Goal: Task Accomplishment & Management: Use online tool/utility

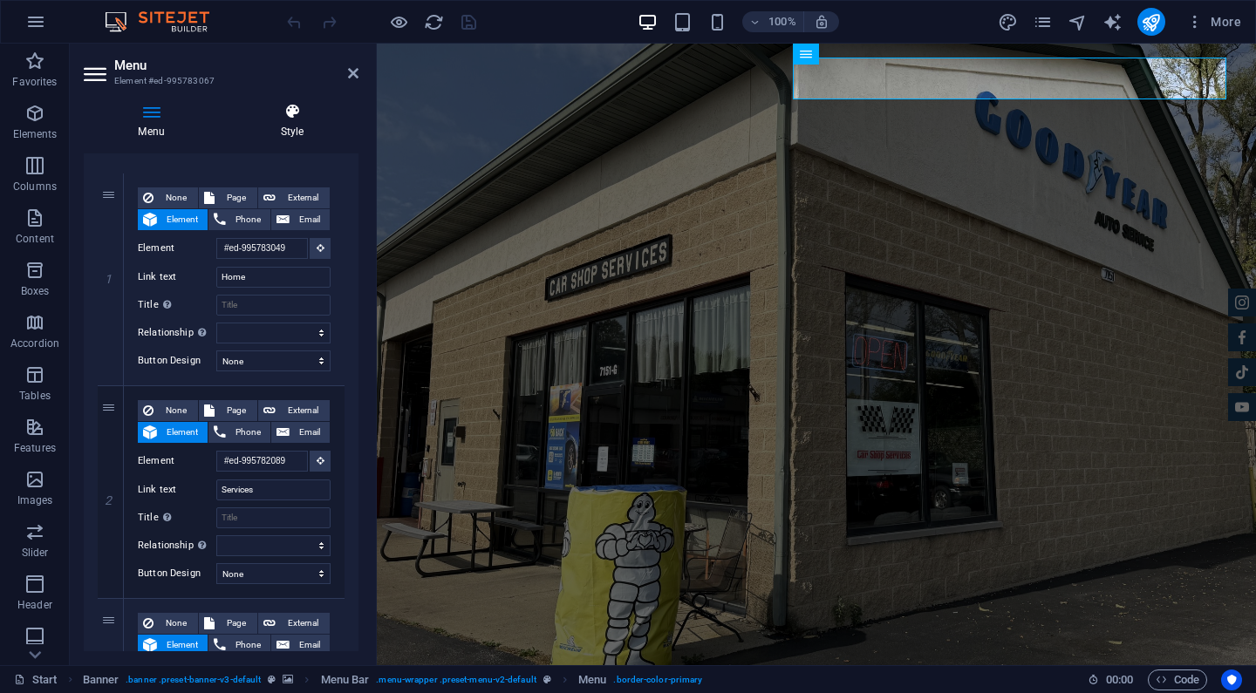
click at [285, 124] on h4 "Style" at bounding box center [292, 121] width 133 height 37
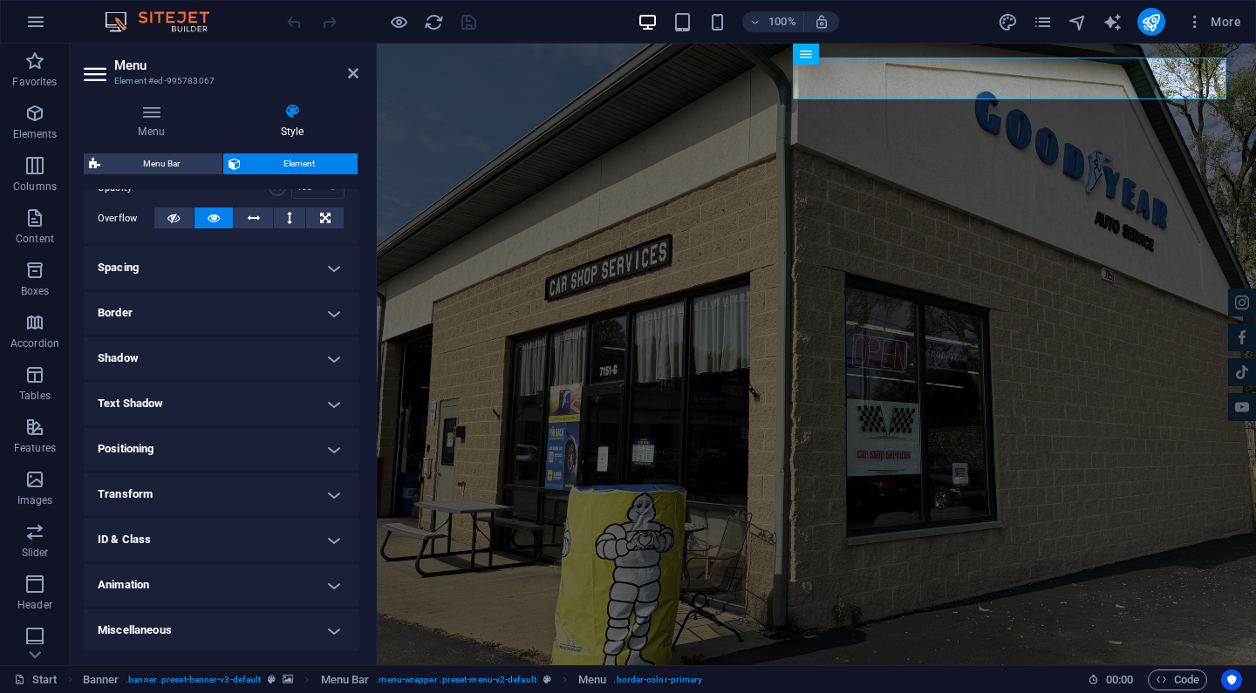
scroll to position [274, 0]
click at [215, 403] on h4 "Text Shadow" at bounding box center [221, 405] width 275 height 42
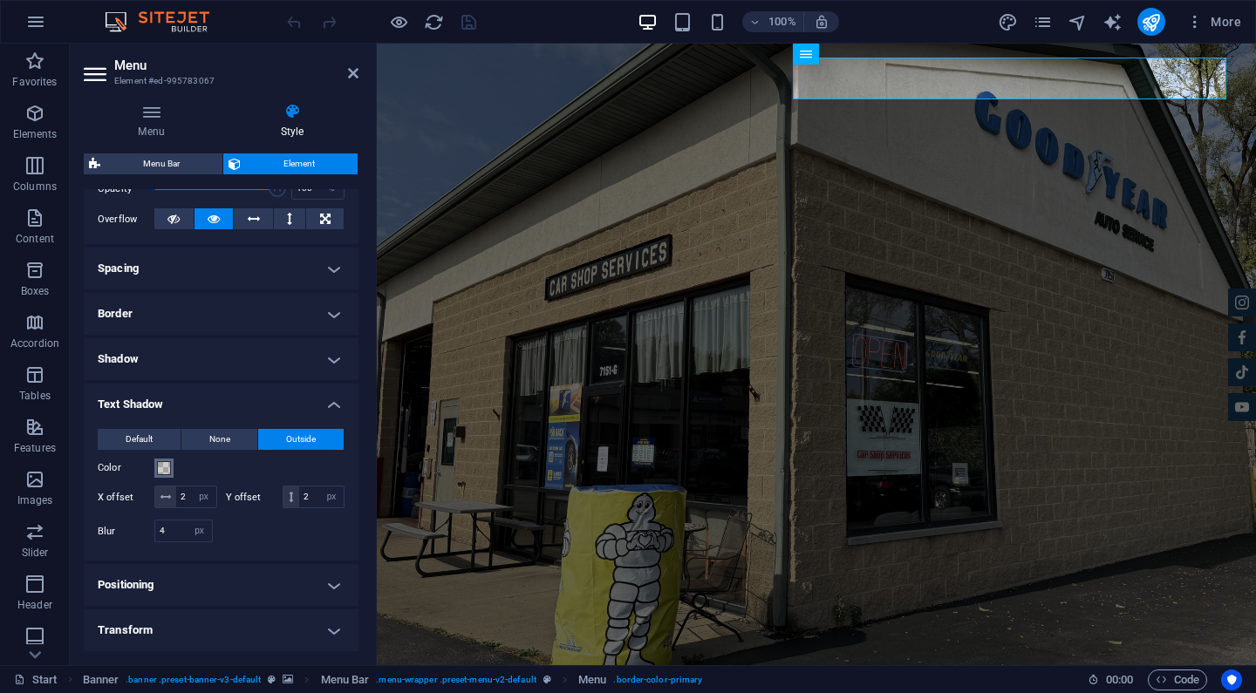
click at [167, 474] on span at bounding box center [164, 468] width 14 height 14
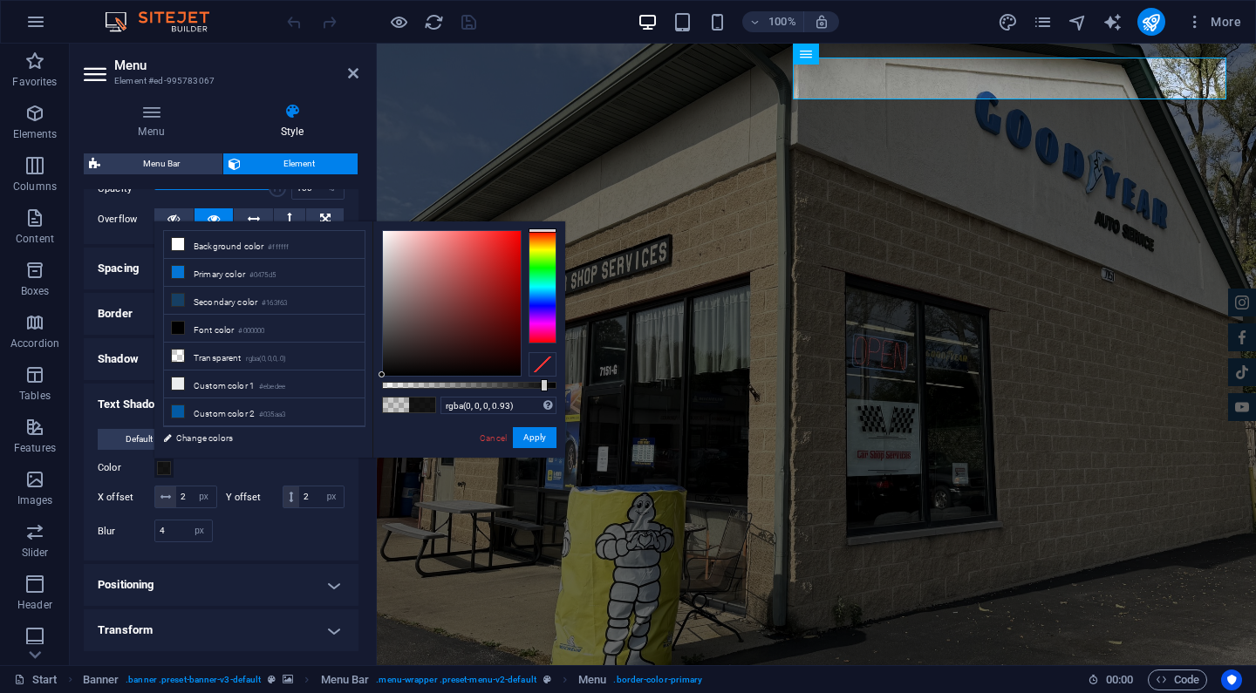
type input "rgba(0, 0, 0, 0.935)"
drag, startPoint x: 536, startPoint y: 385, endPoint x: 545, endPoint y: 386, distance: 8.8
click at [545, 386] on div at bounding box center [469, 385] width 174 height 7
drag, startPoint x: 174, startPoint y: 531, endPoint x: 147, endPoint y: 531, distance: 27.0
click at [147, 531] on div "Blur 4 px rem % vh vw" at bounding box center [155, 531] width 115 height 23
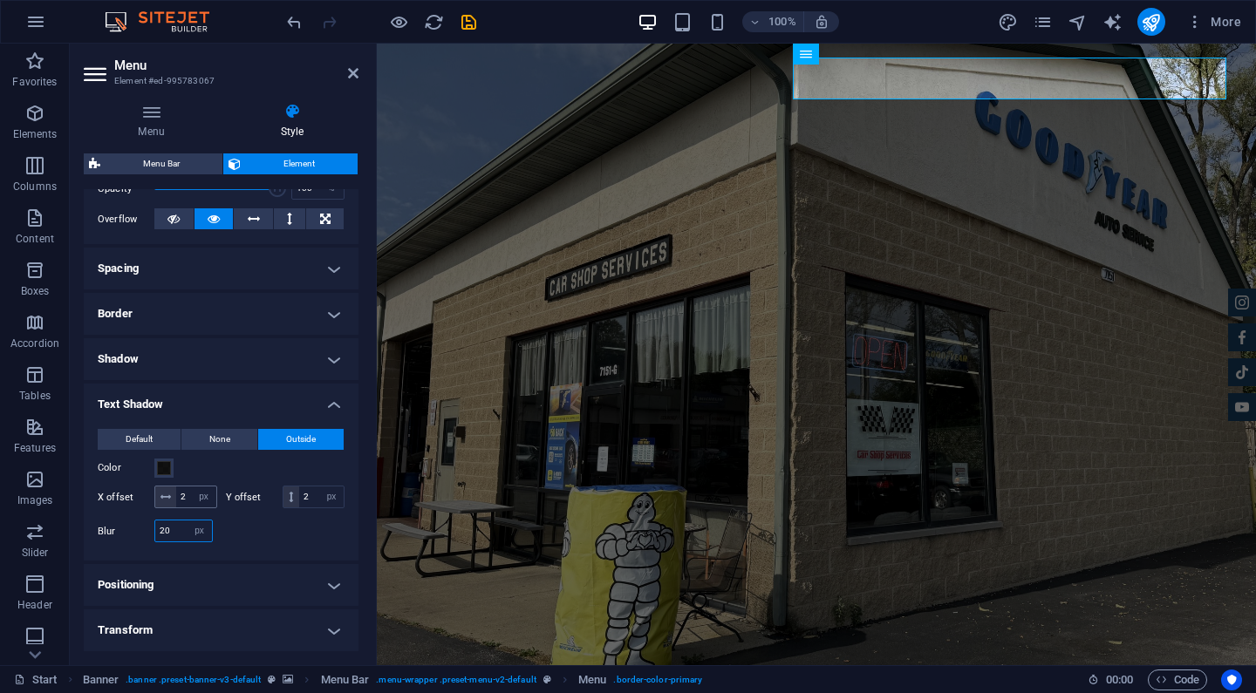
type input "20"
click at [184, 495] on input "2" at bounding box center [196, 497] width 40 height 21
type input "4"
click at [308, 493] on input "2" at bounding box center [321, 497] width 44 height 21
type input "4"
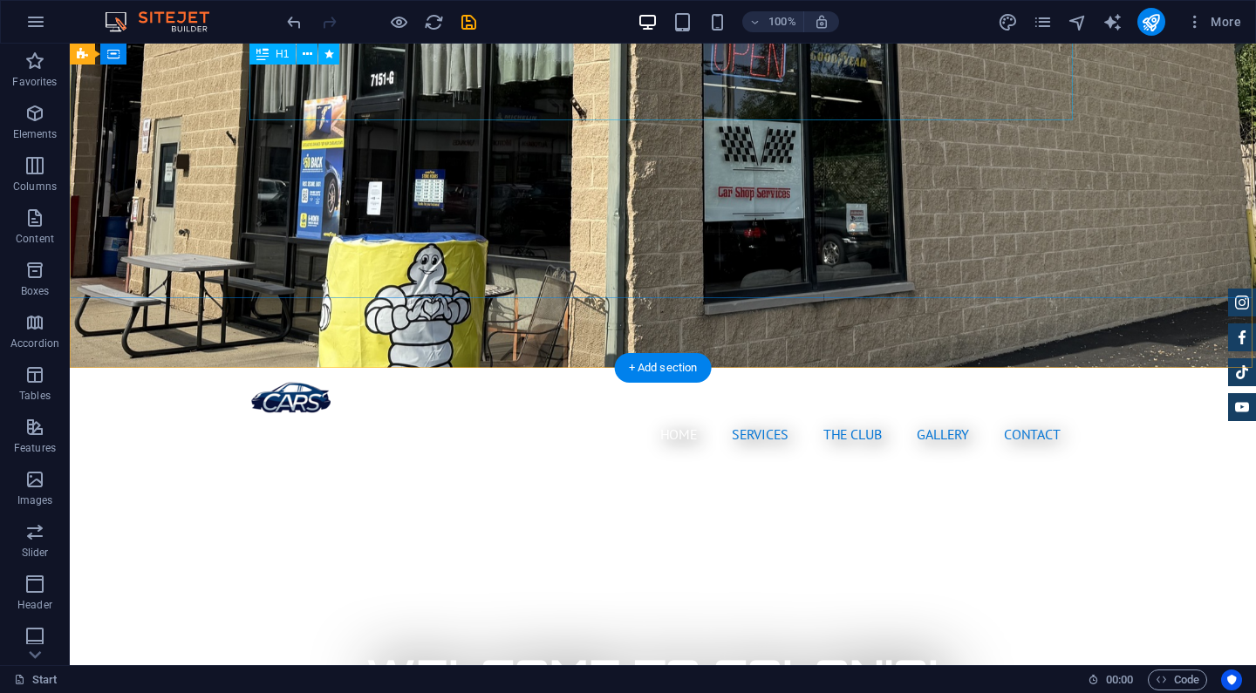
scroll to position [297, 0]
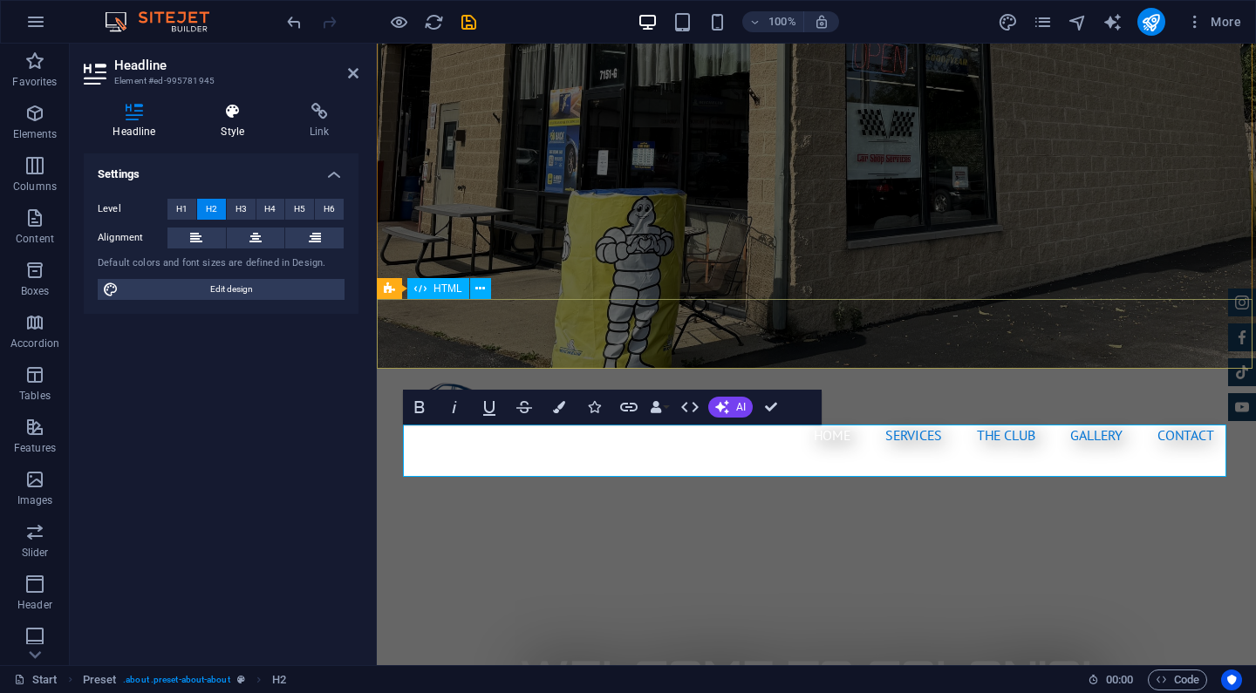
click at [232, 123] on h4 "Style" at bounding box center [236, 121] width 89 height 37
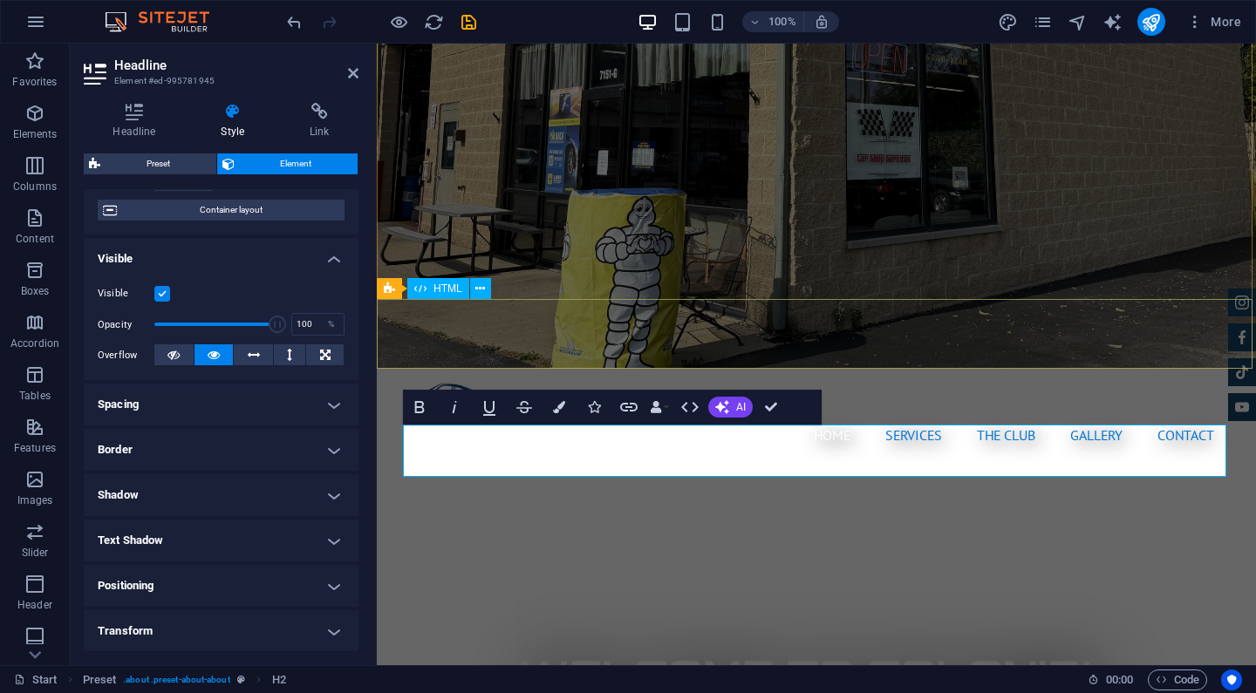
scroll to position [139, 0]
click at [262, 538] on h4 "Text Shadow" at bounding box center [221, 540] width 275 height 42
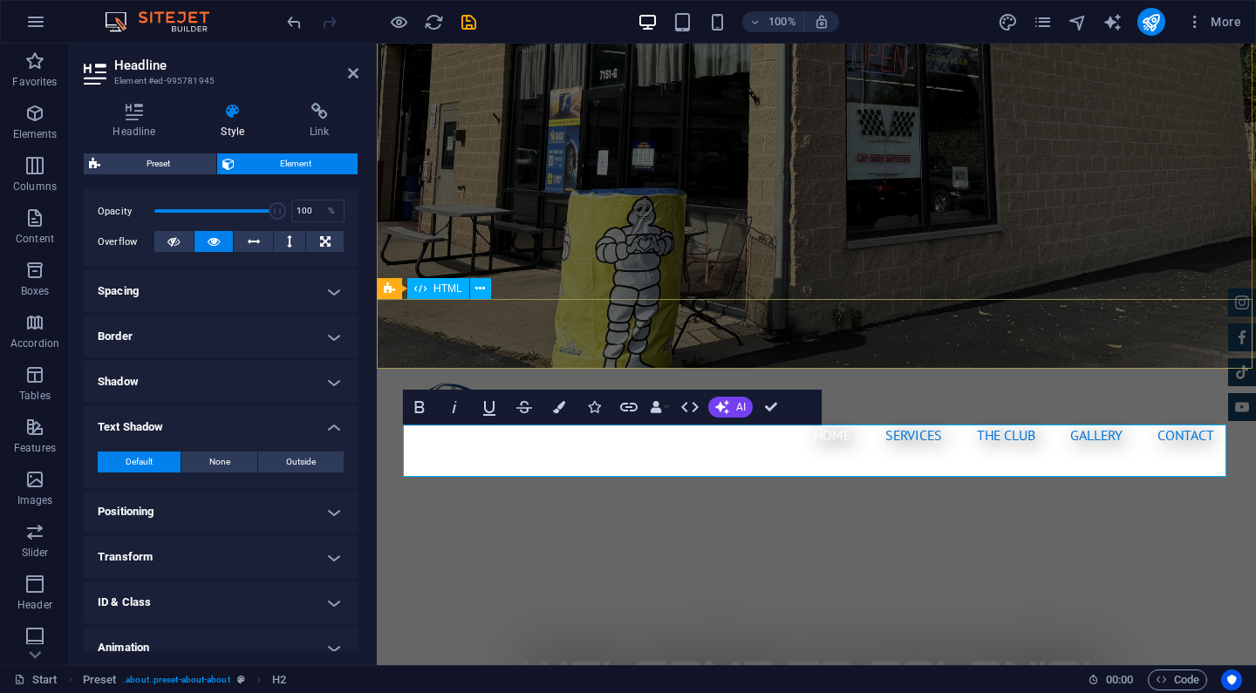
scroll to position [252, 0]
click at [286, 459] on span "Outside" at bounding box center [301, 461] width 30 height 21
type input "2"
type input "4"
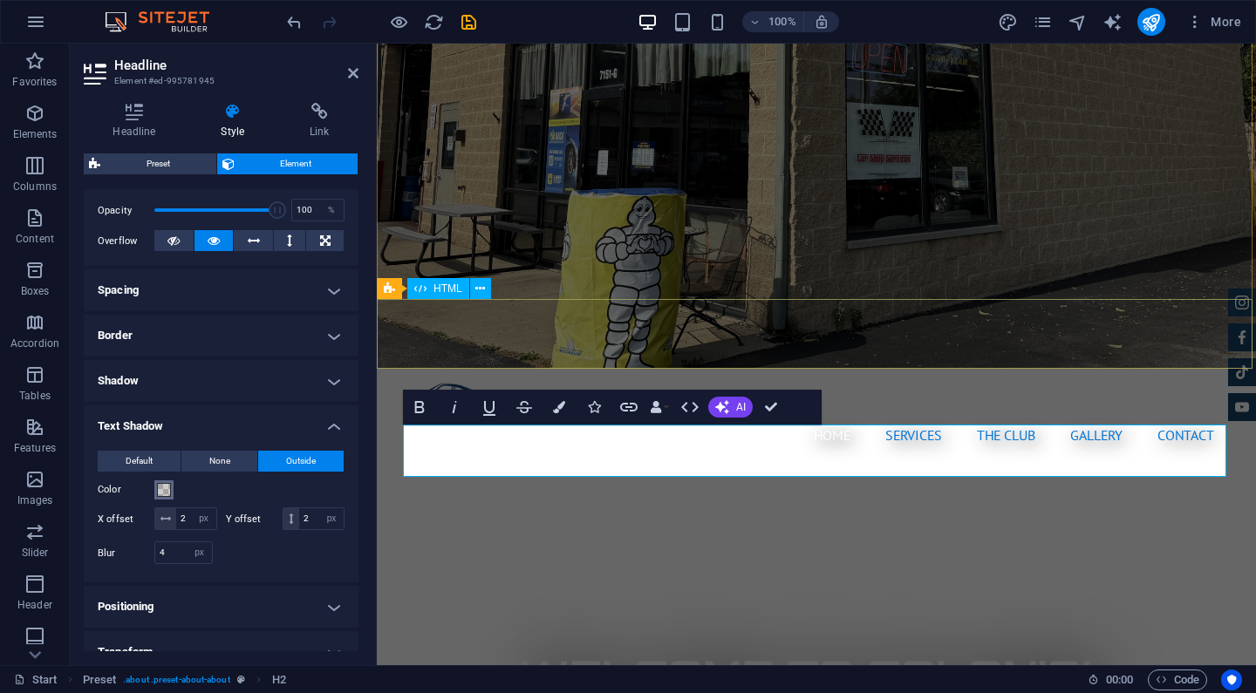
click at [168, 496] on button "Color" at bounding box center [163, 490] width 19 height 19
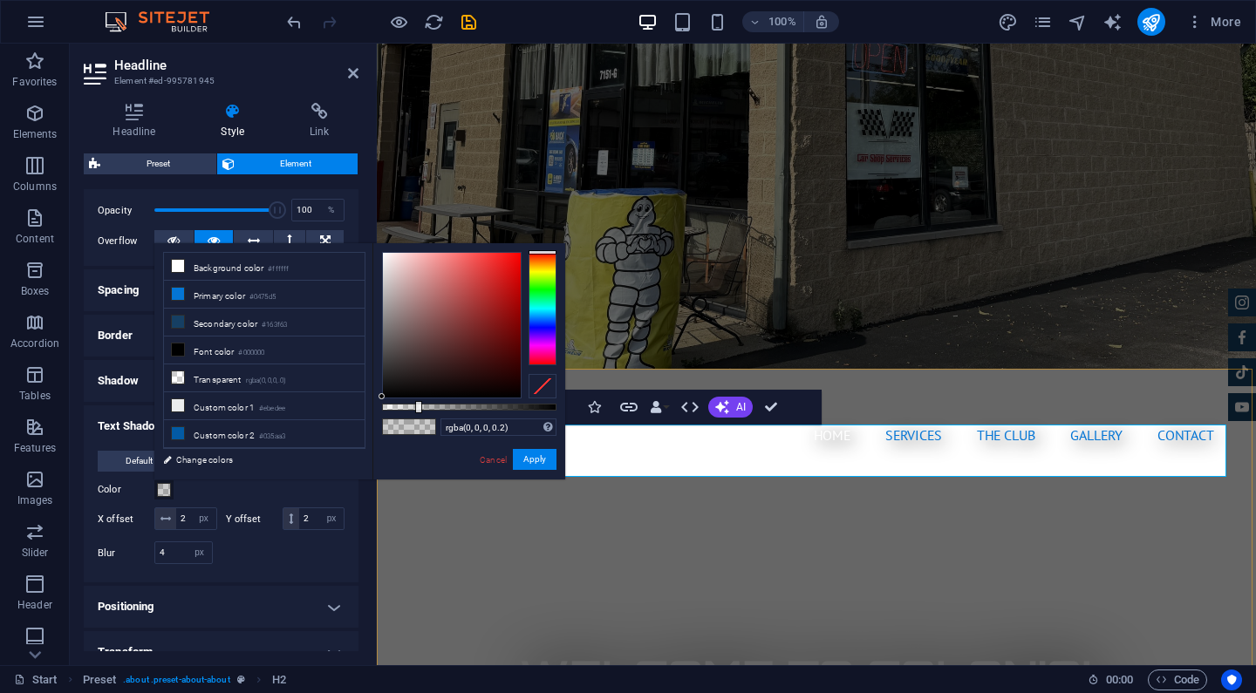
type input "rgba(0, 0, 0, 0.495)"
click at [468, 405] on div at bounding box center [469, 407] width 174 height 7
click at [546, 459] on button "Apply" at bounding box center [535, 459] width 44 height 21
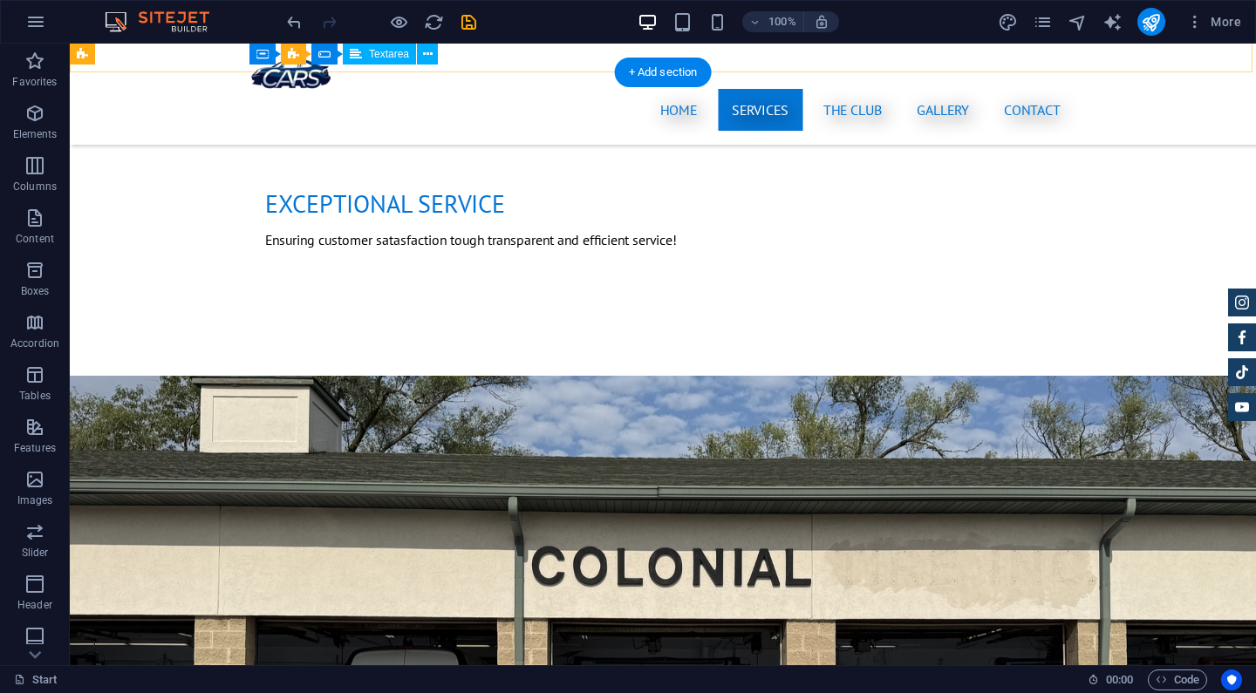
scroll to position [1776, 0]
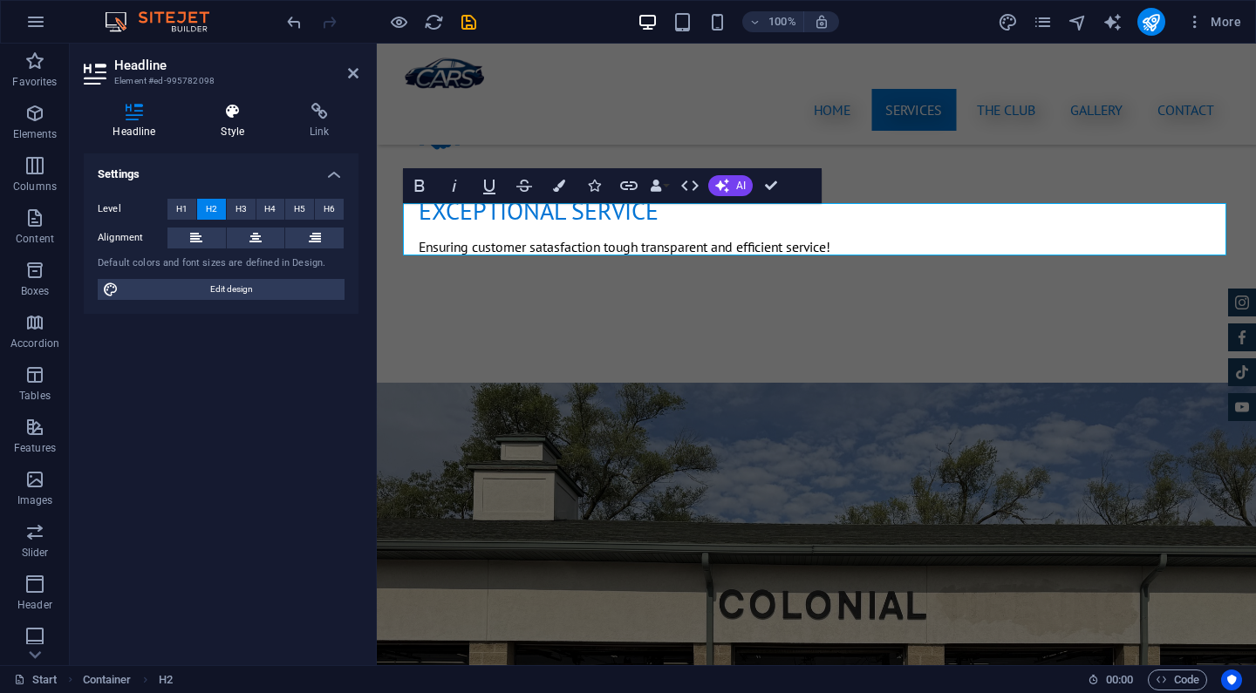
click at [246, 130] on h4 "Style" at bounding box center [236, 121] width 89 height 37
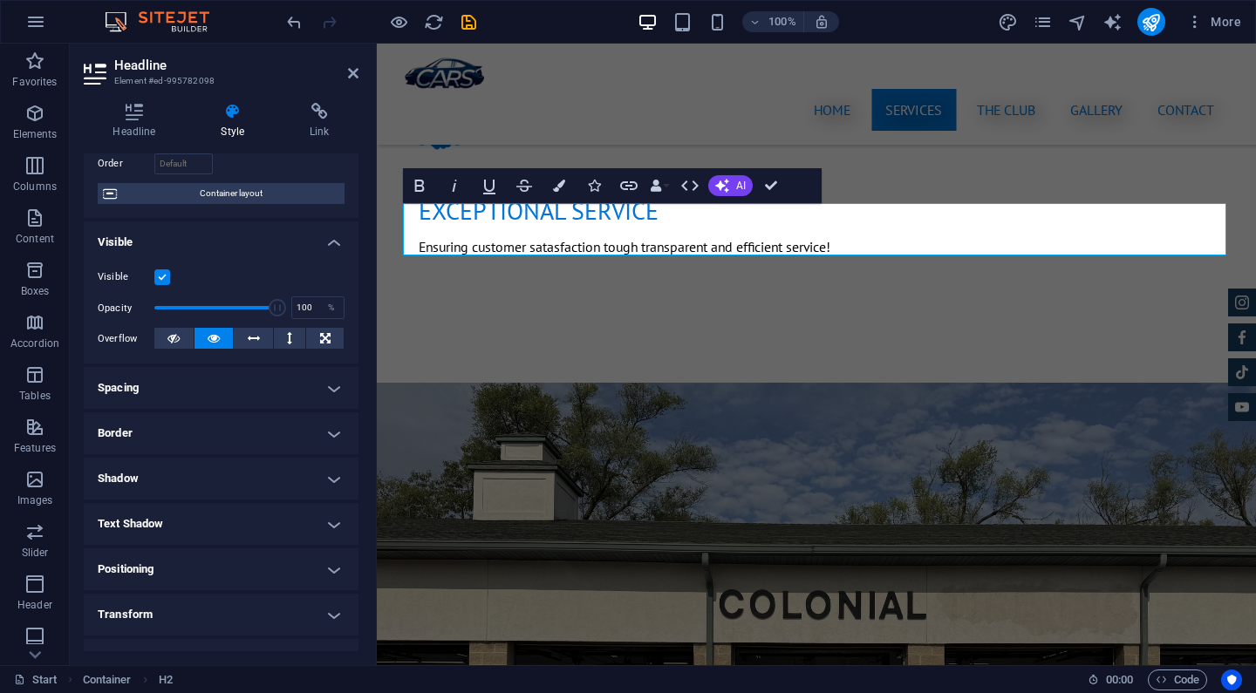
scroll to position [131, 0]
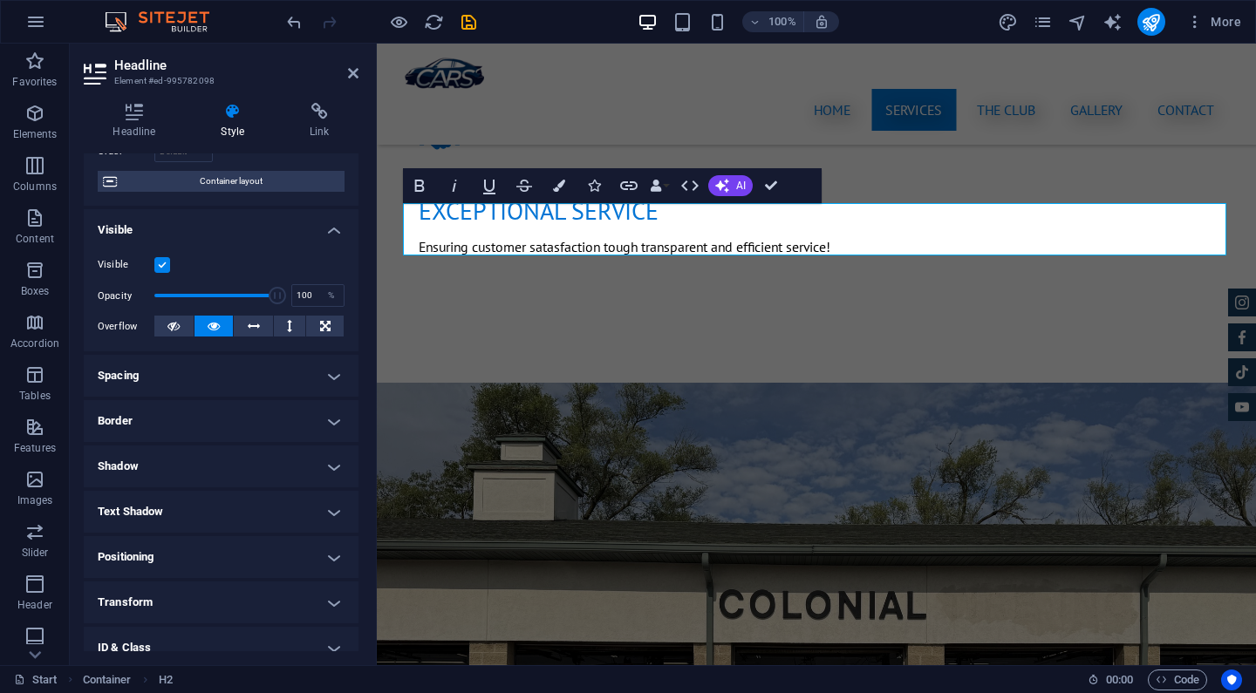
click at [254, 495] on h4 "Text Shadow" at bounding box center [221, 512] width 275 height 42
click at [300, 545] on span "Outside" at bounding box center [301, 546] width 30 height 21
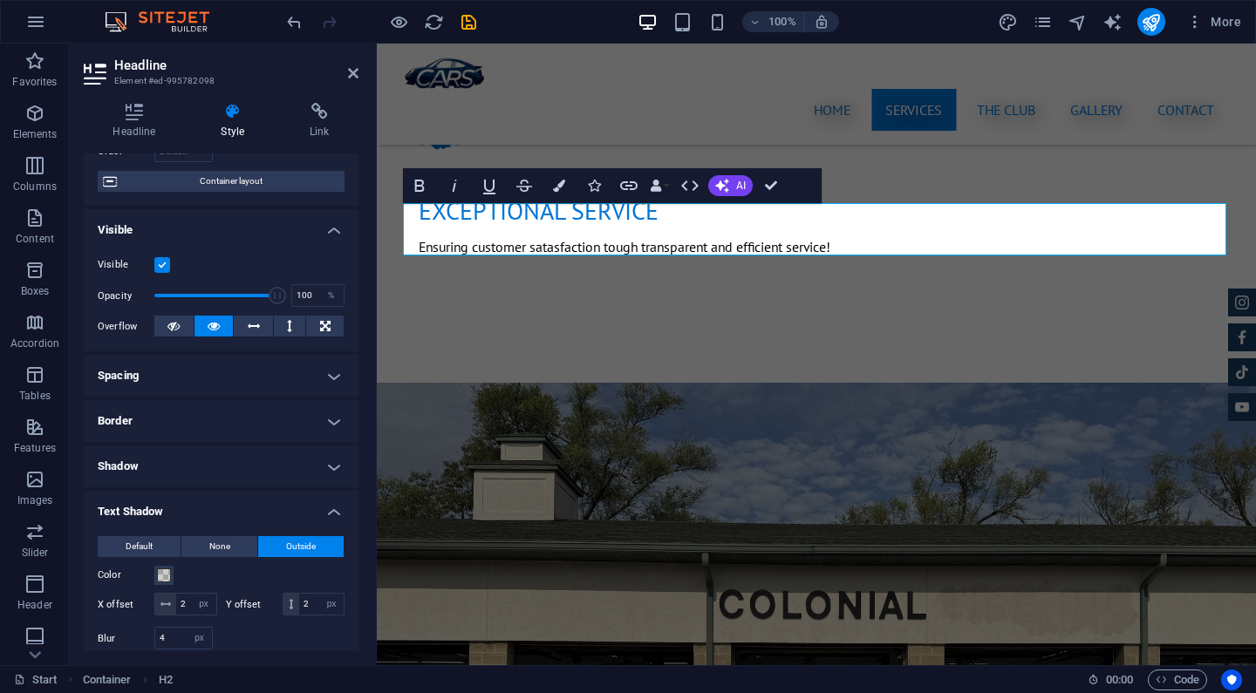
type input "2"
type input "4"
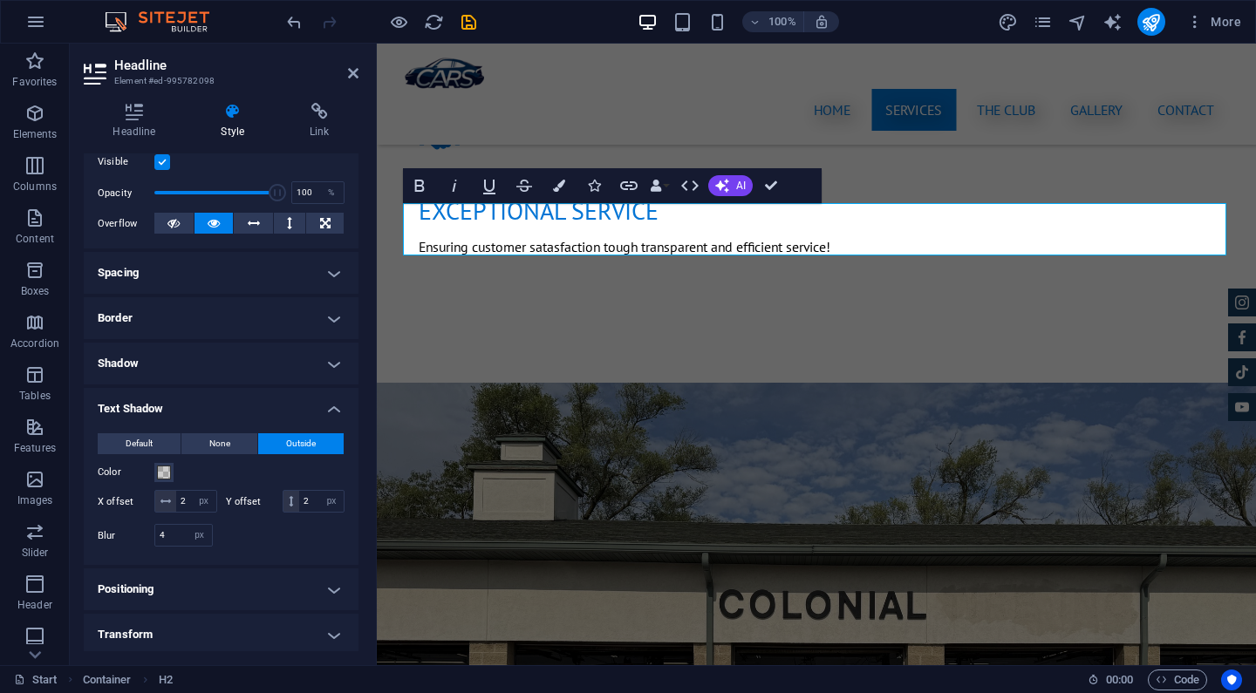
scroll to position [235, 0]
click at [165, 476] on span at bounding box center [164, 472] width 14 height 14
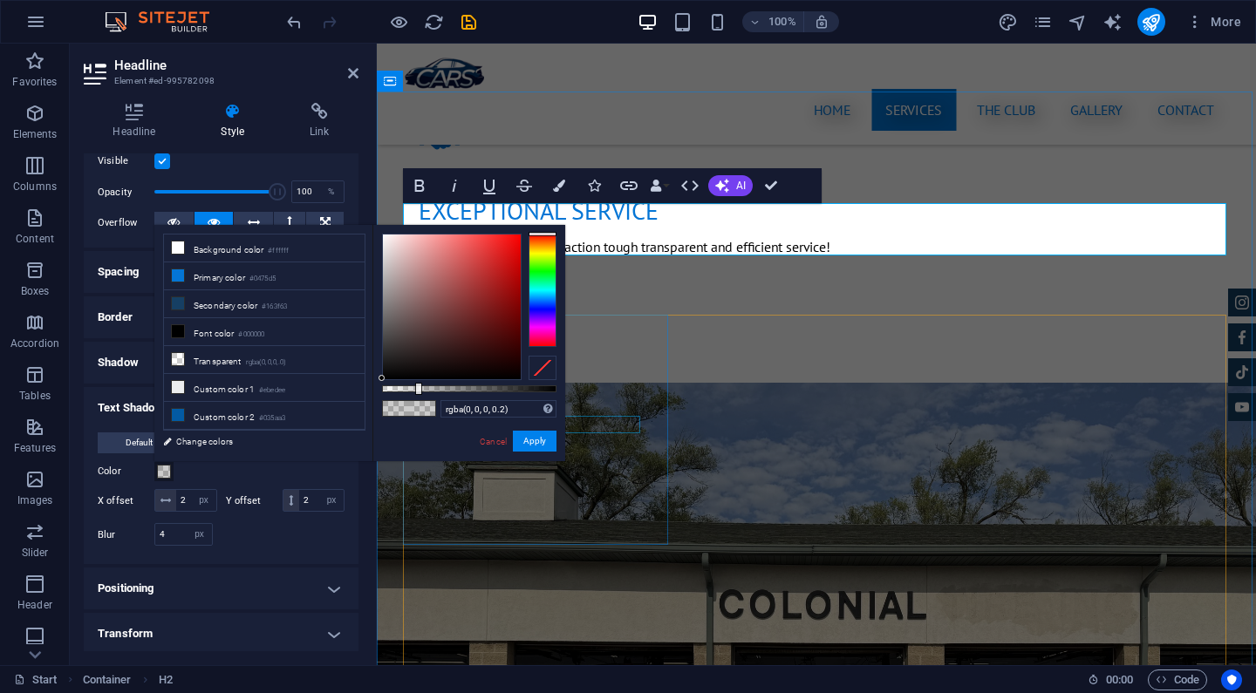
type input "rgba(0, 0, 0, 0.75)"
click at [513, 392] on div at bounding box center [469, 388] width 174 height 7
click at [535, 441] on button "Apply" at bounding box center [535, 441] width 44 height 21
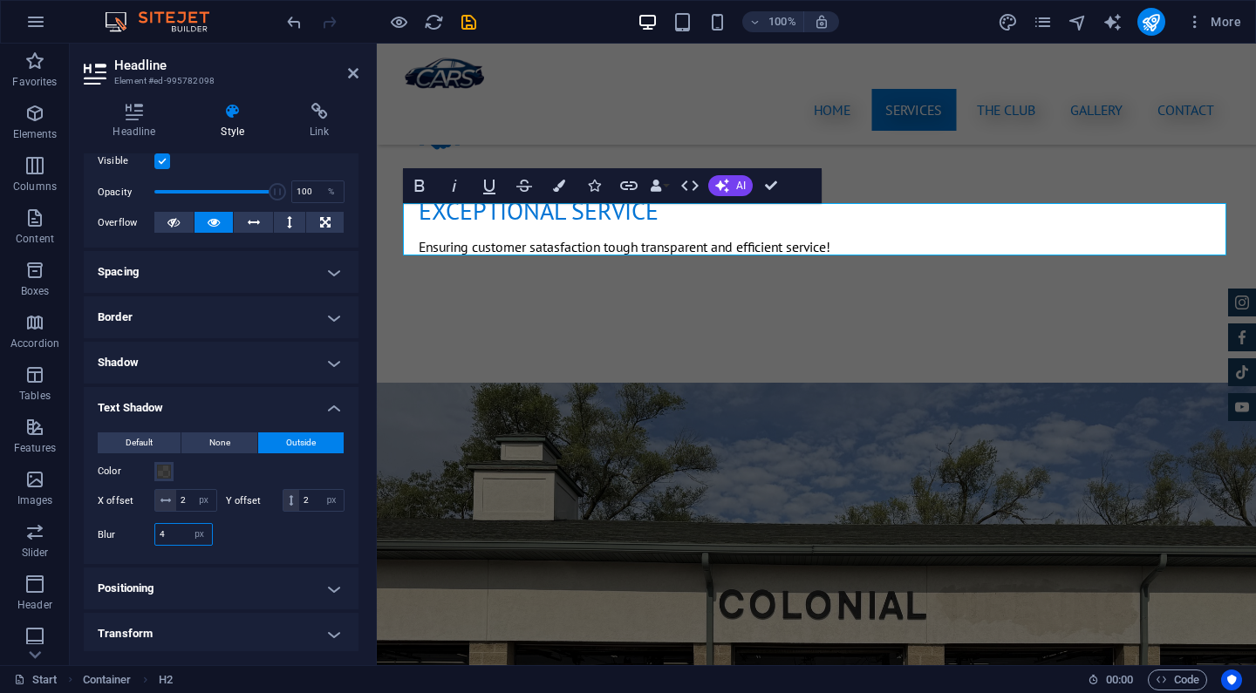
drag, startPoint x: 171, startPoint y: 538, endPoint x: 145, endPoint y: 538, distance: 26.2
click at [145, 538] on div "Blur 4 px rem % vh vw" at bounding box center [155, 534] width 115 height 23
type input "410"
click at [311, 468] on div "Color" at bounding box center [221, 471] width 247 height 21
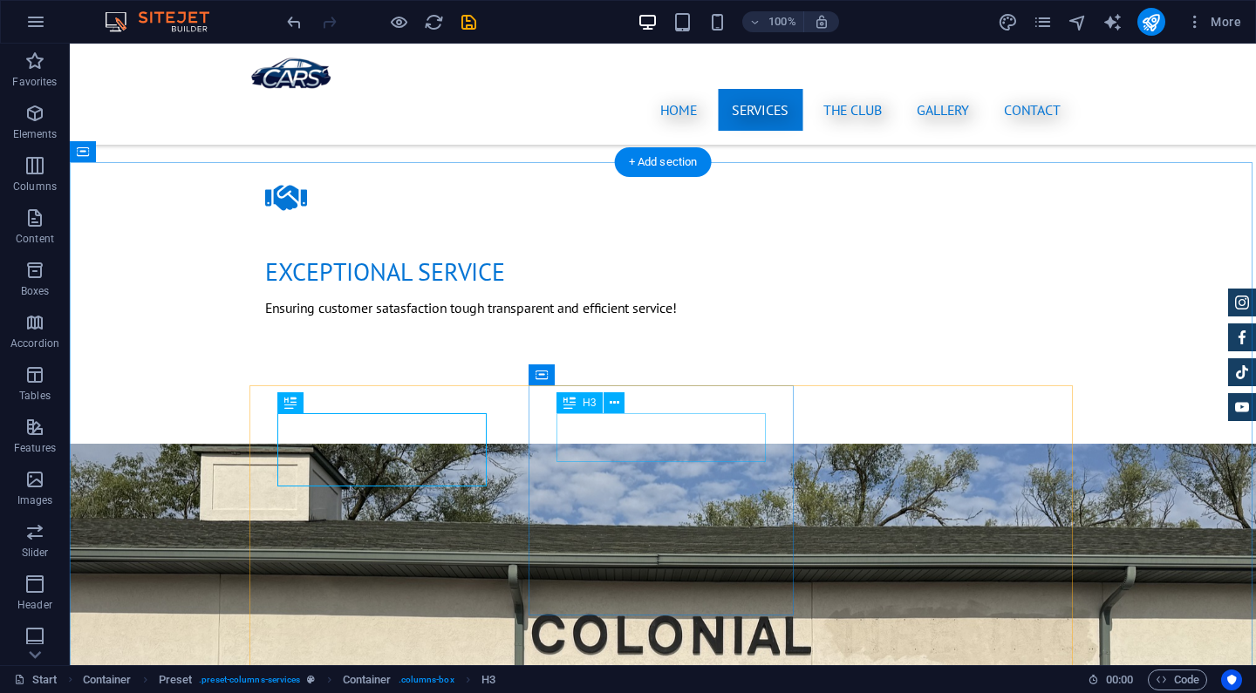
scroll to position [1705, 0]
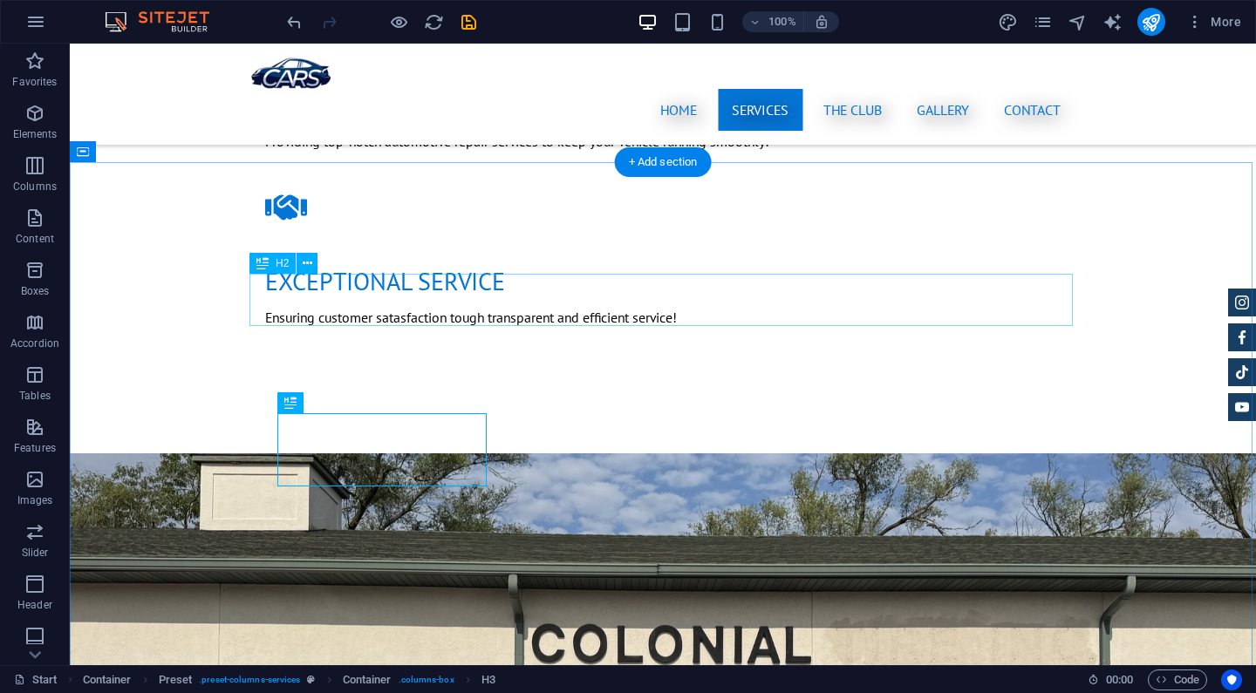
select select "px"
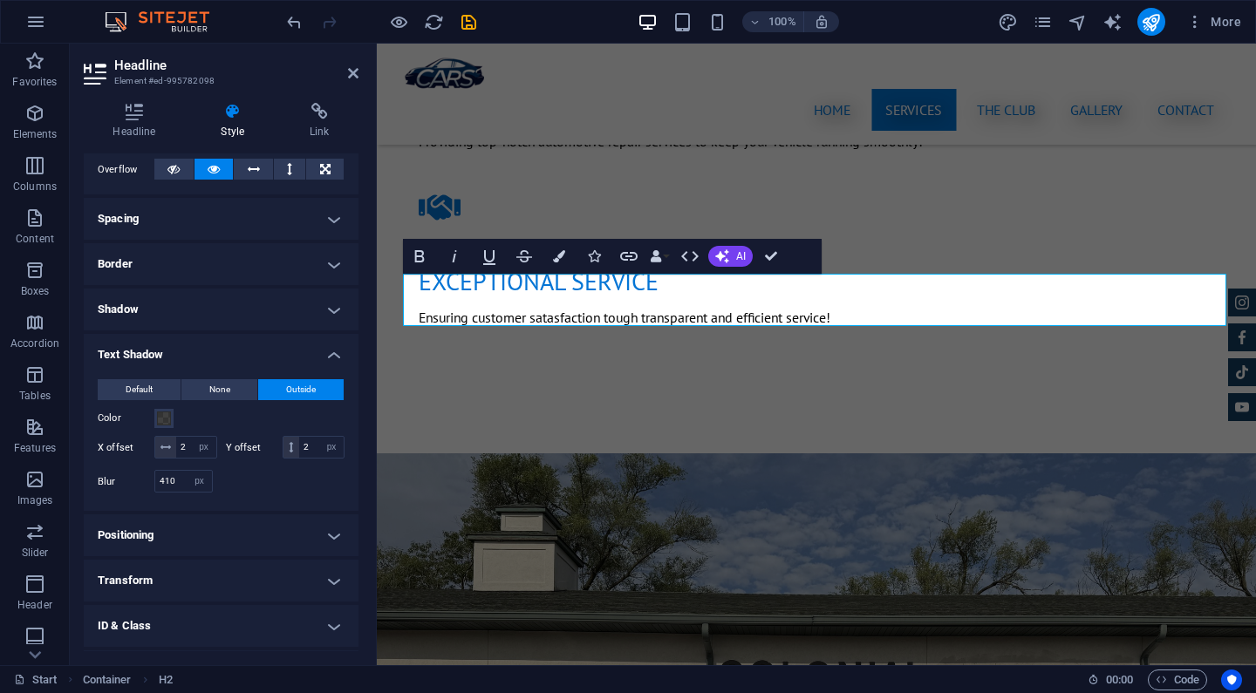
scroll to position [292, 0]
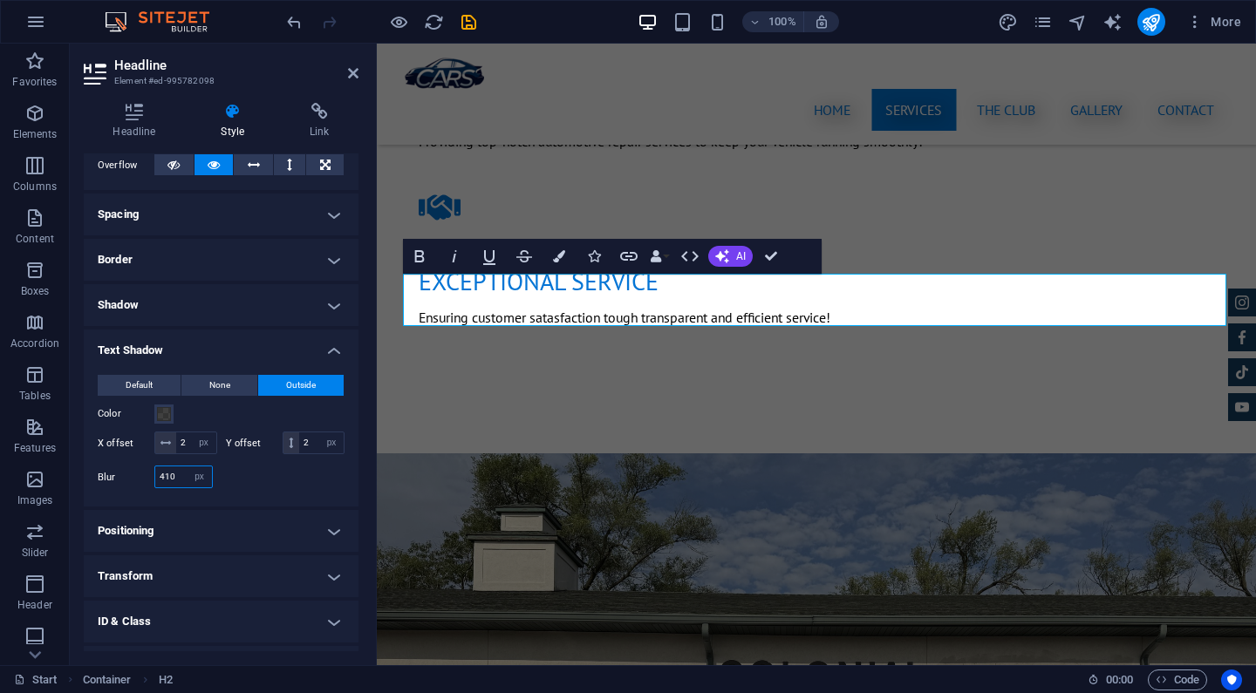
drag, startPoint x: 181, startPoint y: 475, endPoint x: 147, endPoint y: 476, distance: 34.0
click at [147, 476] on div "Blur 410 px rem % vh vw" at bounding box center [155, 477] width 115 height 23
type input "10"
click at [170, 411] on span at bounding box center [164, 414] width 14 height 14
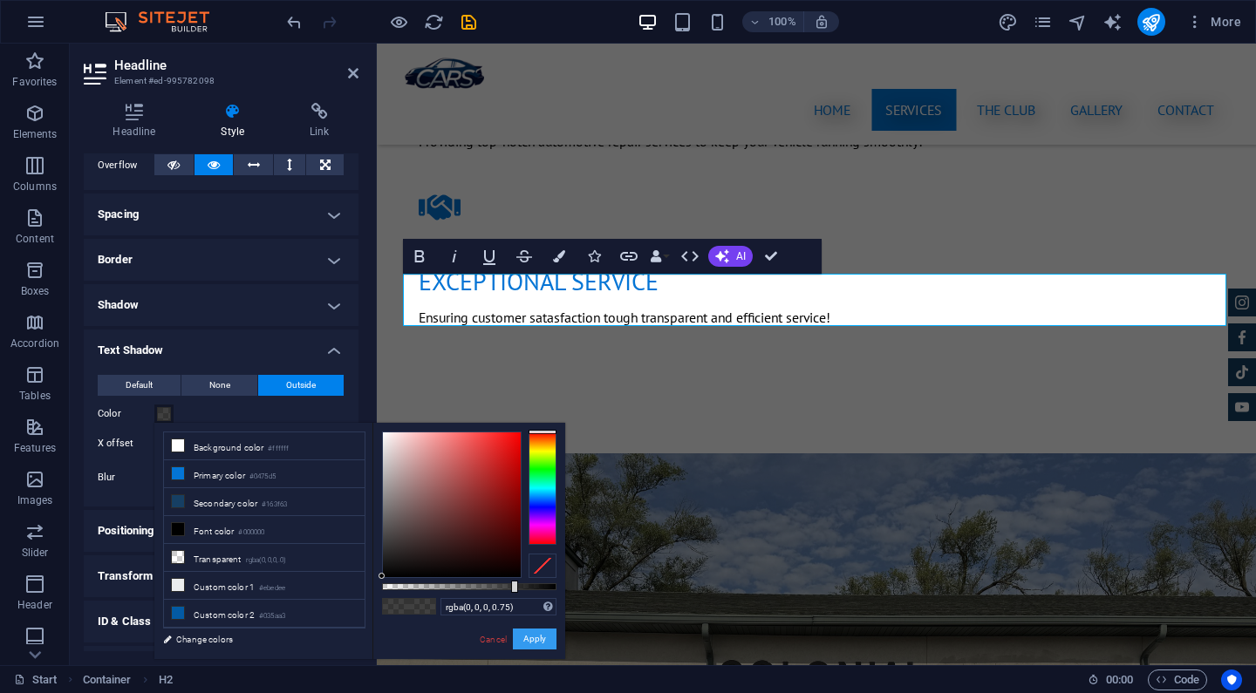
click at [528, 644] on button "Apply" at bounding box center [535, 639] width 44 height 21
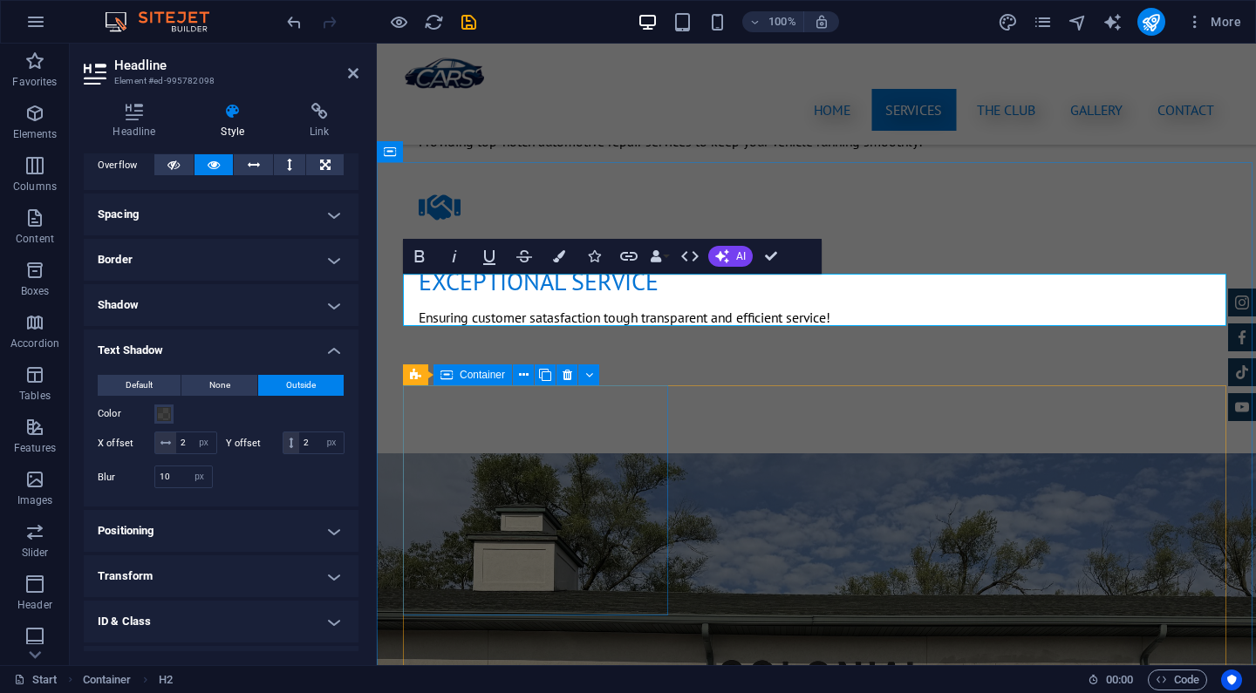
click at [0, 0] on button at bounding box center [0, 0] width 0 height 0
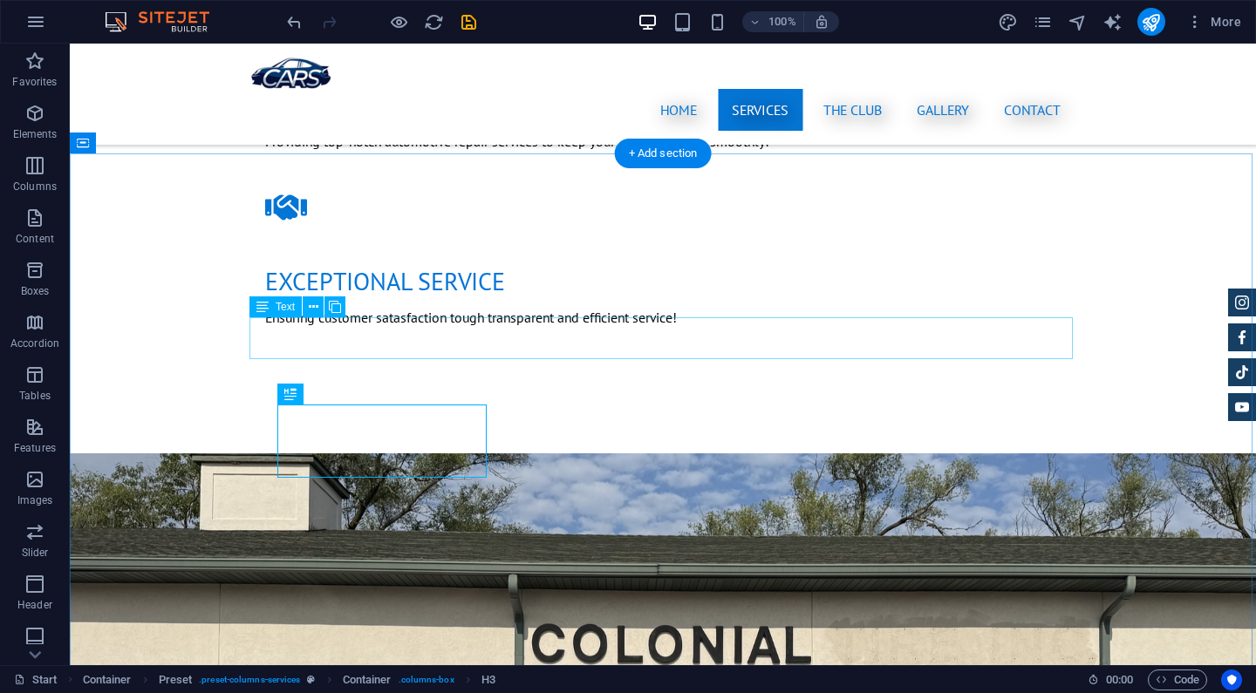
scroll to position [1763, 0]
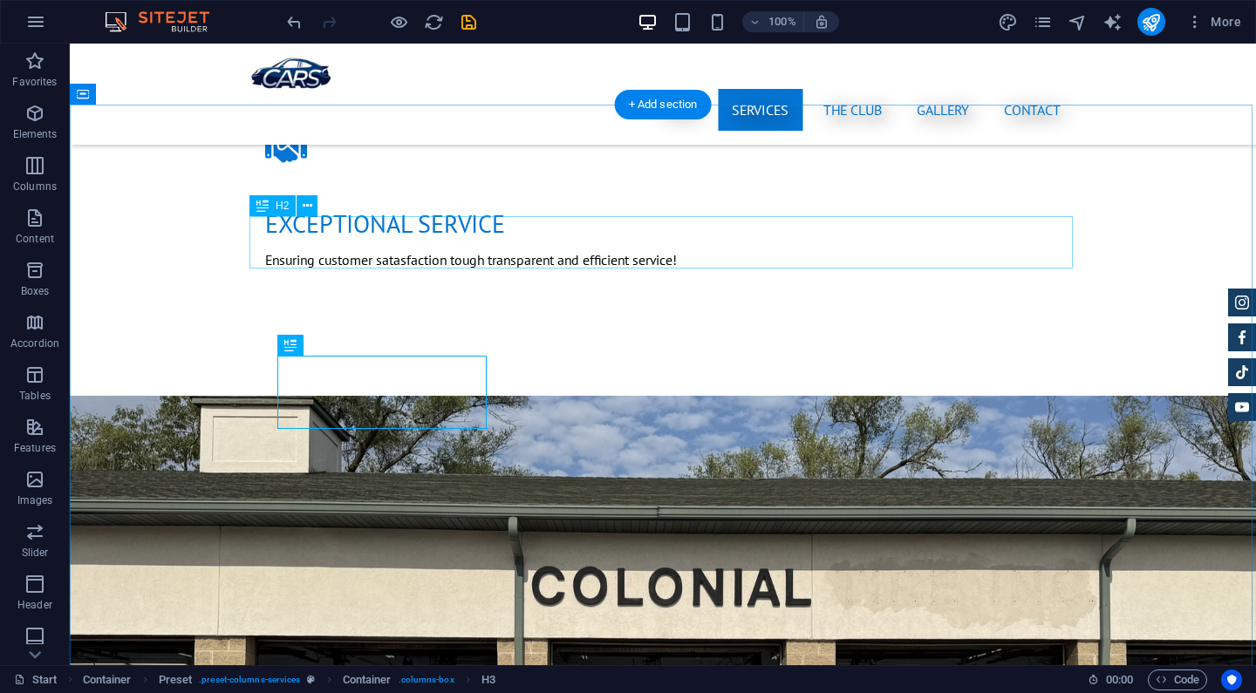
select select "px"
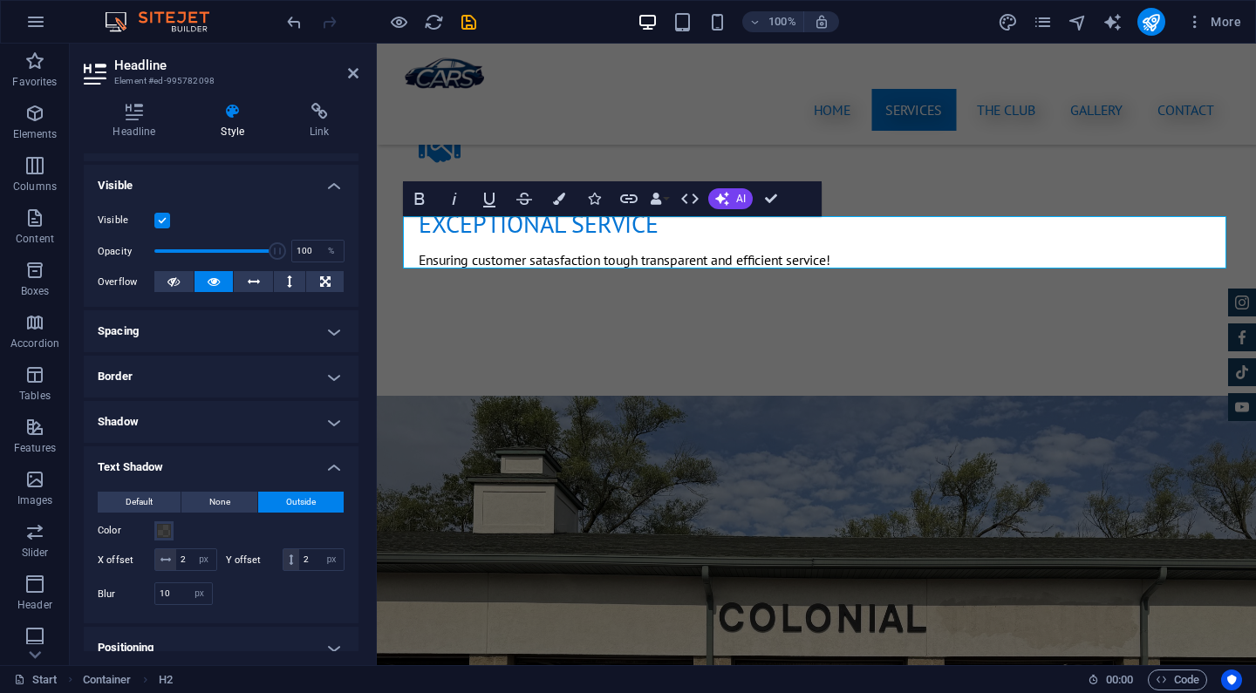
scroll to position [210, 0]
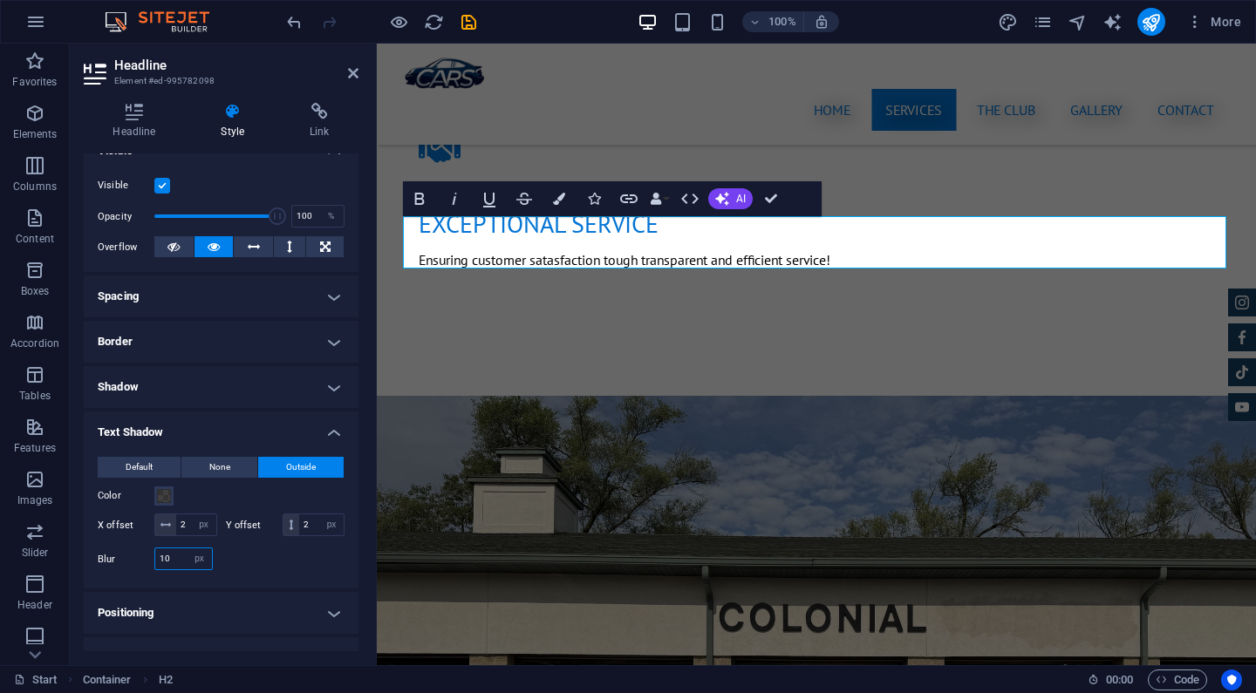
drag, startPoint x: 176, startPoint y: 556, endPoint x: 133, endPoint y: 558, distance: 43.6
click at [133, 558] on div "Blur 10 px rem % vh vw" at bounding box center [155, 559] width 115 height 23
type input "4"
click at [252, 548] on div at bounding box center [284, 559] width 124 height 23
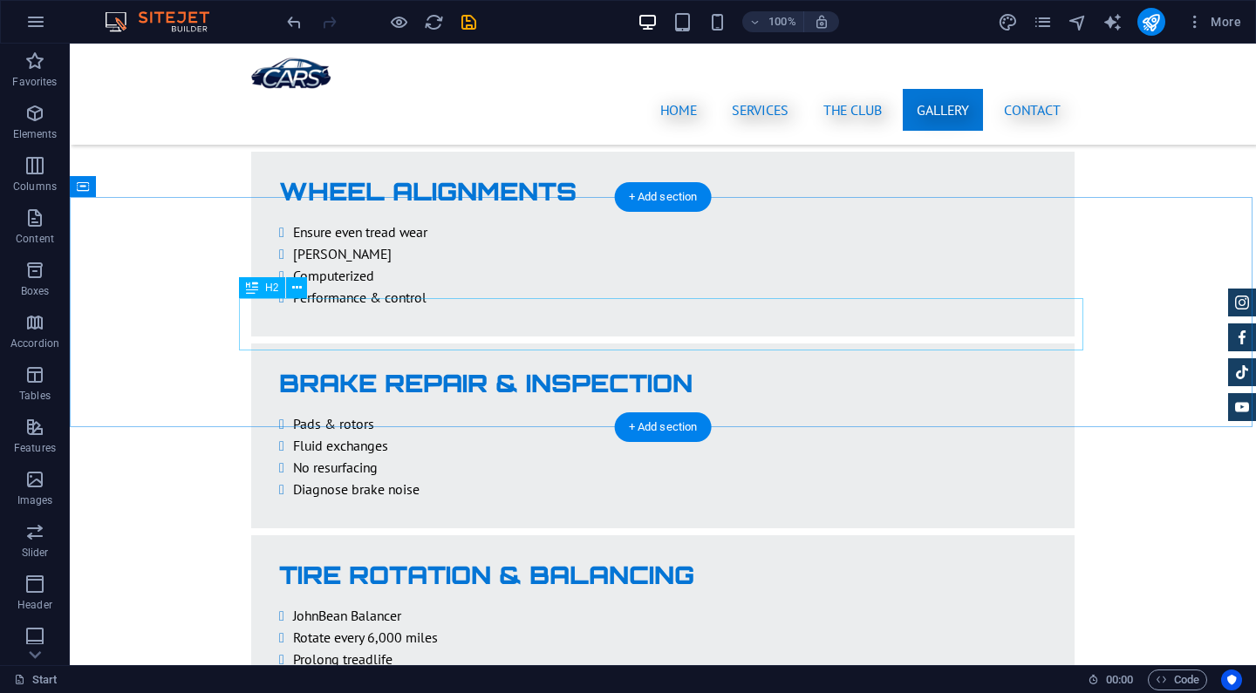
scroll to position [3066, 0]
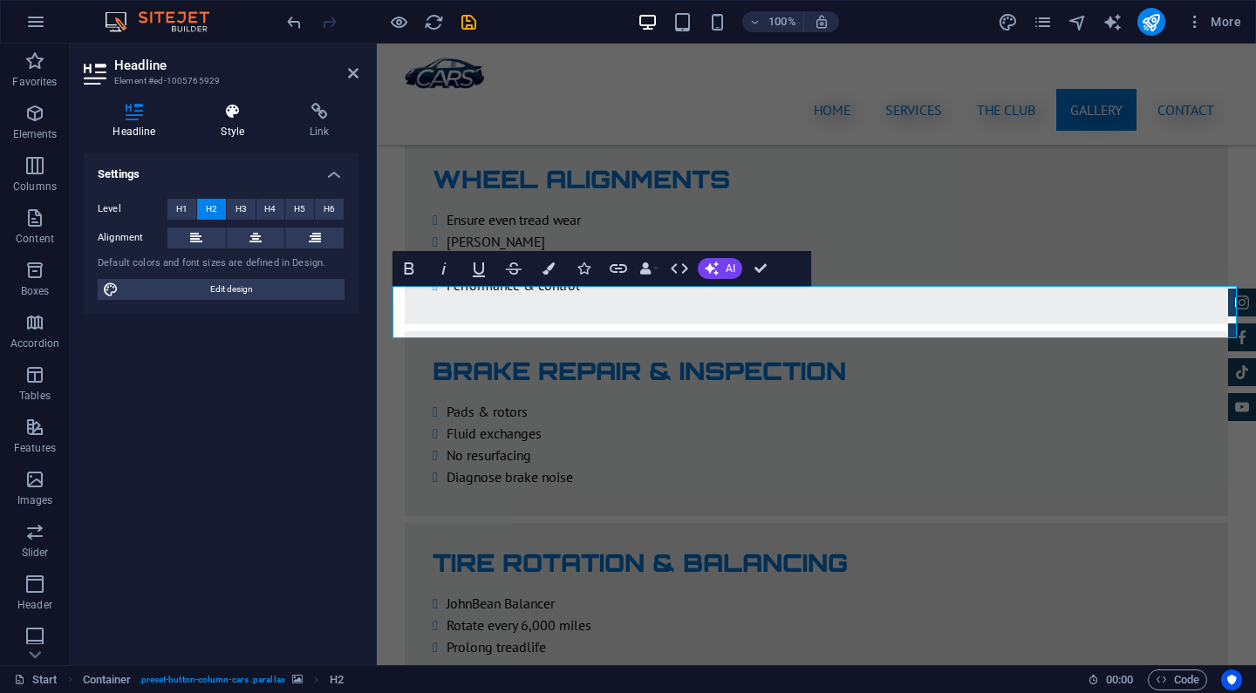
click at [239, 115] on icon at bounding box center [233, 111] width 82 height 17
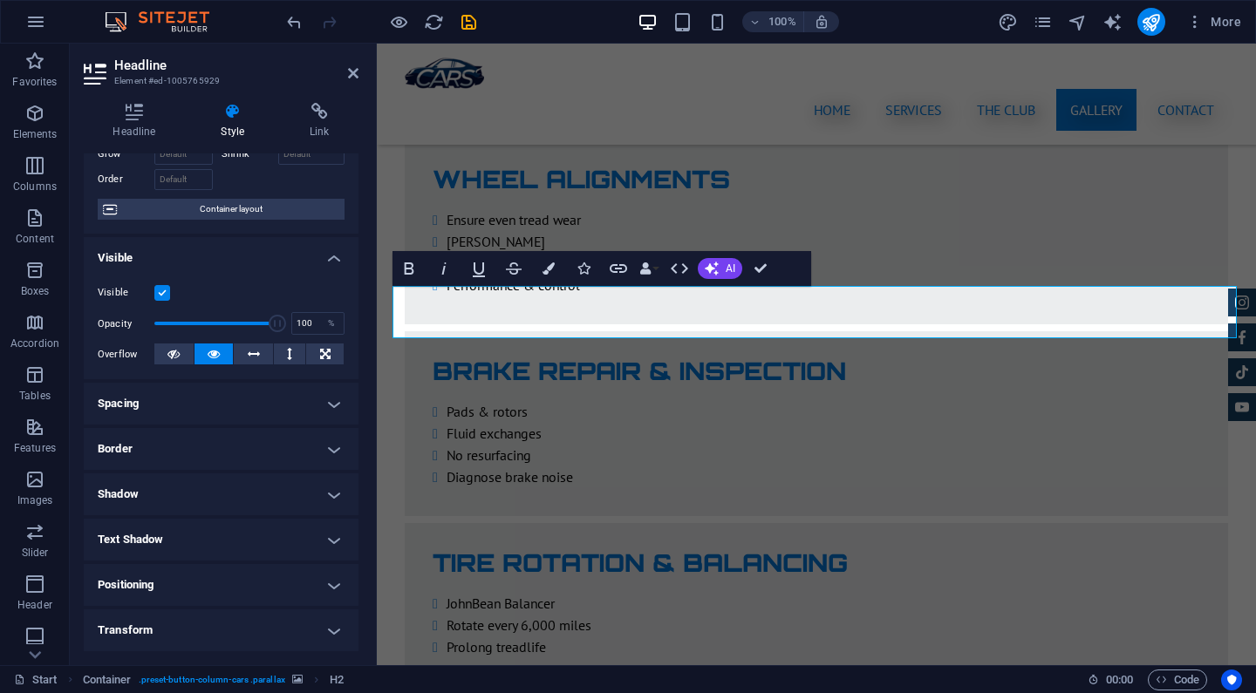
scroll to position [115, 0]
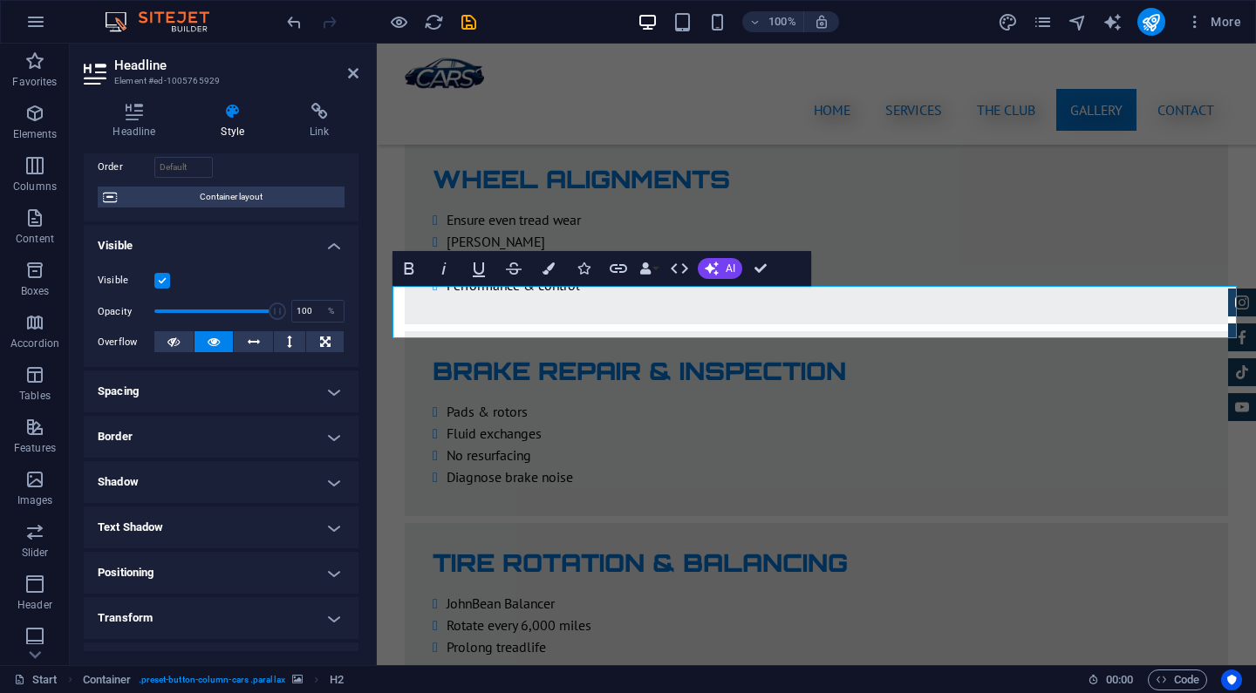
click at [219, 518] on h4 "Text Shadow" at bounding box center [221, 528] width 275 height 42
click at [276, 558] on button "Outside" at bounding box center [300, 562] width 85 height 21
type input "2"
type input "4"
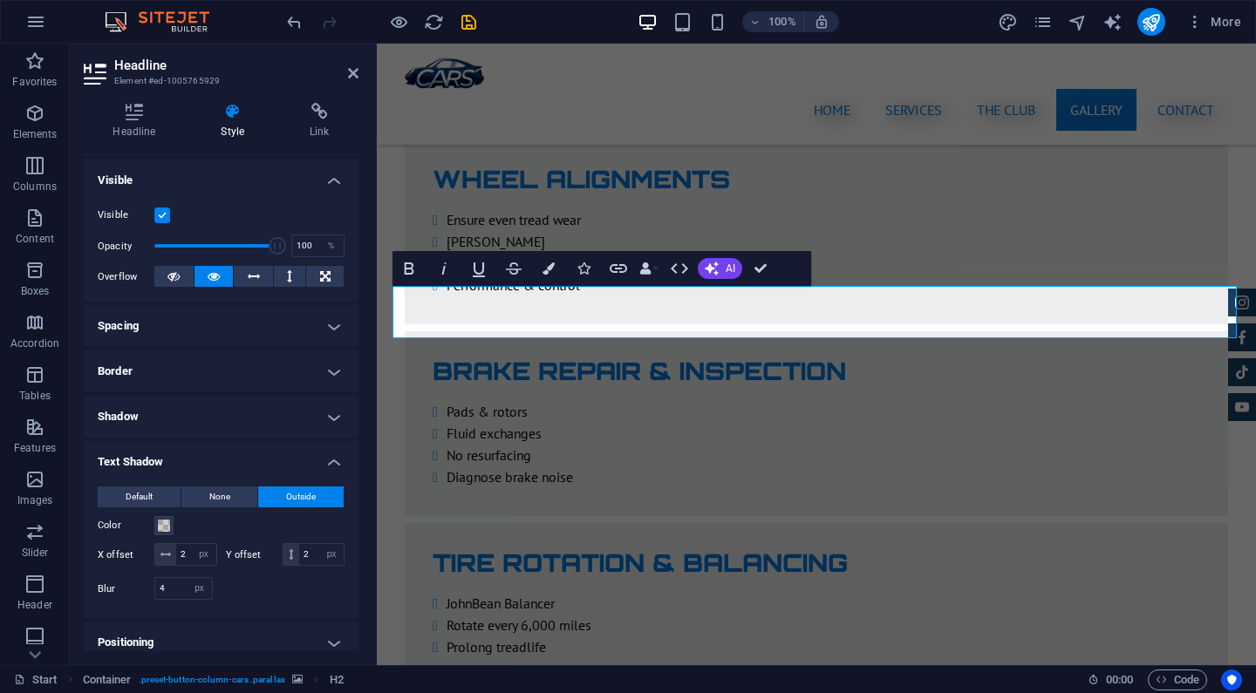
scroll to position [183, 0]
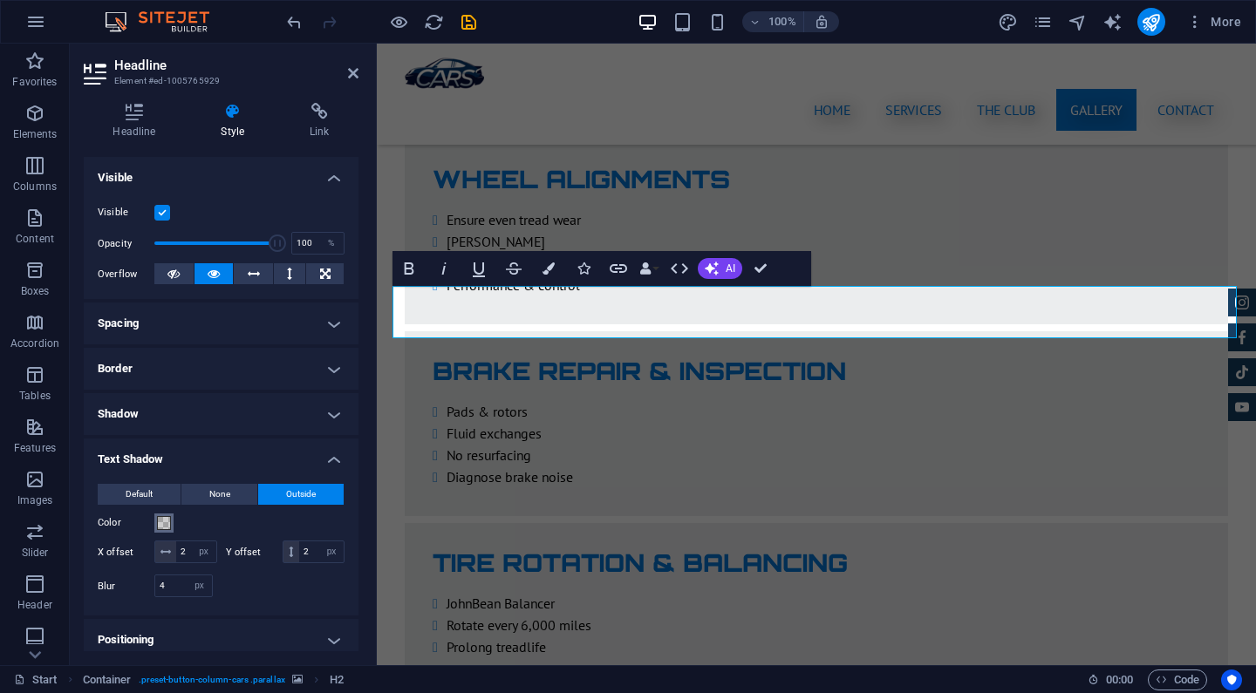
click at [162, 523] on span at bounding box center [164, 523] width 14 height 14
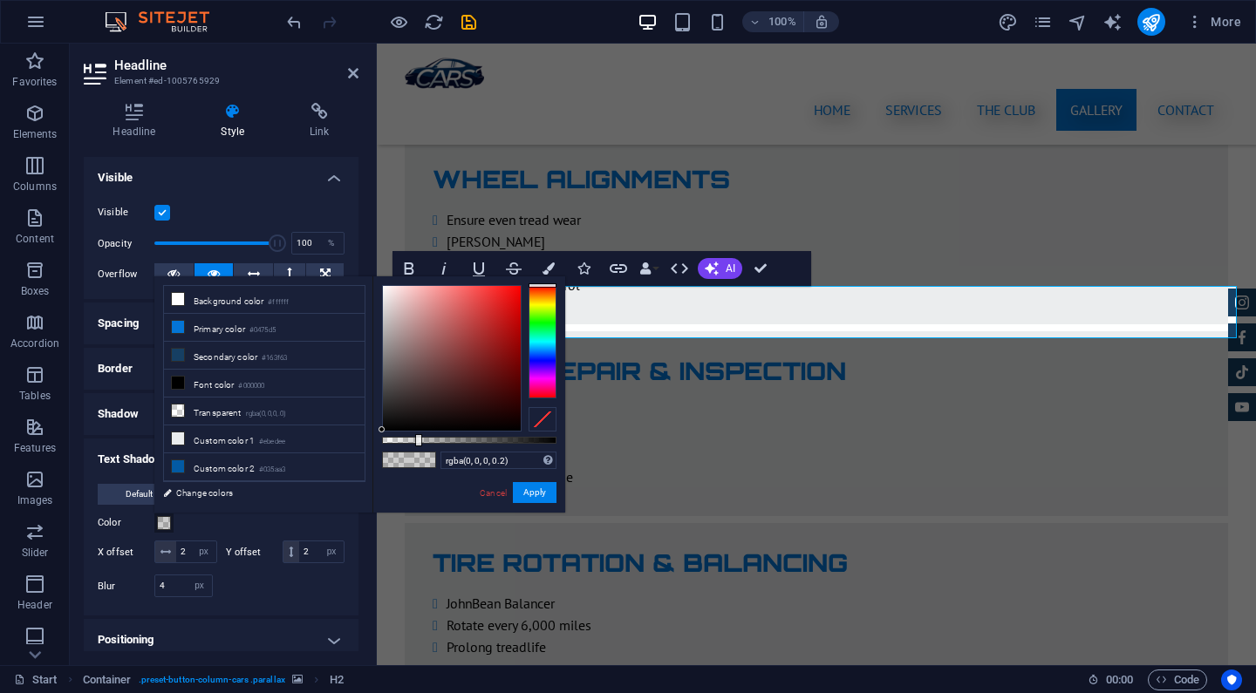
type input "rgba(0, 0, 0, 0.705)"
click at [505, 441] on div at bounding box center [469, 440] width 174 height 7
click at [529, 493] on button "Apply" at bounding box center [535, 492] width 44 height 21
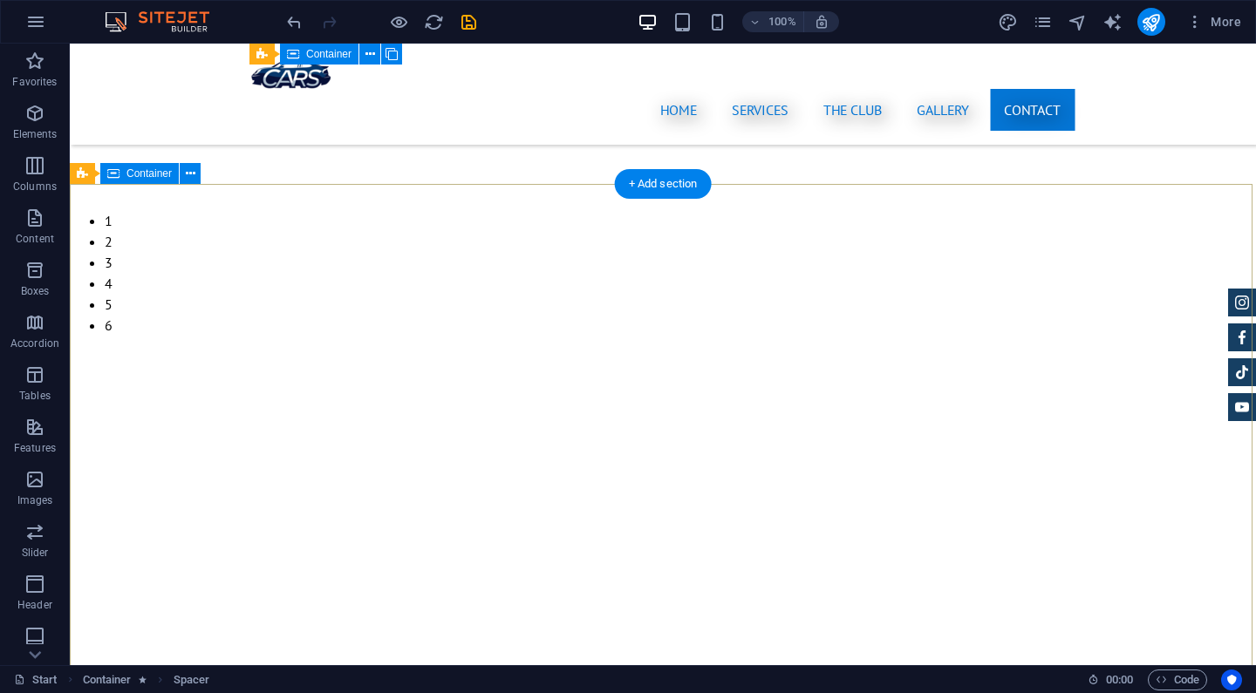
scroll to position [4045, 0]
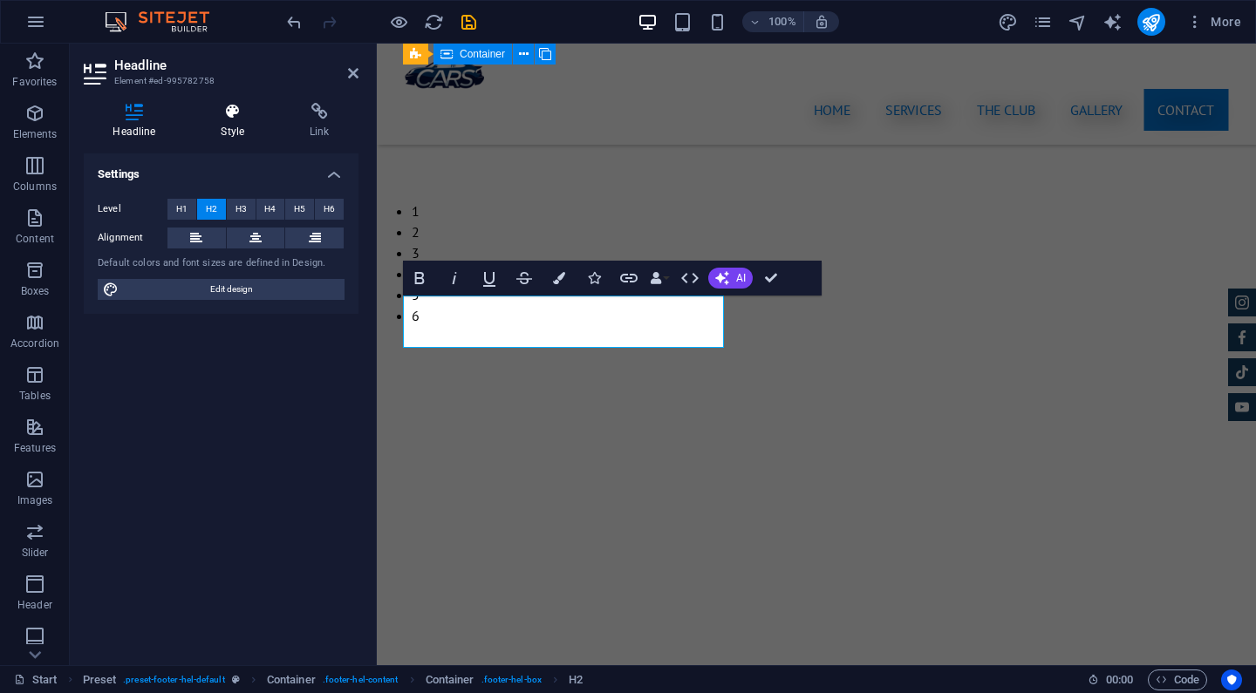
click at [227, 113] on icon at bounding box center [233, 111] width 82 height 17
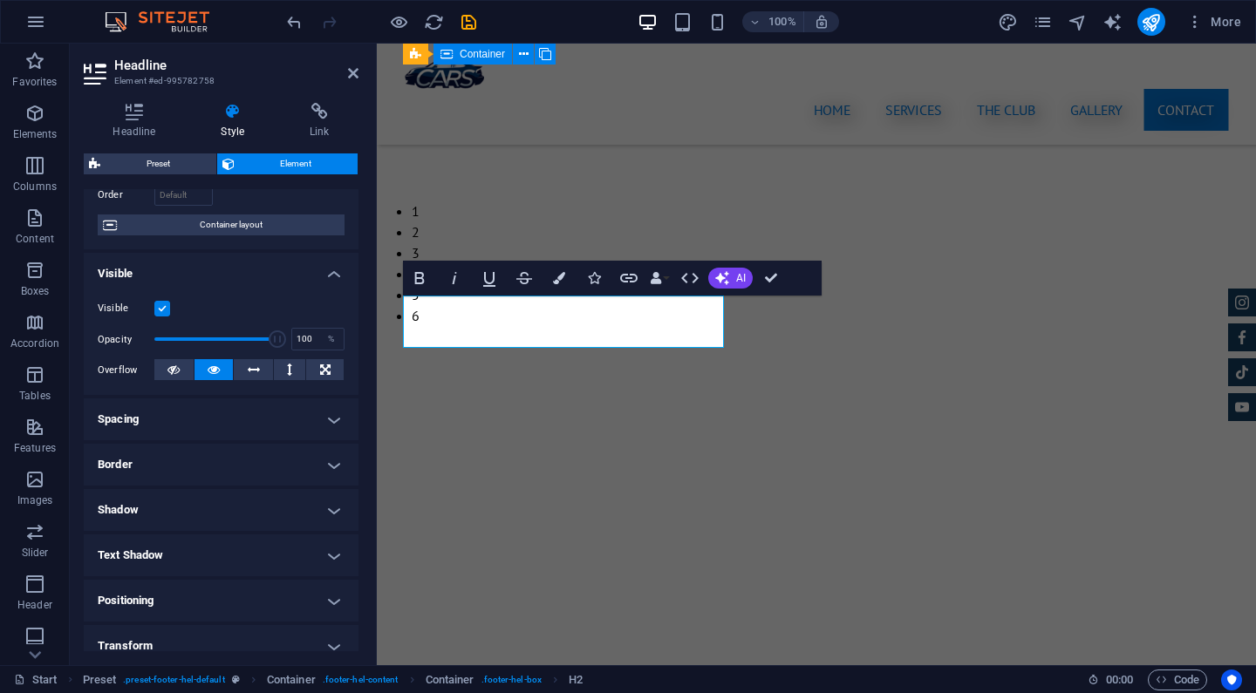
scroll to position [128, 0]
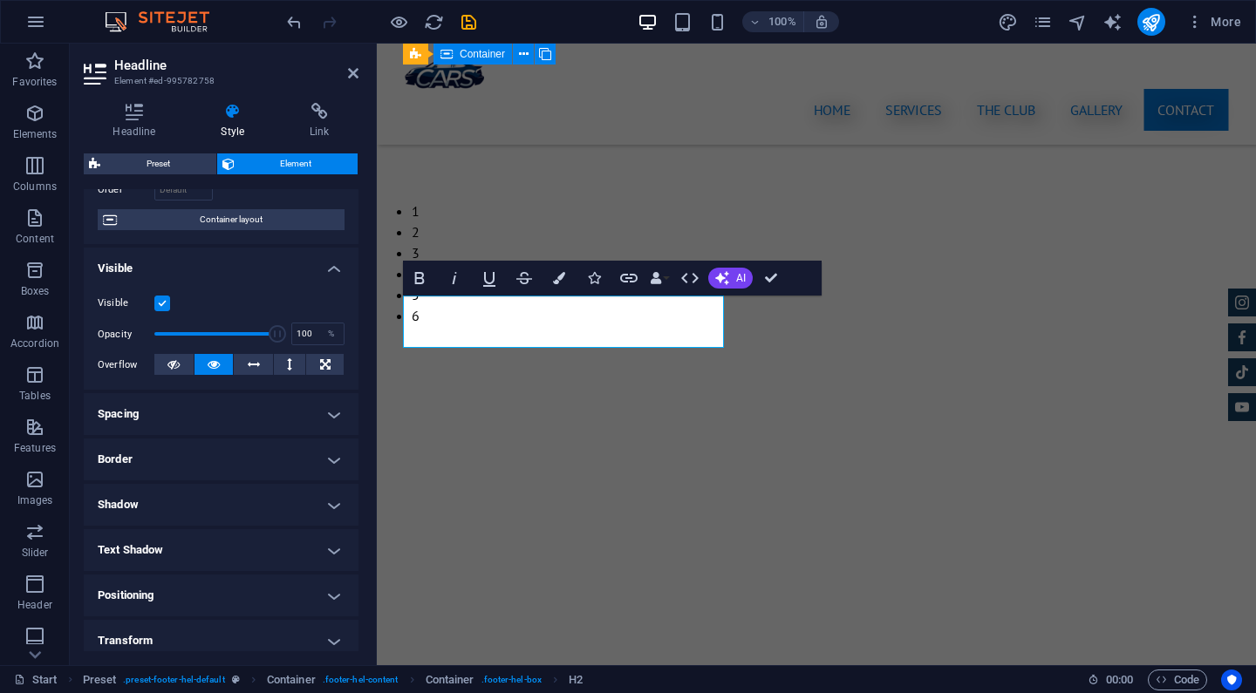
click at [197, 549] on h4 "Text Shadow" at bounding box center [221, 550] width 275 height 42
click at [287, 575] on span "Outside" at bounding box center [301, 585] width 30 height 21
type input "2"
type input "4"
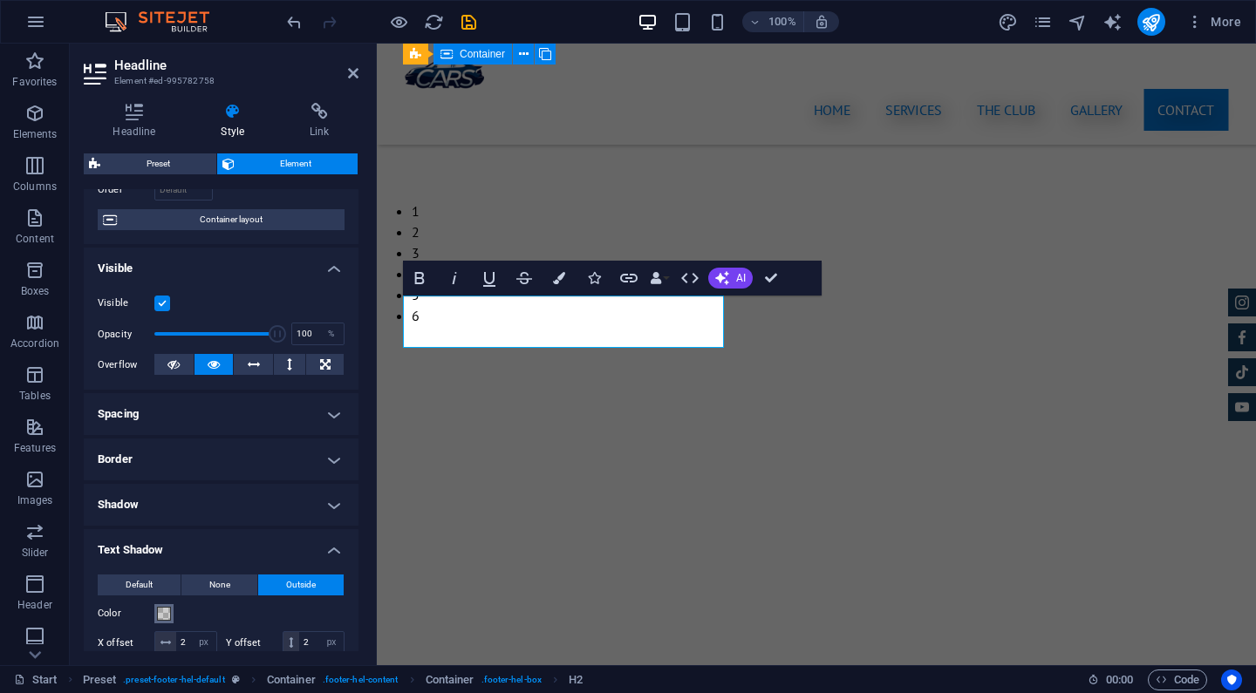
click at [164, 610] on span at bounding box center [164, 614] width 14 height 14
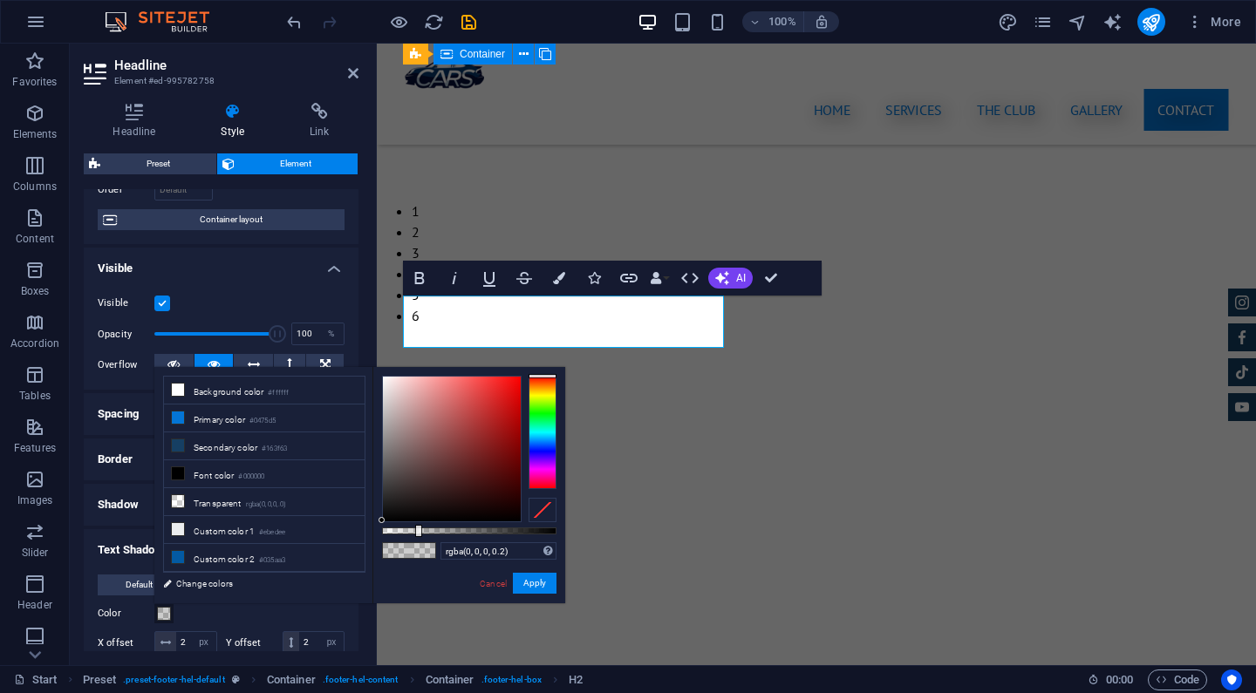
type input "rgba(0, 0, 0, 0.655)"
click at [496, 531] on div at bounding box center [469, 531] width 174 height 7
click at [544, 584] on button "Apply" at bounding box center [535, 583] width 44 height 21
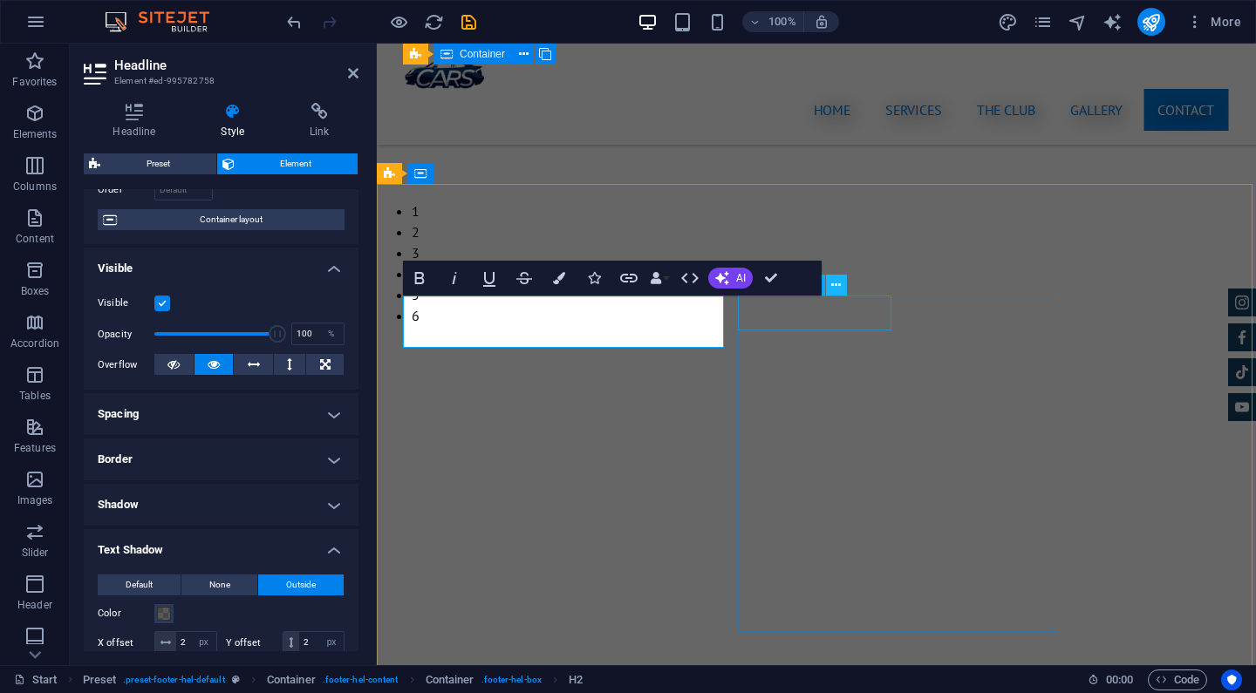
click at [845, 283] on button at bounding box center [836, 285] width 21 height 21
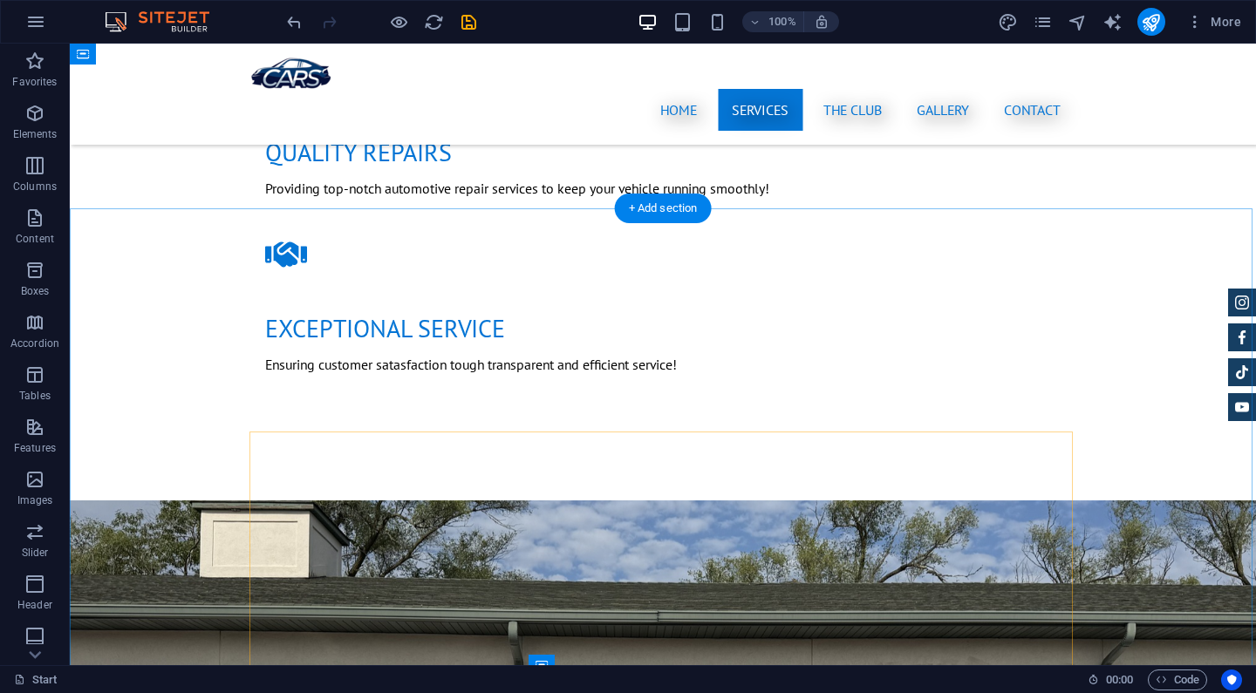
scroll to position [1612, 0]
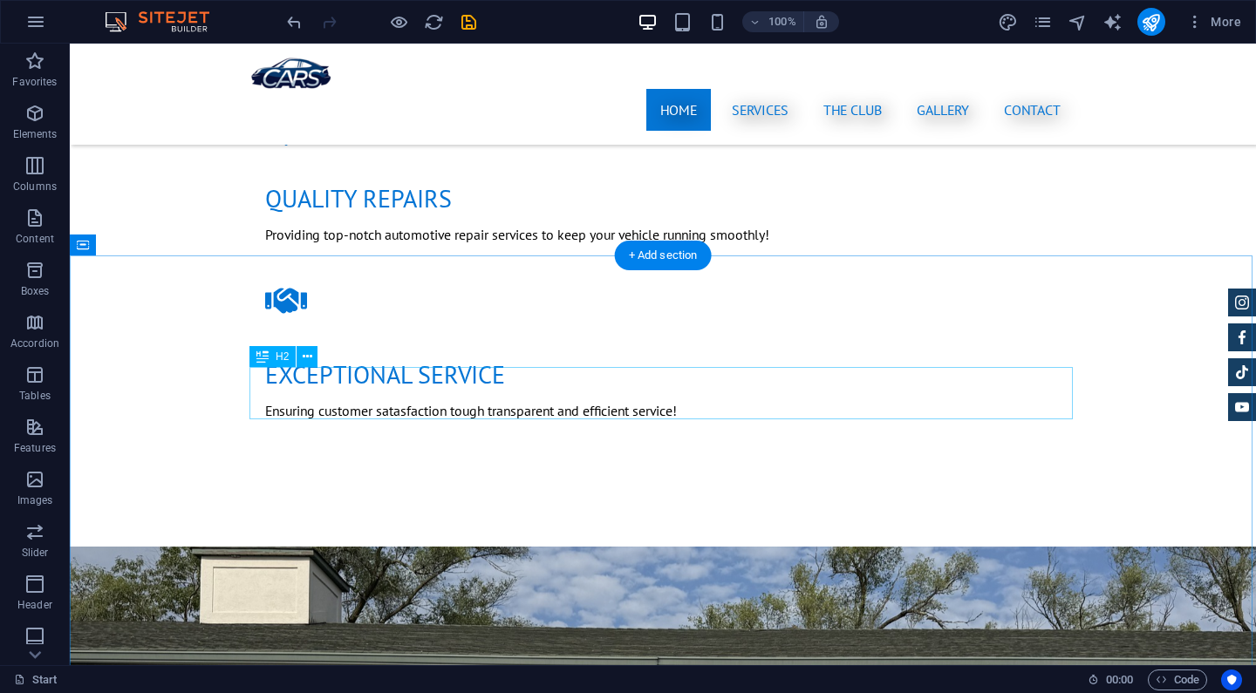
select select "px"
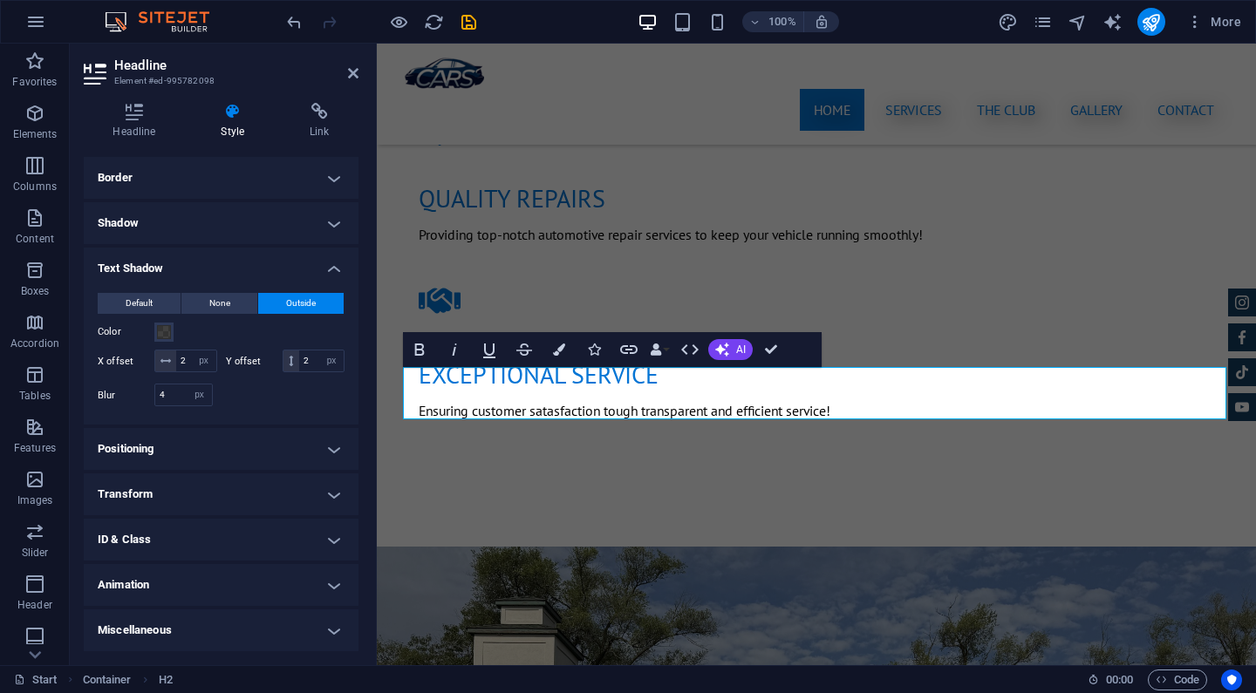
scroll to position [373, 0]
click at [160, 336] on span at bounding box center [164, 333] width 14 height 14
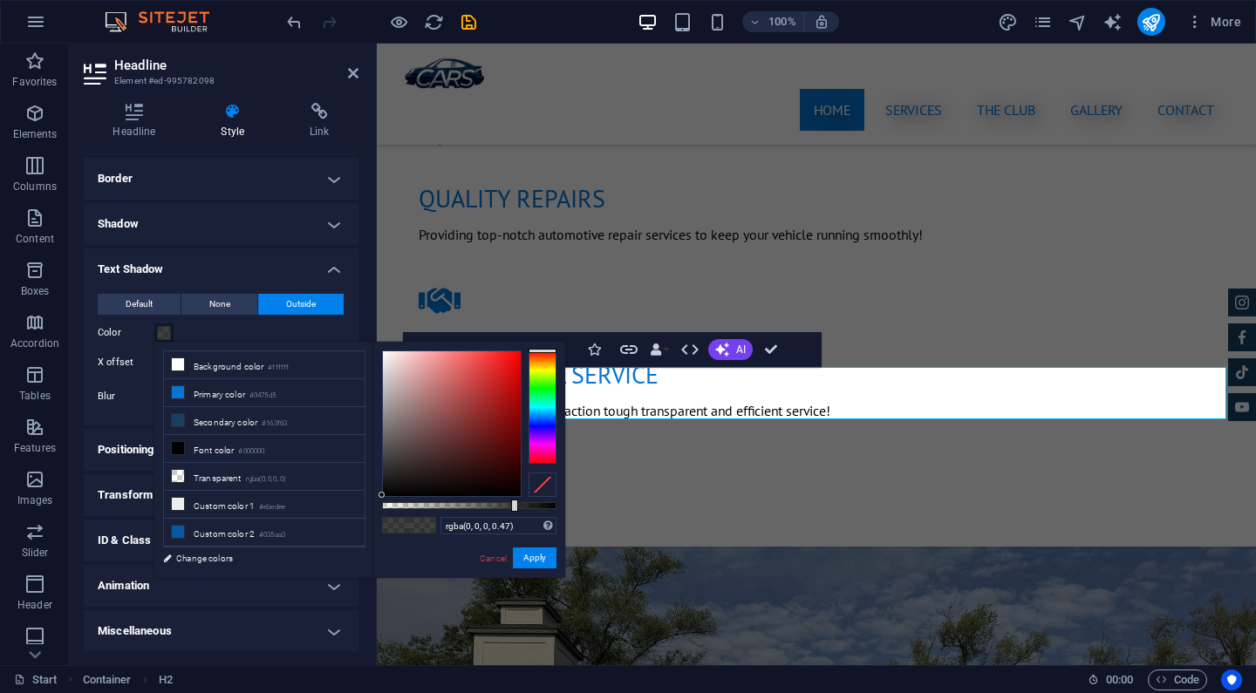
click at [464, 507] on div at bounding box center [469, 505] width 174 height 7
type input "rgba(0, 0, 0, 0.38)"
click at [448, 507] on div at bounding box center [469, 505] width 174 height 7
click at [531, 564] on button "Apply" at bounding box center [535, 558] width 44 height 21
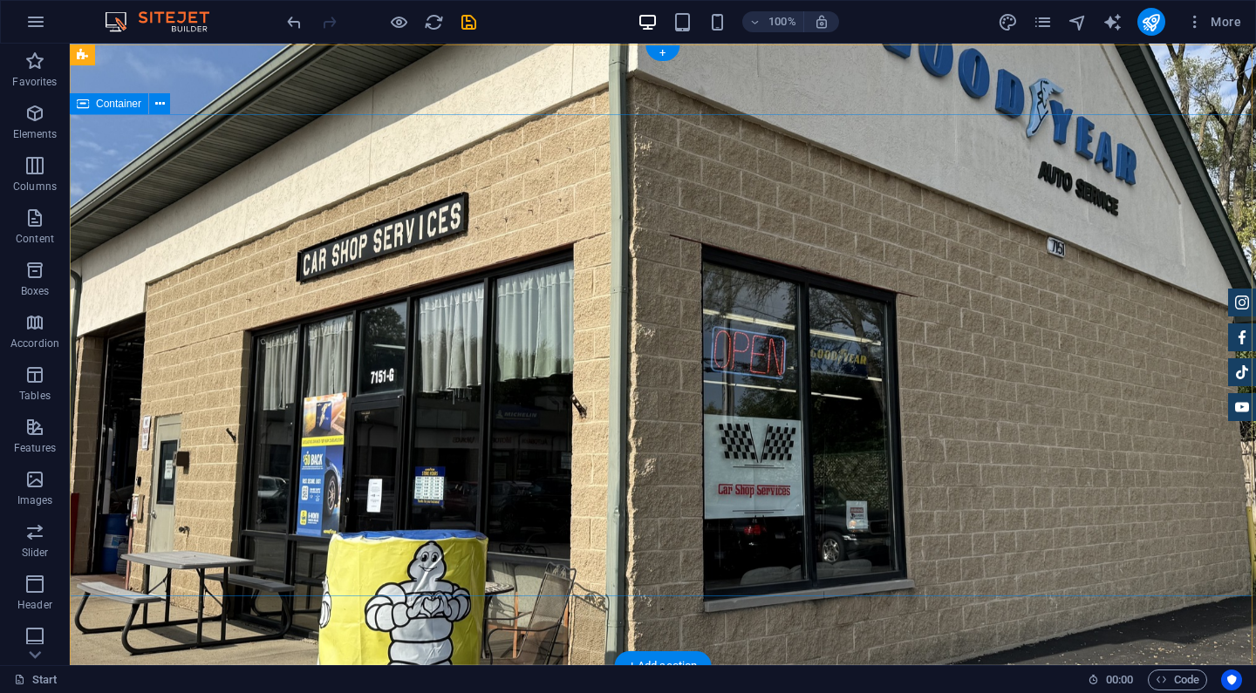
scroll to position [0, 0]
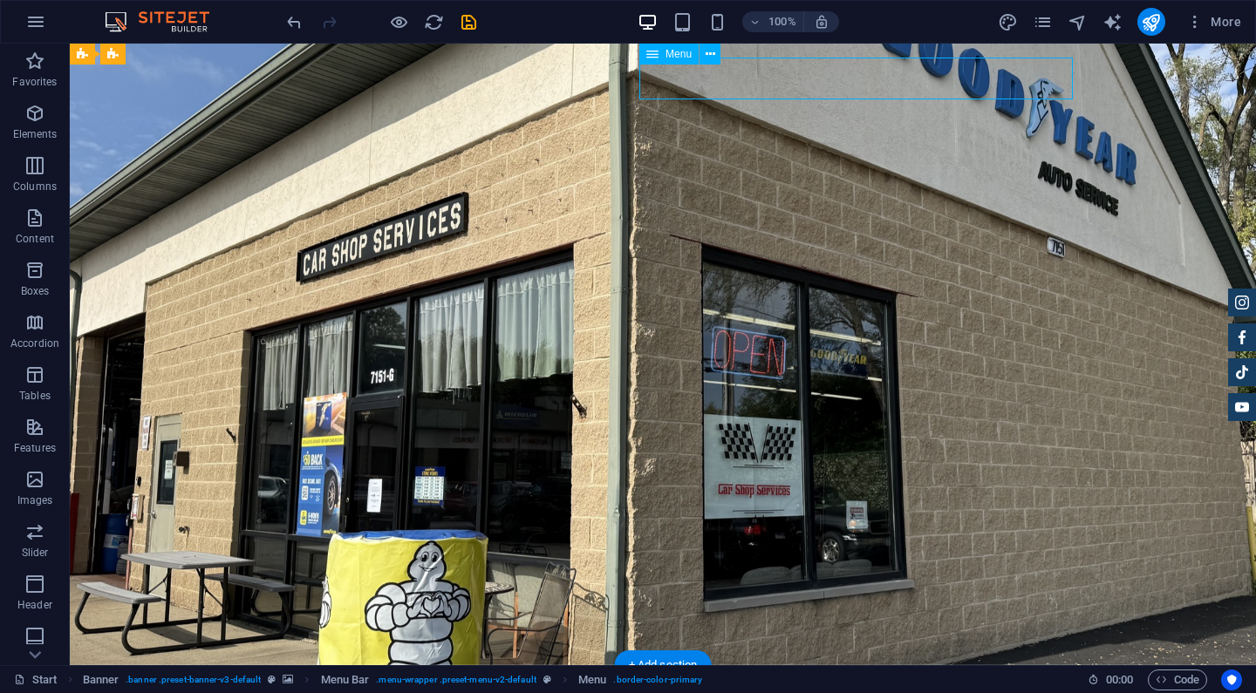
select select "px"
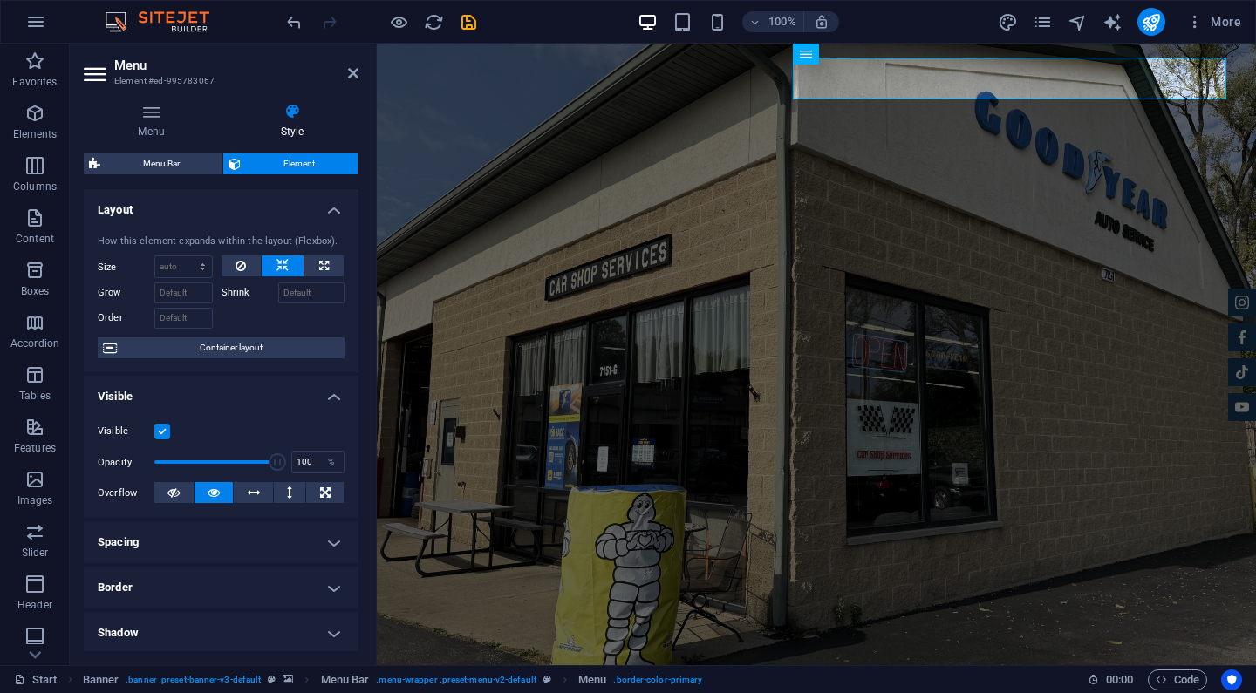
scroll to position [352, 0]
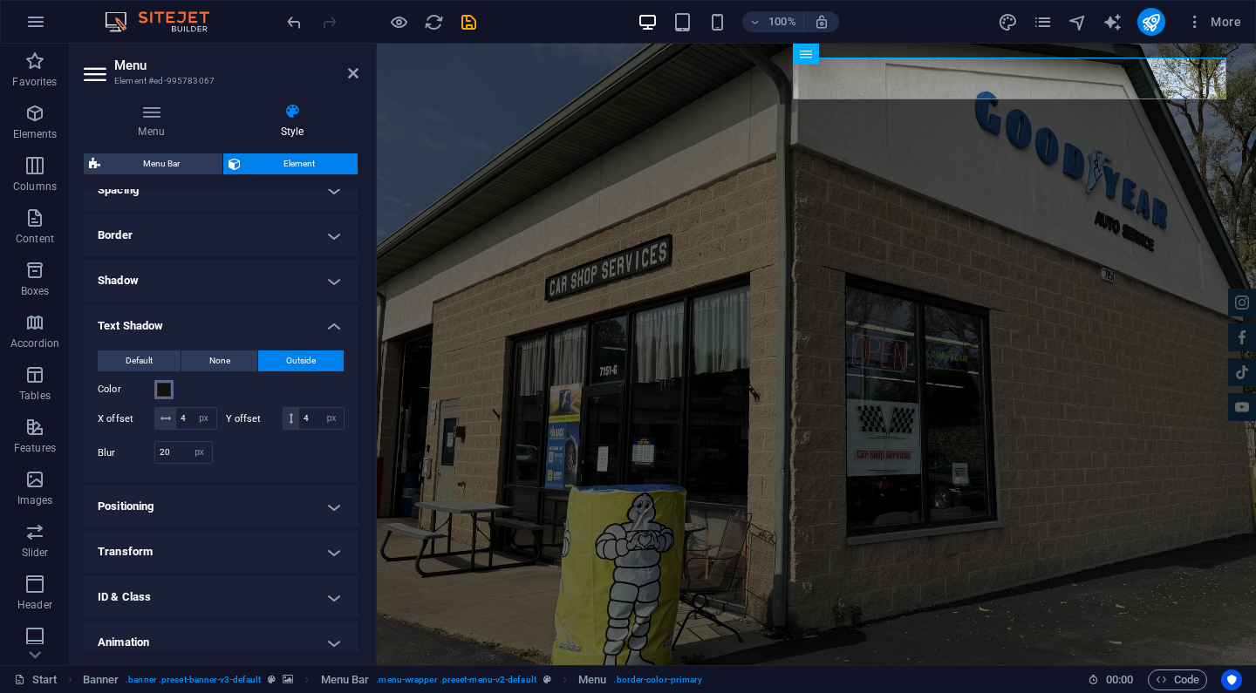
click at [166, 394] on span at bounding box center [164, 390] width 14 height 14
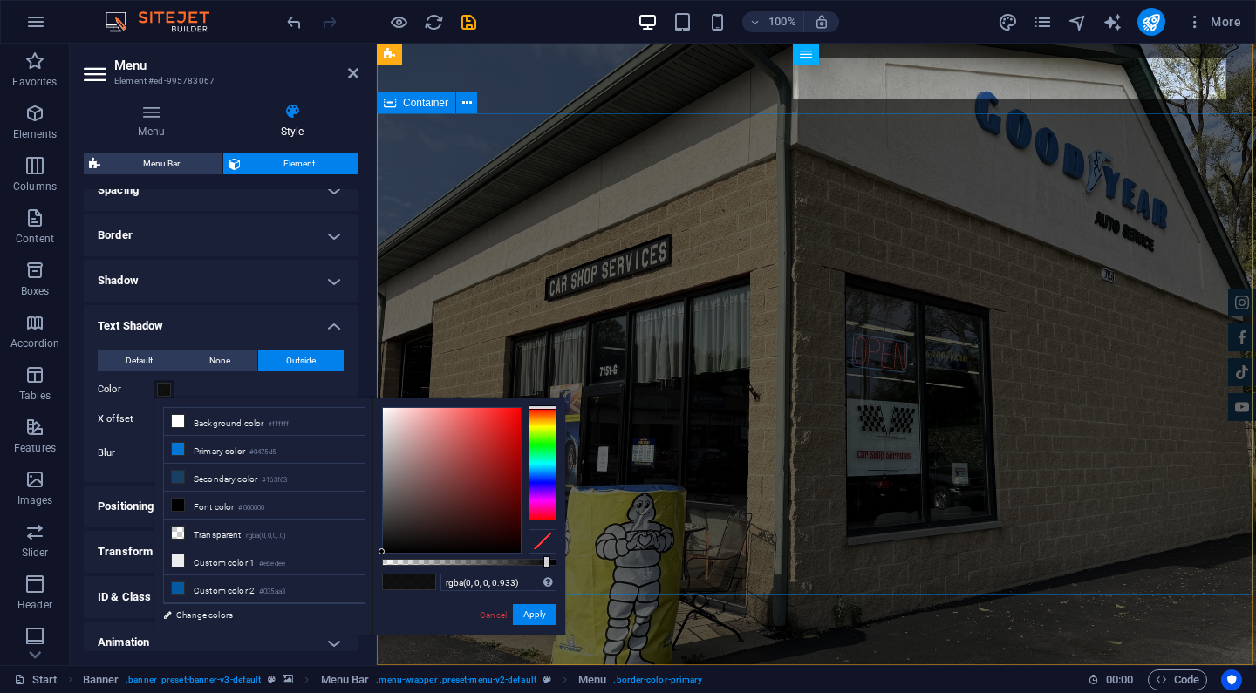
type input "rgba(0, 0, 0, 0.525)"
click at [474, 563] on div at bounding box center [469, 562] width 174 height 7
click at [548, 616] on button "Apply" at bounding box center [535, 614] width 44 height 21
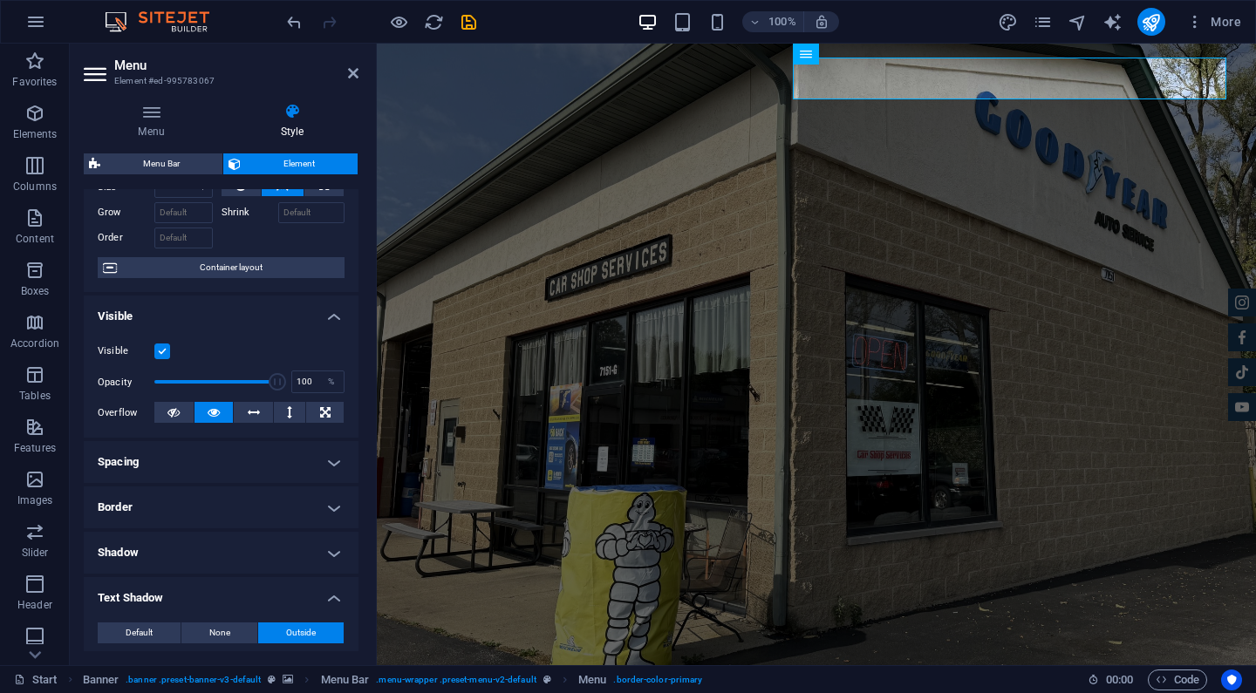
scroll to position [71, 0]
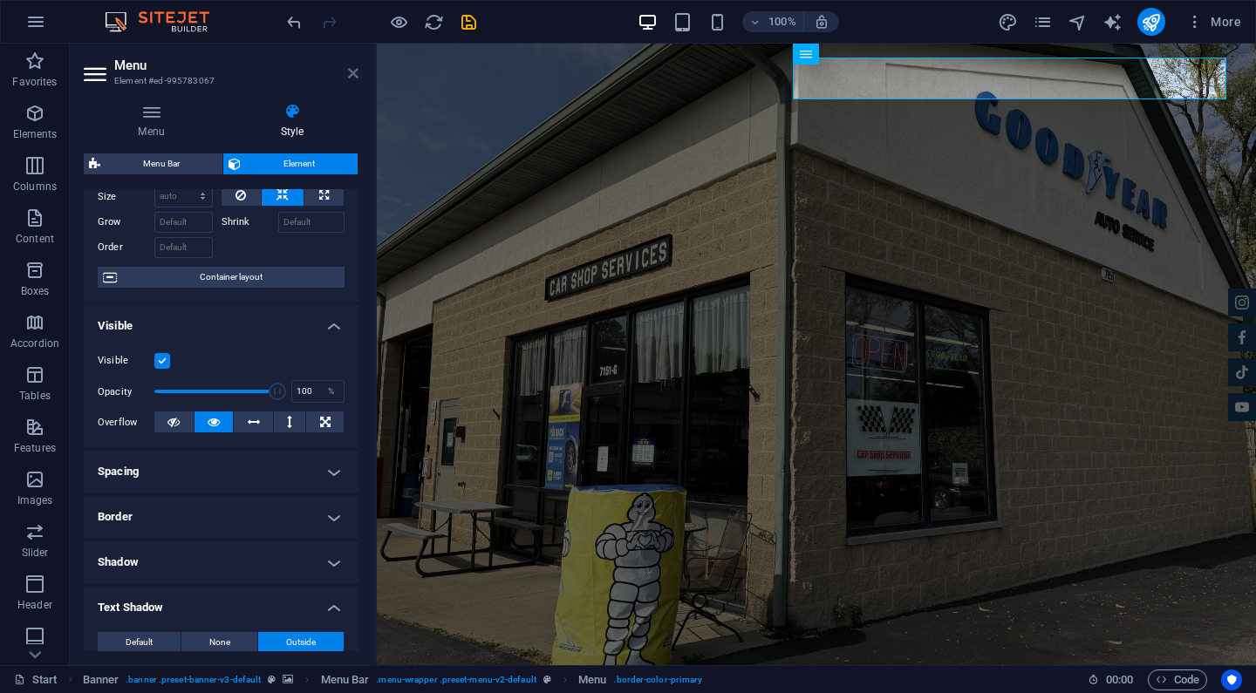
click at [353, 69] on icon at bounding box center [353, 73] width 10 height 14
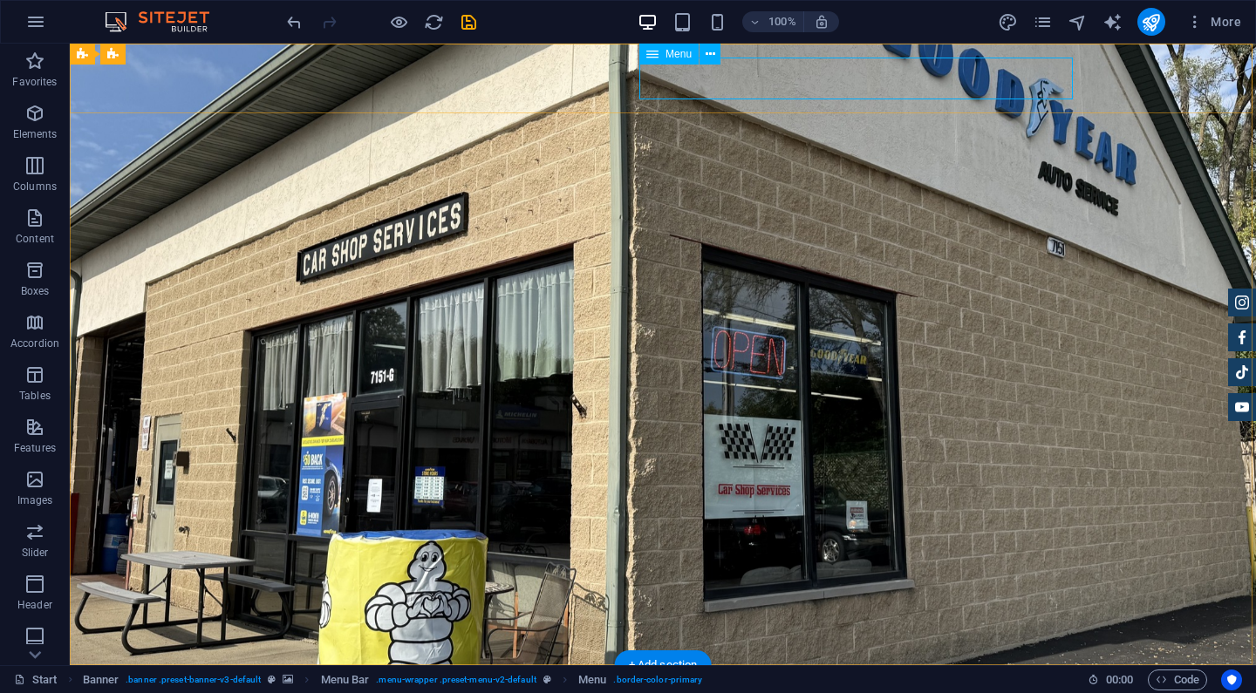
click at [679, 51] on span "Menu" at bounding box center [678, 54] width 26 height 10
click at [711, 54] on icon at bounding box center [711, 54] width 10 height 18
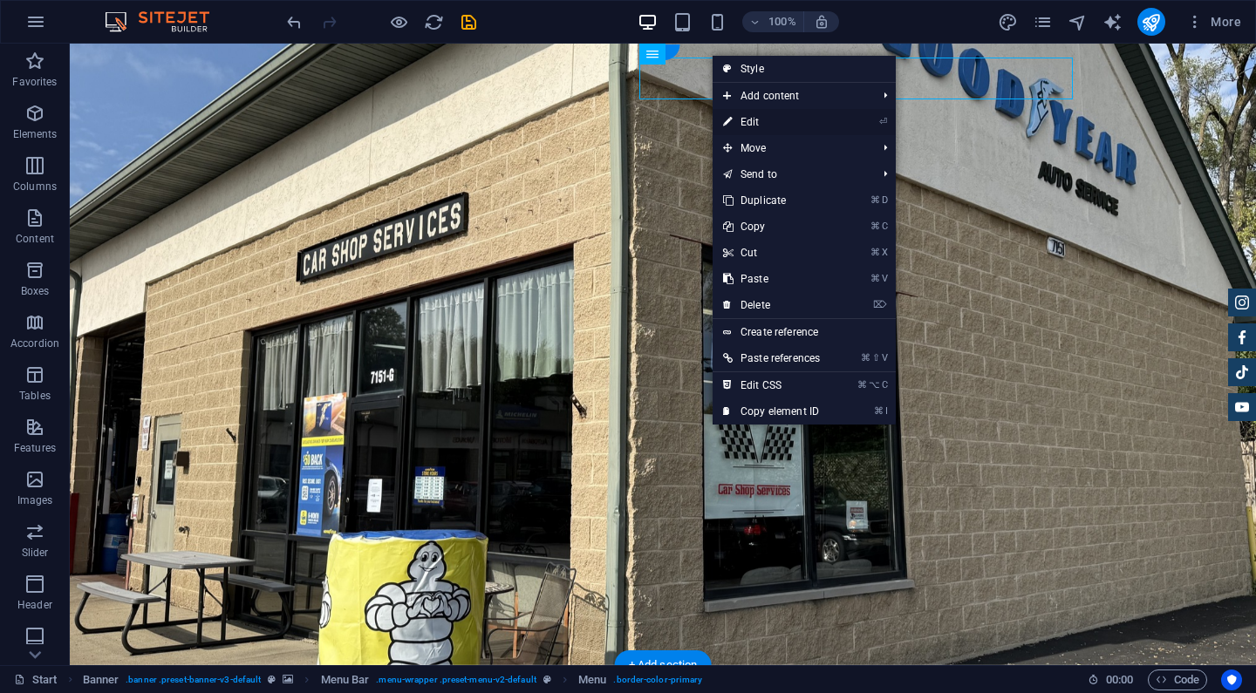
click at [727, 116] on icon at bounding box center [727, 122] width 9 height 26
select select "px"
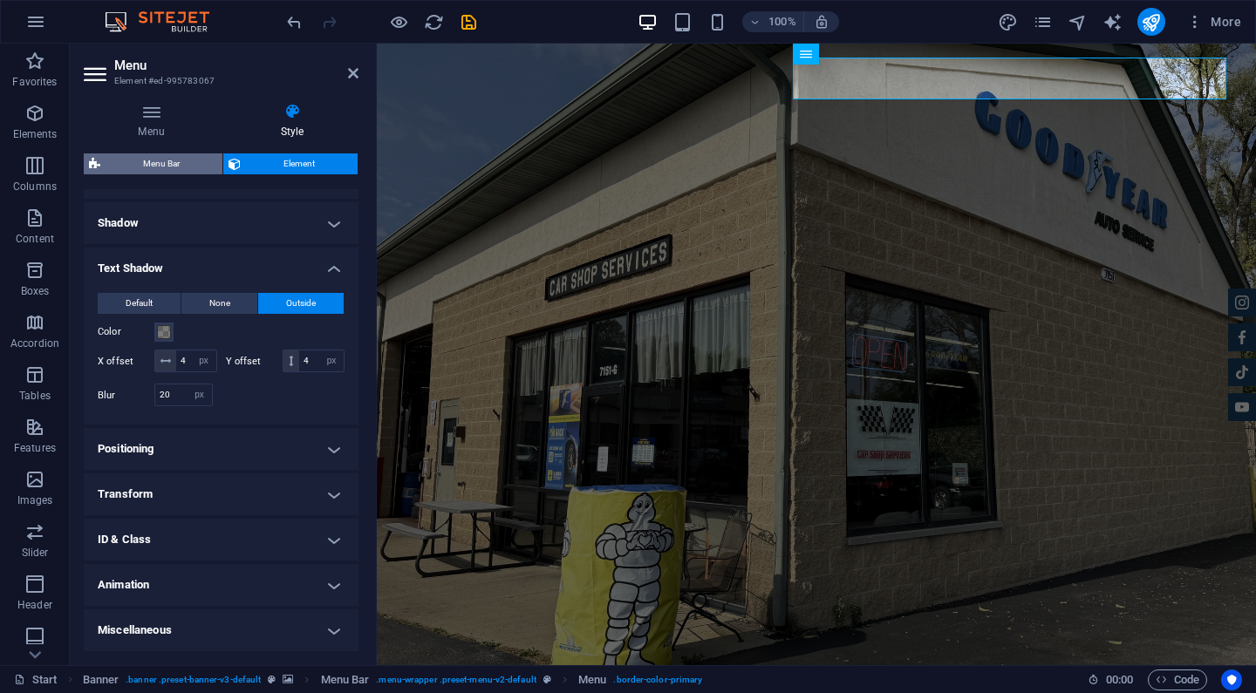
scroll to position [409, 0]
click at [153, 127] on h4 "Menu" at bounding box center [155, 121] width 142 height 37
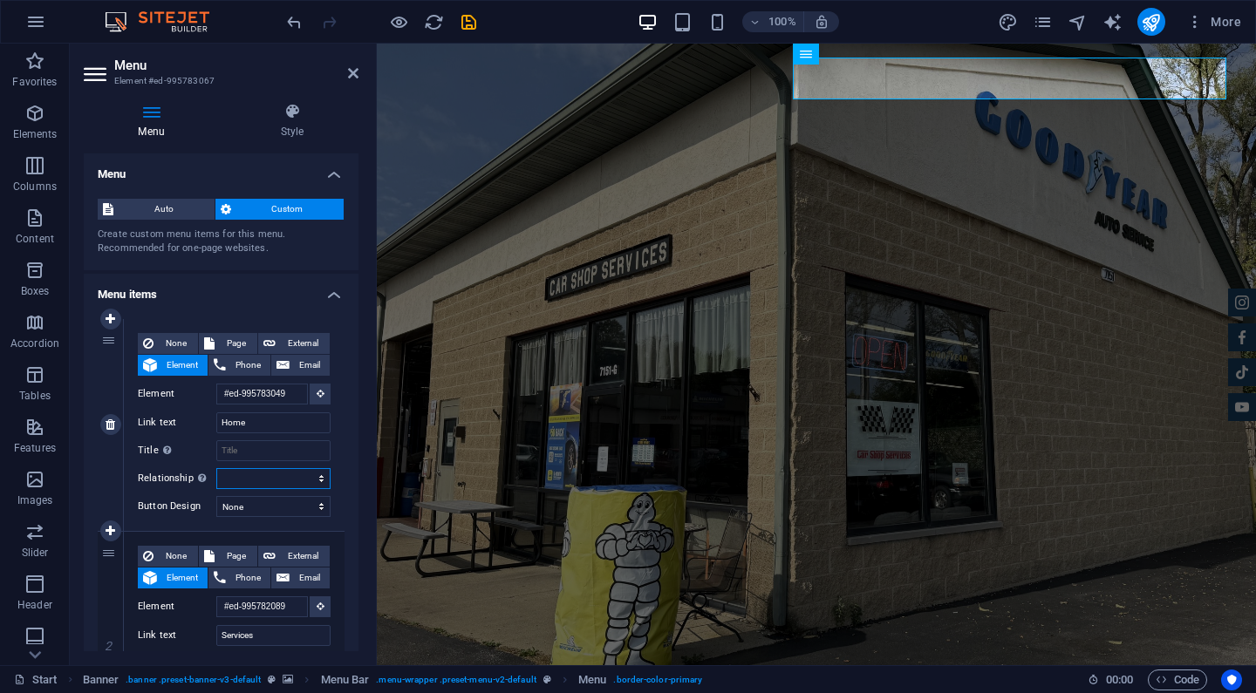
click at [240, 476] on select "alternate author bookmark external help license next nofollow noreferrer noopen…" at bounding box center [273, 478] width 114 height 21
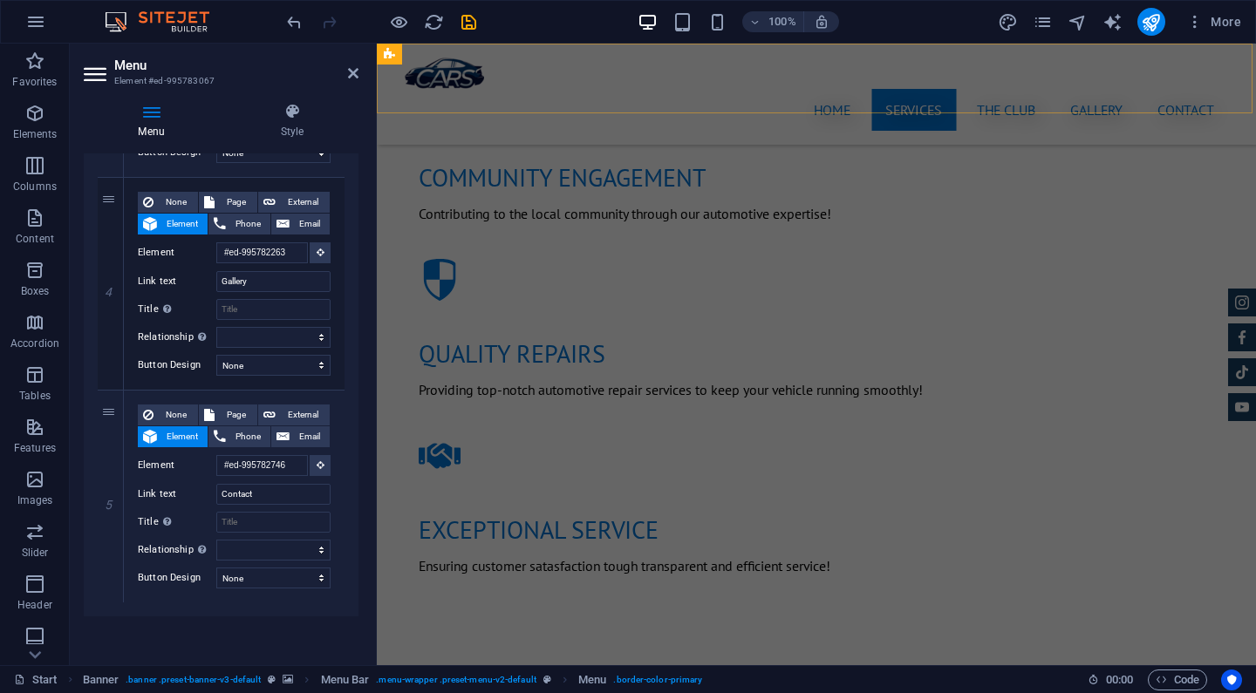
scroll to position [1810, 0]
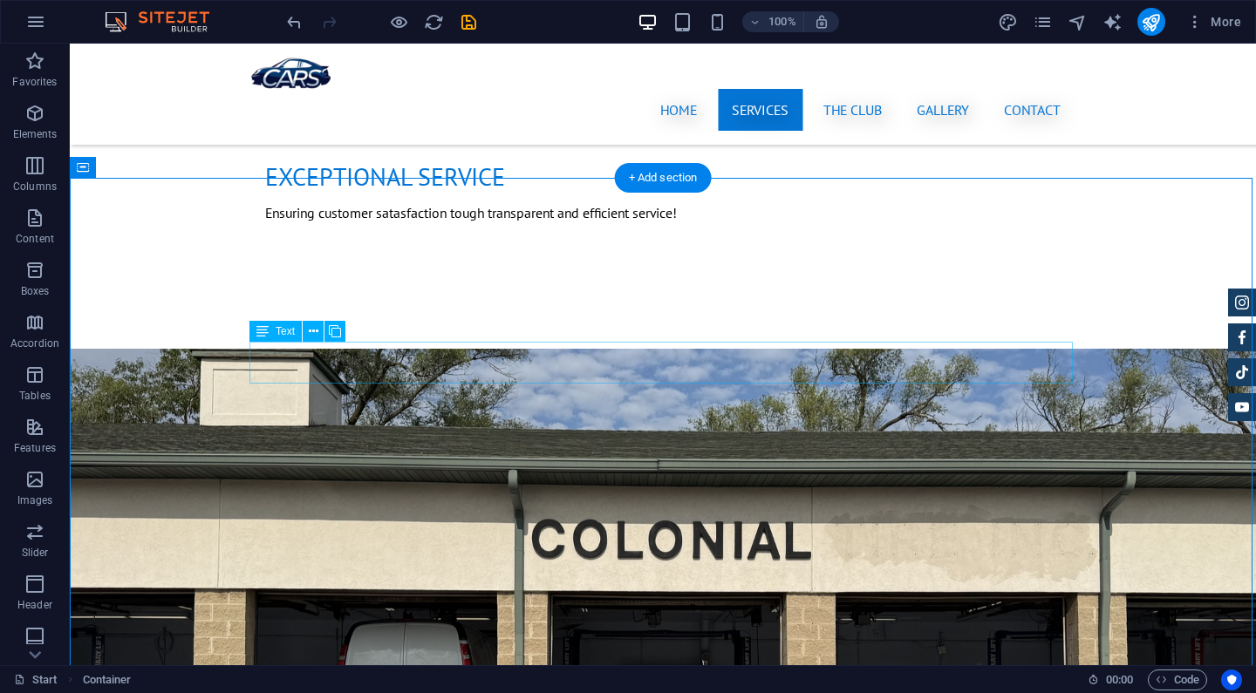
scroll to position [1517, 0]
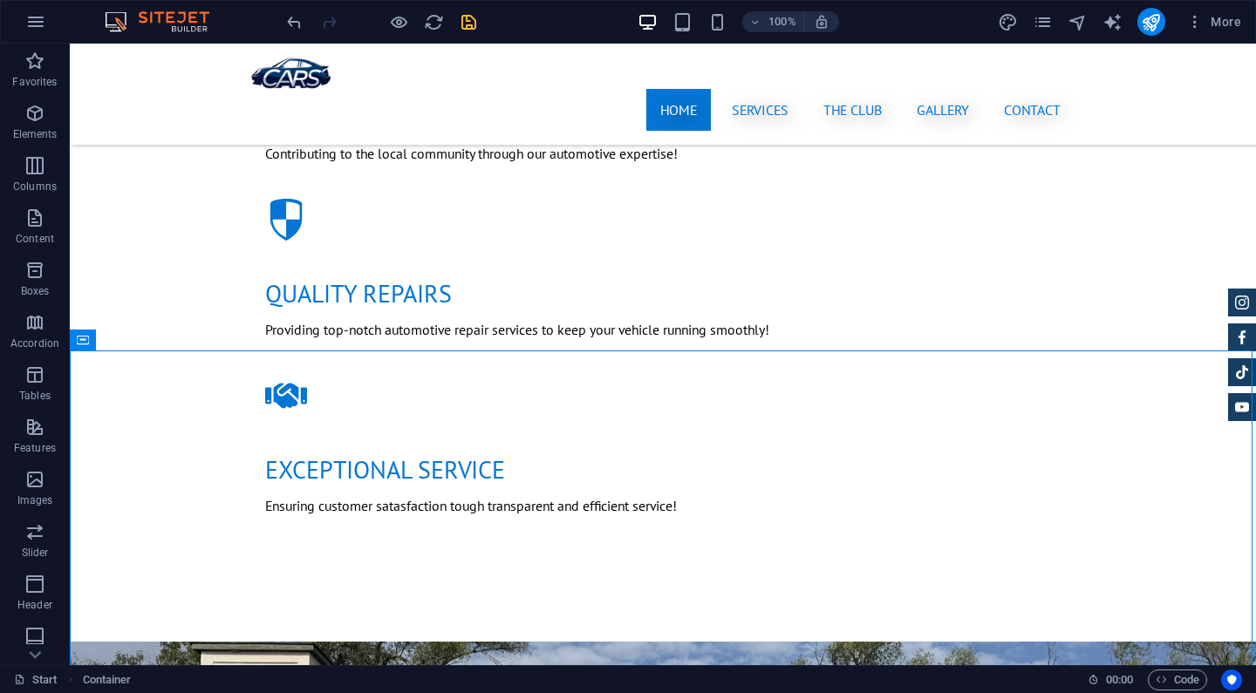
click at [467, 23] on icon "save" at bounding box center [469, 22] width 20 height 20
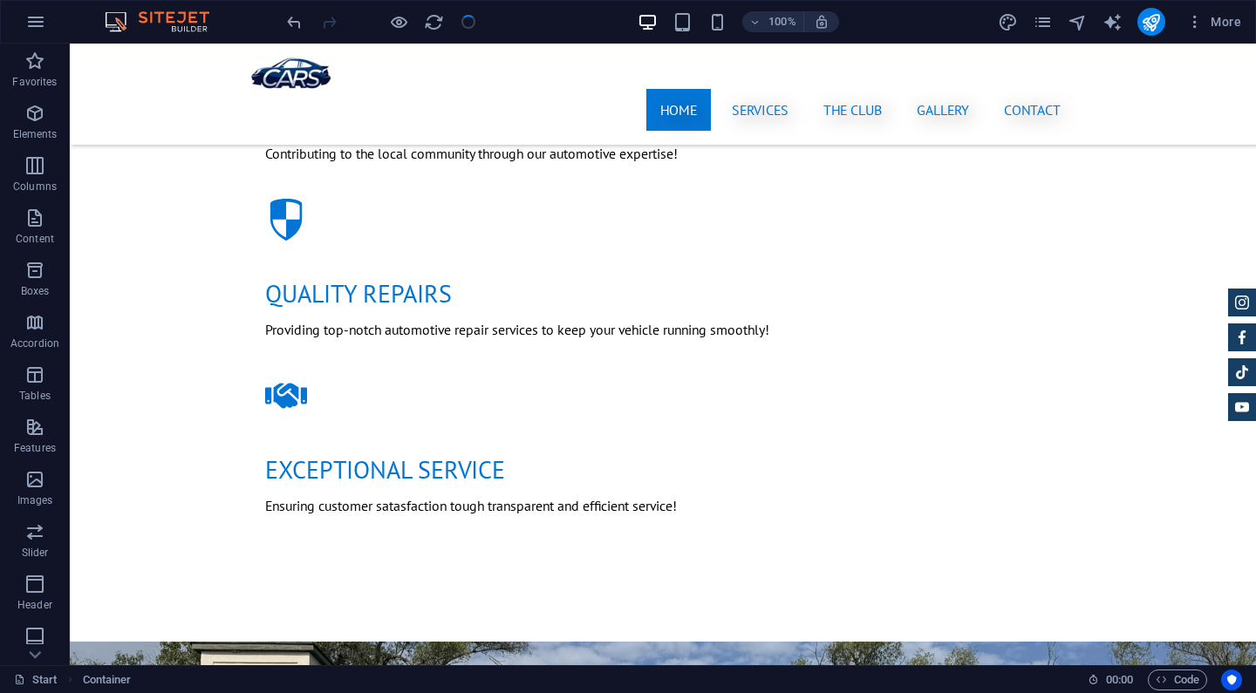
checkbox input "false"
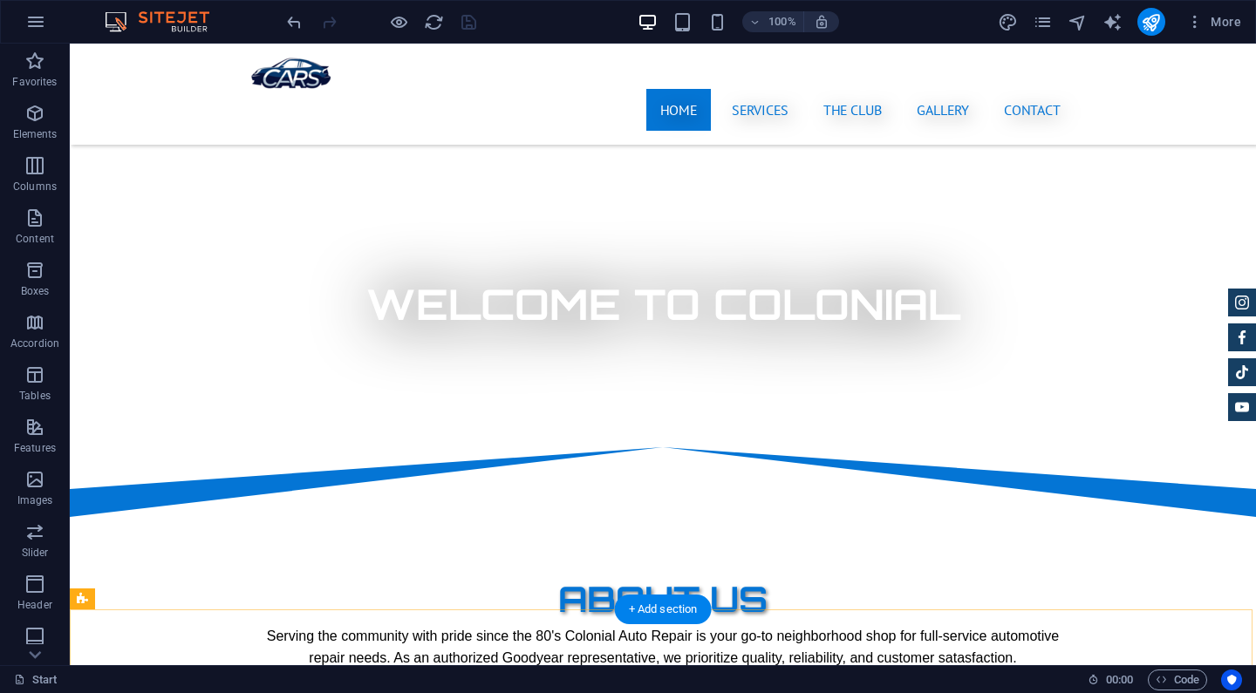
scroll to position [617, 0]
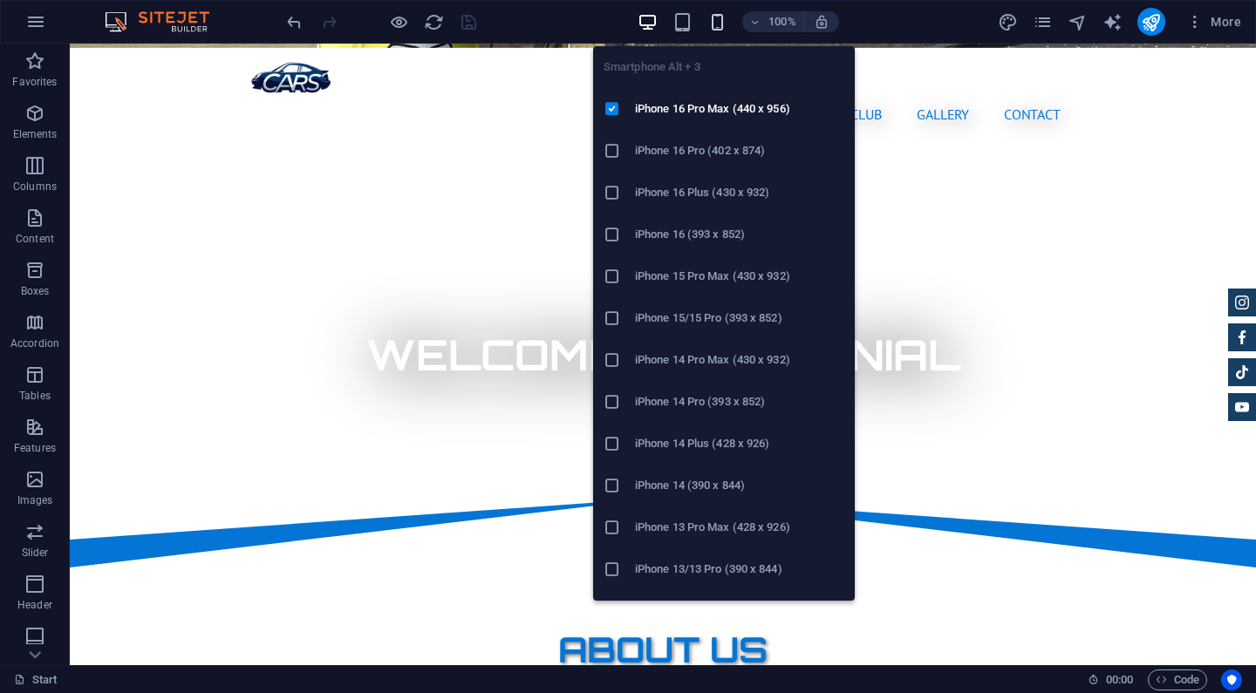
click at [720, 27] on icon "button" at bounding box center [717, 22] width 20 height 20
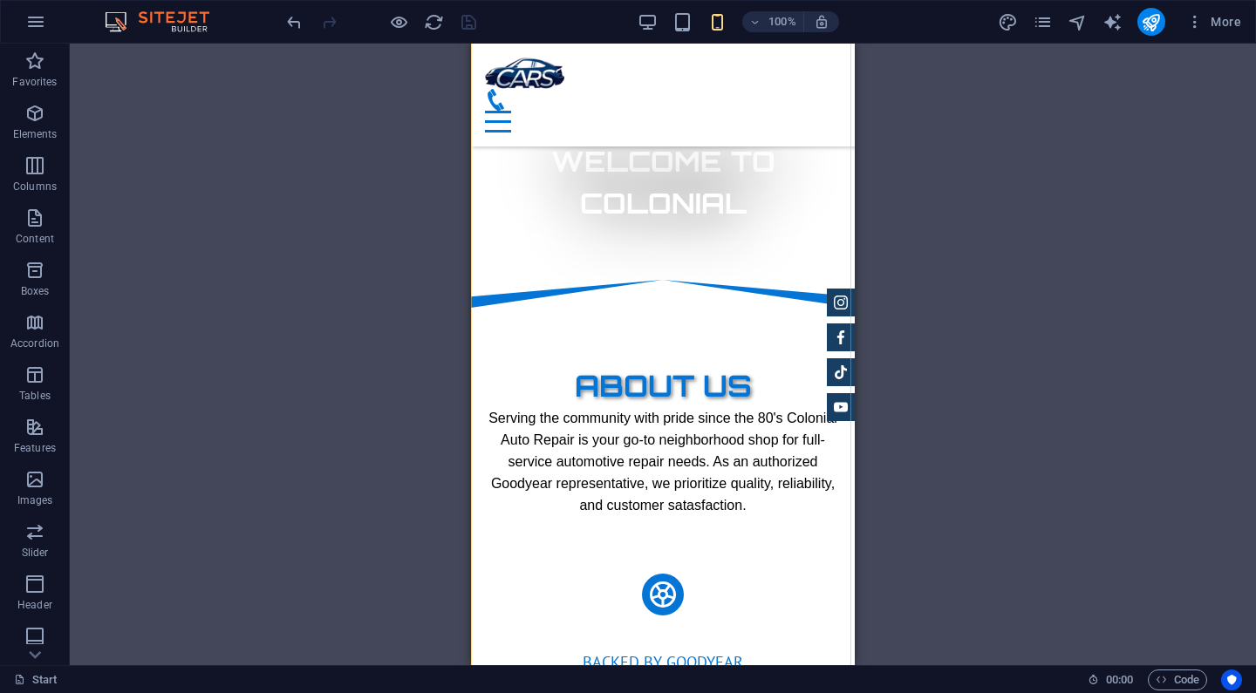
scroll to position [456, 0]
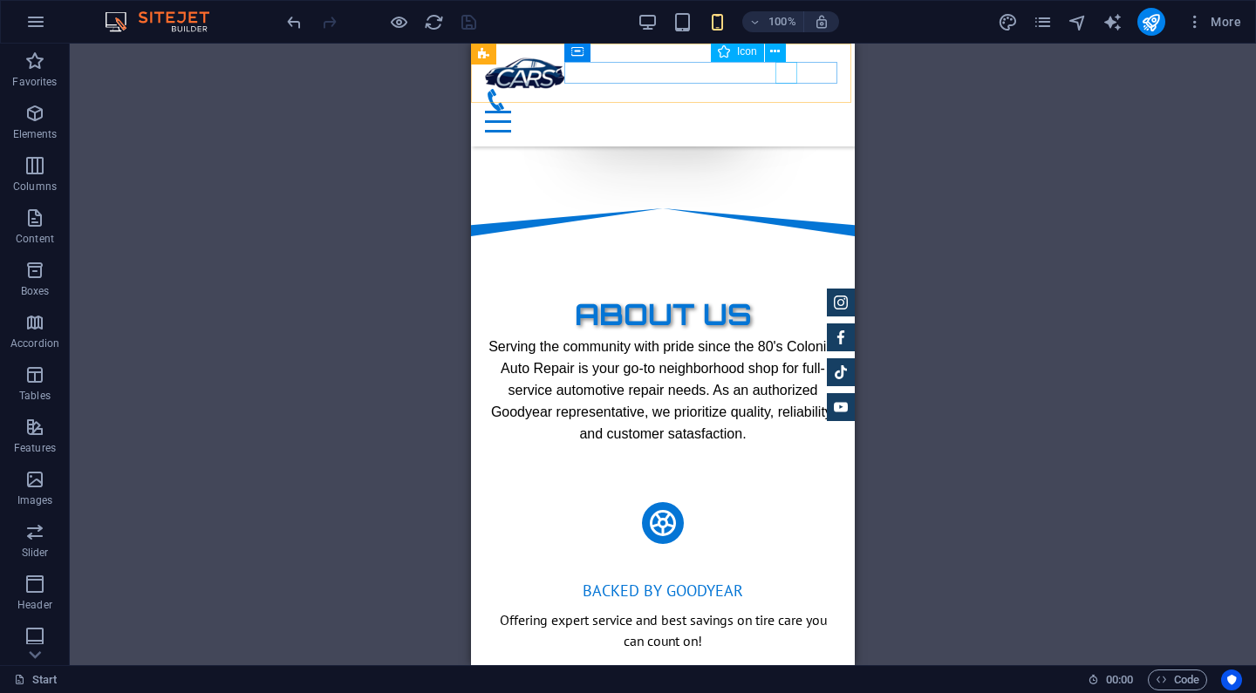
click at [781, 89] on figure at bounding box center [656, 100] width 342 height 22
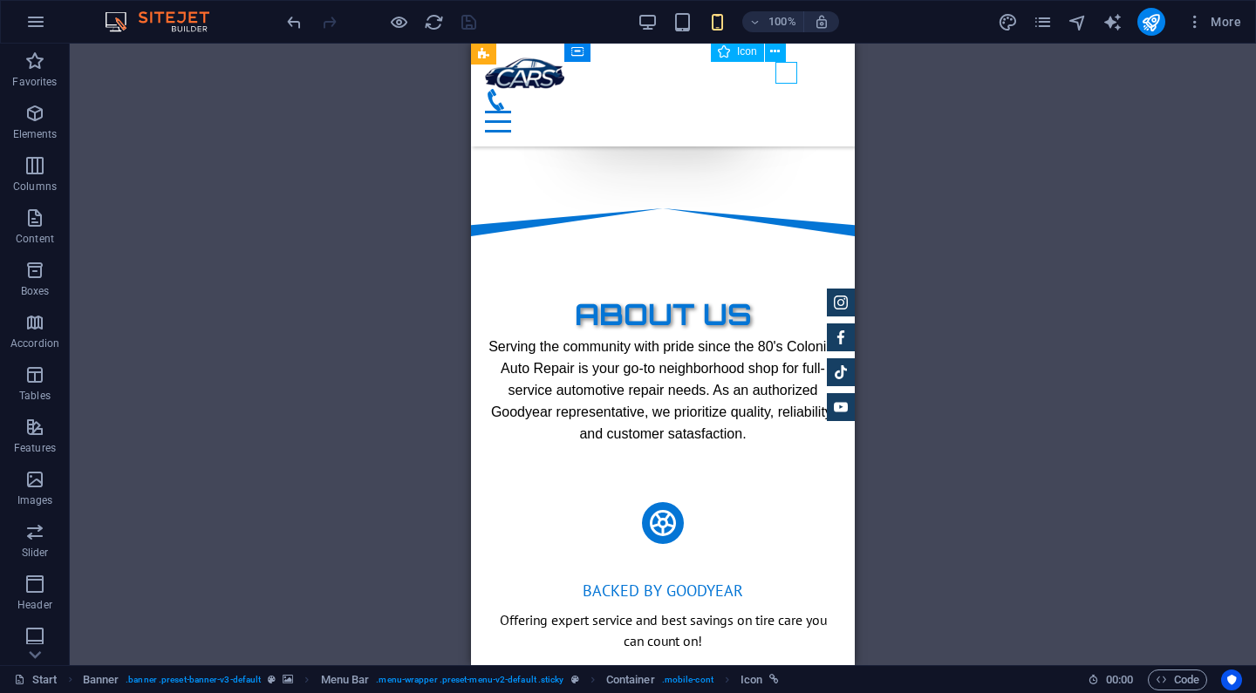
click at [781, 89] on figure at bounding box center [656, 100] width 342 height 22
click at [786, 89] on figure at bounding box center [656, 100] width 342 height 22
select select "xMidYMid"
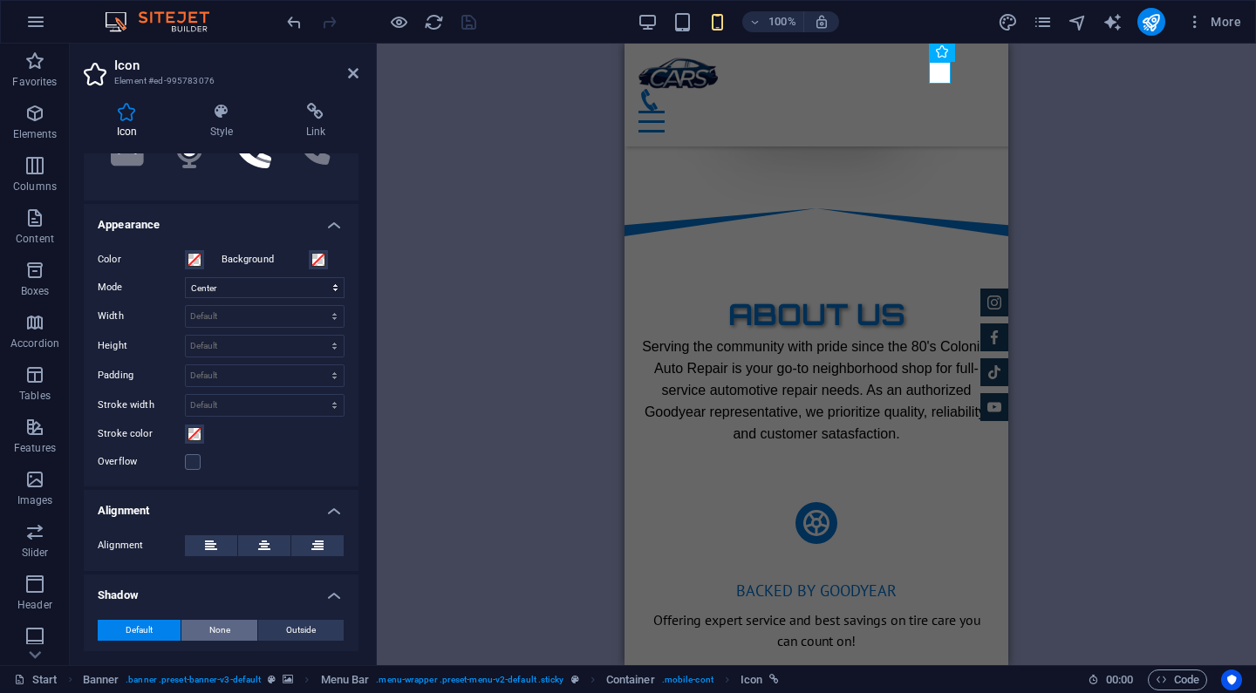
scroll to position [324, 0]
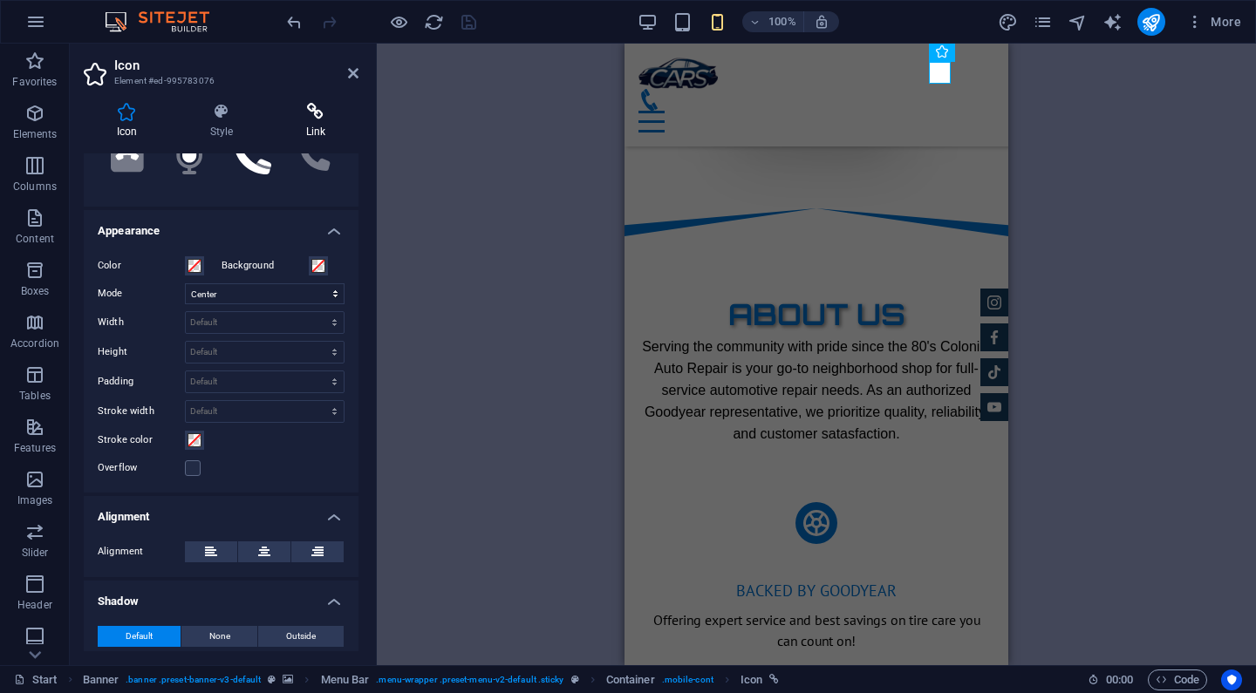
click at [301, 114] on icon at bounding box center [315, 111] width 85 height 17
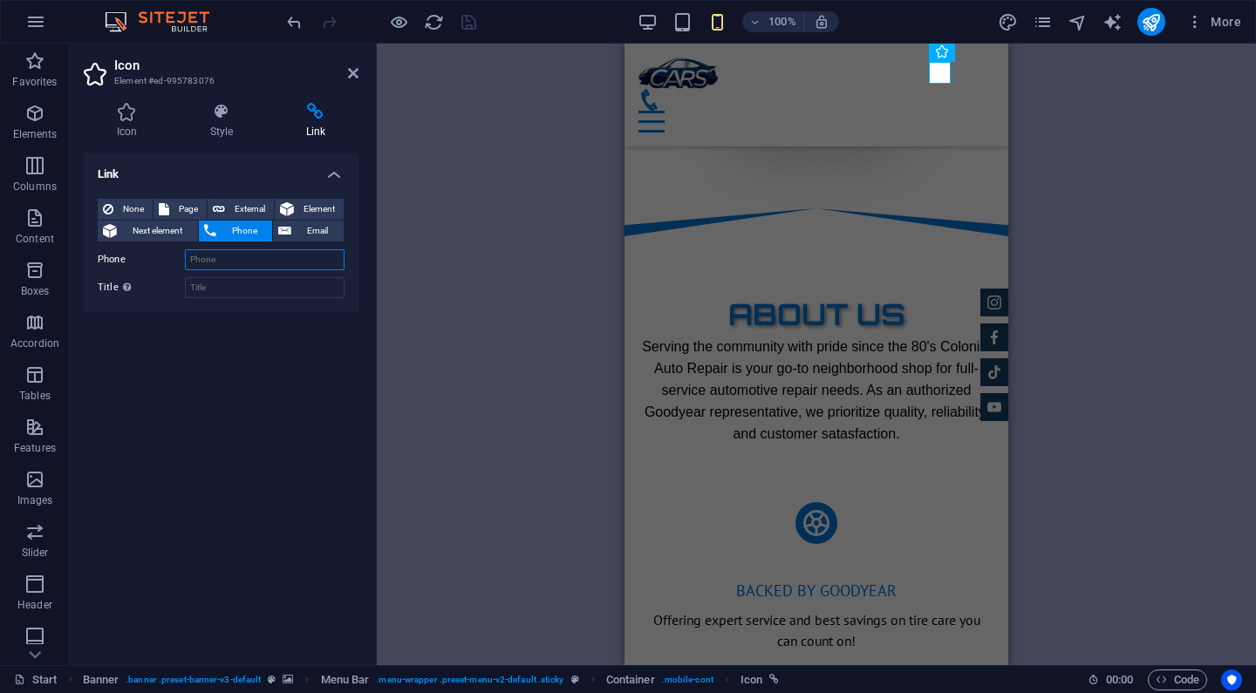
click at [235, 254] on input "Phone" at bounding box center [265, 259] width 160 height 21
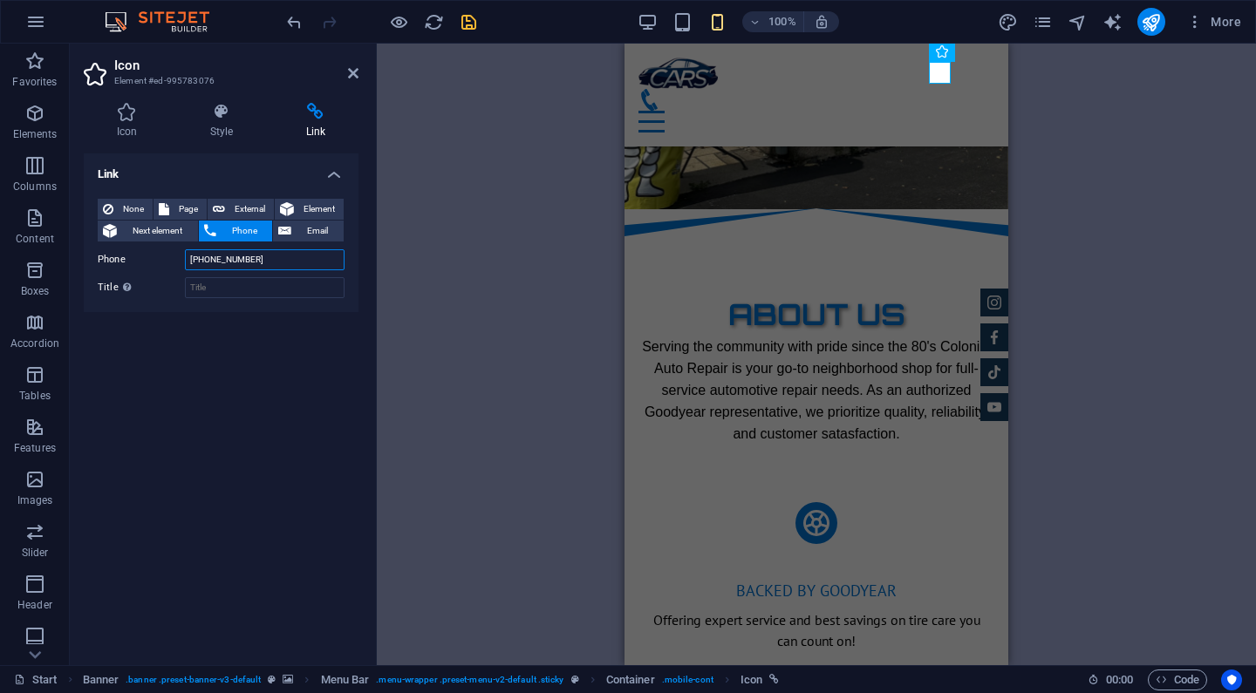
type input "847-566-8300"
click at [470, 242] on div "Container Banner H1 Banner Banner Container Menu Bar Menu Preset Form Callout C…" at bounding box center [816, 355] width 879 height 622
click at [942, 488] on figure at bounding box center [816, 523] width 356 height 70
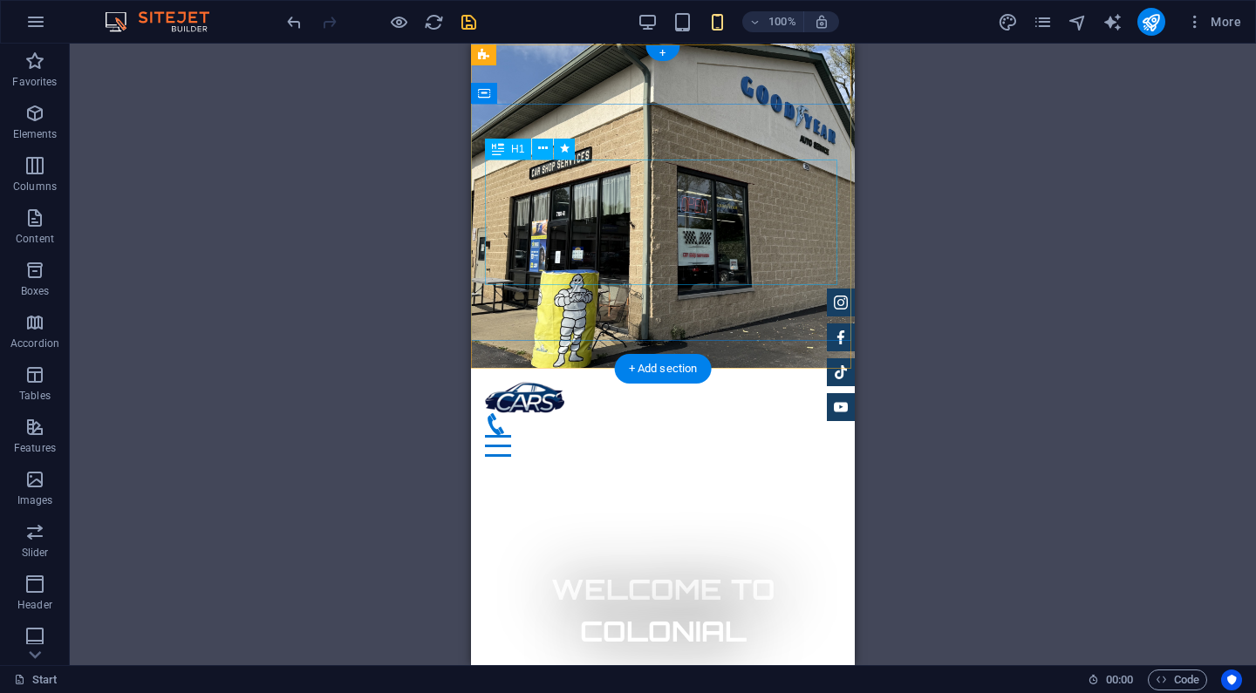
scroll to position [0, 0]
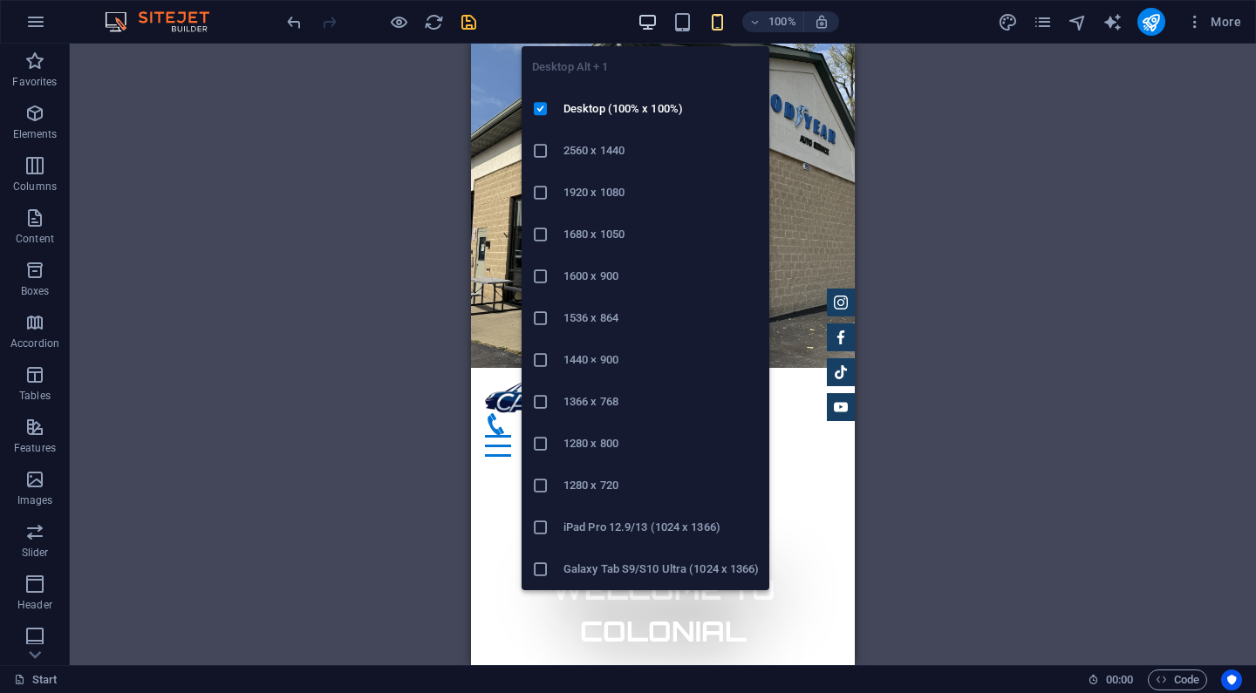
click at [644, 24] on icon "button" at bounding box center [648, 22] width 20 height 20
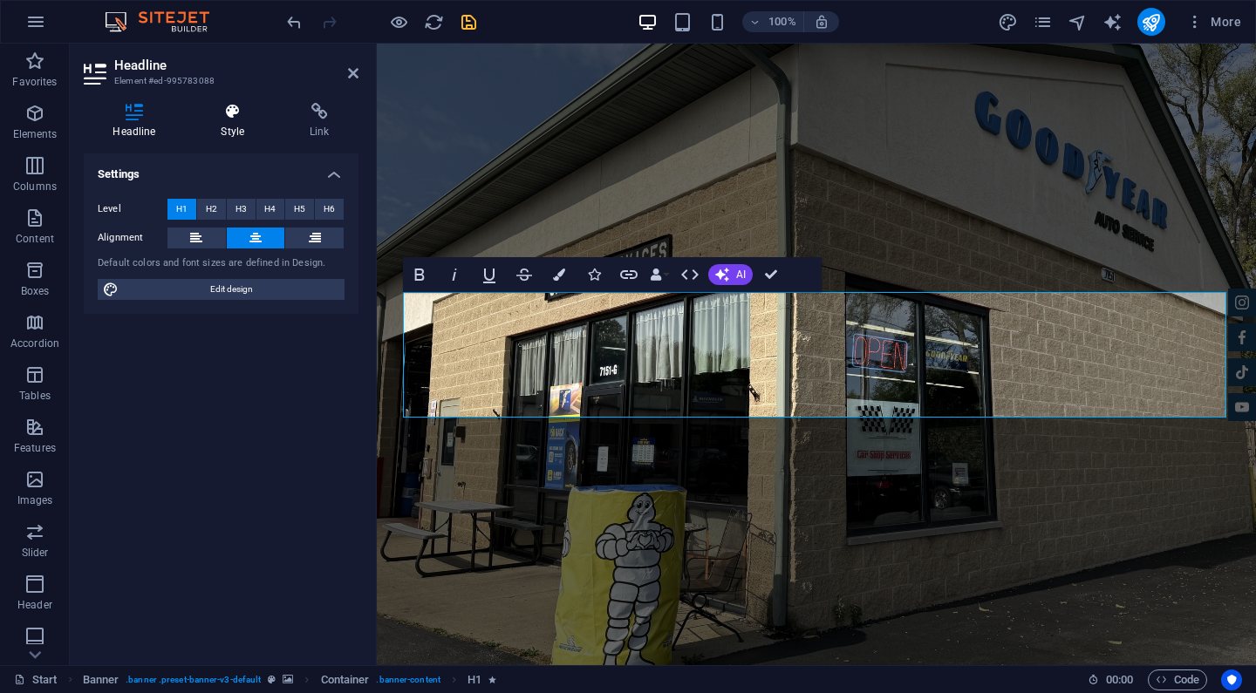
click at [236, 133] on h4 "Style" at bounding box center [236, 121] width 89 height 37
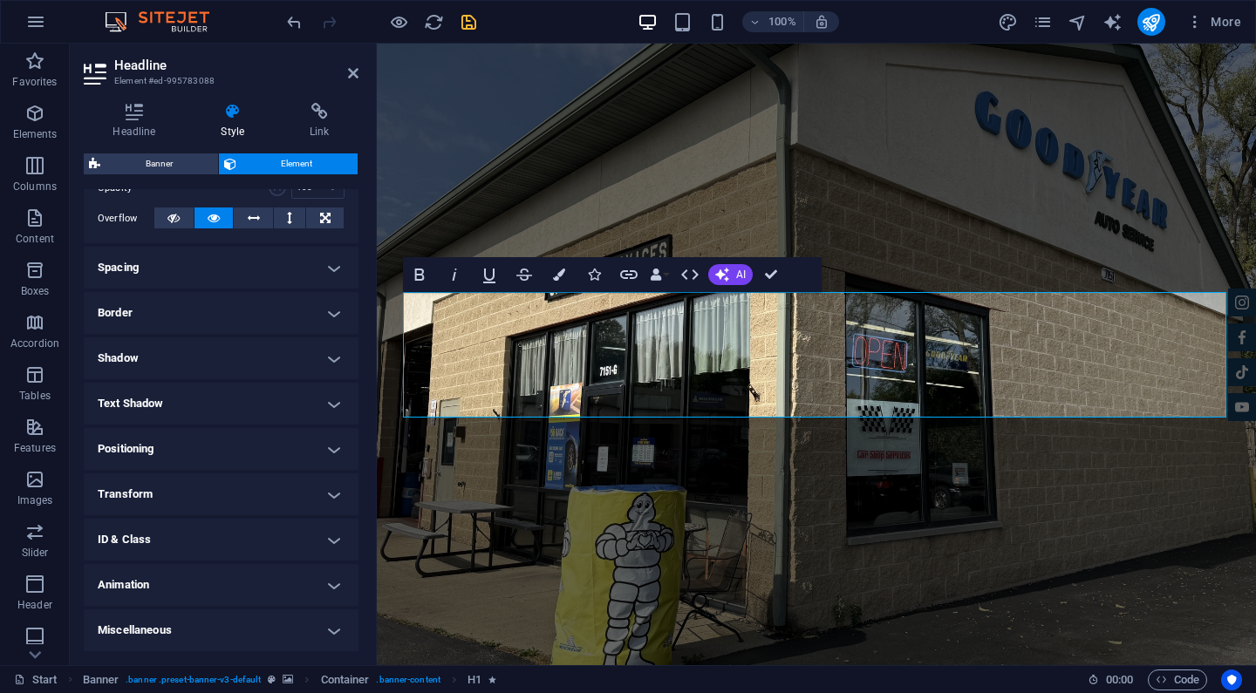
scroll to position [274, 0]
click at [215, 582] on h4 "Animation" at bounding box center [221, 586] width 275 height 42
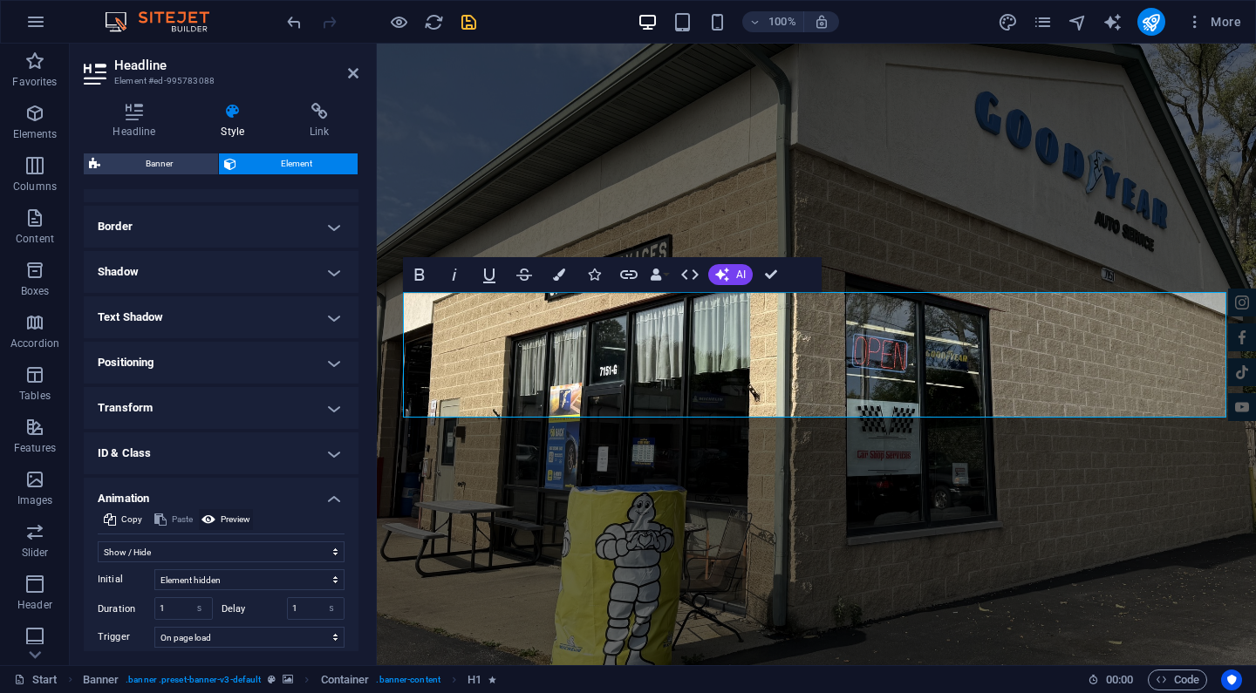
scroll to position [347, 0]
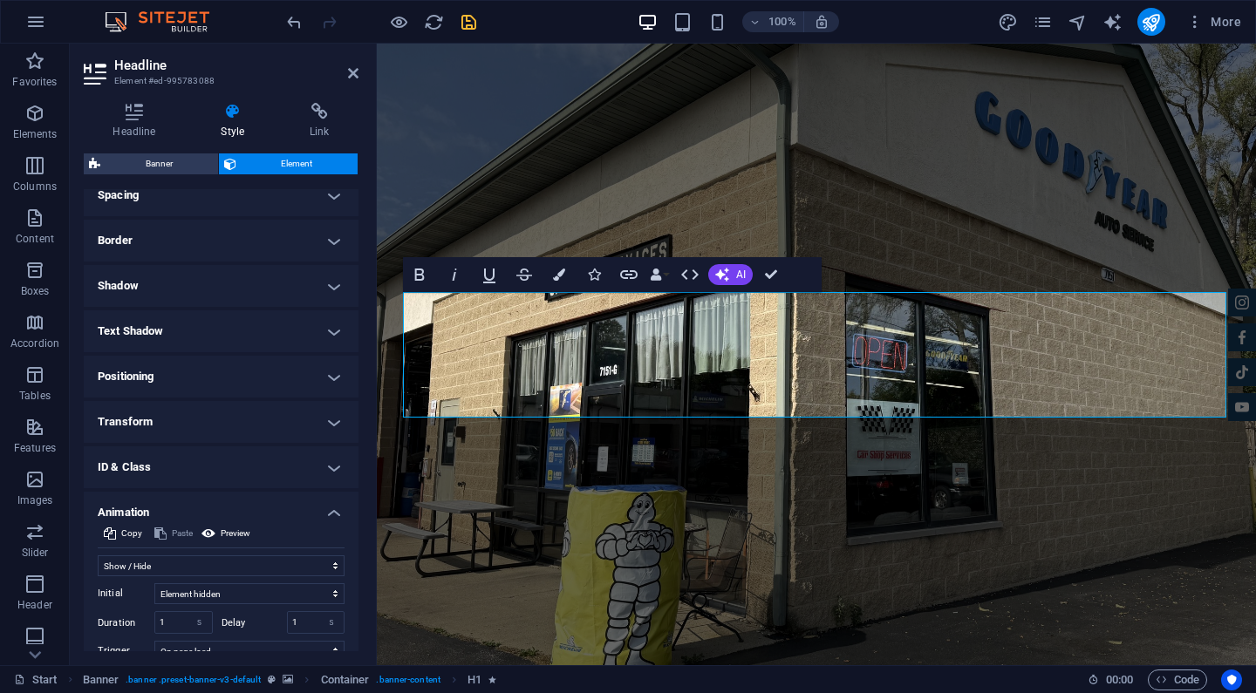
click at [239, 329] on h4 "Text Shadow" at bounding box center [221, 331] width 275 height 42
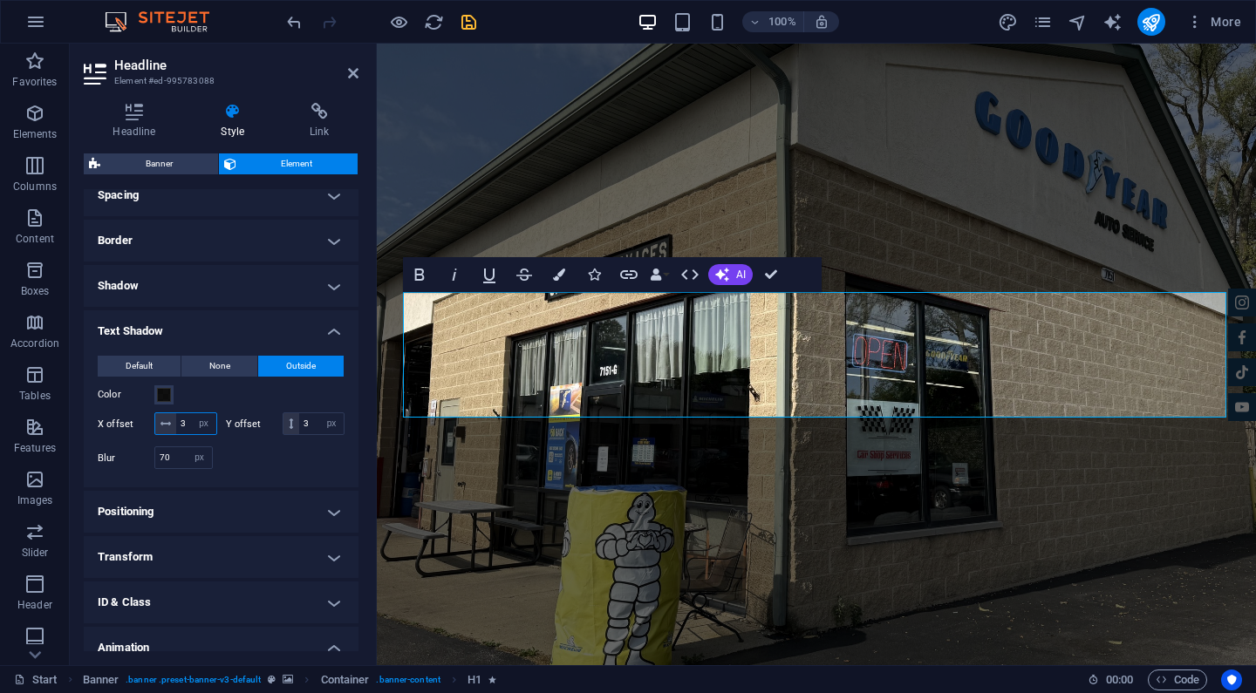
click at [188, 418] on input "3" at bounding box center [196, 423] width 40 height 21
type input "5"
click at [309, 419] on input "3" at bounding box center [321, 423] width 44 height 21
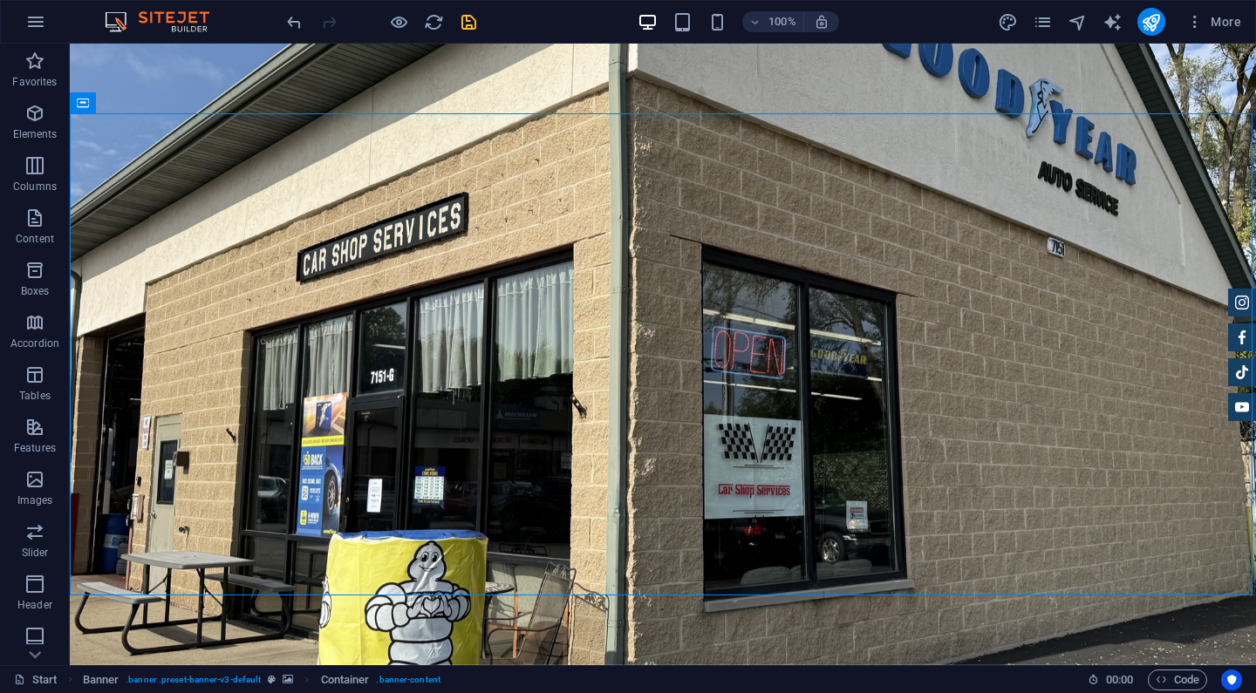
scroll to position [0, 0]
click at [41, 24] on icon "button" at bounding box center [35, 21] width 21 height 21
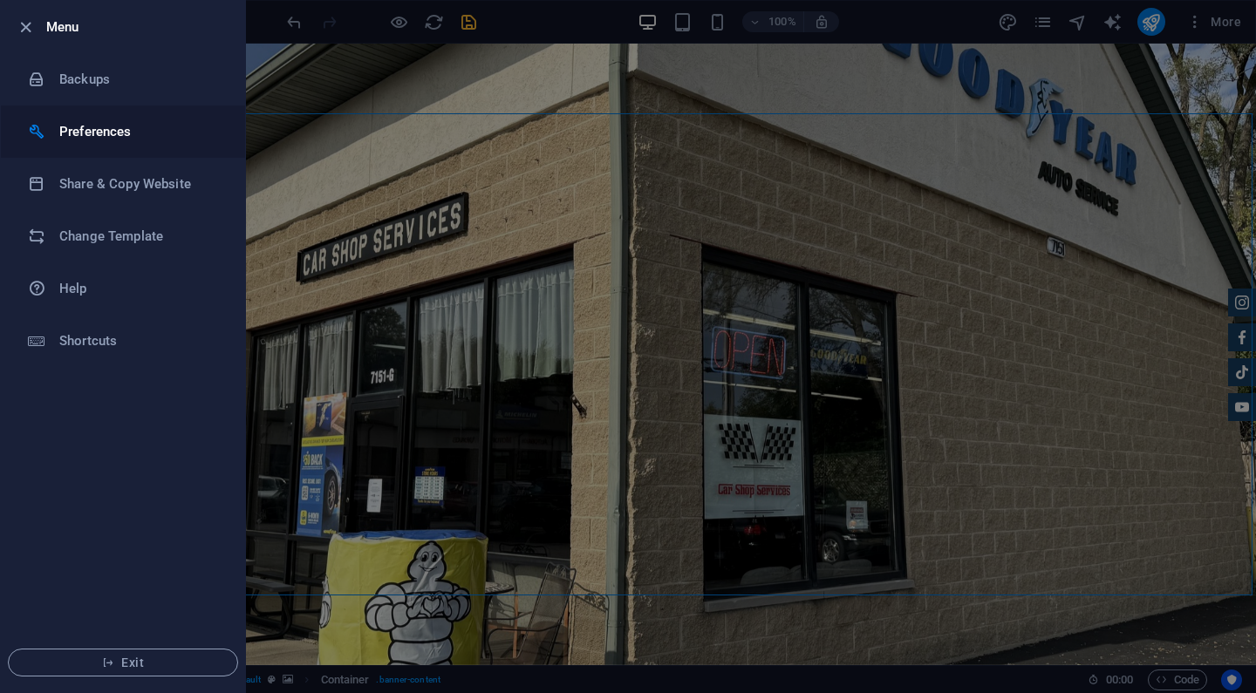
click at [71, 129] on h6 "Preferences" at bounding box center [139, 131] width 161 height 21
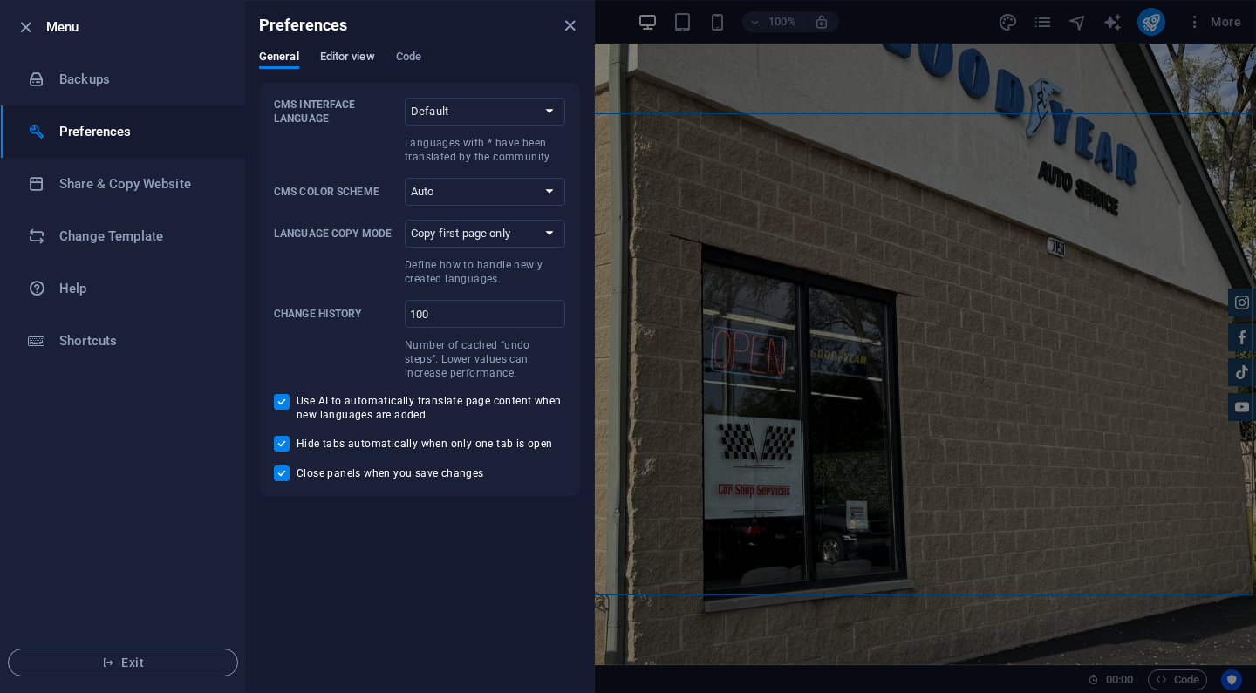
click at [341, 52] on span "Editor view" at bounding box center [347, 58] width 55 height 24
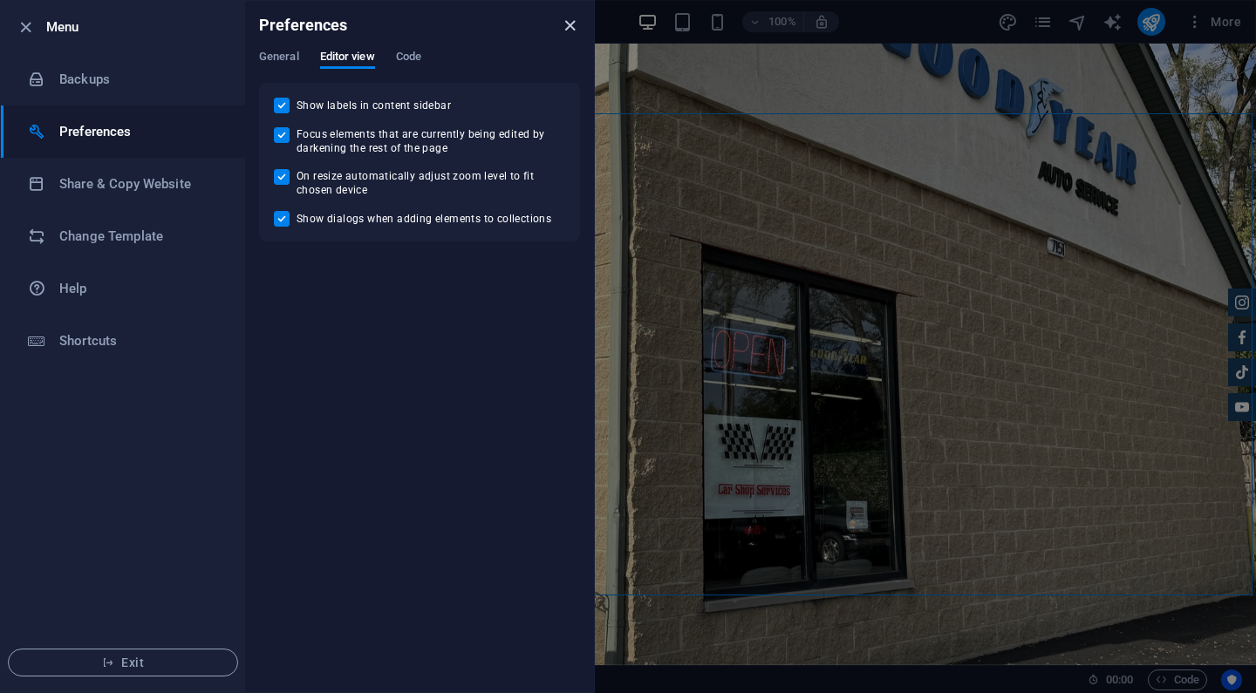
click at [565, 26] on icon "close" at bounding box center [570, 26] width 20 height 20
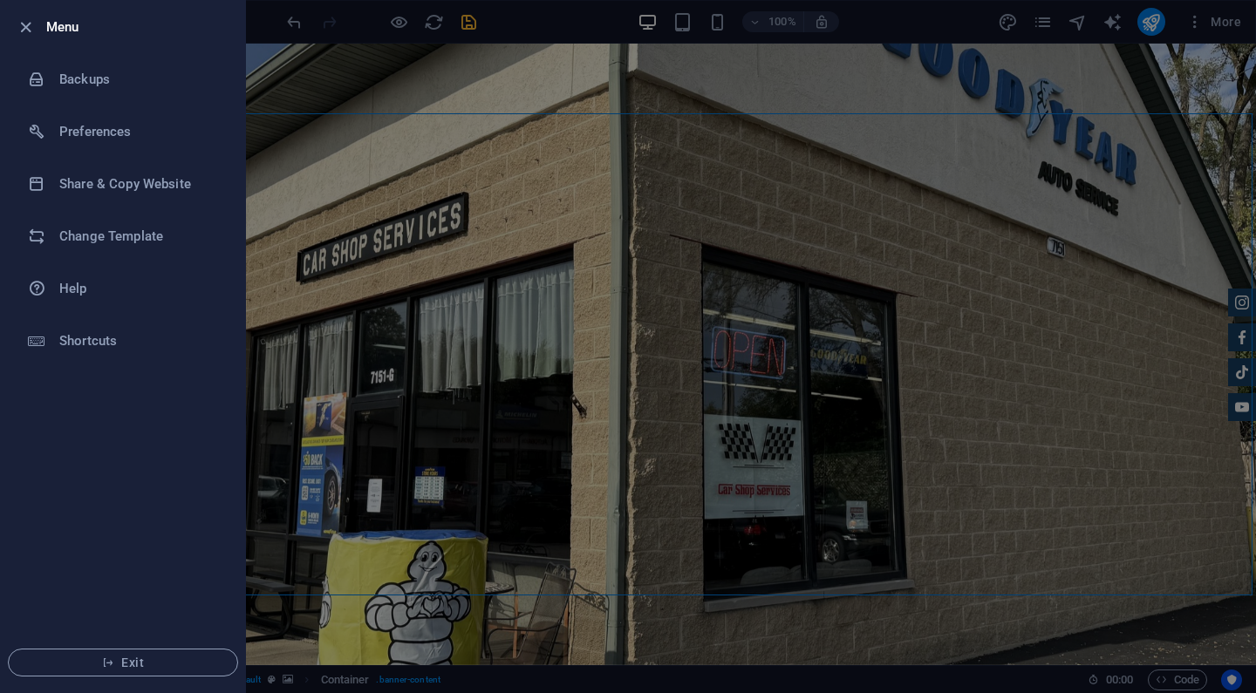
click at [965, 31] on div at bounding box center [628, 346] width 1256 height 693
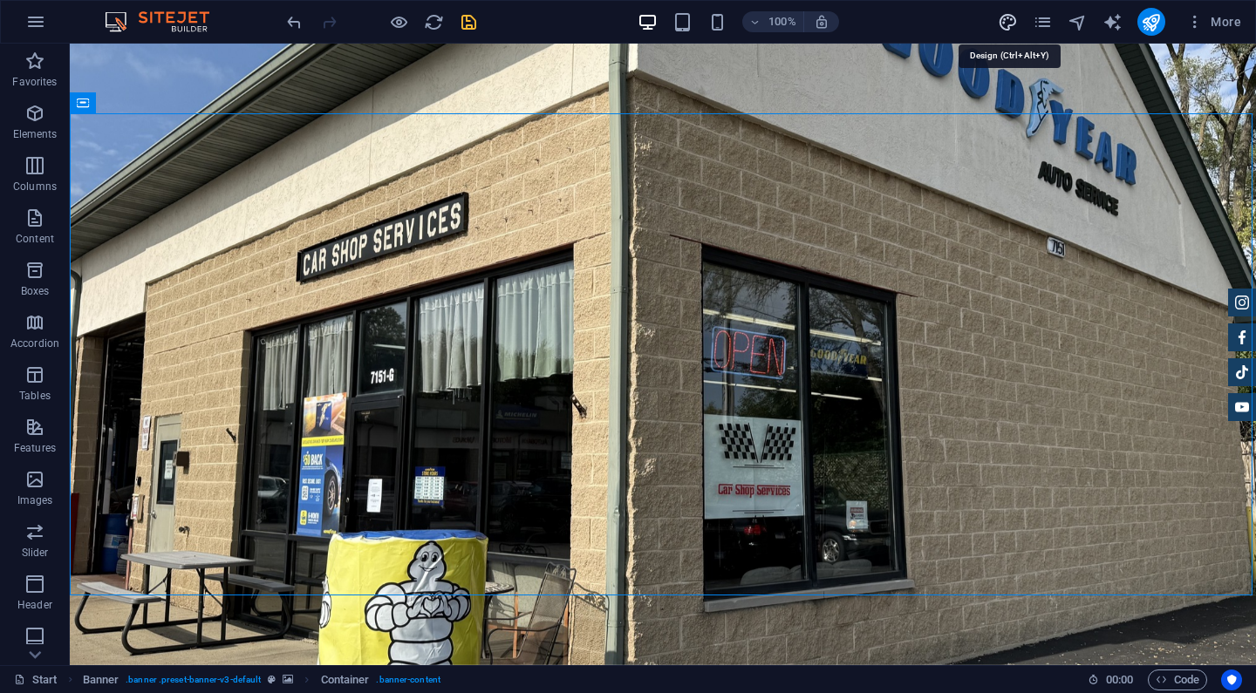
click at [1007, 18] on icon "design" at bounding box center [1008, 22] width 20 height 20
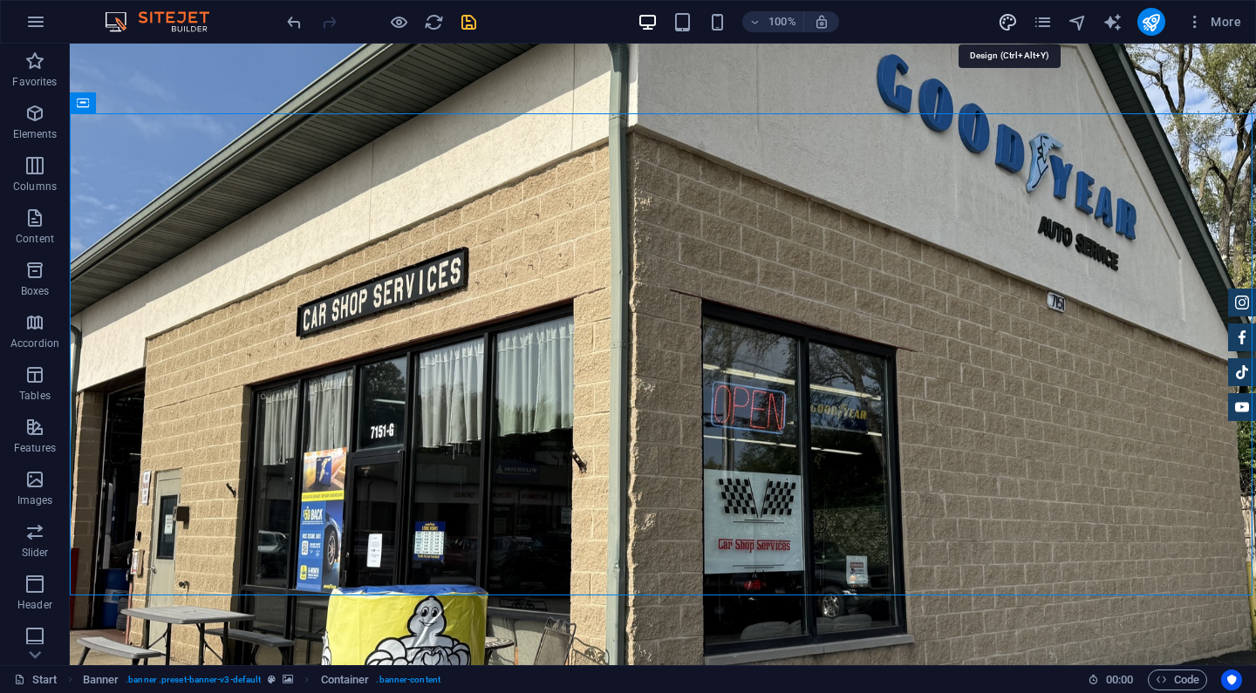
select select "px"
select select "400"
select select "px"
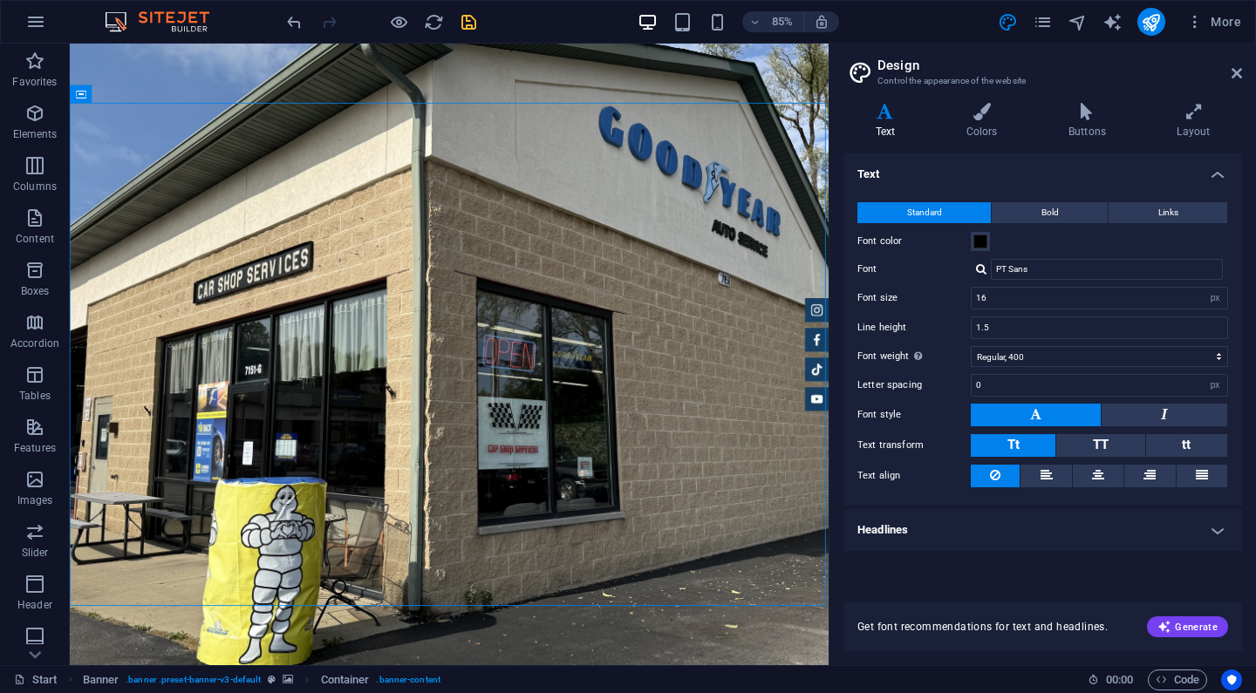
click at [965, 526] on h4 "Headlines" at bounding box center [1042, 530] width 399 height 42
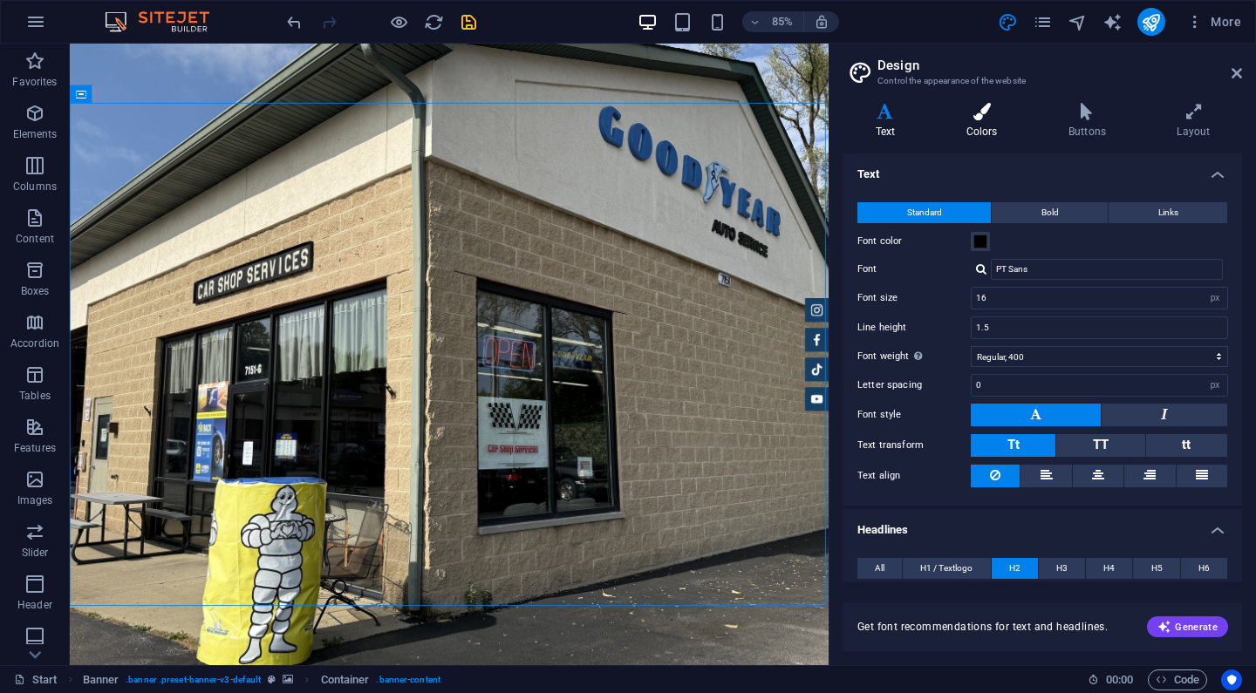
click at [985, 126] on h4 "Colors" at bounding box center [985, 121] width 102 height 37
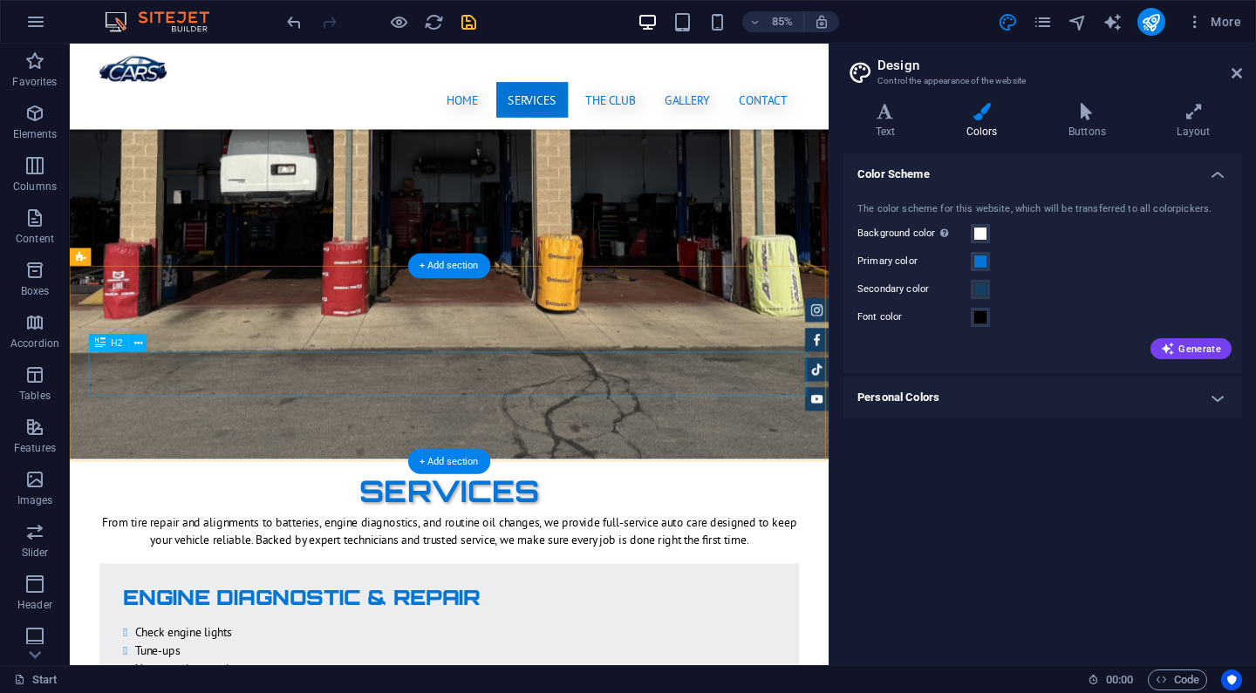
scroll to position [2460, 0]
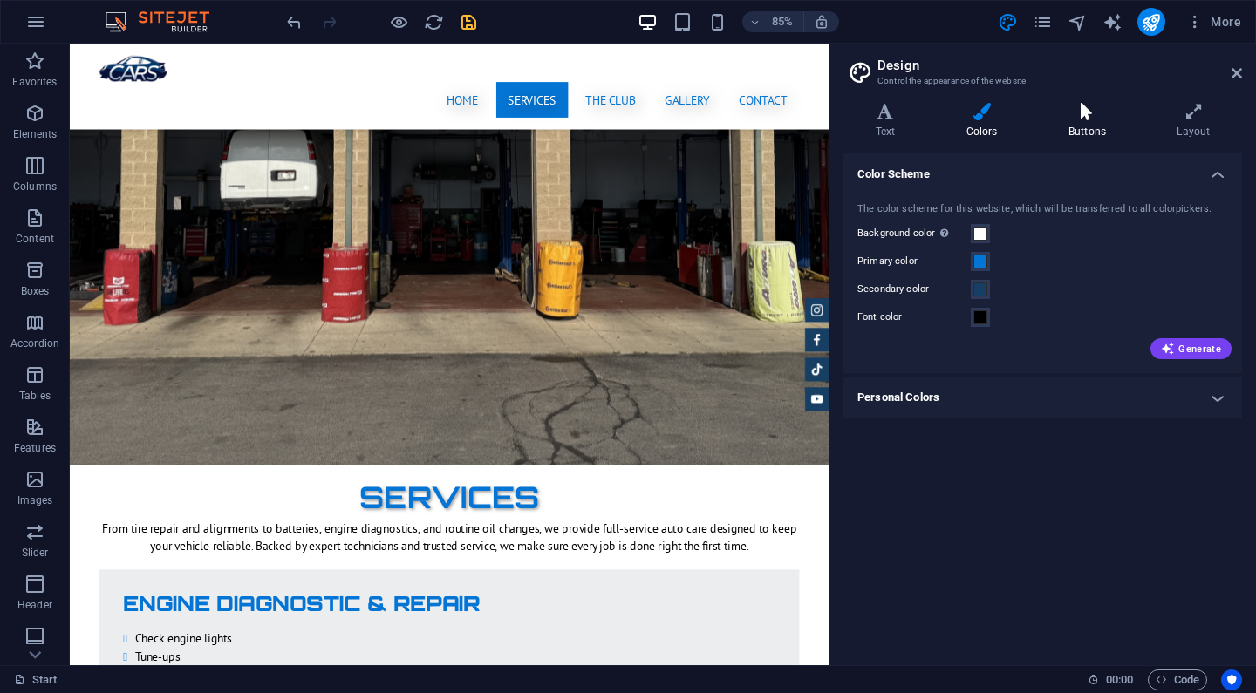
click at [1094, 104] on icon at bounding box center [1086, 111] width 101 height 17
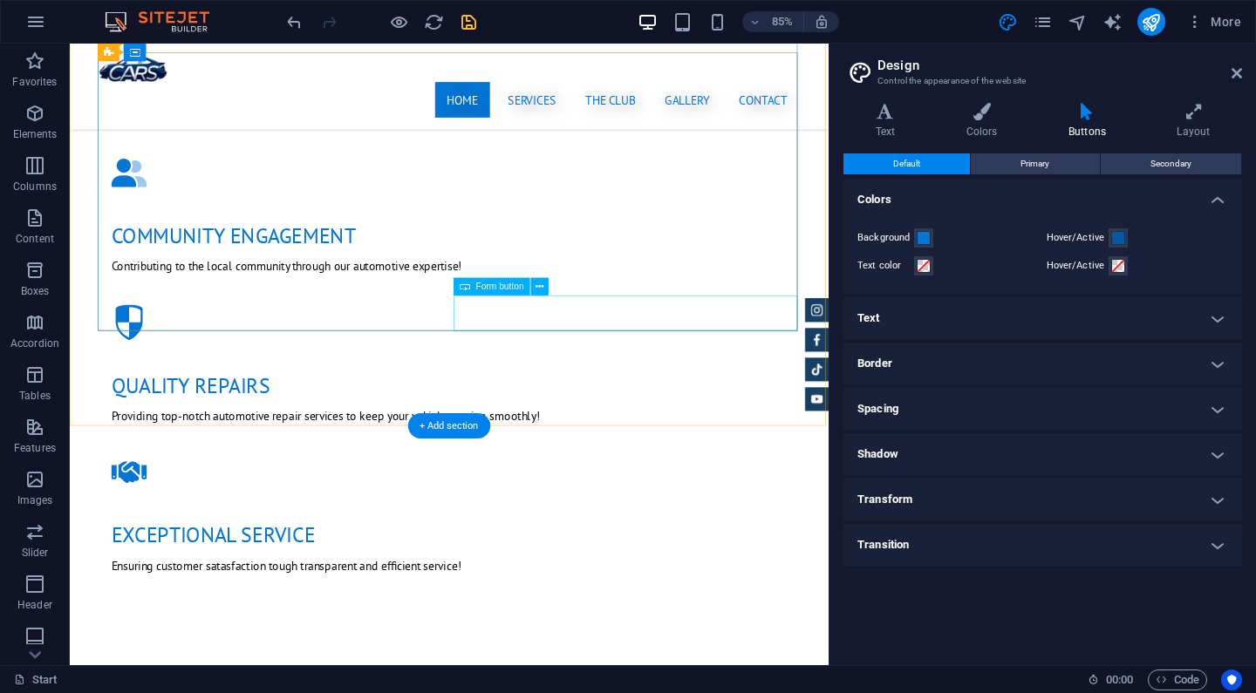
scroll to position [1484, 0]
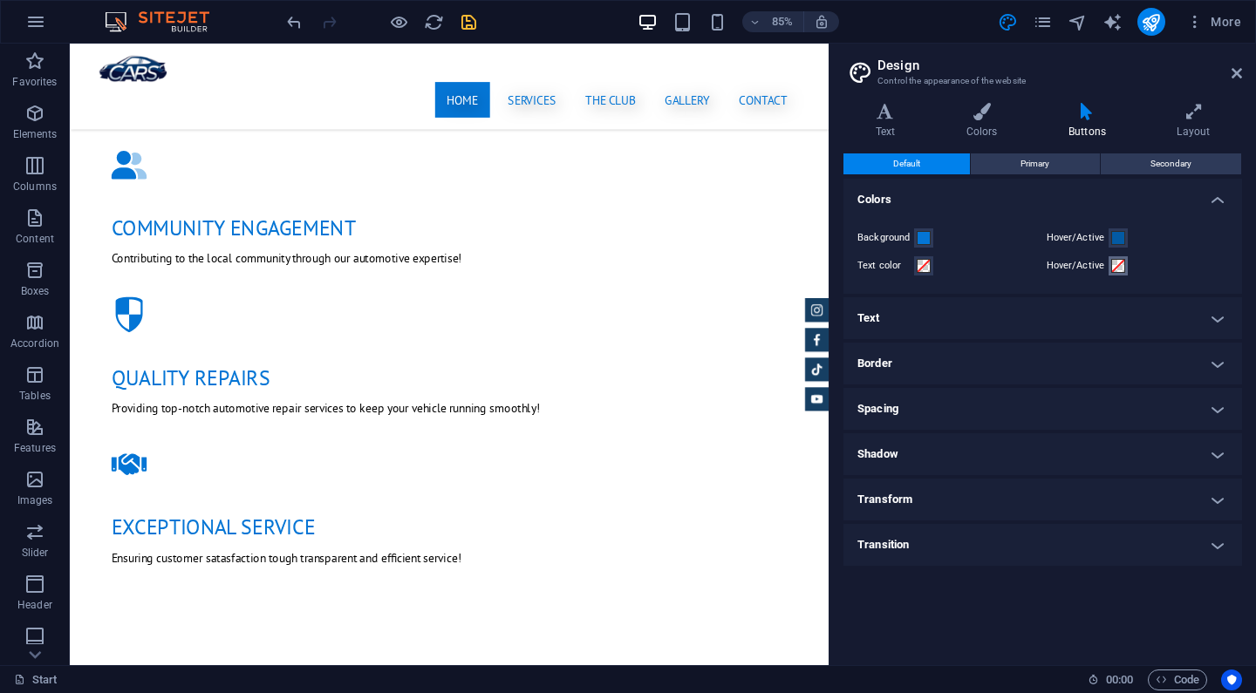
click at [1121, 268] on span at bounding box center [1118, 266] width 14 height 14
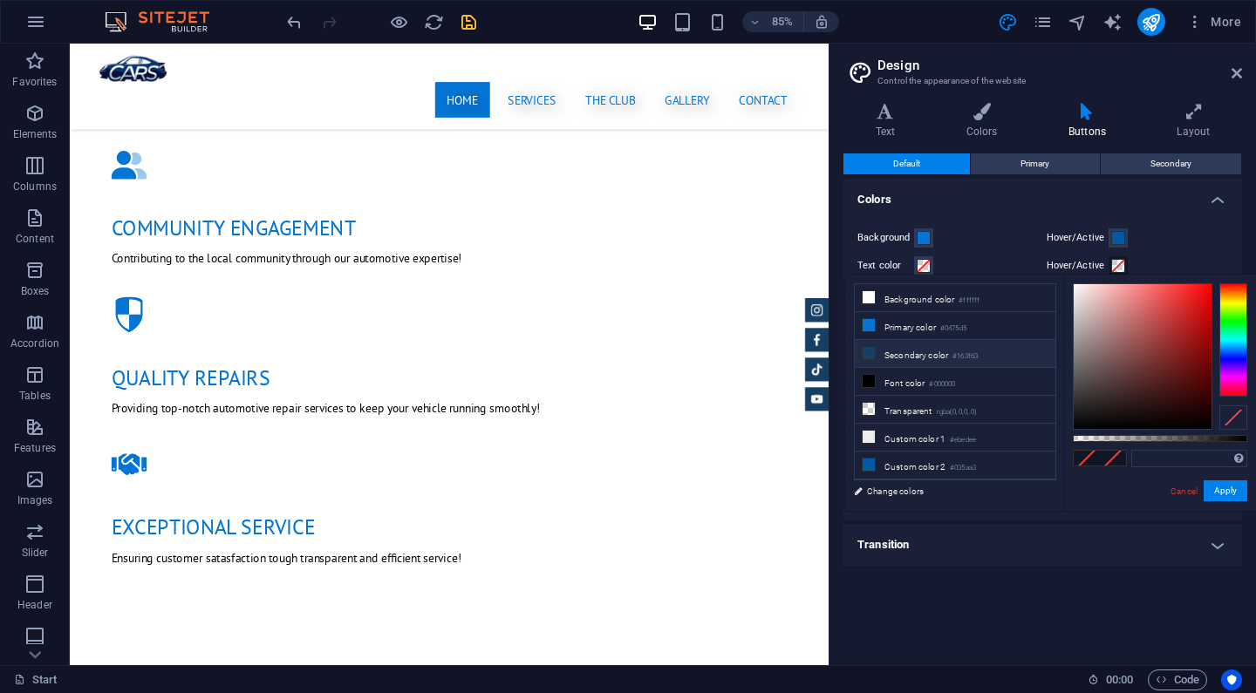
click at [987, 355] on li "Secondary color #163f63" at bounding box center [955, 354] width 201 height 28
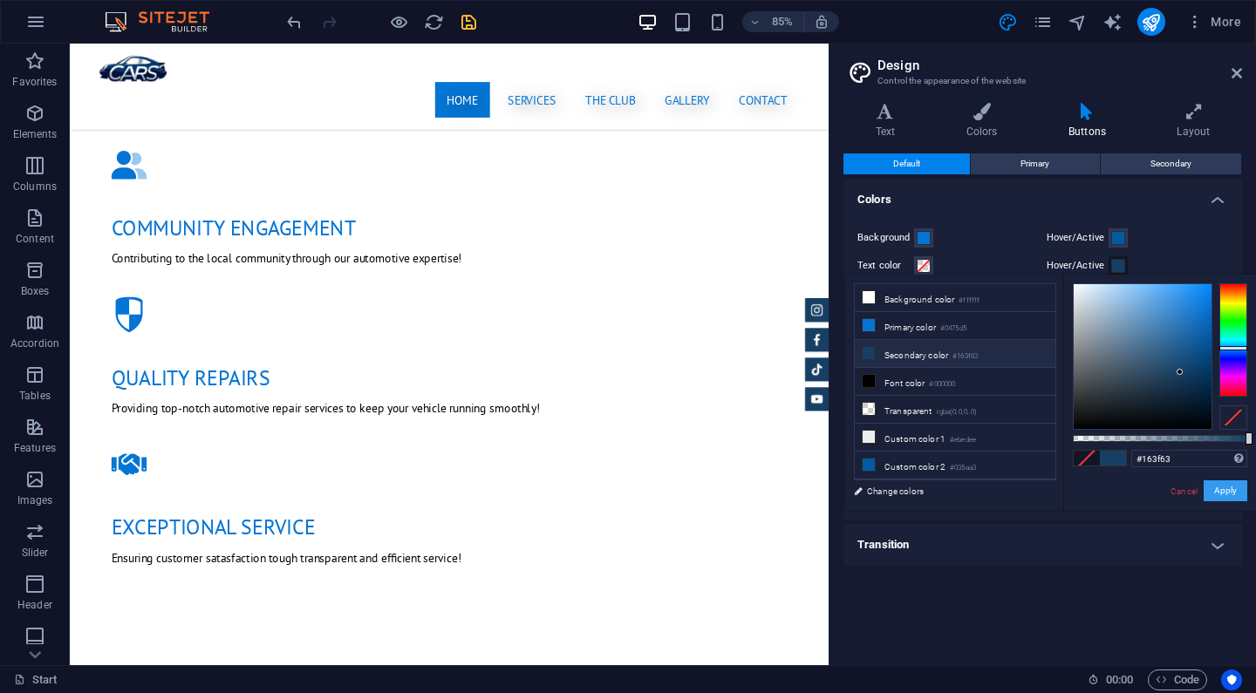
click at [1222, 487] on button "Apply" at bounding box center [1226, 491] width 44 height 21
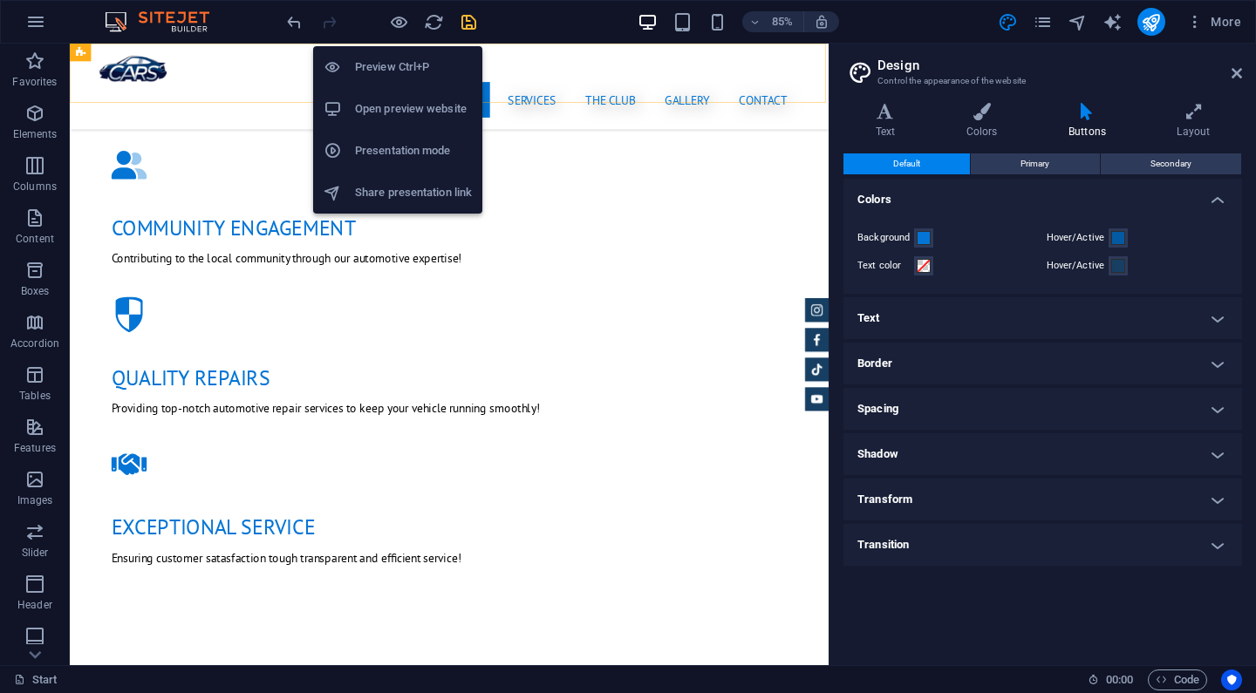
click at [391, 106] on h6 "Open preview website" at bounding box center [413, 109] width 117 height 21
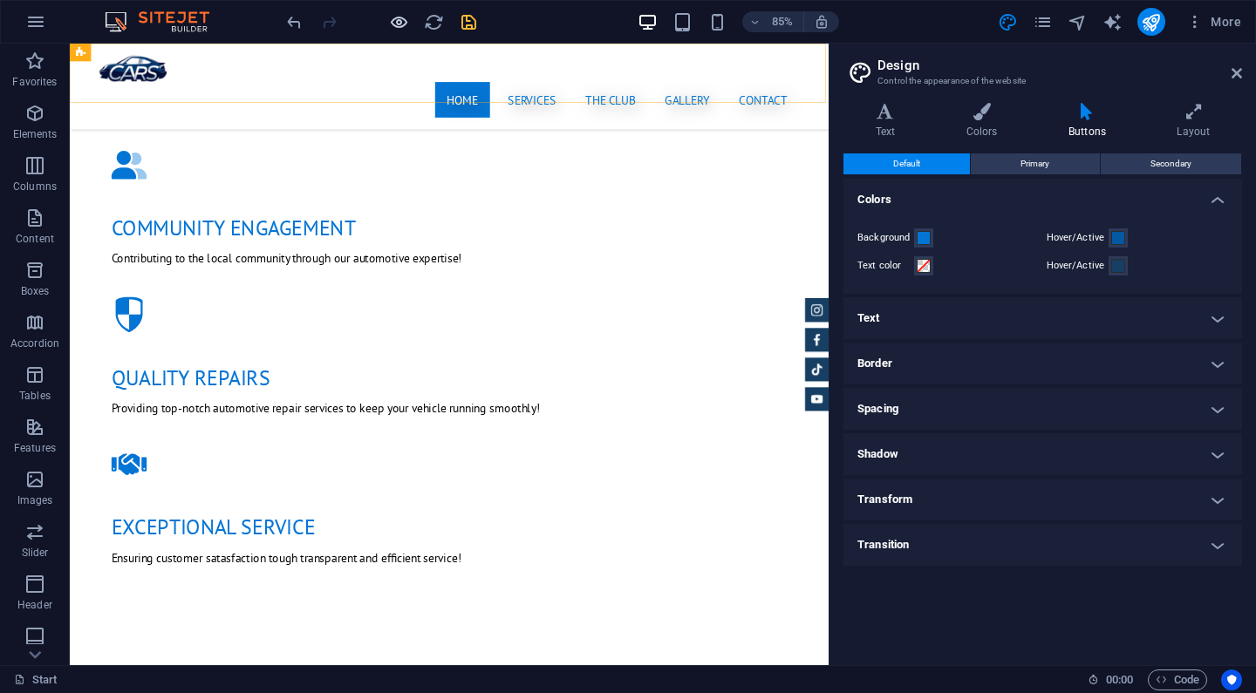
click at [397, 17] on icon "button" at bounding box center [399, 22] width 20 height 20
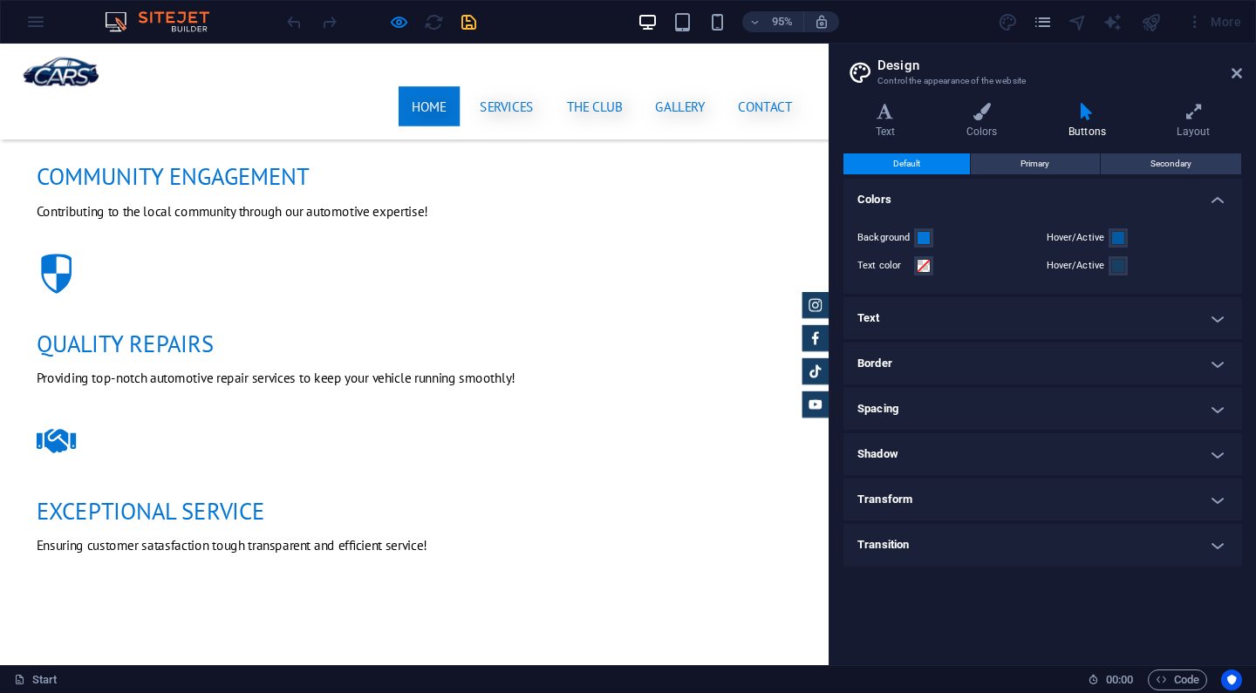
click at [1106, 265] on label "Hover/Active" at bounding box center [1078, 266] width 63 height 21
click at [1108, 265] on button "Hover/Active" at bounding box center [1117, 265] width 19 height 19
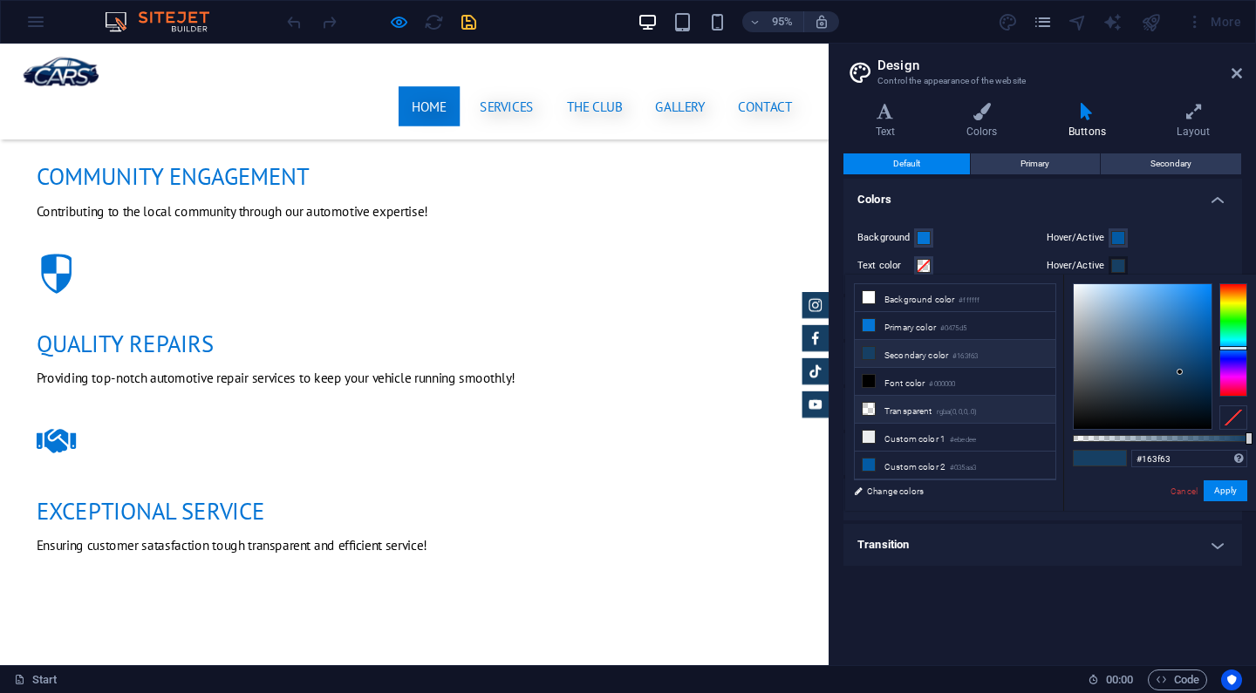
click at [974, 413] on small "rgba(0,0,0,.0)" at bounding box center [957, 412] width 41 height 12
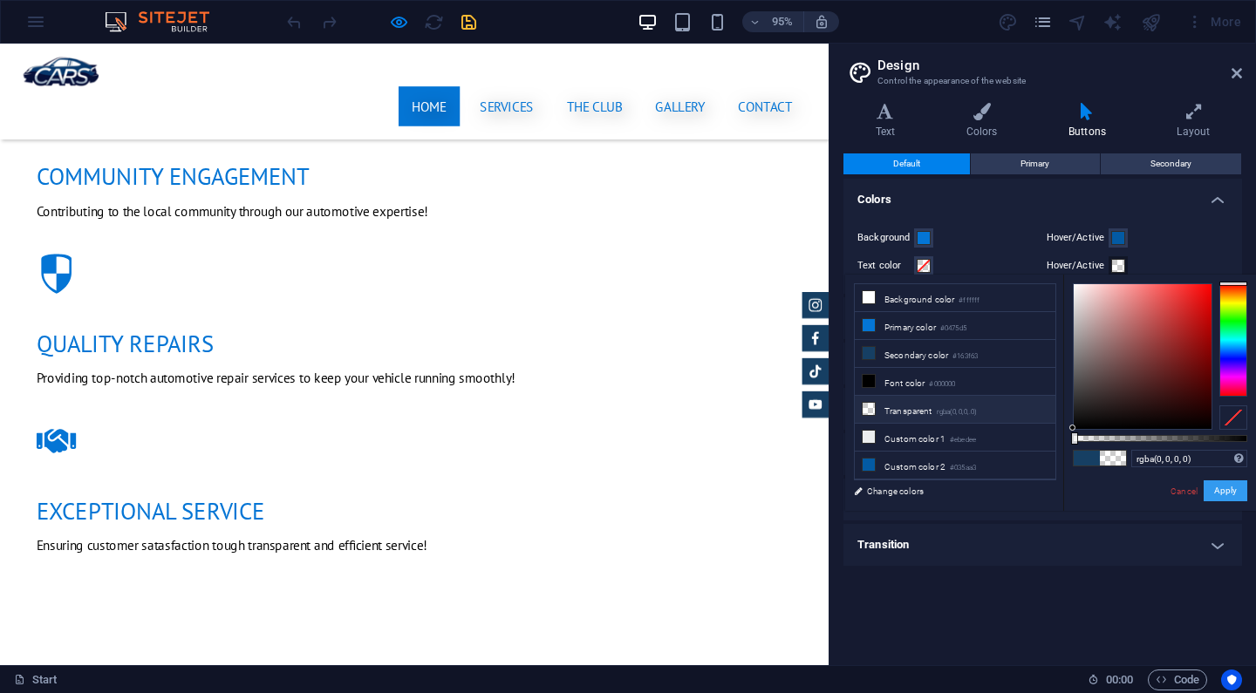
click at [1218, 488] on button "Apply" at bounding box center [1226, 491] width 44 height 21
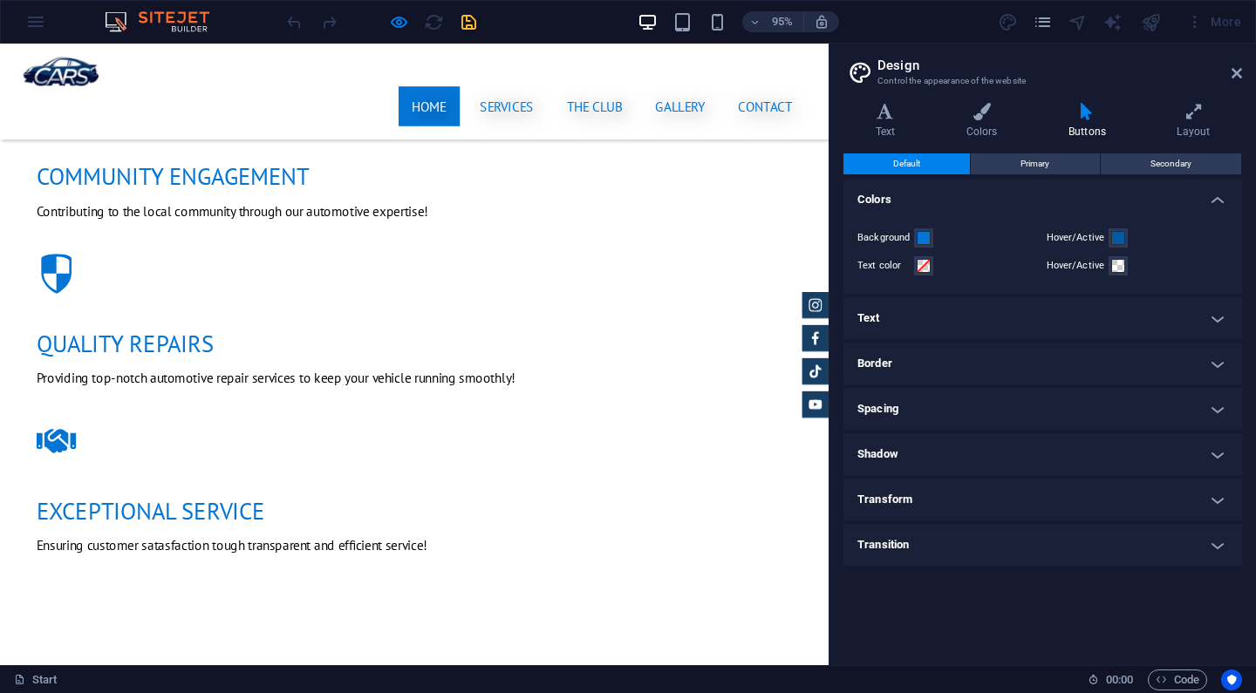
click at [386, 12] on div at bounding box center [380, 22] width 195 height 28
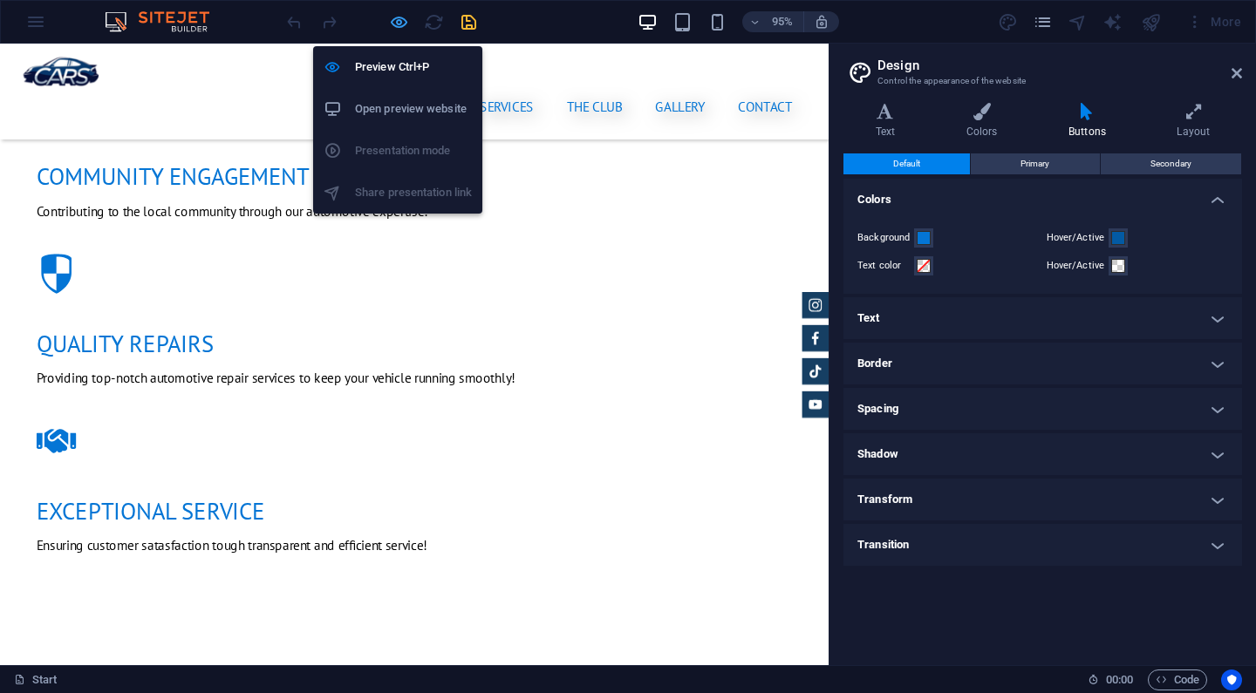
click at [398, 18] on icon "button" at bounding box center [399, 22] width 20 height 20
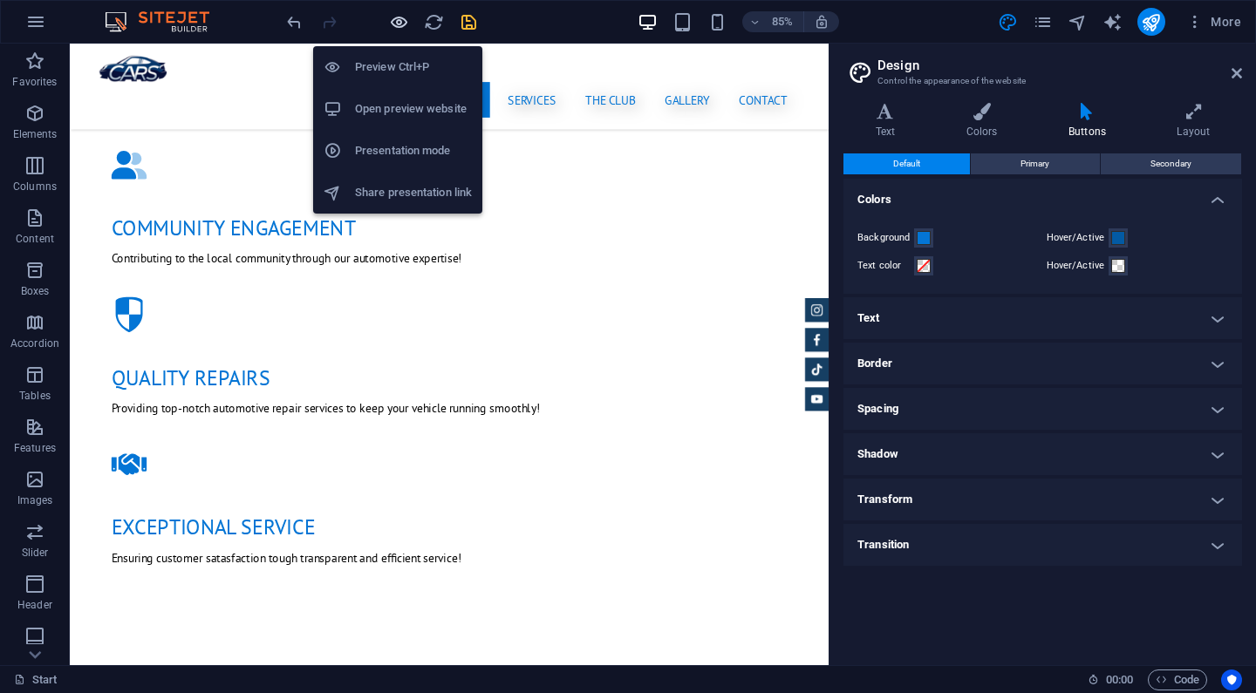
click at [397, 24] on icon "button" at bounding box center [399, 22] width 20 height 20
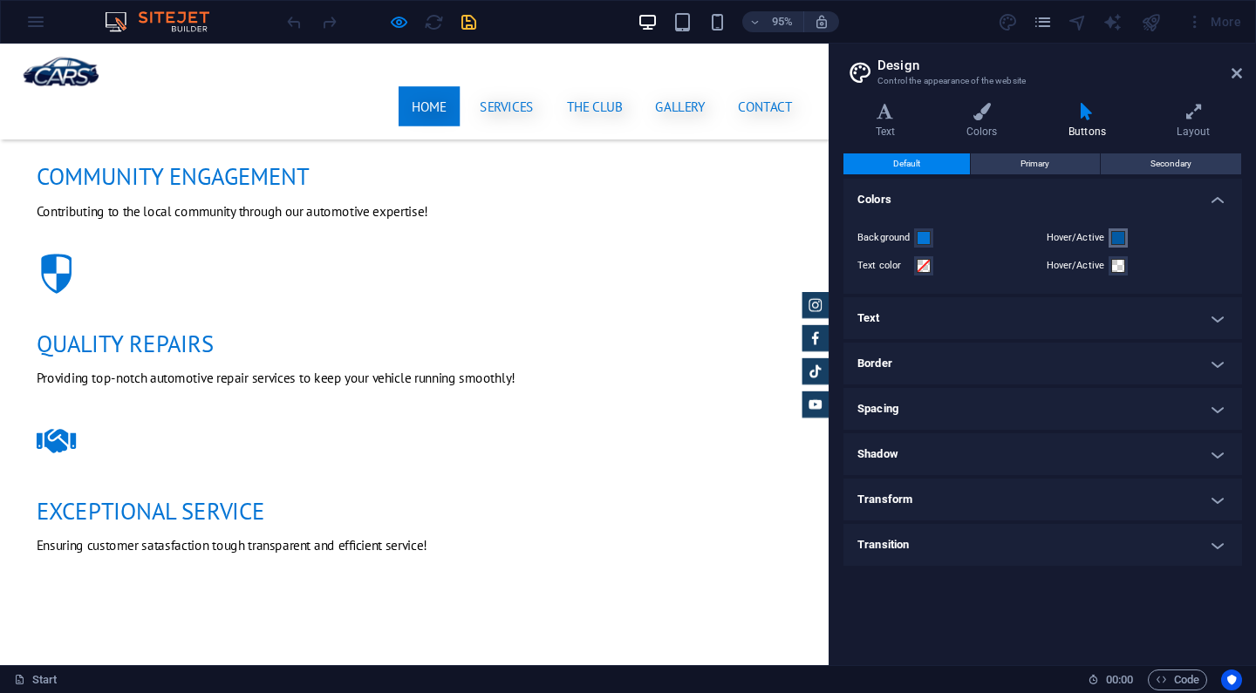
click at [1121, 233] on span at bounding box center [1118, 238] width 14 height 14
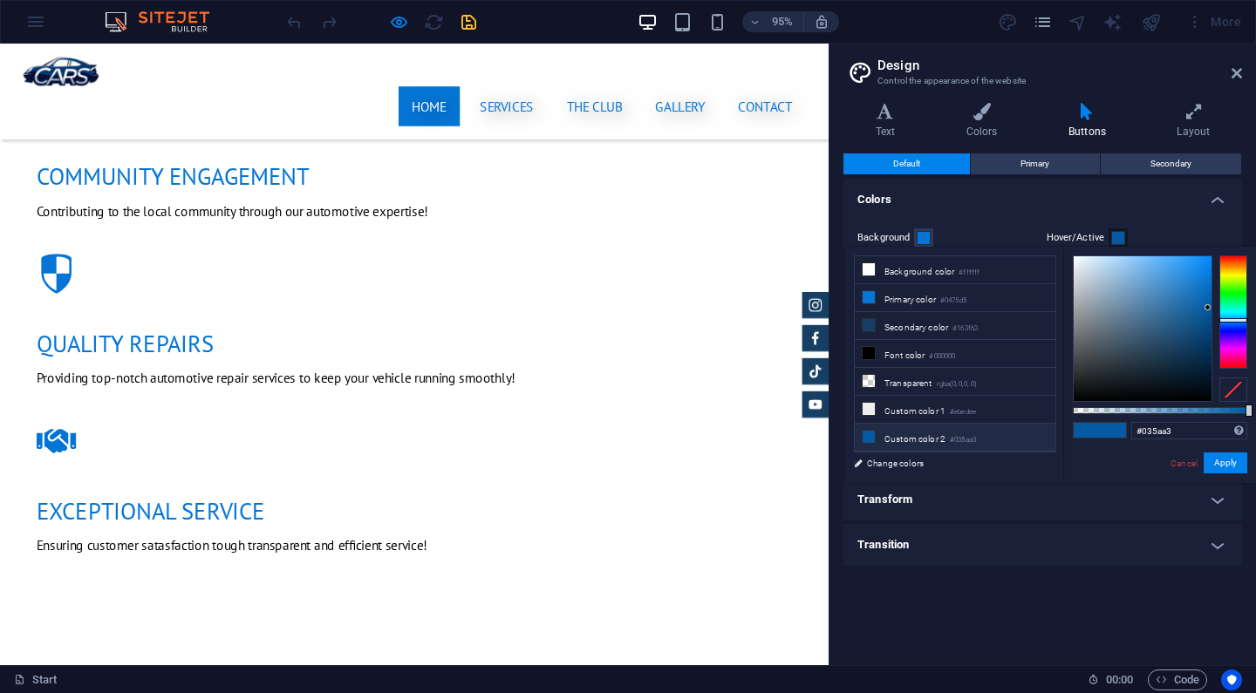
click at [1153, 211] on div "Background Hover/Active Text color Hover/Active" at bounding box center [1043, 252] width 406 height 84
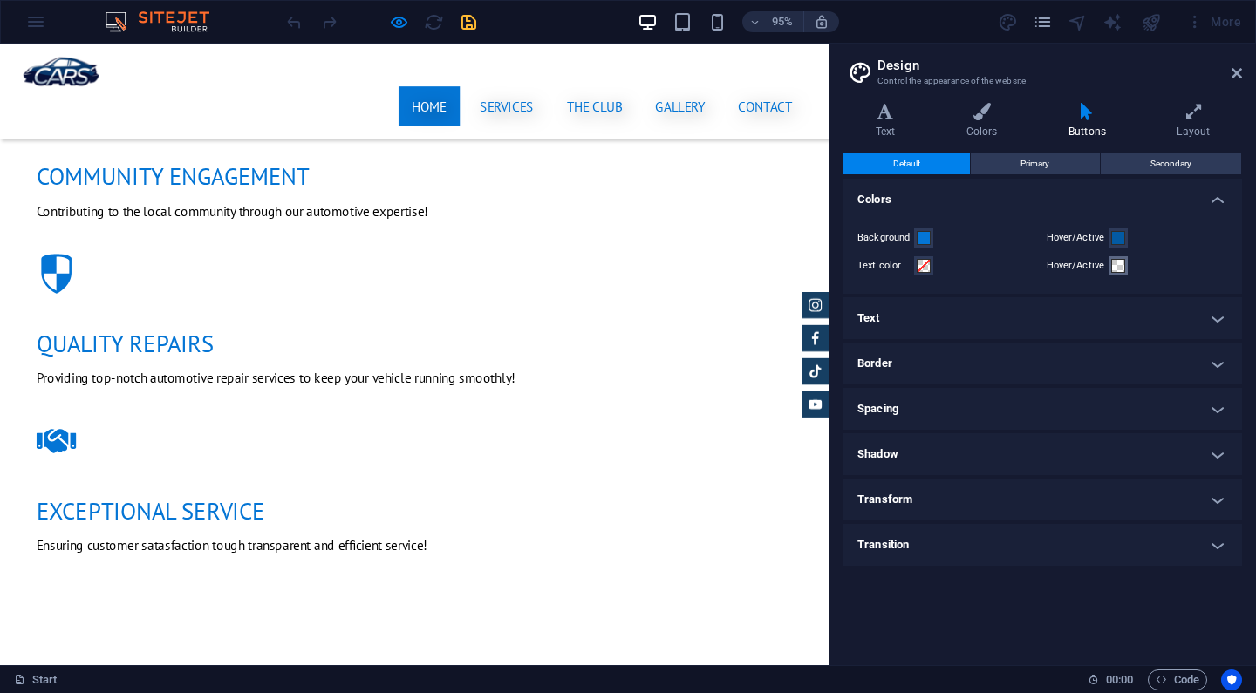
click at [1122, 263] on span at bounding box center [1118, 266] width 14 height 14
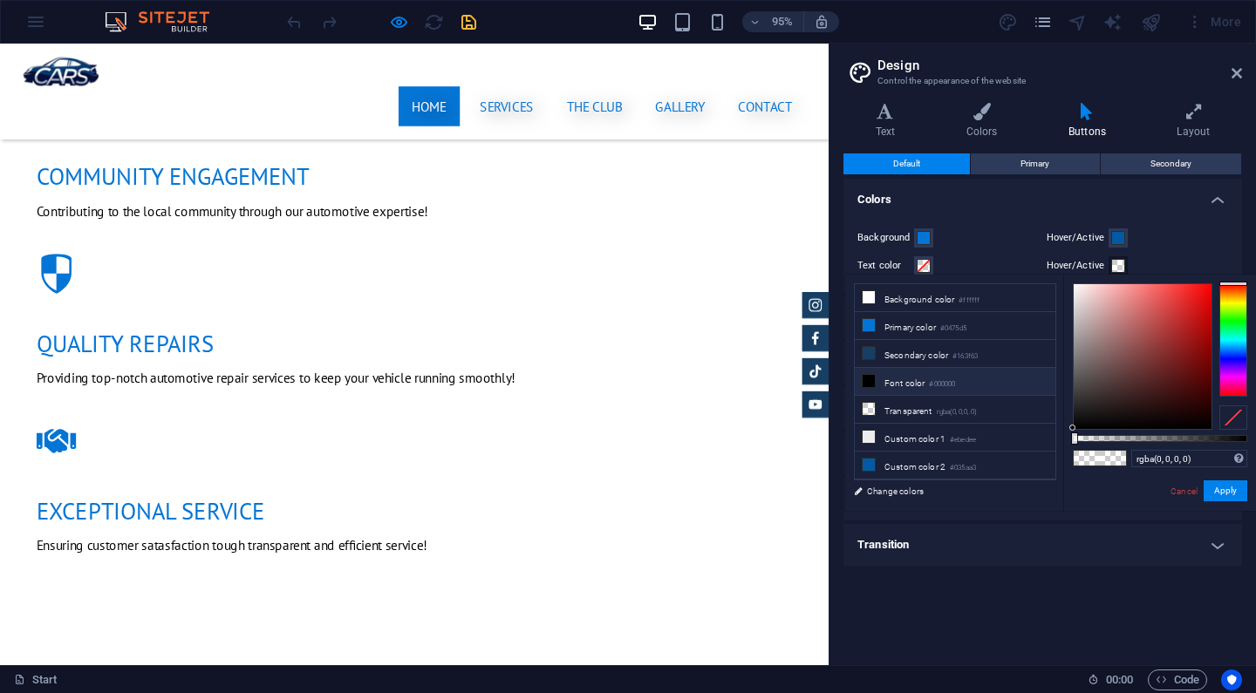
click at [945, 379] on small "#000000" at bounding box center [942, 385] width 26 height 12
click at [1224, 484] on button "Apply" at bounding box center [1226, 491] width 44 height 21
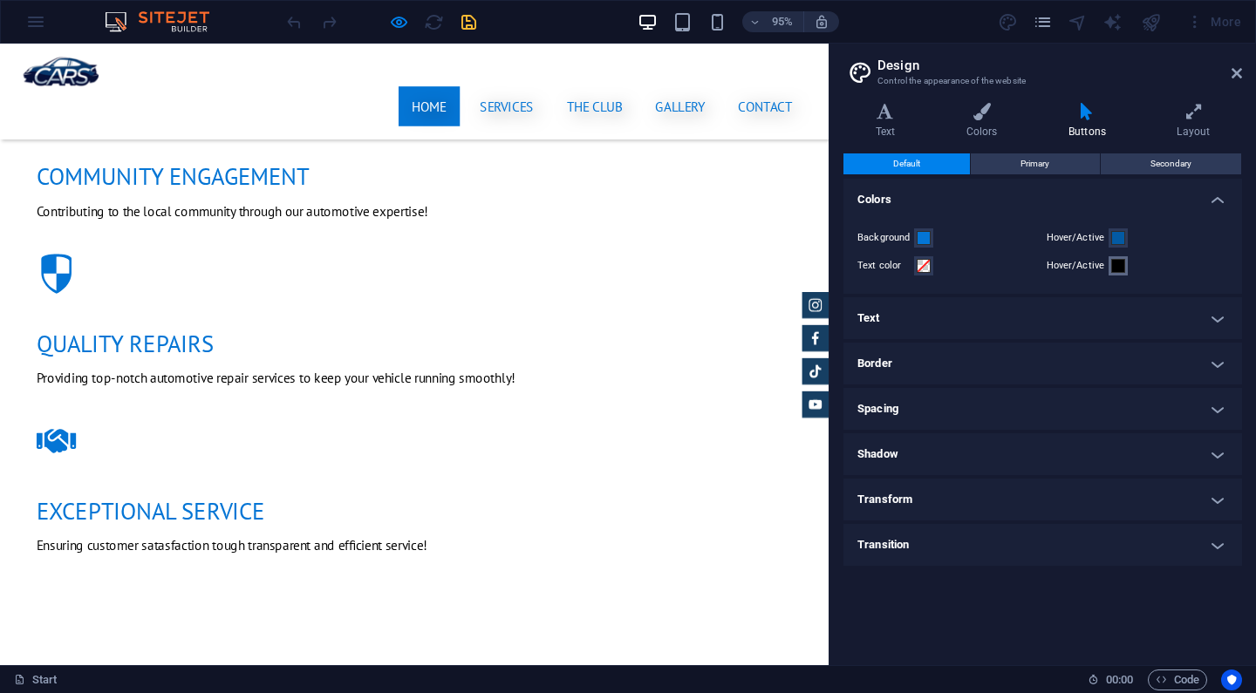
click at [1108, 260] on button "Hover/Active" at bounding box center [1117, 265] width 19 height 19
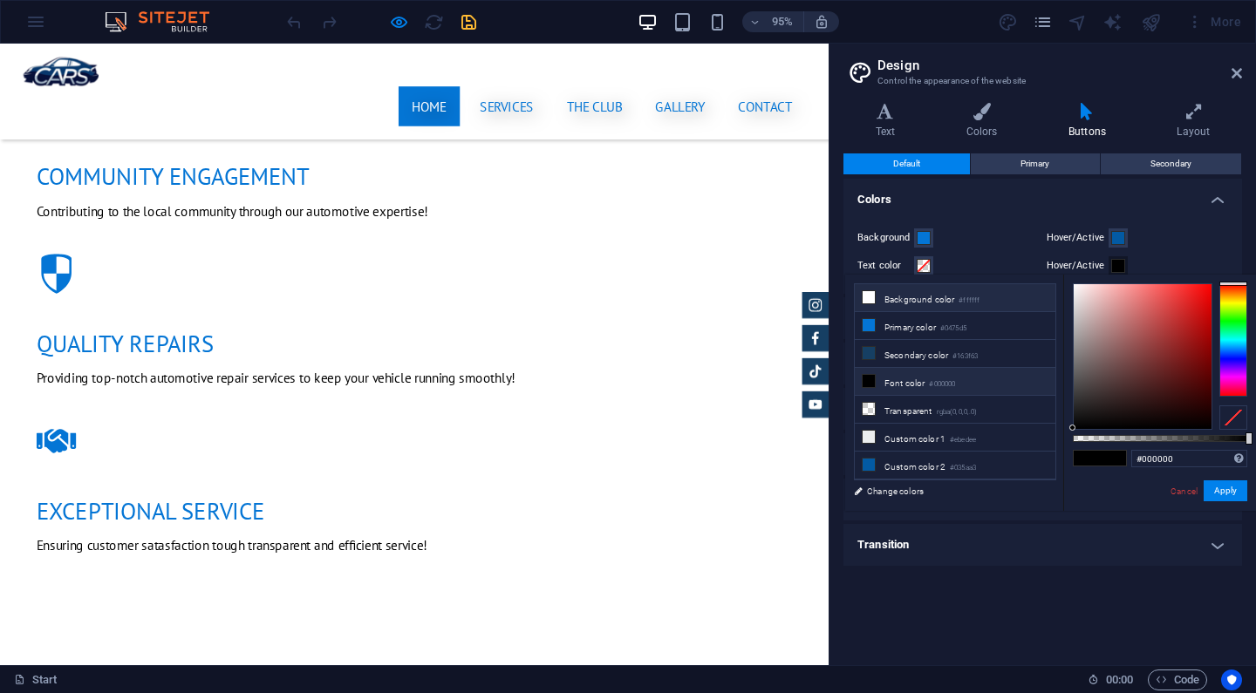
click at [941, 302] on li "Background color #ffffff" at bounding box center [955, 298] width 201 height 28
type input "#ffffff"
click at [1224, 493] on button "Apply" at bounding box center [1226, 491] width 44 height 21
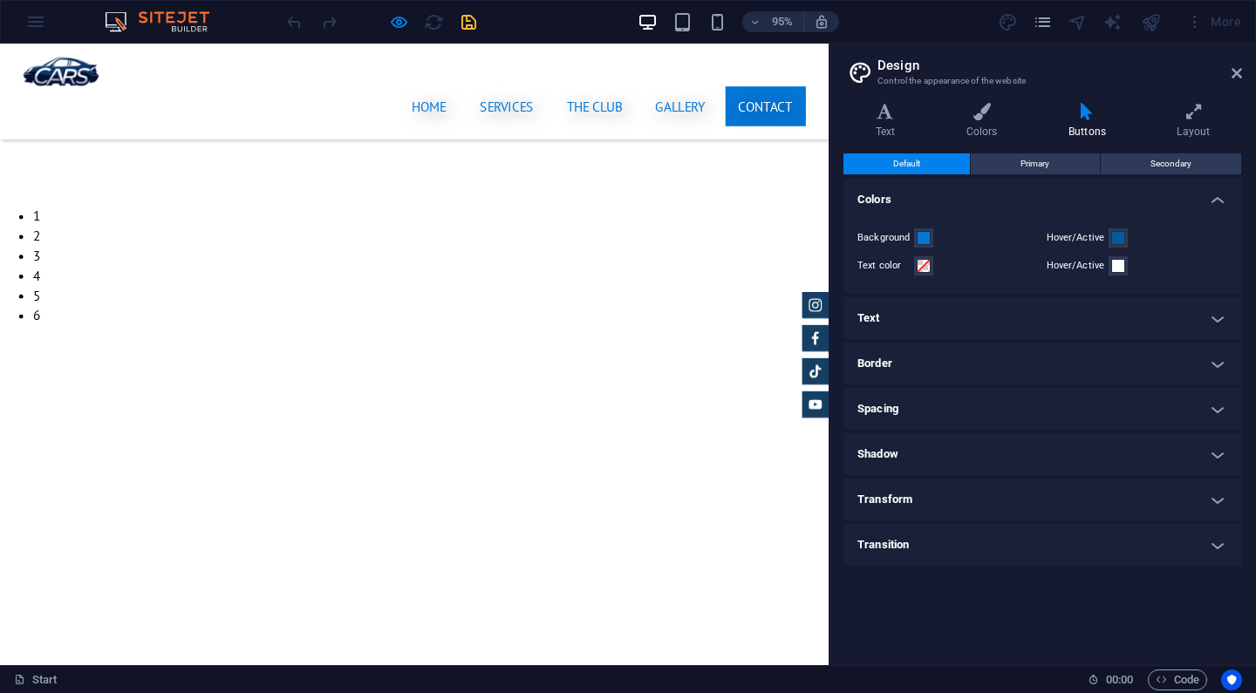
scroll to position [4059, 0]
click at [1087, 167] on button "Primary" at bounding box center [1035, 163] width 128 height 21
click at [955, 167] on button "Default" at bounding box center [906, 163] width 126 height 21
click at [1000, 319] on h4 "Text" at bounding box center [1042, 318] width 399 height 42
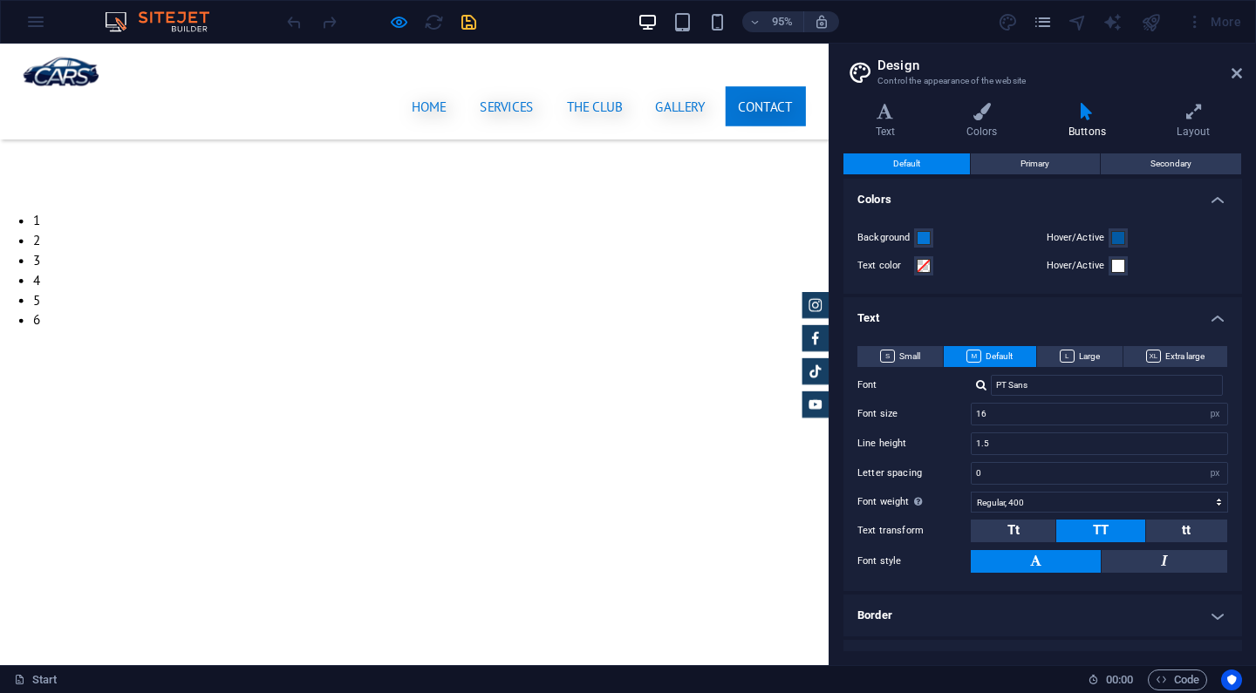
click at [1000, 319] on h4 "Text" at bounding box center [1042, 312] width 399 height 31
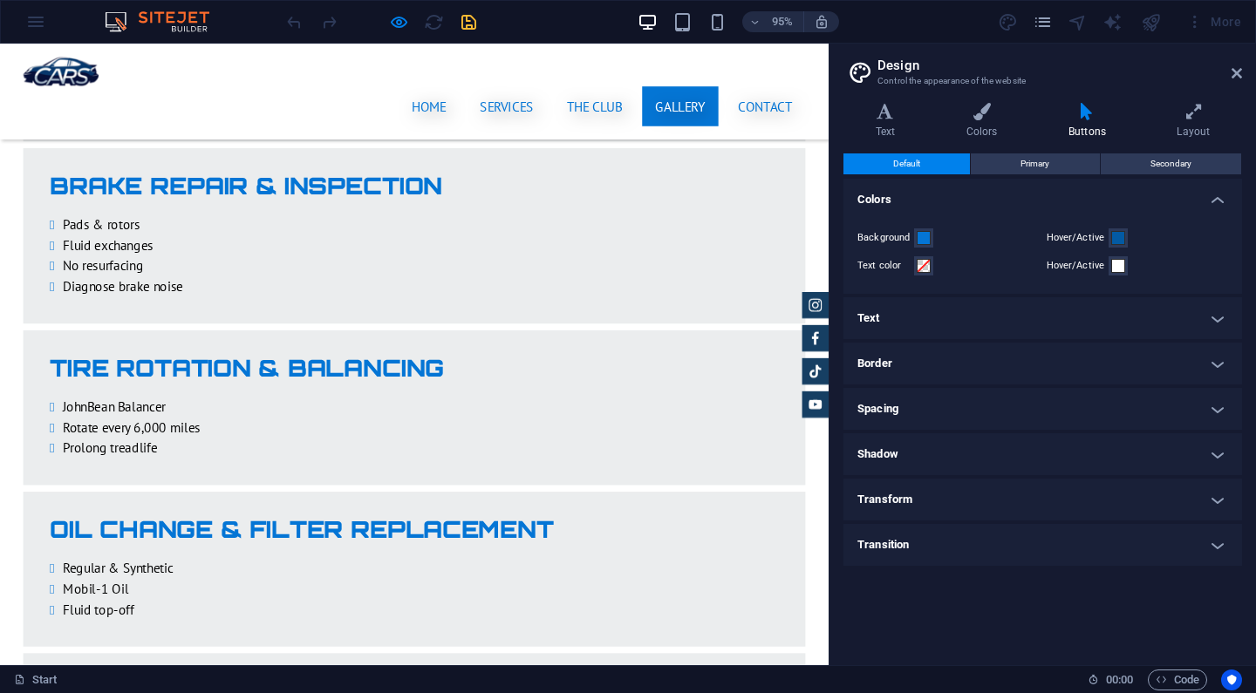
scroll to position [3282, 0]
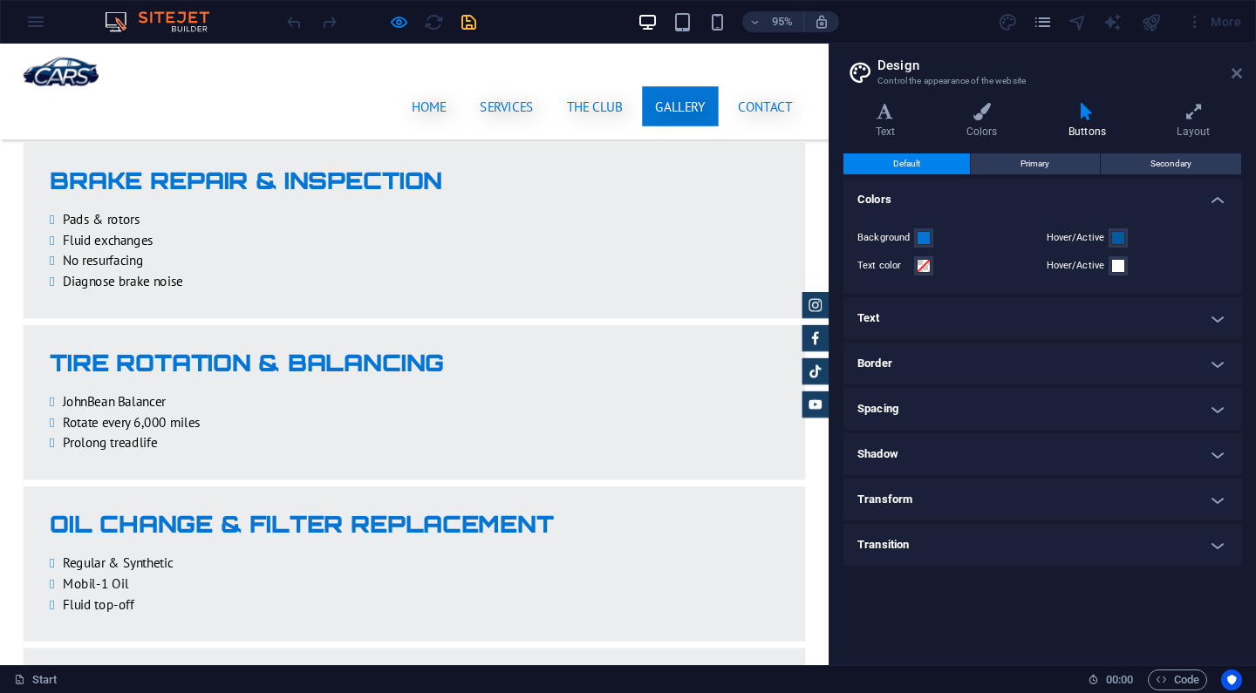
click at [1234, 72] on icon at bounding box center [1236, 73] width 10 height 14
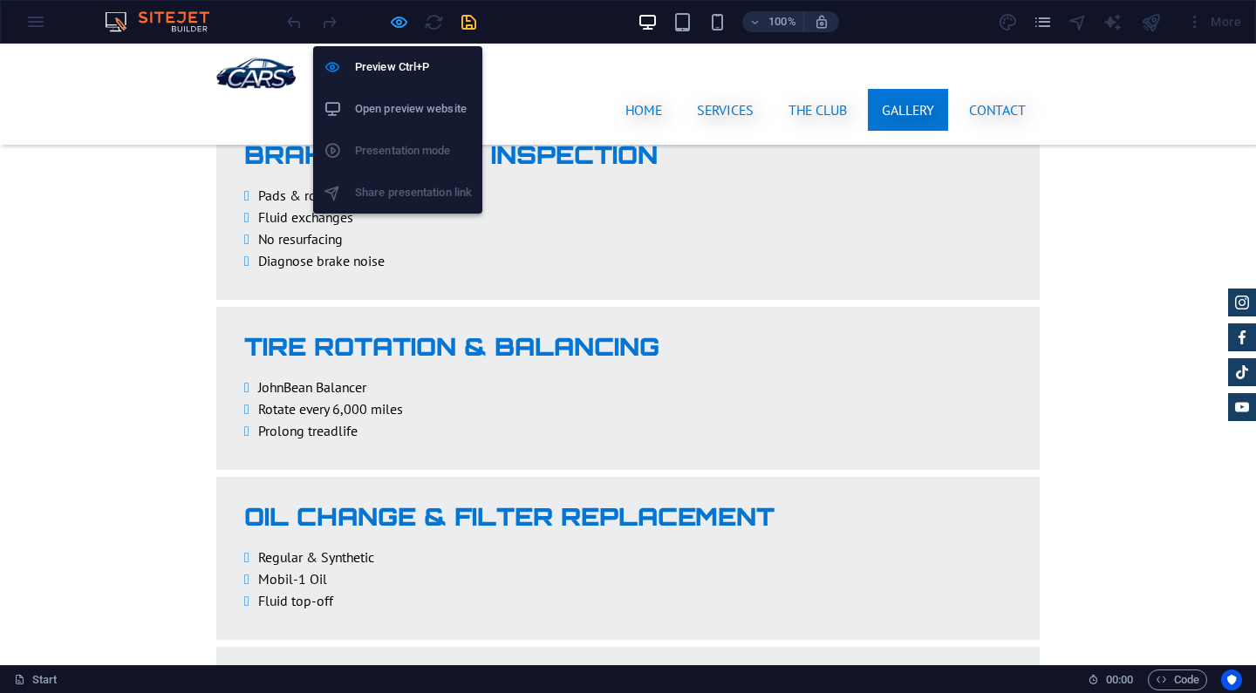
click at [398, 19] on icon "button" at bounding box center [399, 22] width 20 height 20
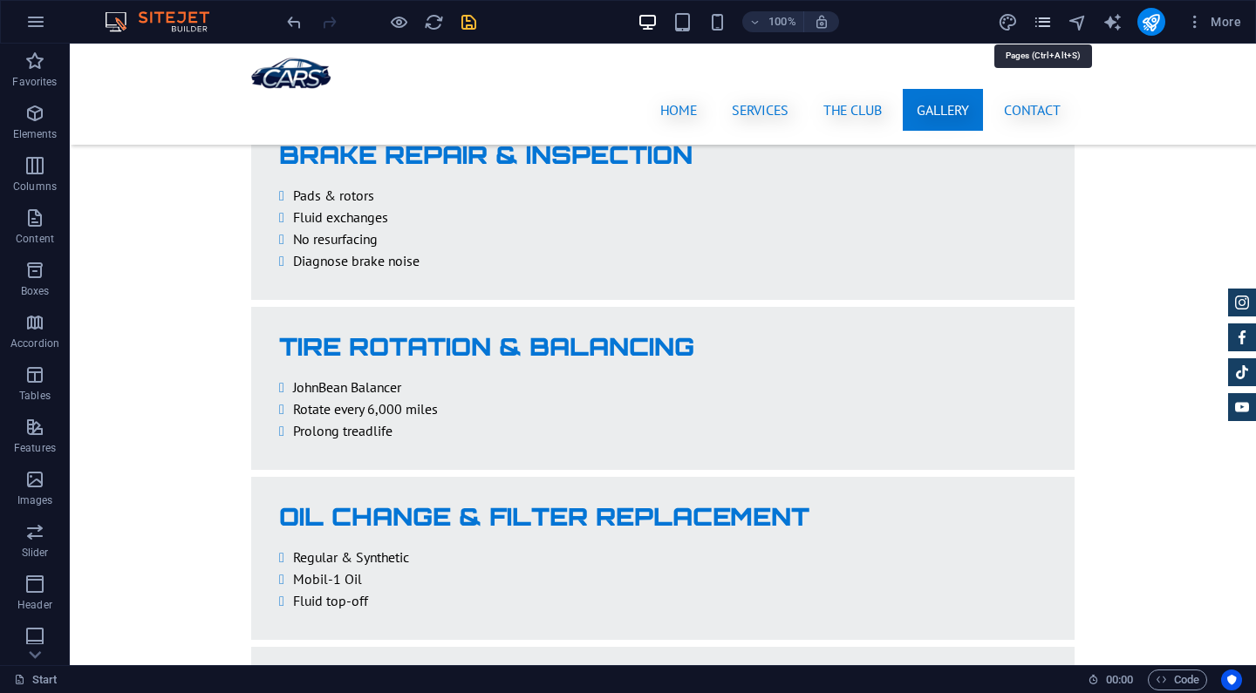
click at [1047, 23] on icon "pages" at bounding box center [1043, 22] width 20 height 20
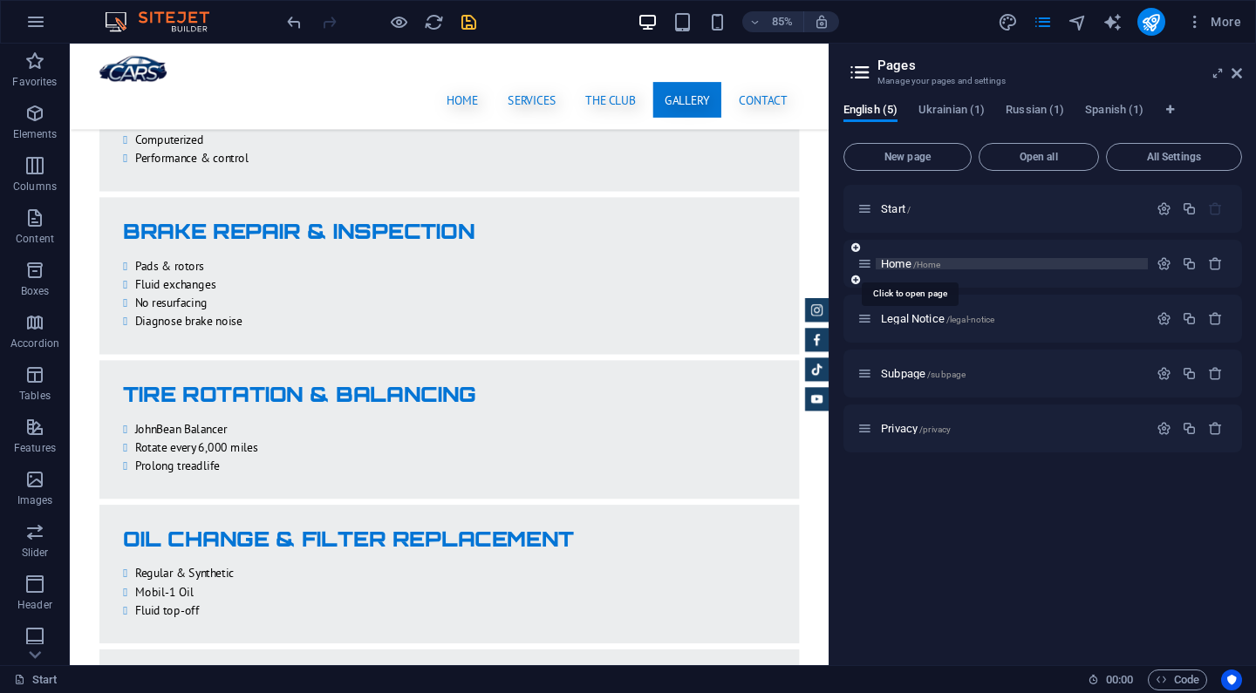
click at [903, 264] on span "Home /Home" at bounding box center [910, 263] width 59 height 13
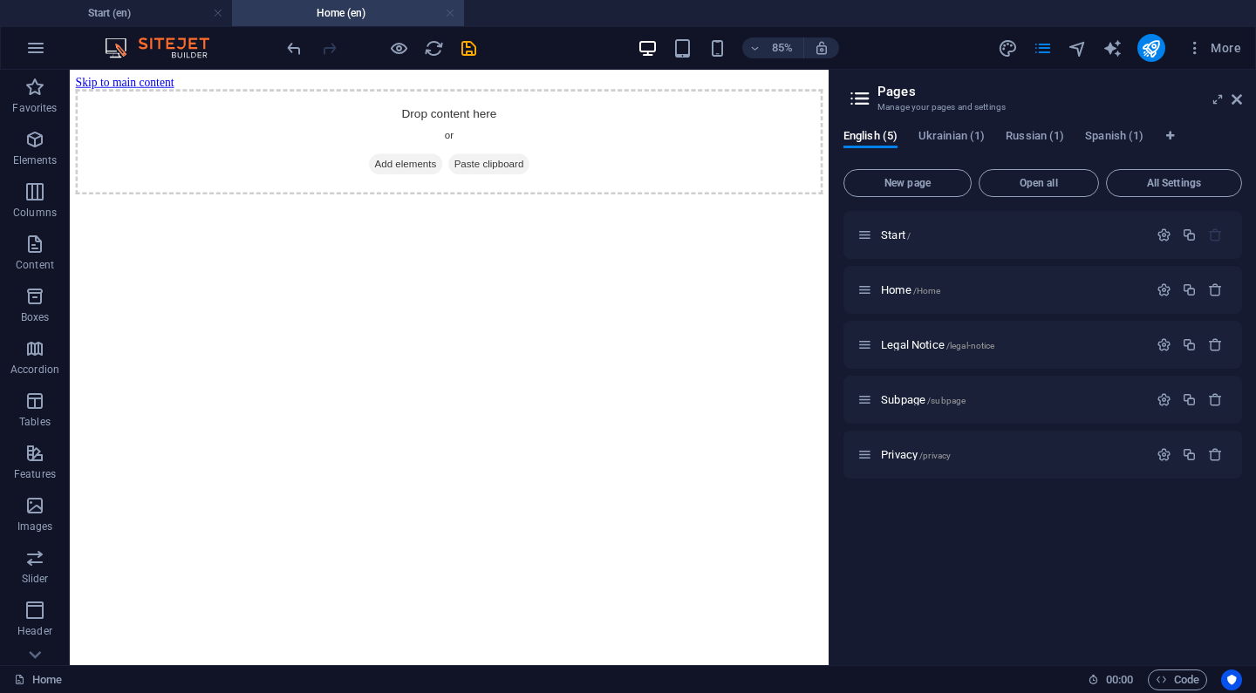
scroll to position [0, 0]
click at [448, 13] on link at bounding box center [450, 13] width 10 height 17
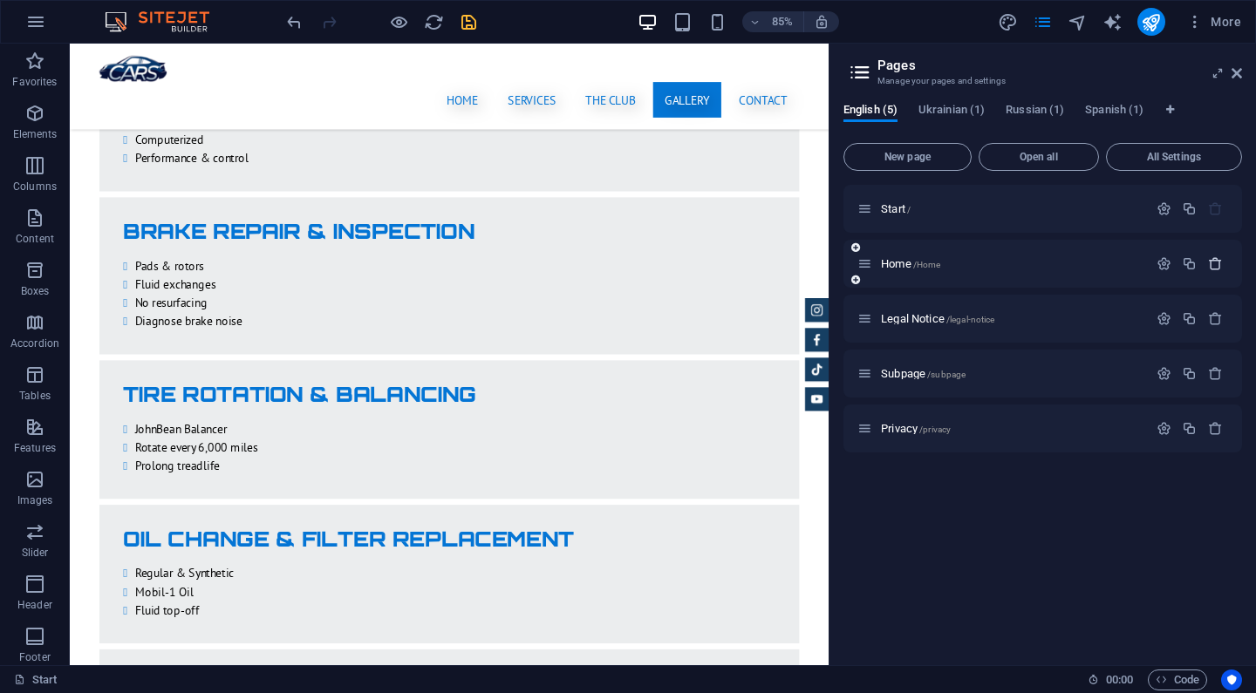
click at [1214, 268] on icon "button" at bounding box center [1215, 263] width 15 height 15
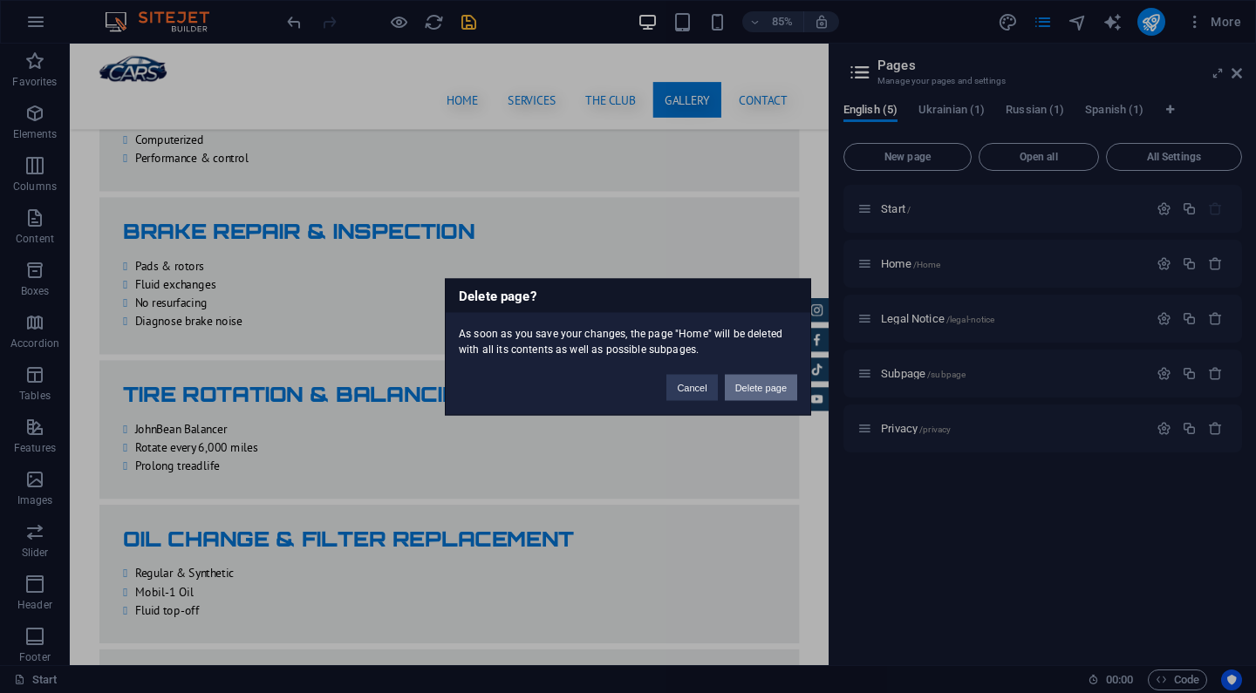
click at [757, 389] on button "Delete page" at bounding box center [761, 387] width 72 height 26
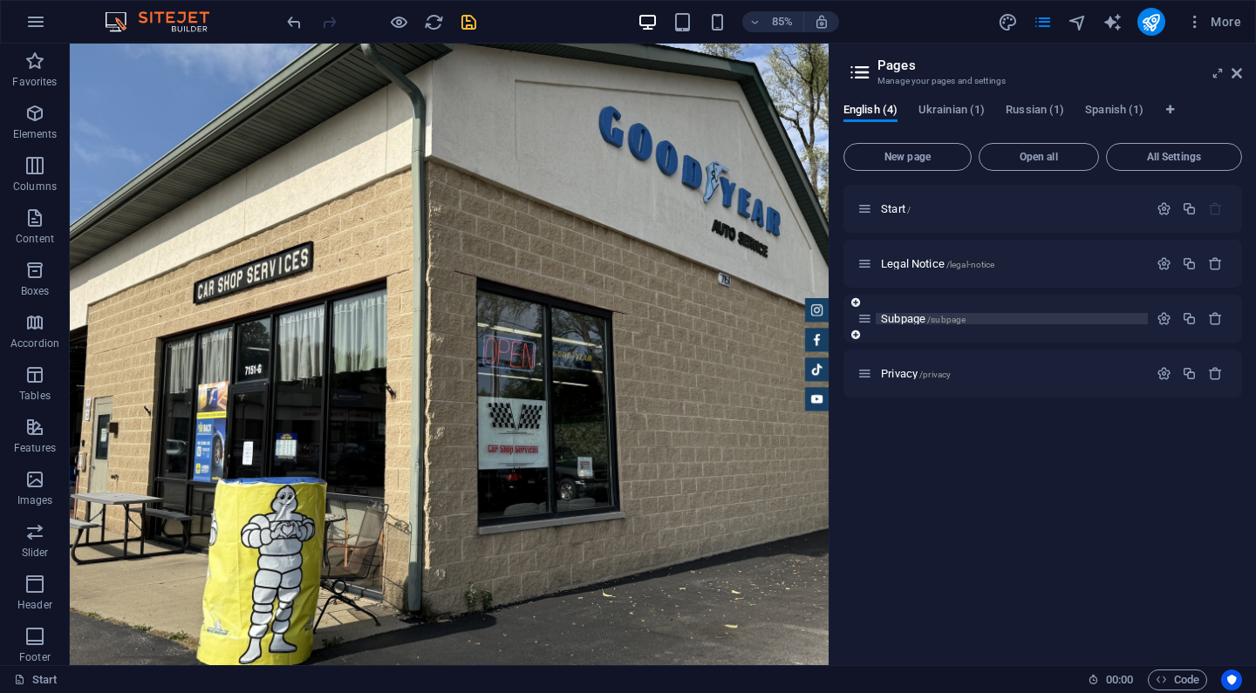
click at [904, 321] on span "Subpage /subpage" at bounding box center [923, 318] width 85 height 13
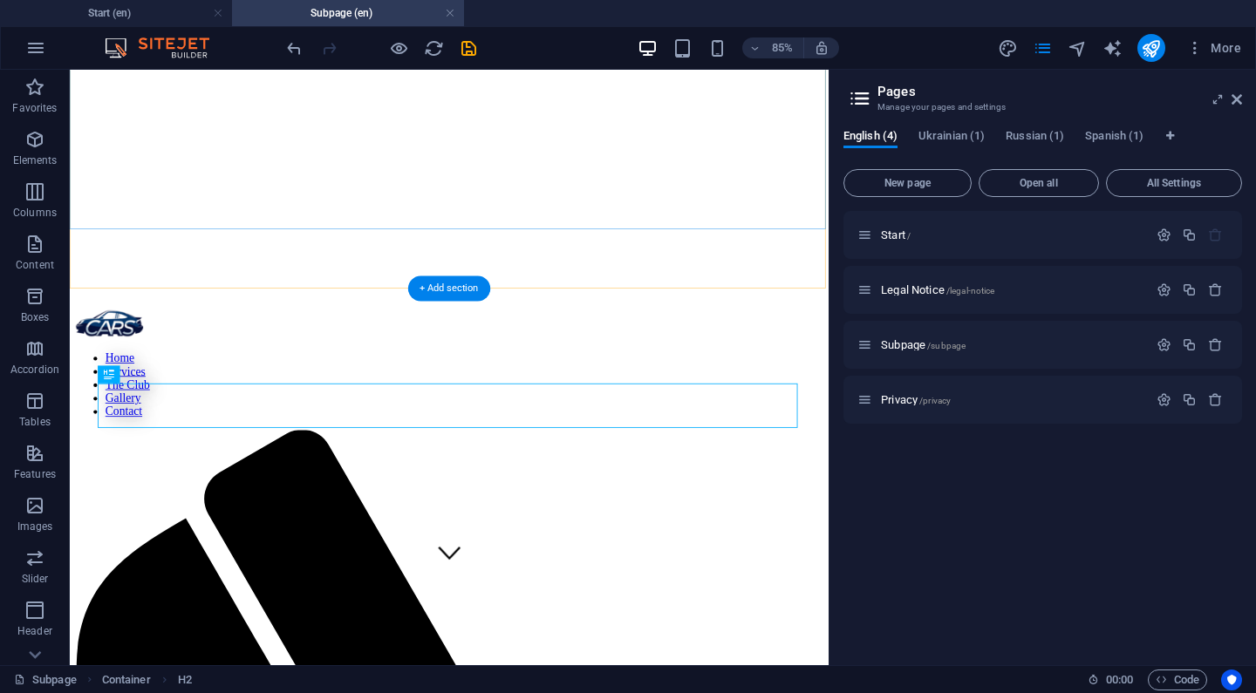
scroll to position [106, 0]
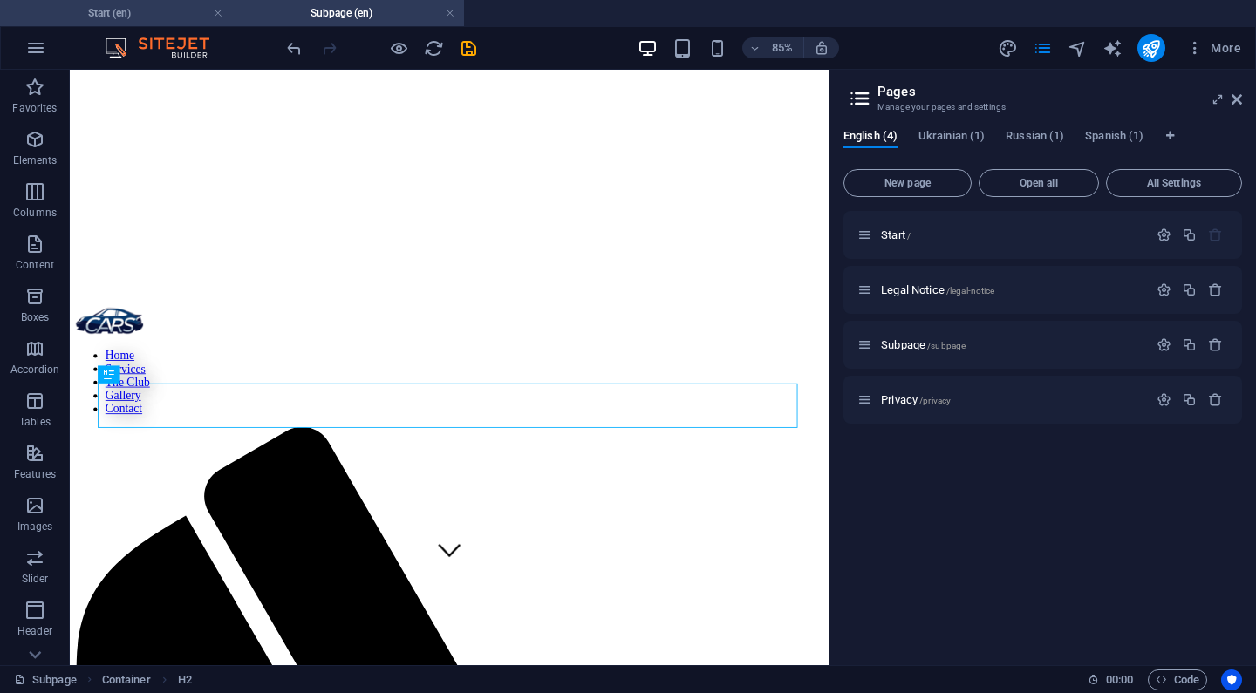
click at [166, 16] on h4 "Start (en)" at bounding box center [116, 12] width 232 height 19
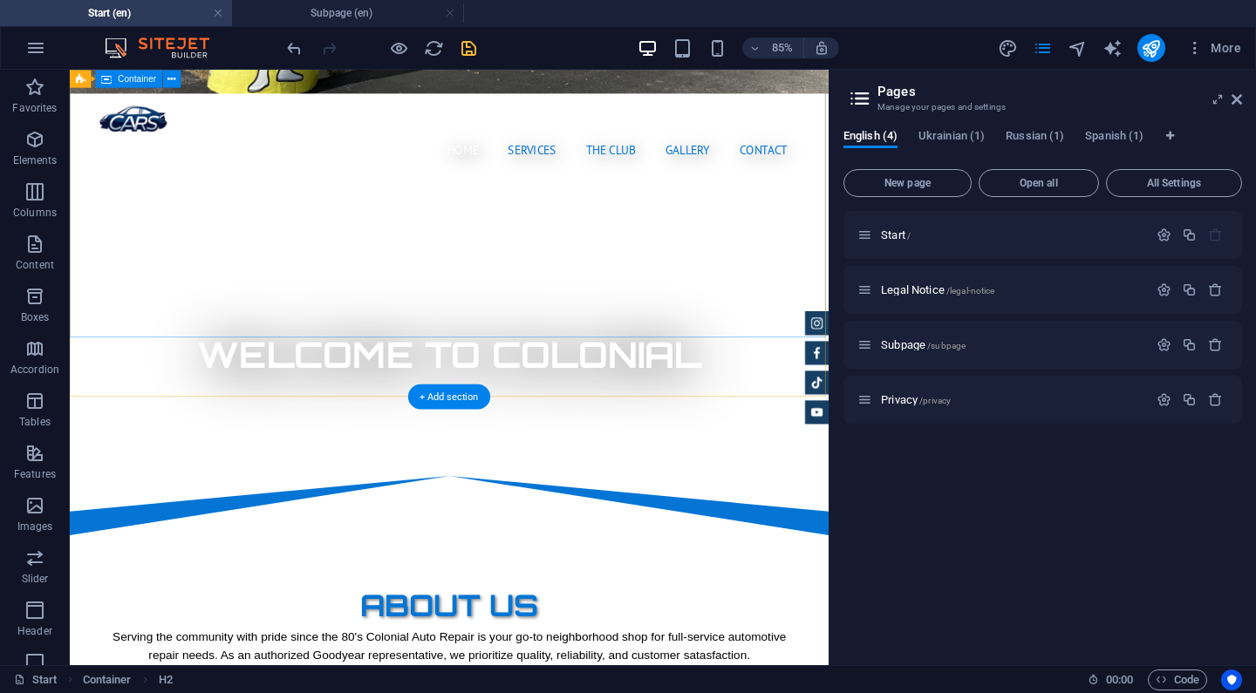
scroll to position [317, 0]
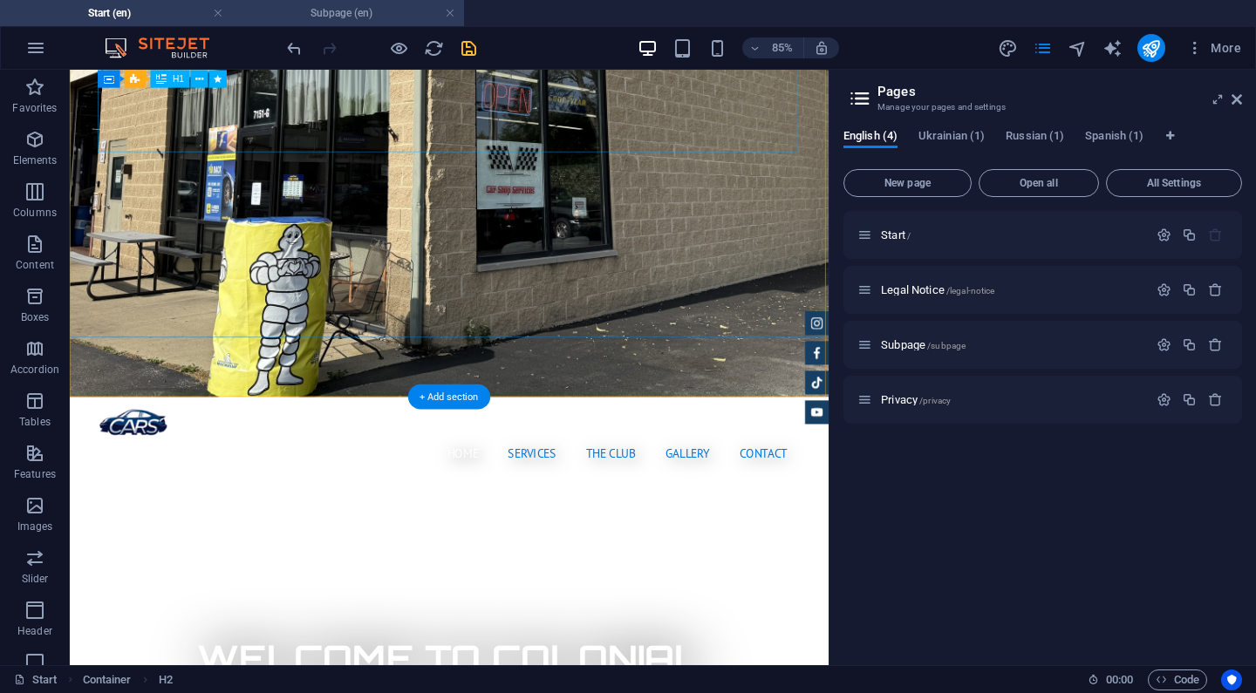
click at [304, 18] on h4 "Subpage (en)" at bounding box center [348, 12] width 232 height 19
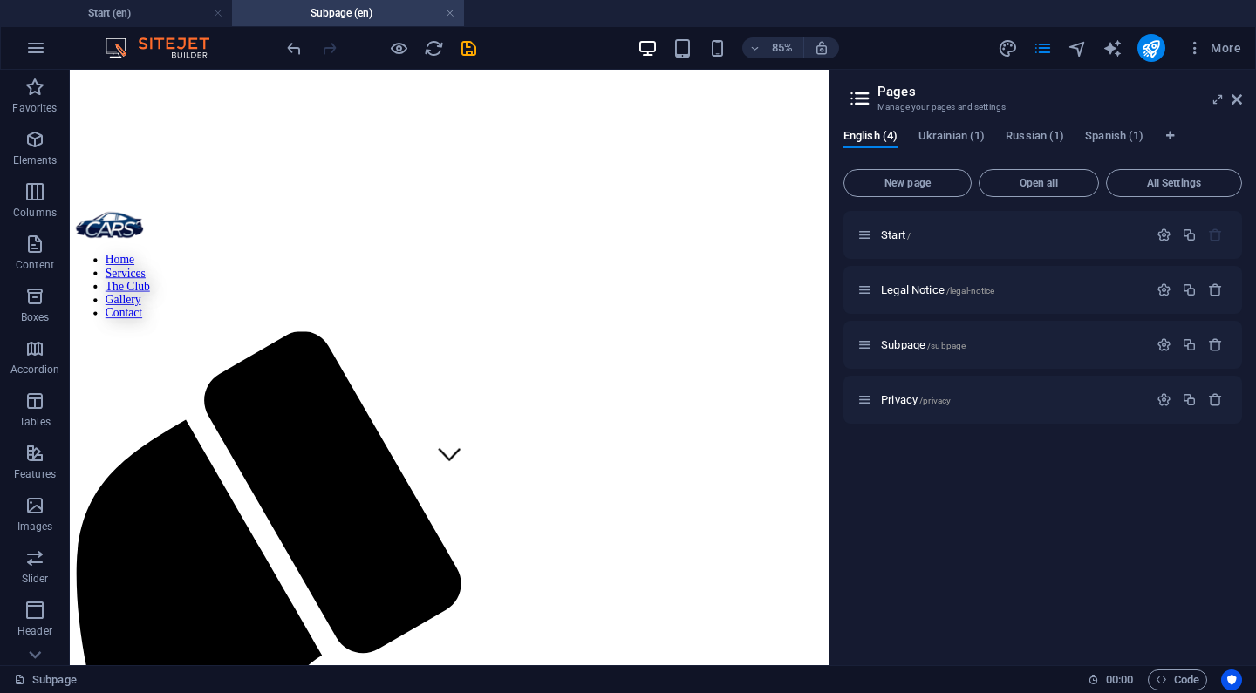
scroll to position [0, 0]
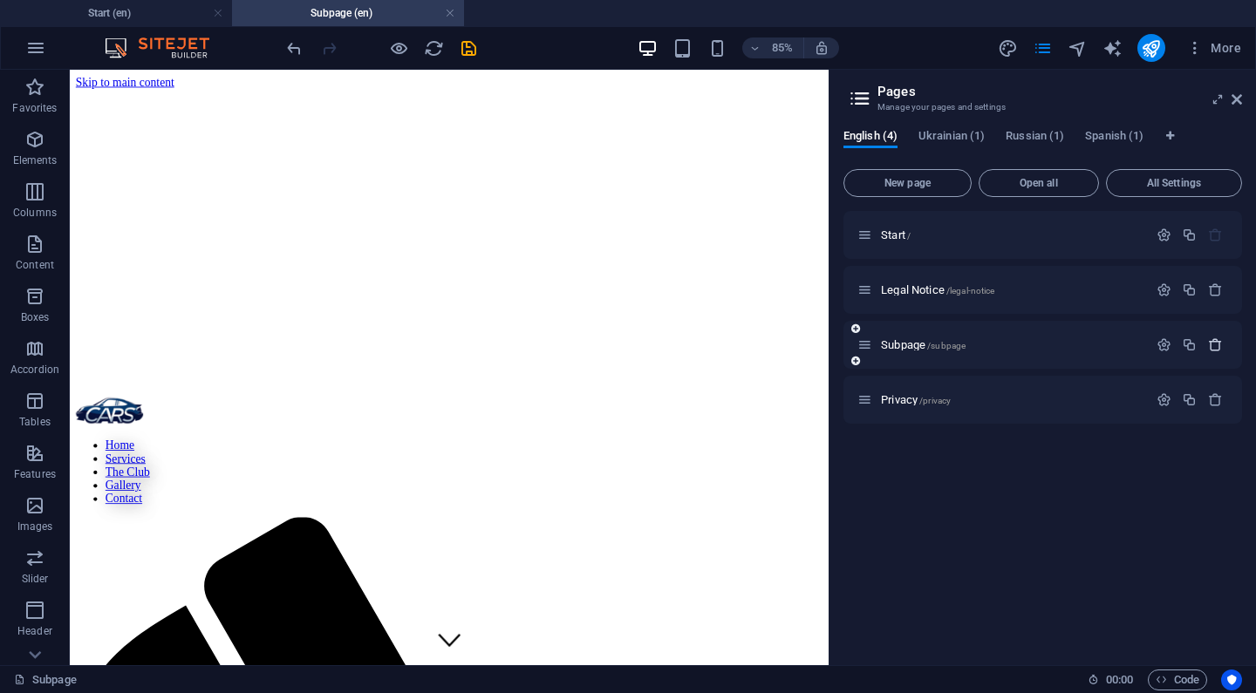
click at [1217, 342] on icon "button" at bounding box center [1215, 345] width 15 height 15
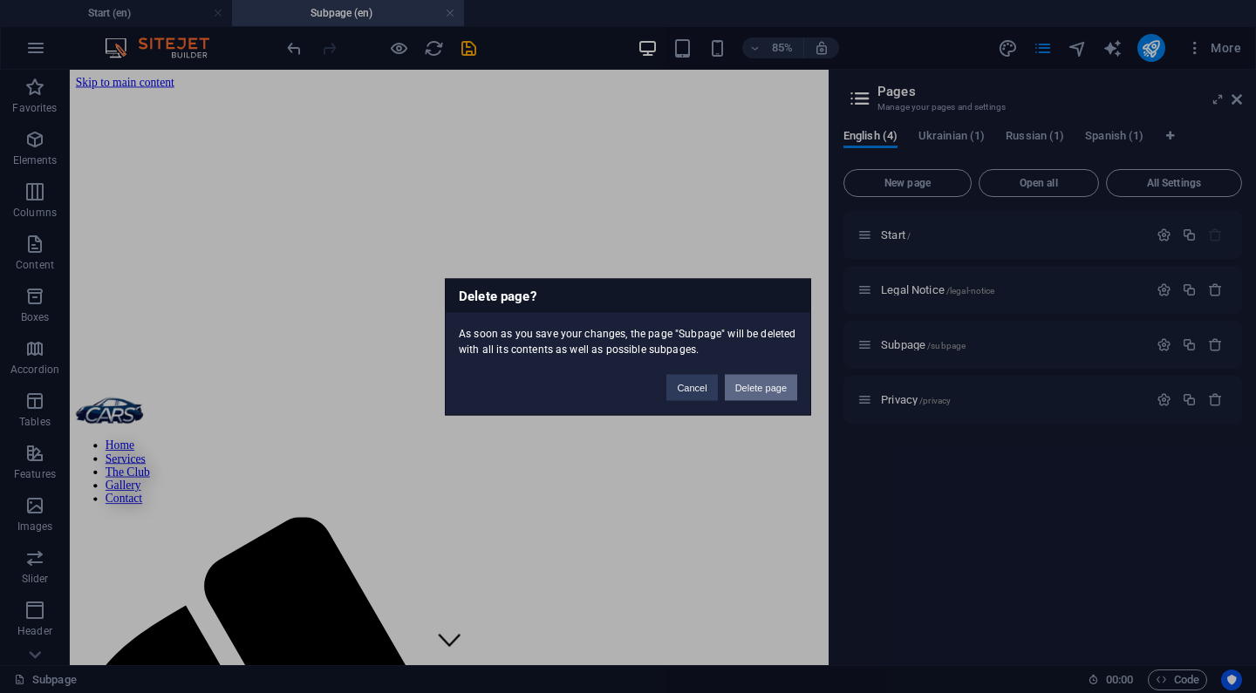
click at [771, 387] on button "Delete page" at bounding box center [761, 387] width 72 height 26
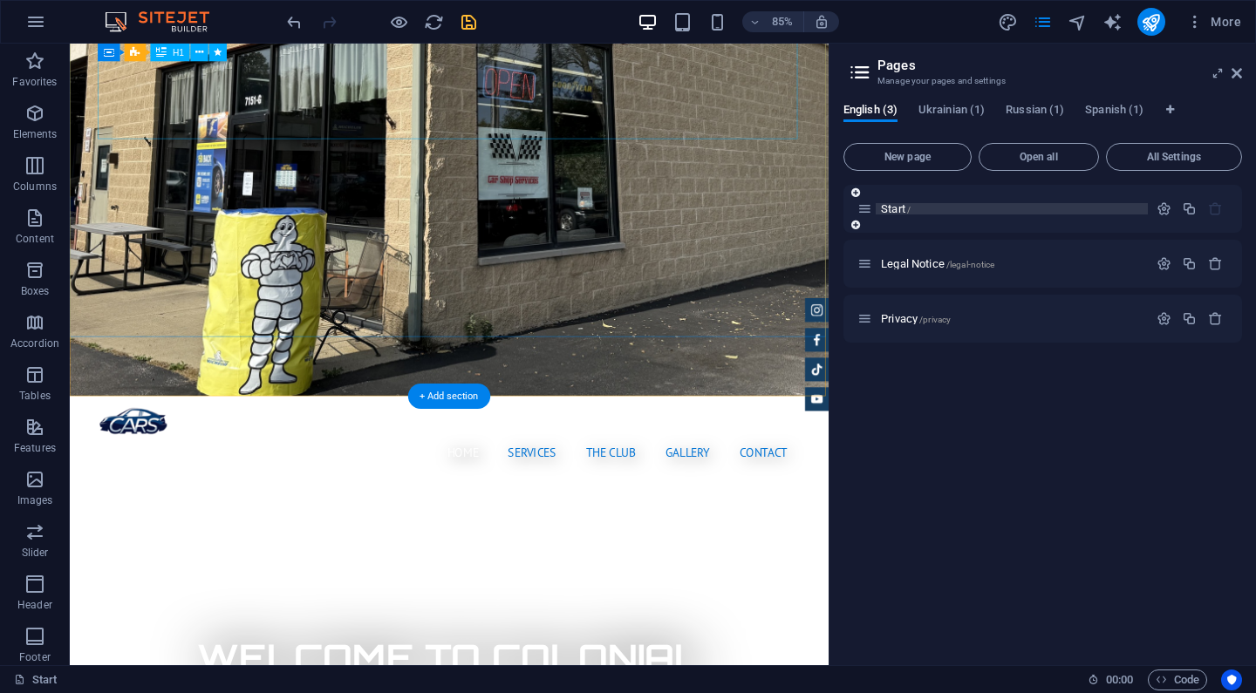
click at [893, 209] on span "Start /" at bounding box center [896, 208] width 30 height 13
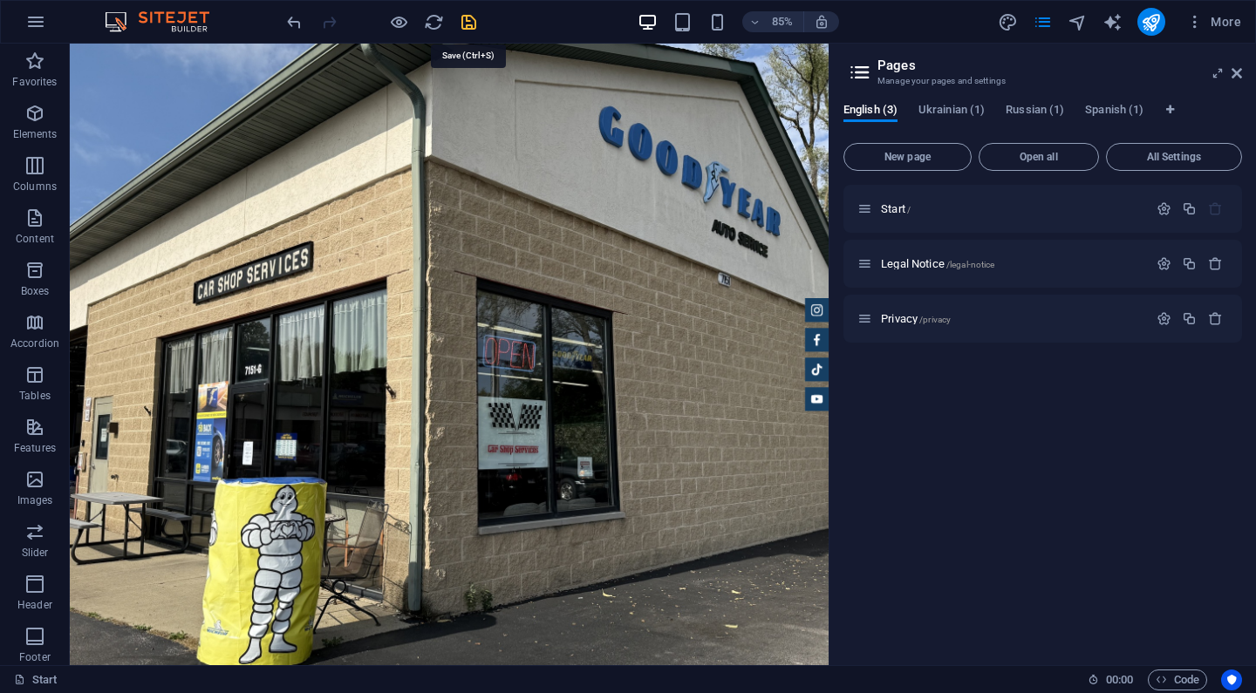
click at [463, 24] on icon "save" at bounding box center [469, 22] width 20 height 20
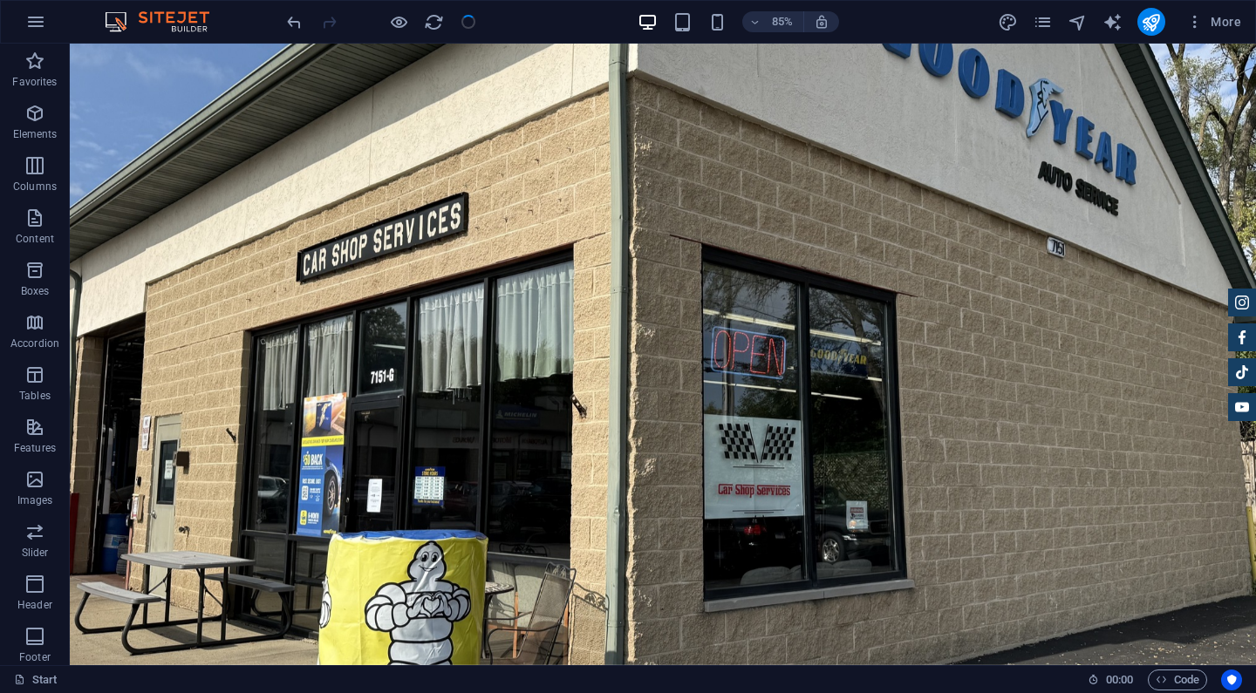
checkbox input "false"
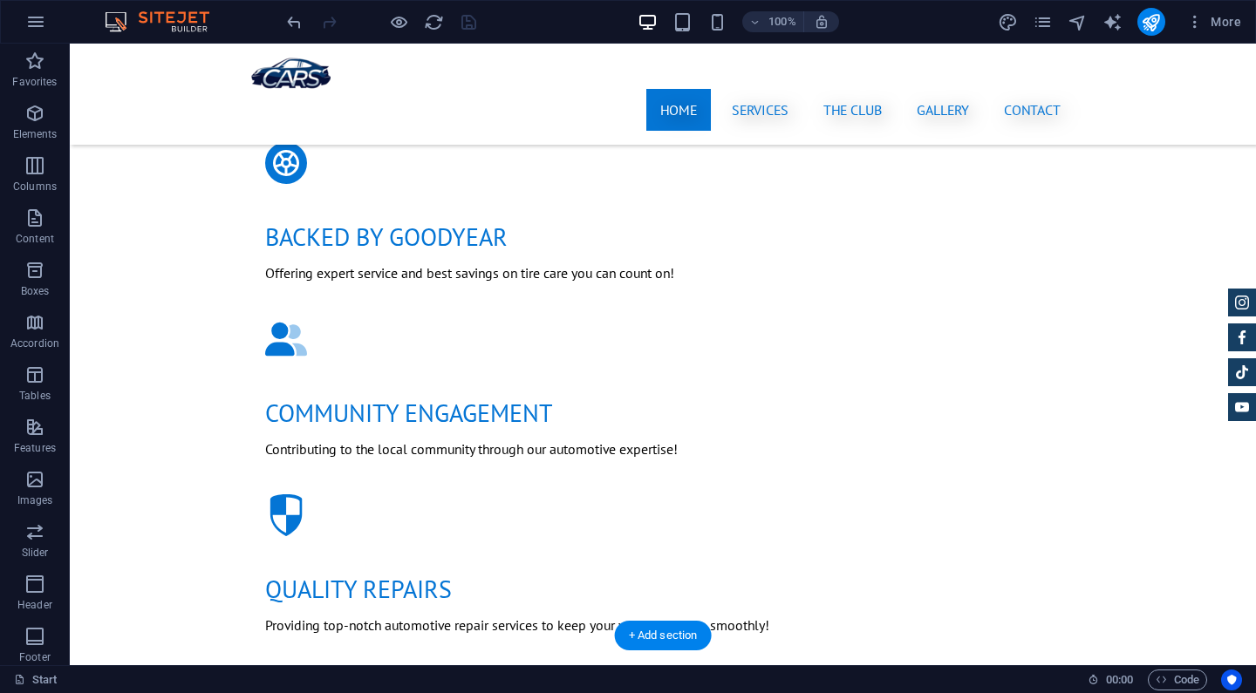
scroll to position [1213, 0]
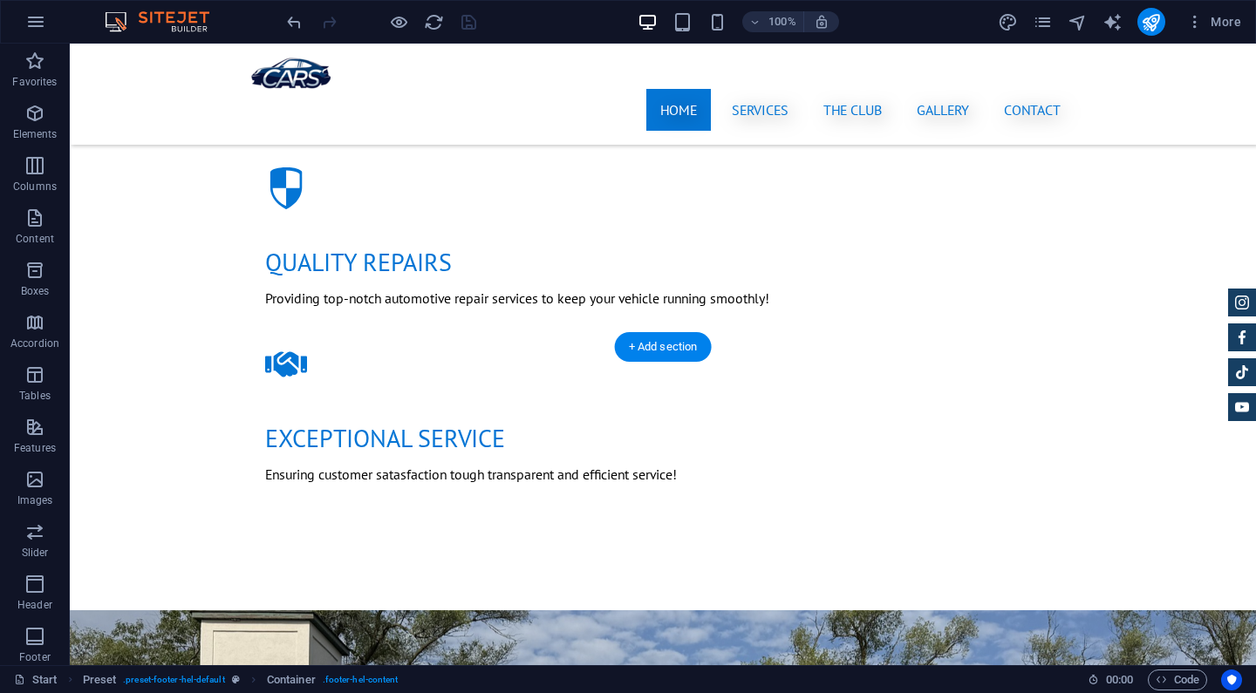
scroll to position [1379, 0]
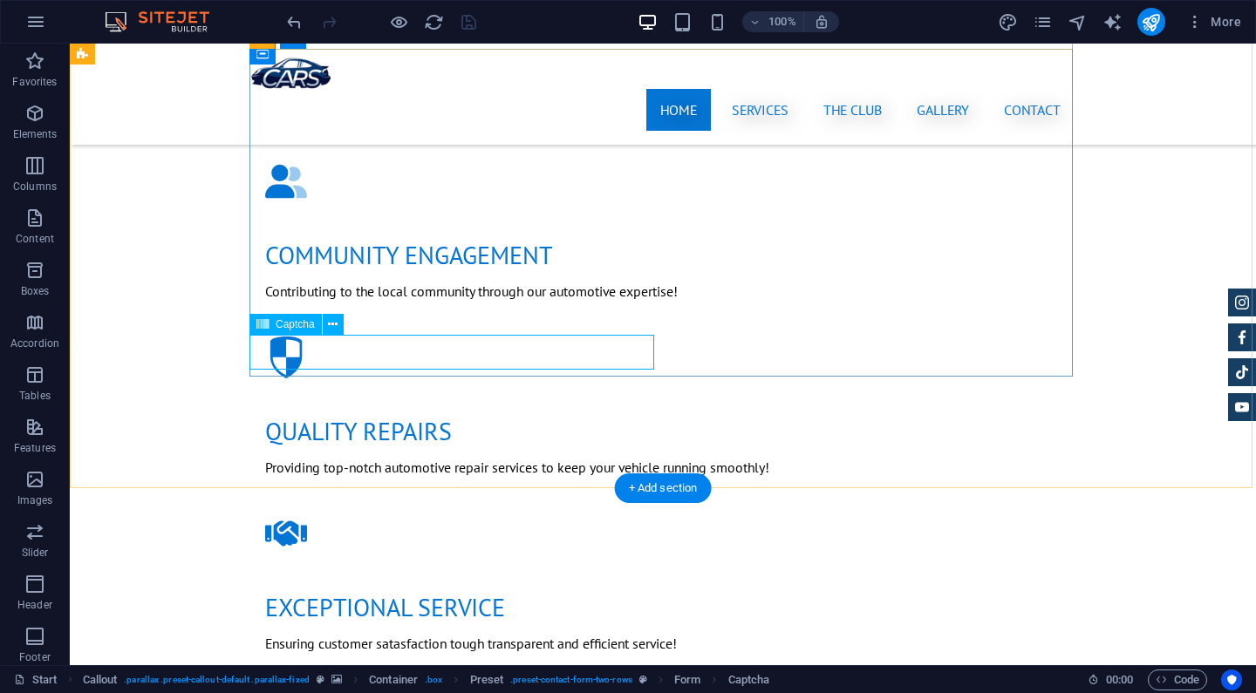
click at [304, 329] on span "Captcha" at bounding box center [295, 324] width 39 height 10
click at [335, 328] on icon at bounding box center [333, 325] width 10 height 18
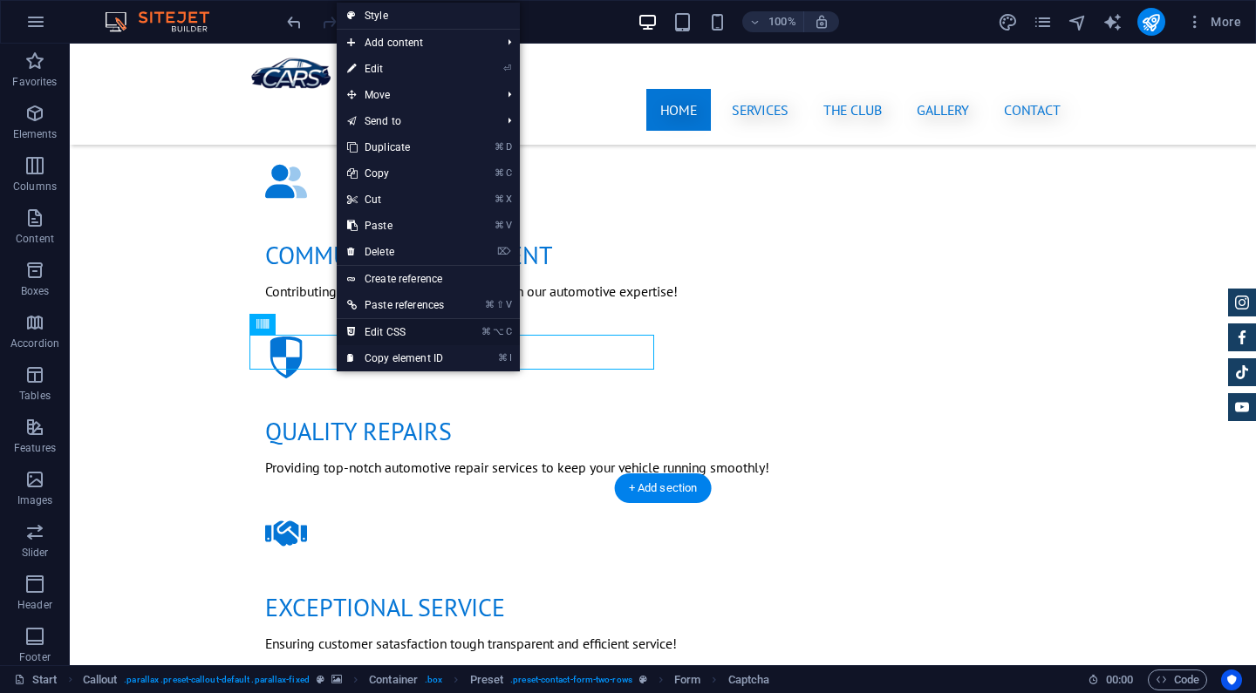
click at [358, 331] on link "⌘ ⌥ C Edit CSS" at bounding box center [396, 332] width 118 height 26
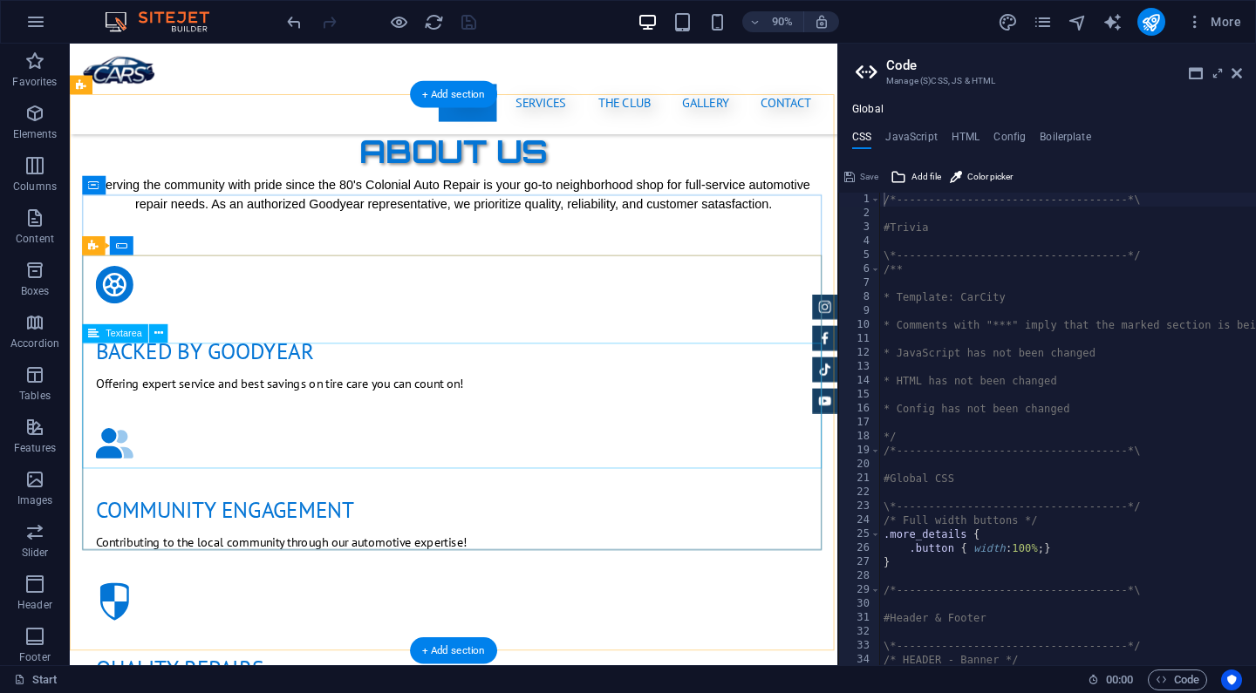
scroll to position [908, 0]
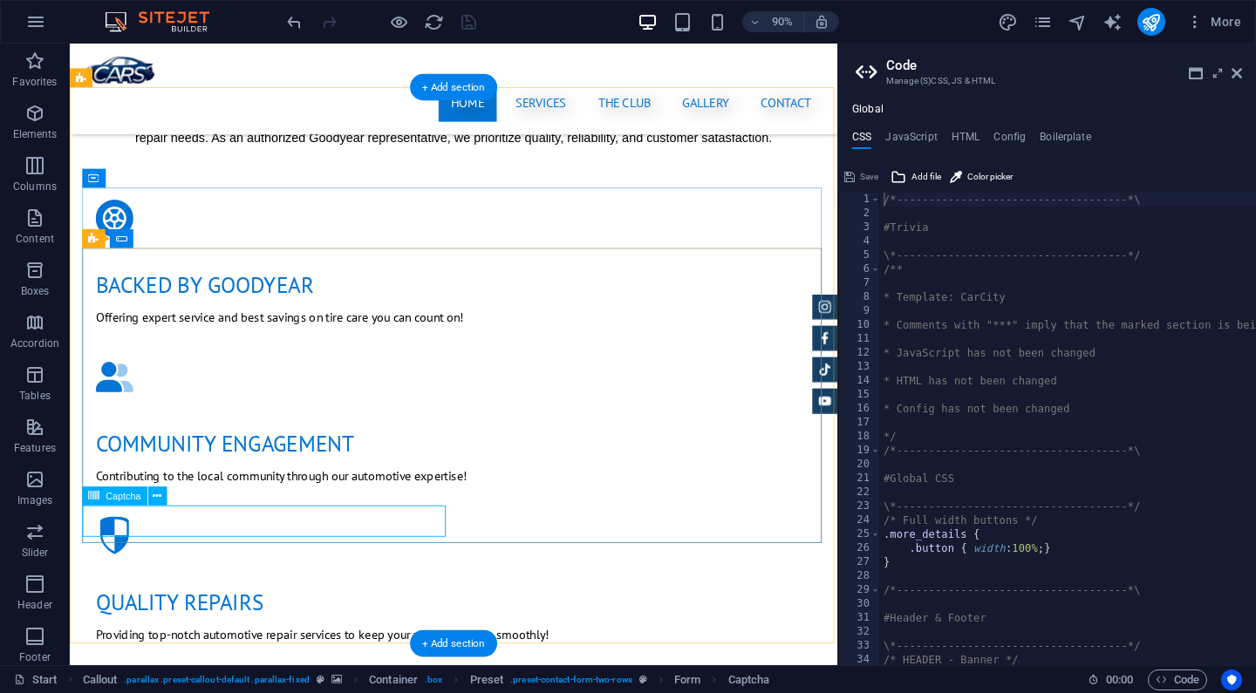
click at [123, 500] on span "Captcha" at bounding box center [123, 496] width 35 height 10
click at [152, 499] on button at bounding box center [157, 496] width 19 height 19
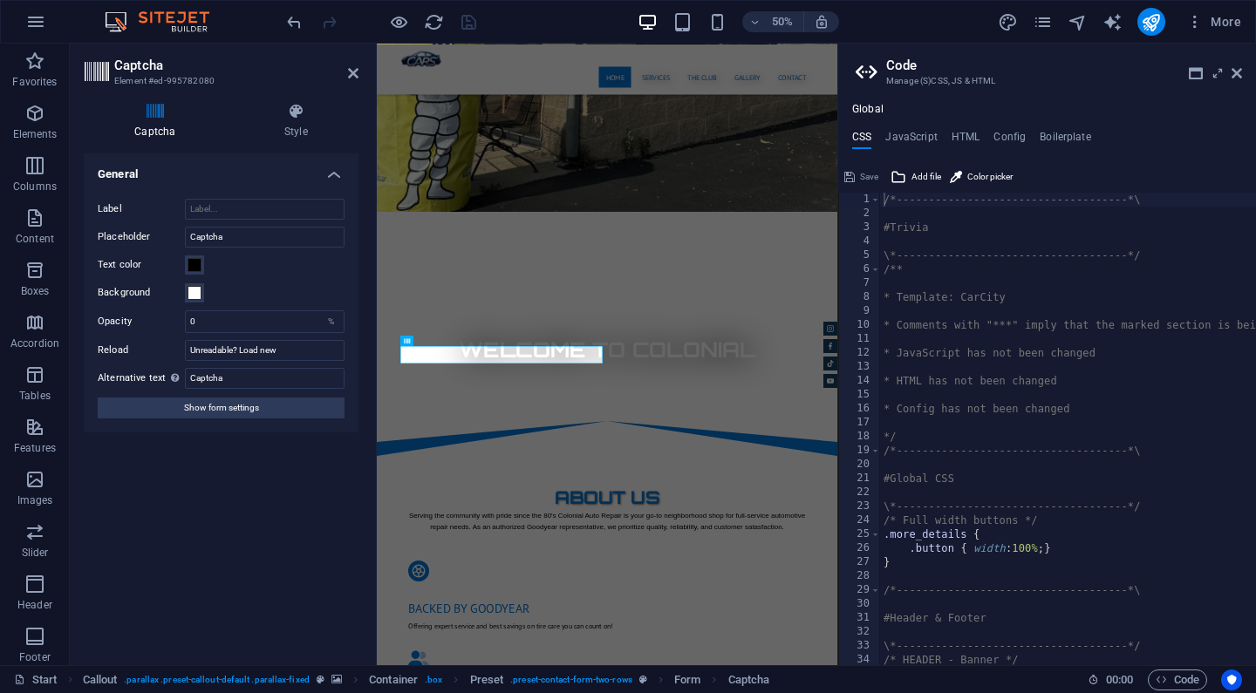
scroll to position [1688, 0]
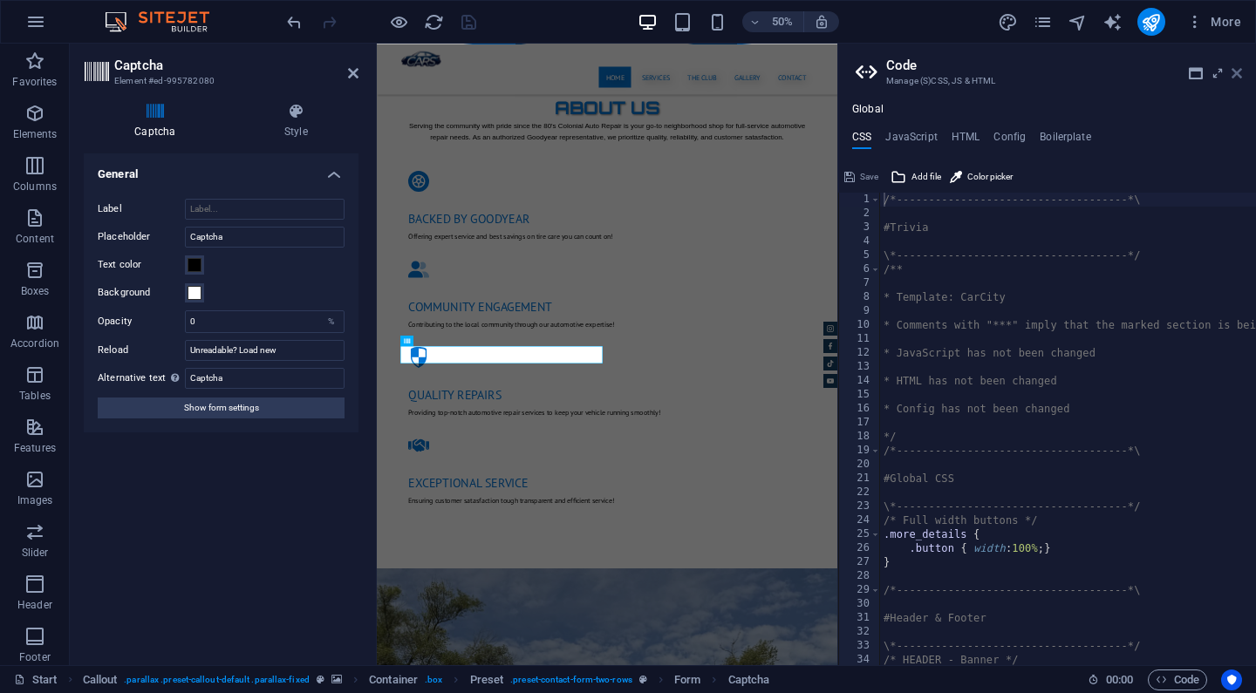
click at [1236, 72] on icon at bounding box center [1236, 73] width 10 height 14
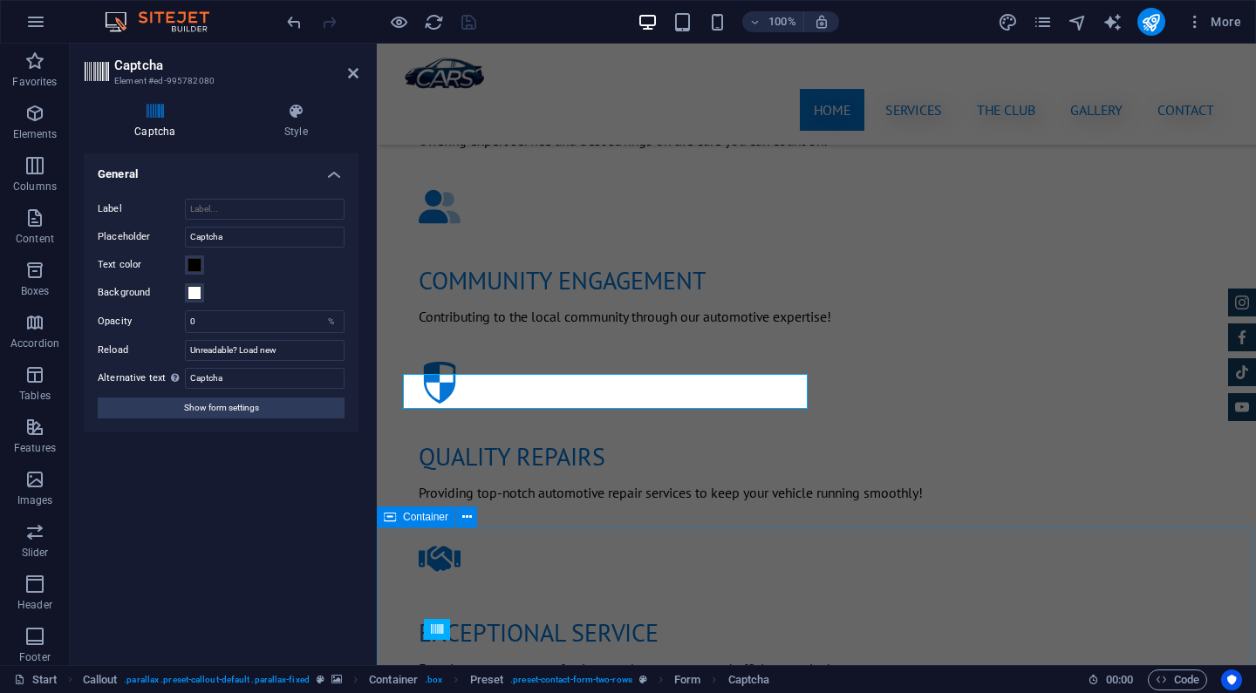
scroll to position [1299, 0]
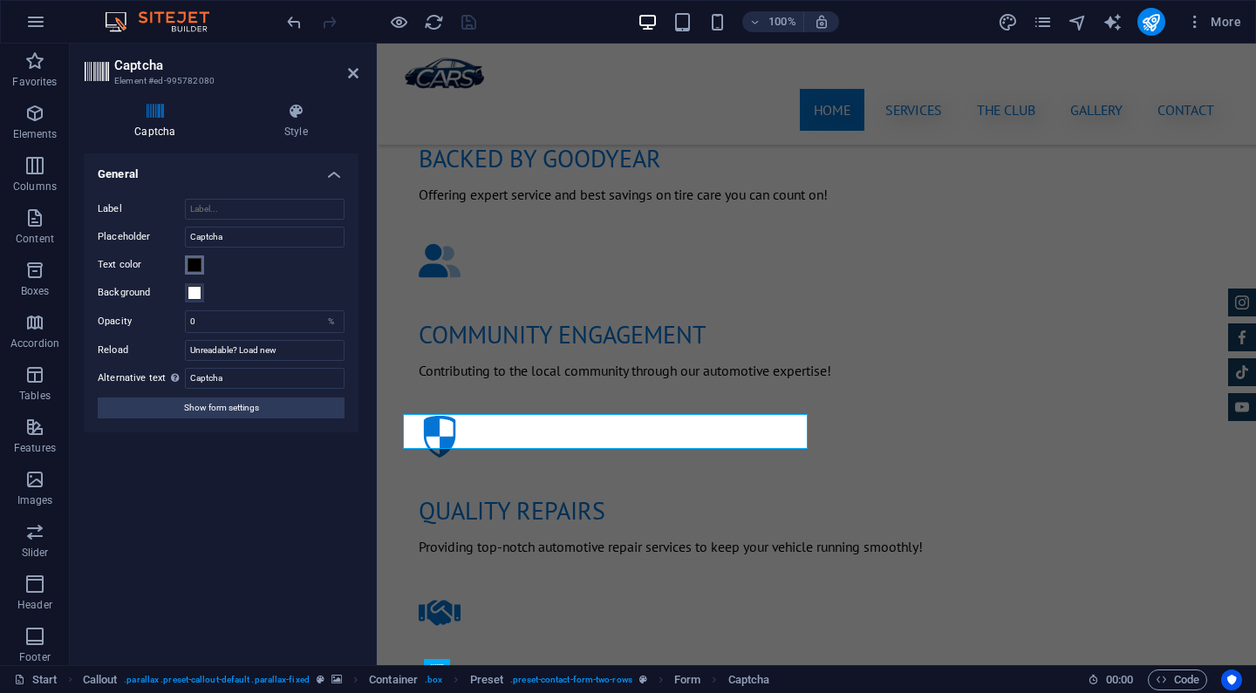
click at [197, 266] on span at bounding box center [195, 265] width 14 height 14
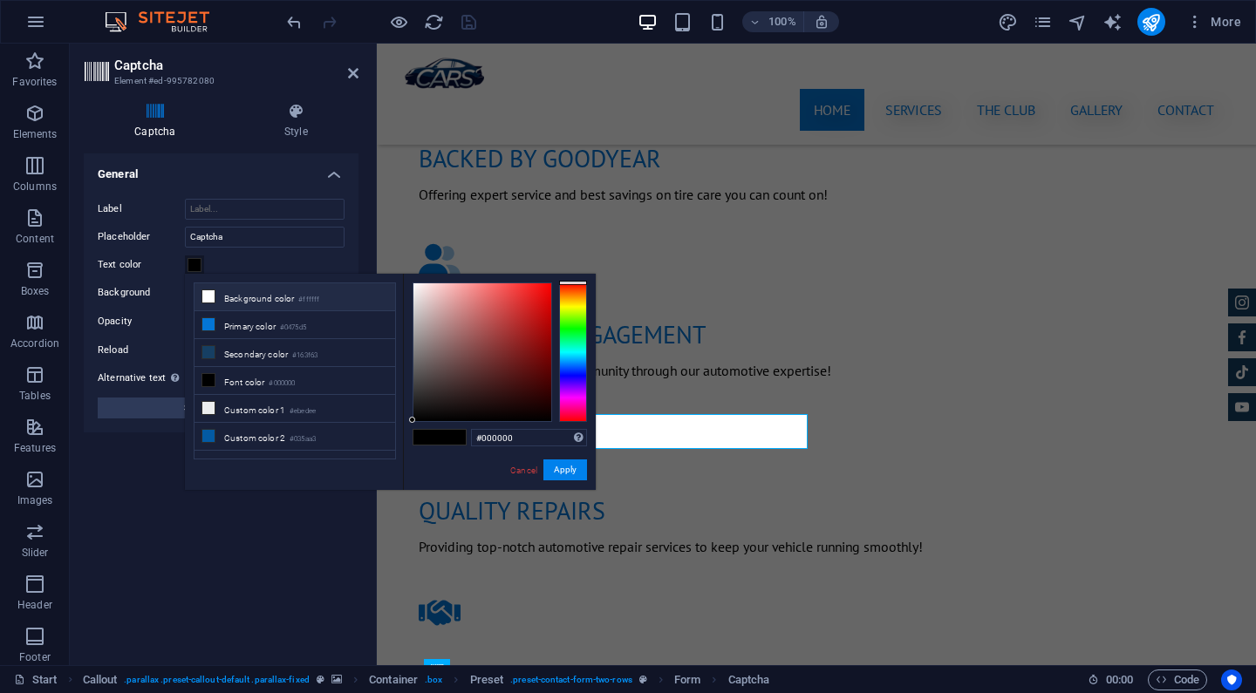
click at [229, 298] on li "Background color #ffffff" at bounding box center [294, 297] width 201 height 28
type input "#ffffff"
click at [568, 465] on button "Apply" at bounding box center [565, 470] width 44 height 21
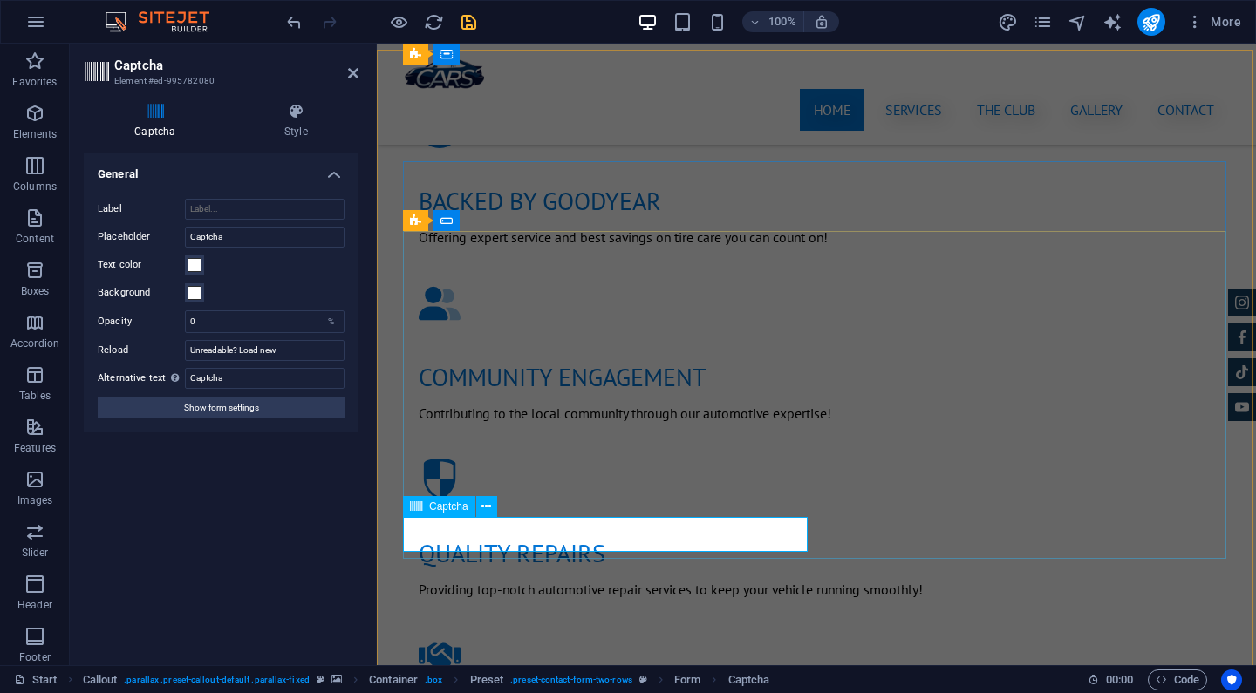
scroll to position [1171, 0]
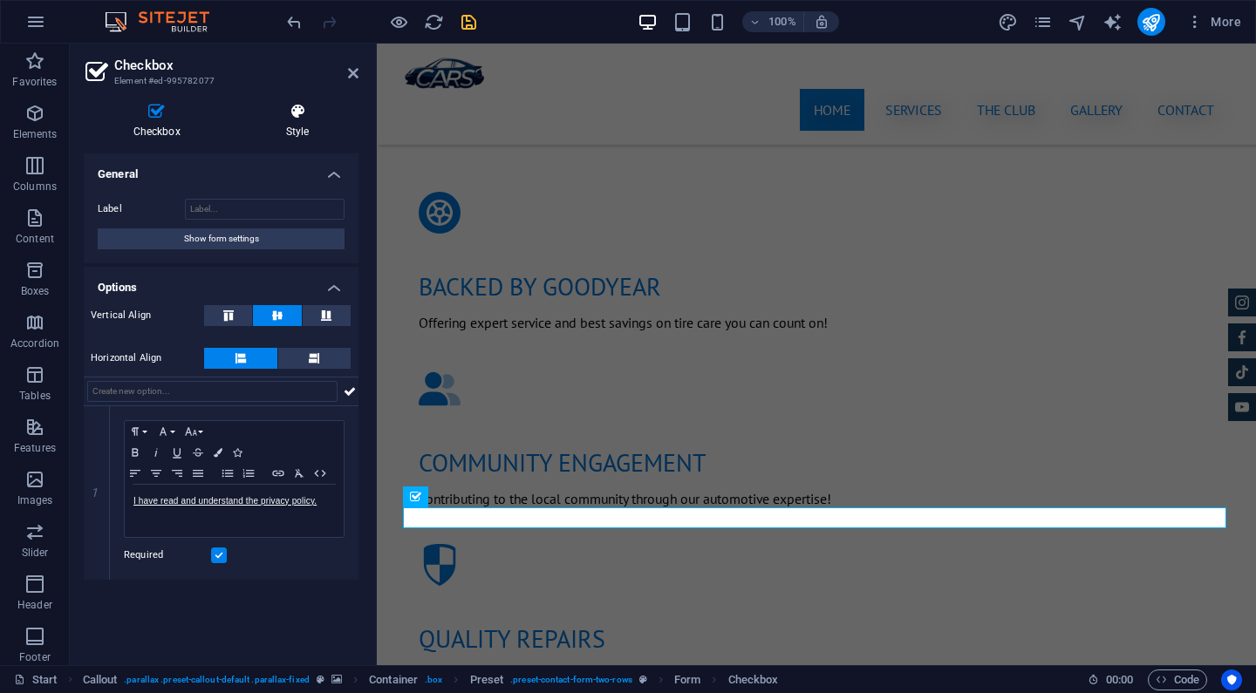
click at [306, 113] on icon at bounding box center [297, 111] width 122 height 17
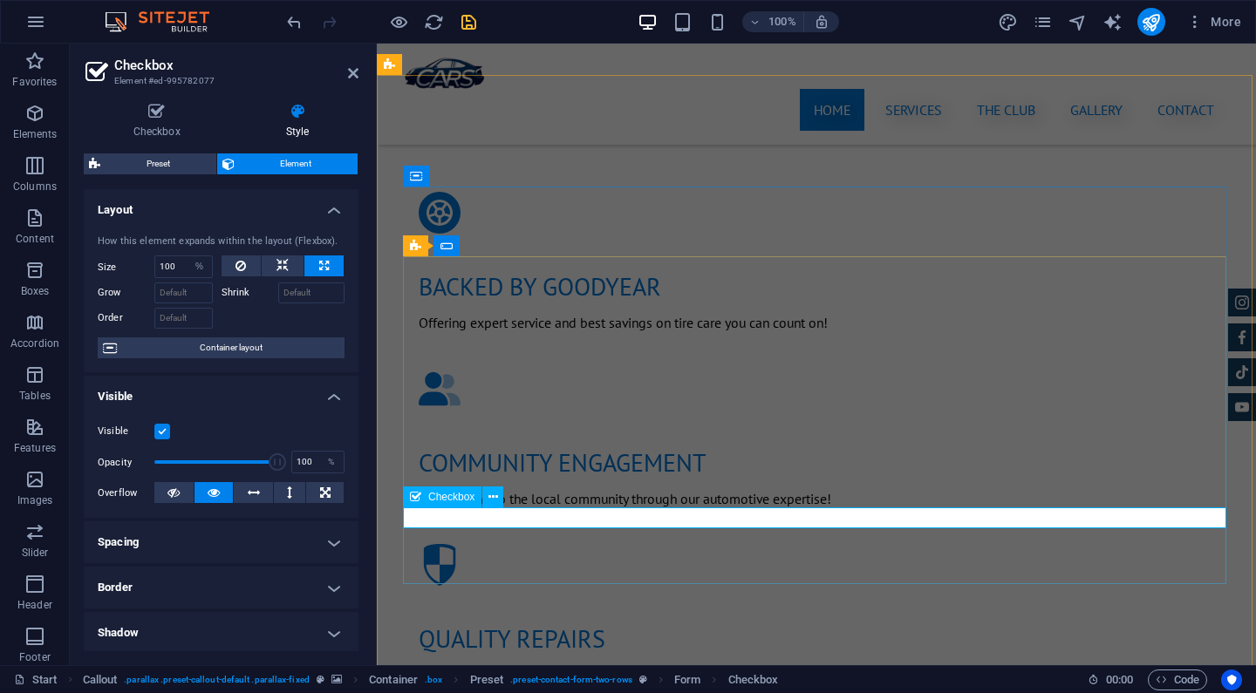
click at [156, 119] on icon at bounding box center [157, 111] width 146 height 17
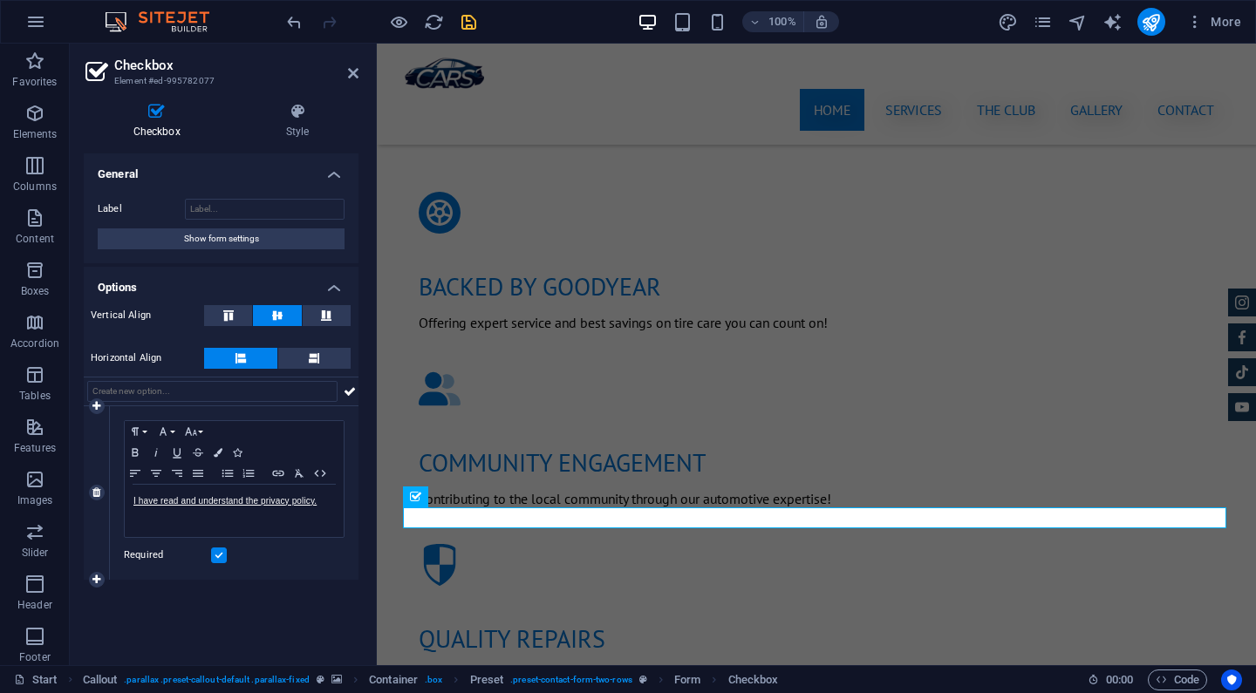
click at [222, 555] on label at bounding box center [219, 556] width 16 height 16
click at [0, 0] on input "Required" at bounding box center [0, 0] width 0 height 0
click at [222, 554] on label at bounding box center [219, 556] width 16 height 16
click at [0, 0] on input "Required" at bounding box center [0, 0] width 0 height 0
click at [224, 554] on label at bounding box center [219, 556] width 16 height 16
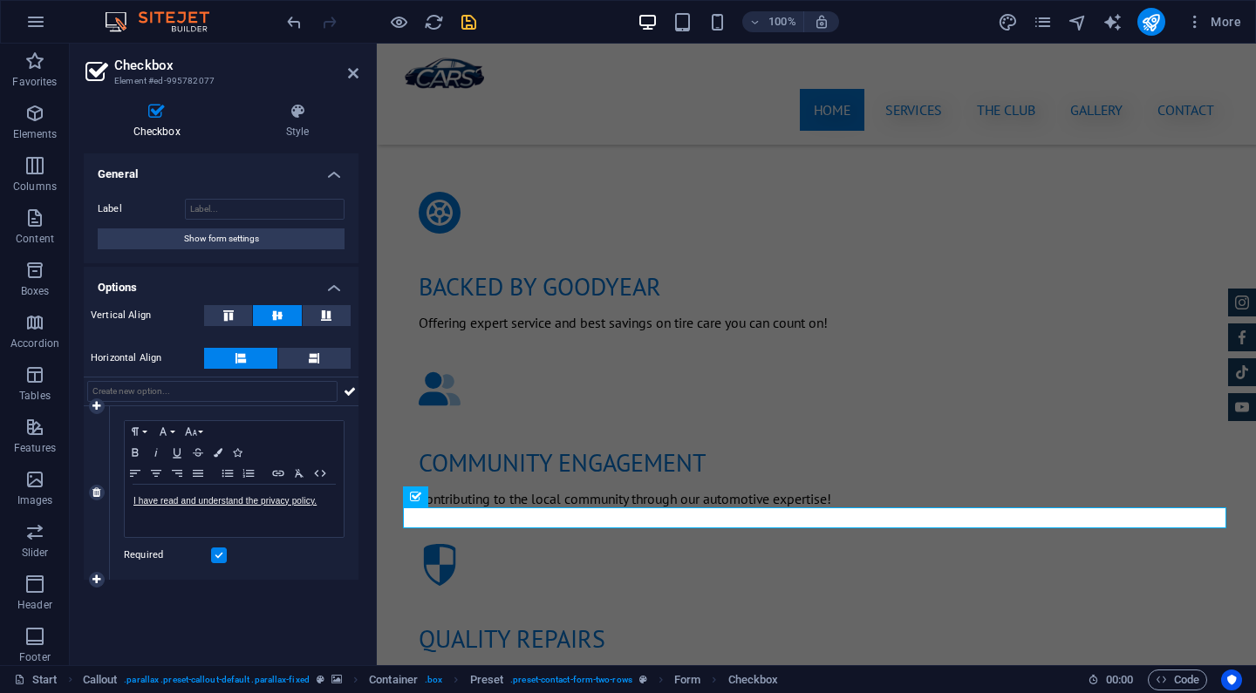
click at [0, 0] on input "Required" at bounding box center [0, 0] width 0 height 0
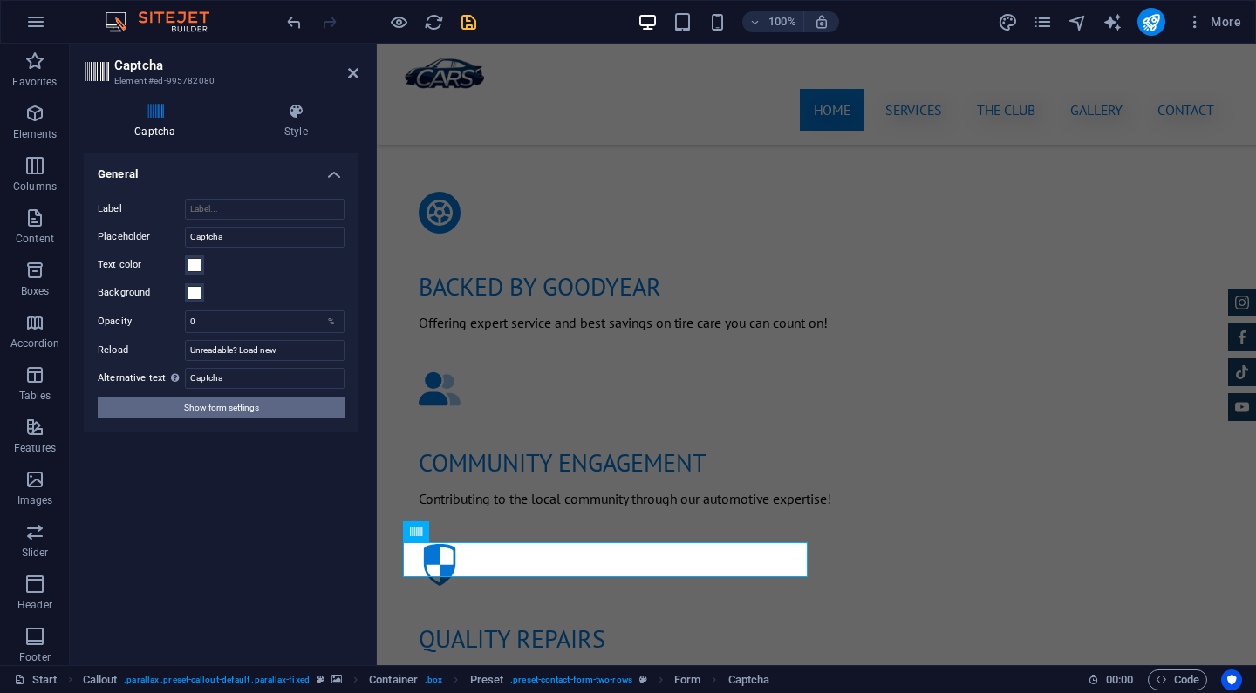
click at [228, 412] on span "Show form settings" at bounding box center [221, 408] width 75 height 21
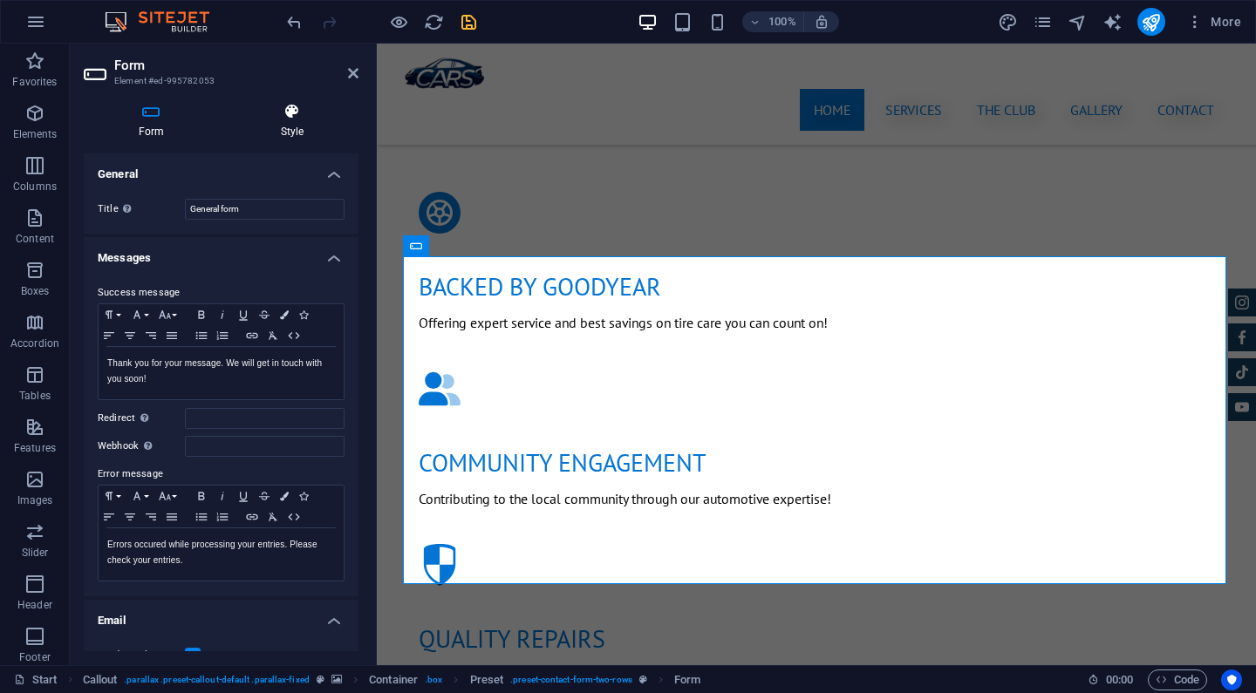
click at [292, 134] on h4 "Style" at bounding box center [292, 121] width 133 height 37
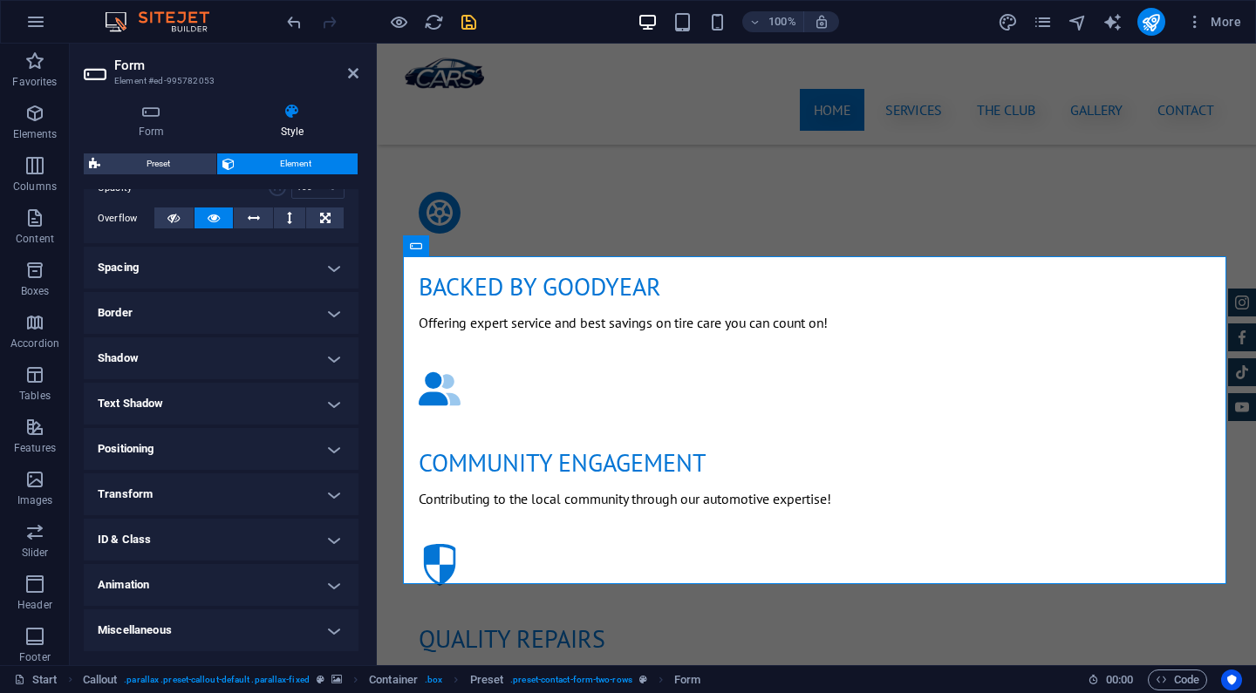
scroll to position [274, 0]
click at [351, 81] on link at bounding box center [353, 73] width 10 height 15
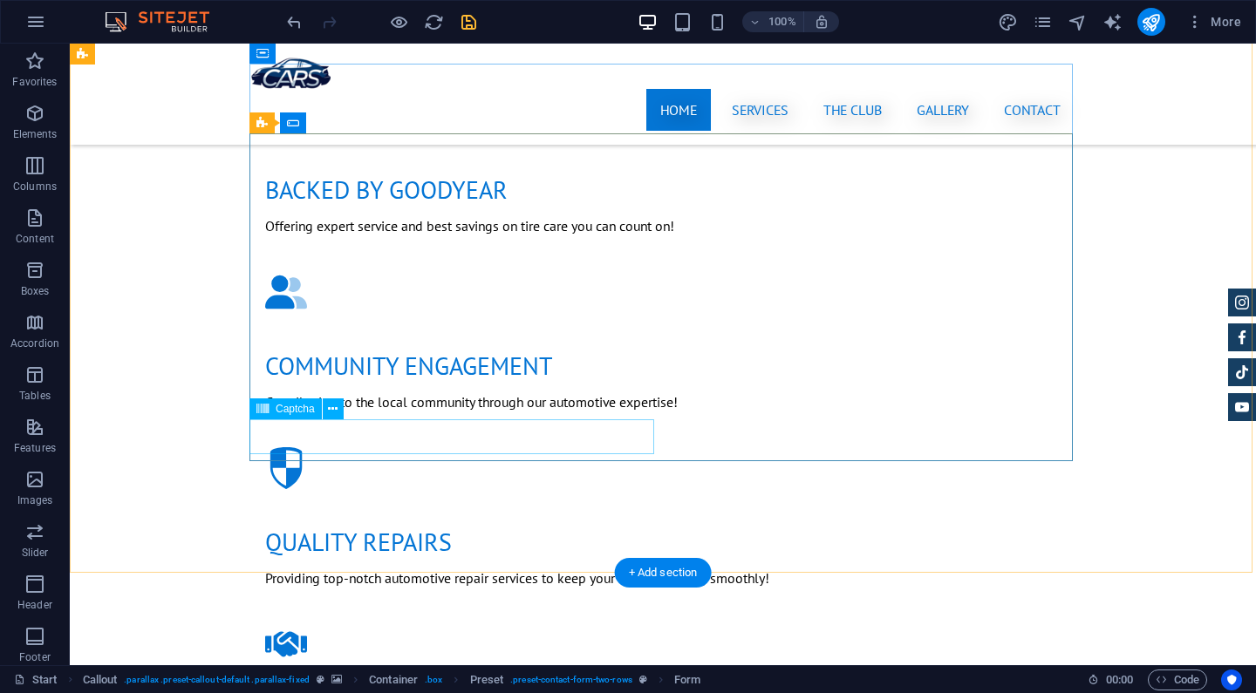
scroll to position [1313, 0]
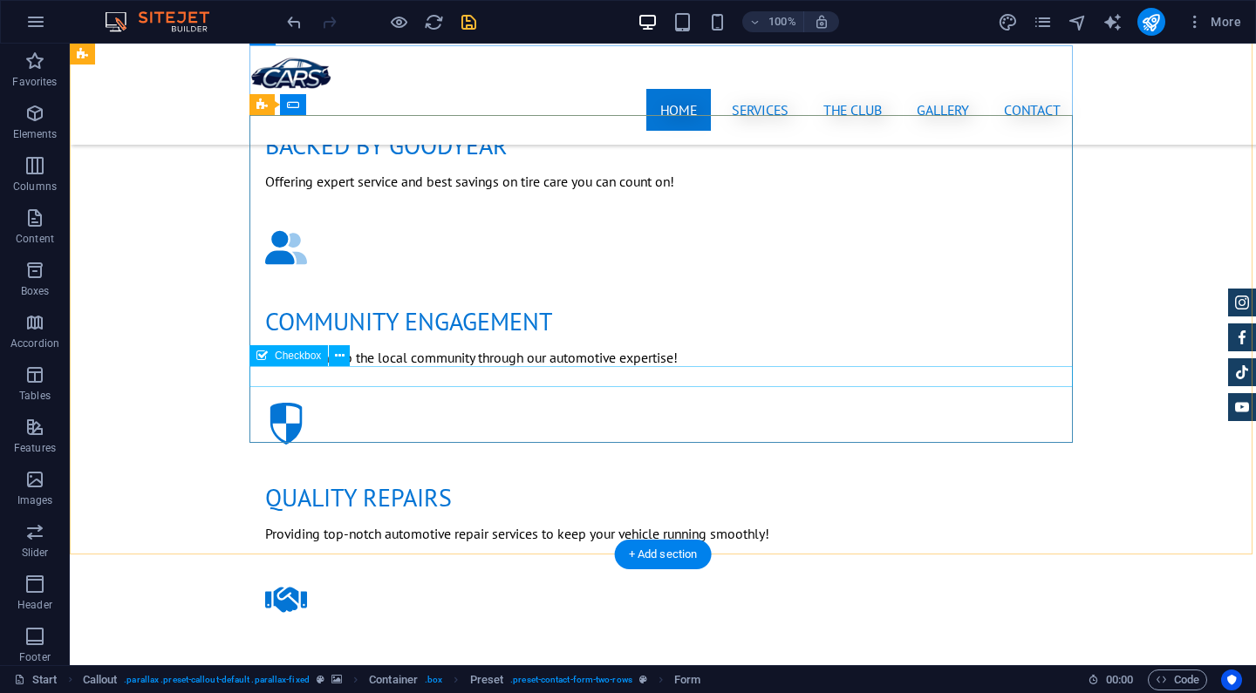
click at [269, 358] on div "Checkbox" at bounding box center [288, 355] width 78 height 21
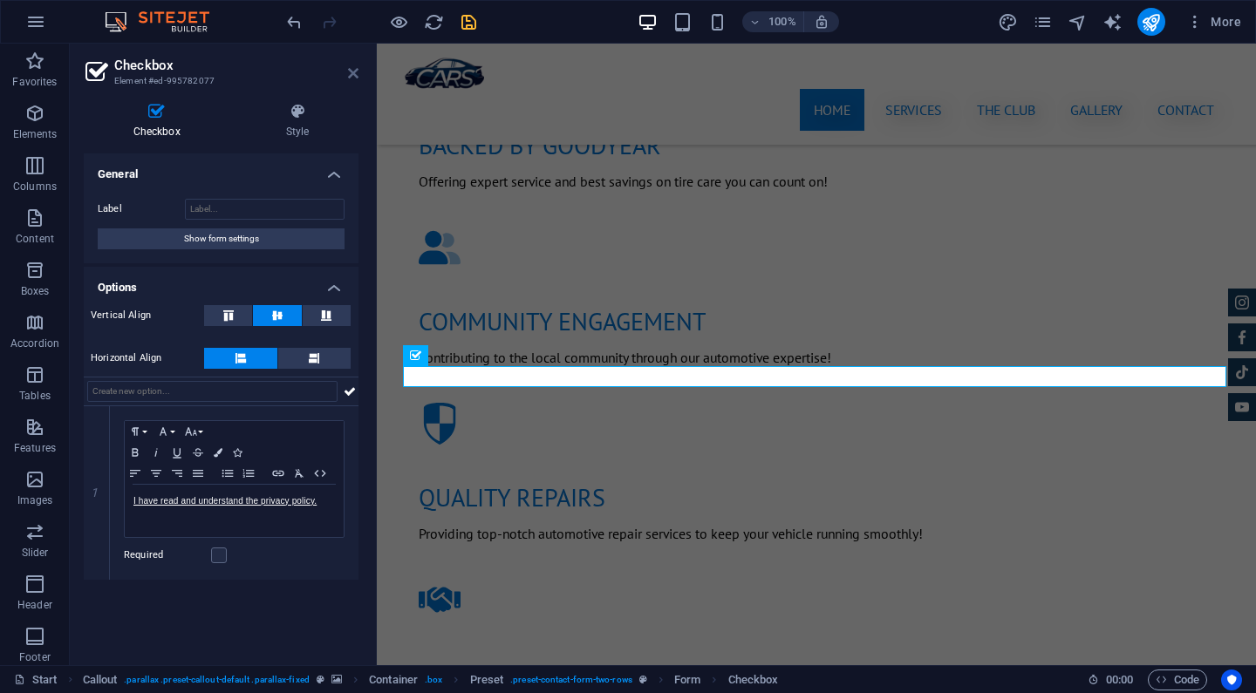
click at [354, 77] on icon at bounding box center [353, 73] width 10 height 14
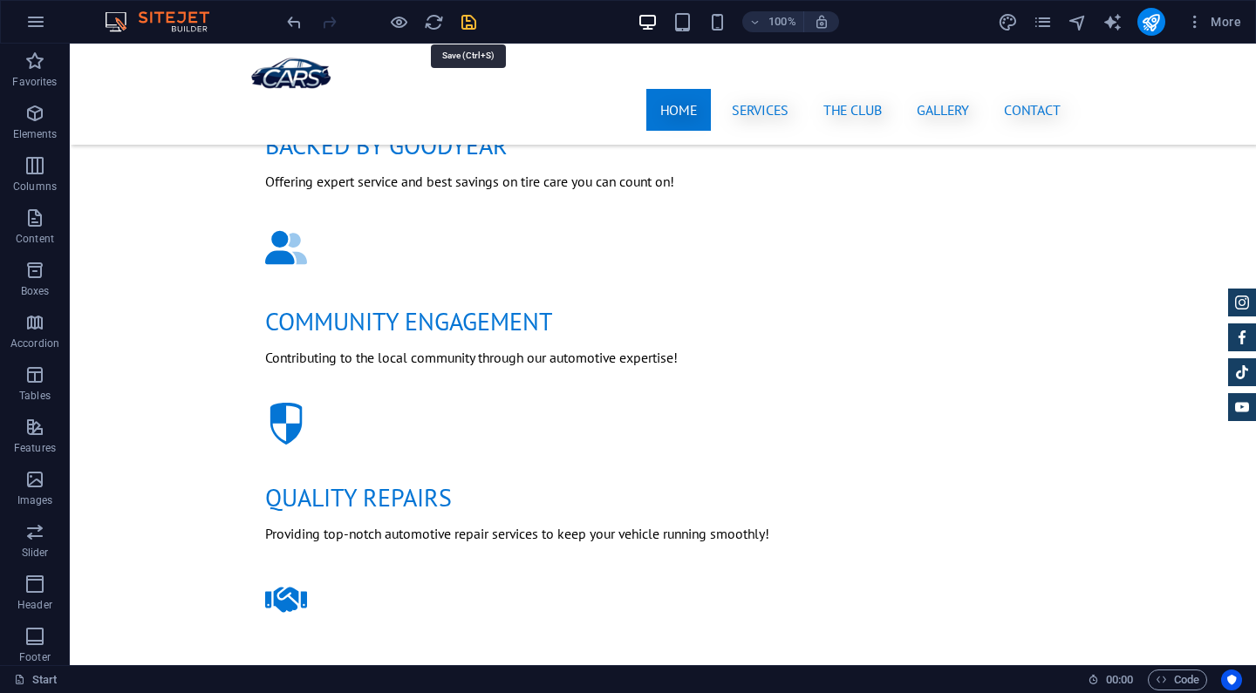
click at [475, 22] on icon "save" at bounding box center [469, 22] width 20 height 20
checkbox input "false"
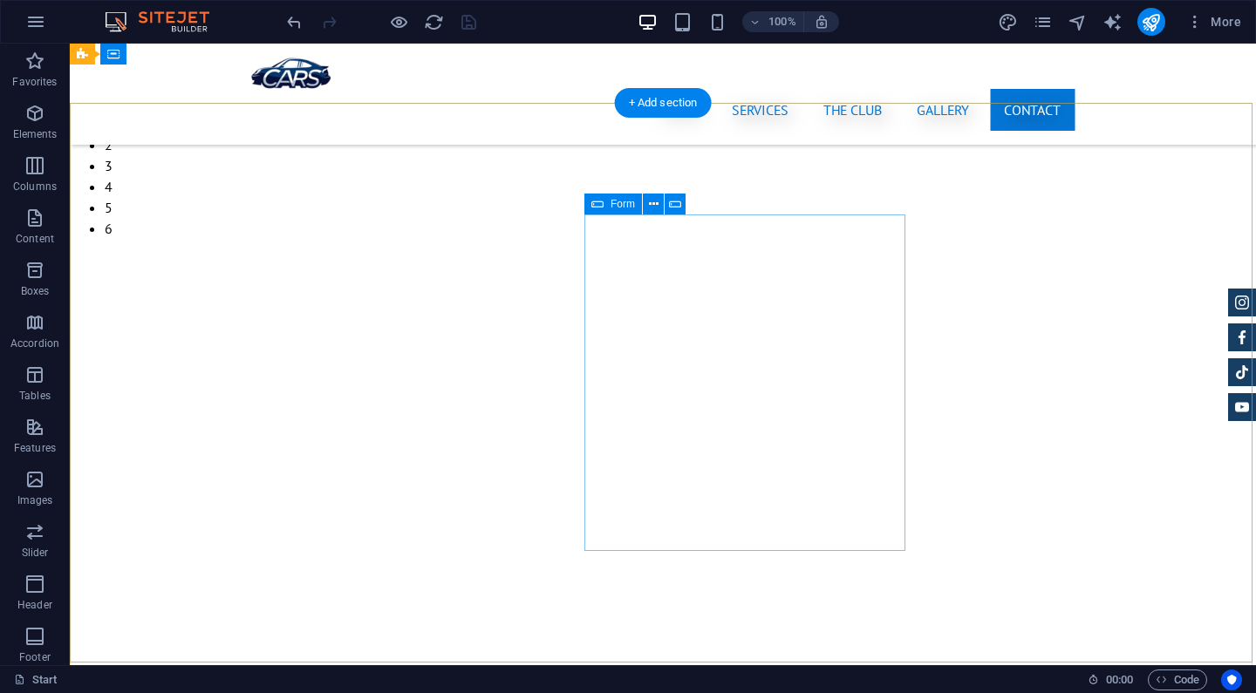
scroll to position [4087, 0]
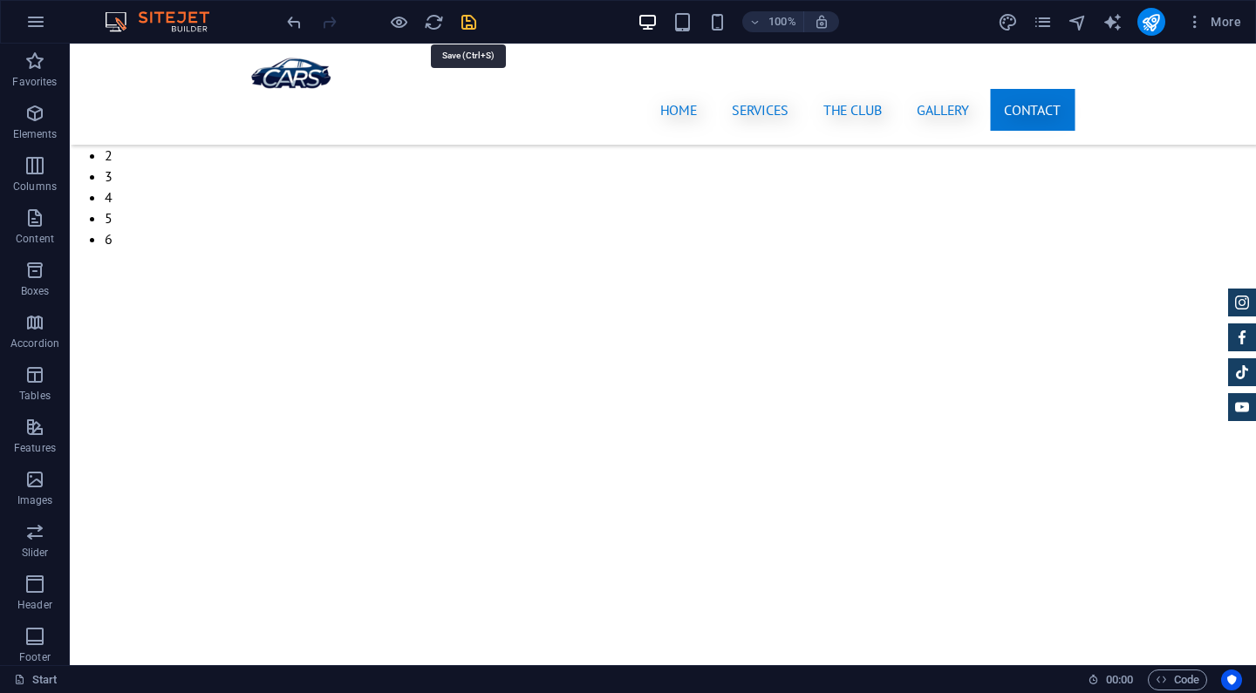
click at [469, 24] on icon "save" at bounding box center [469, 22] width 20 height 20
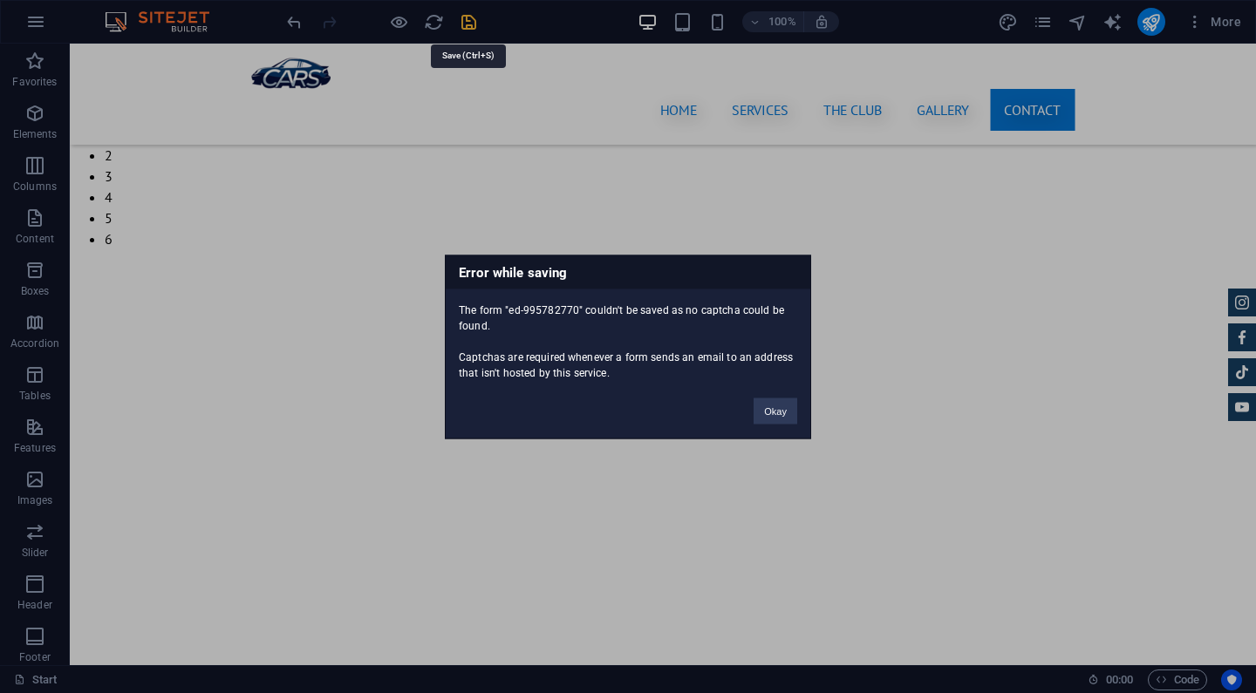
scroll to position [4207, 0]
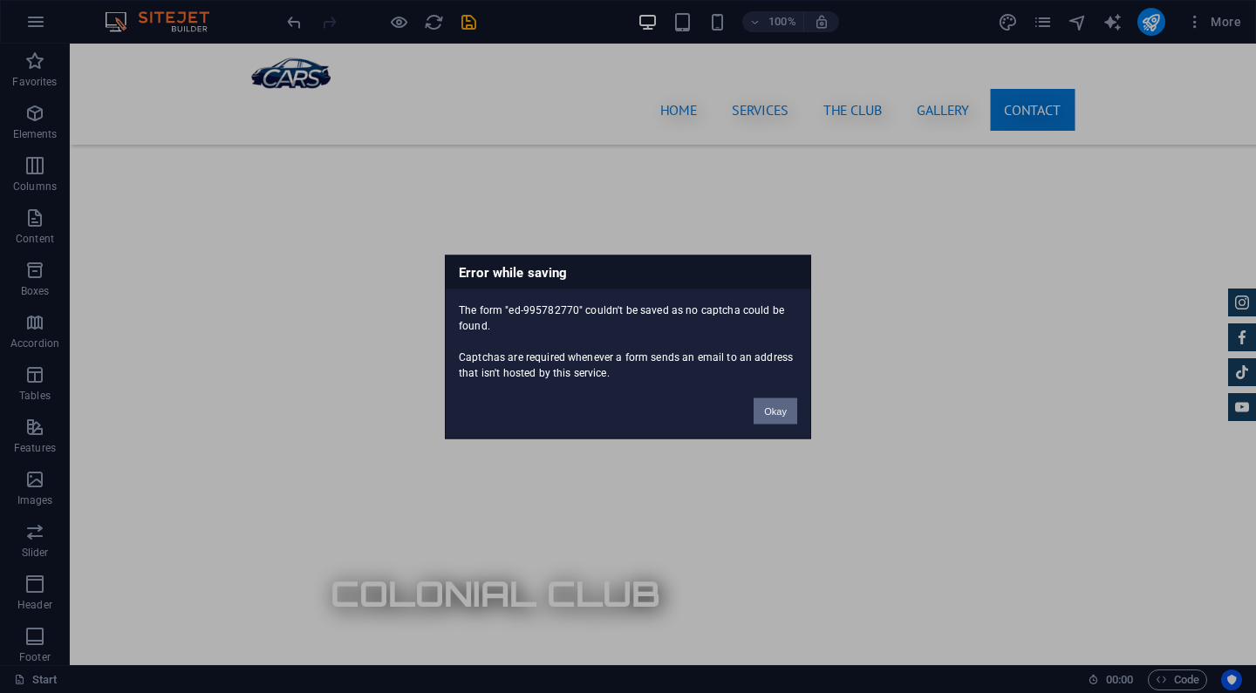
click at [775, 405] on button "Okay" at bounding box center [776, 411] width 44 height 26
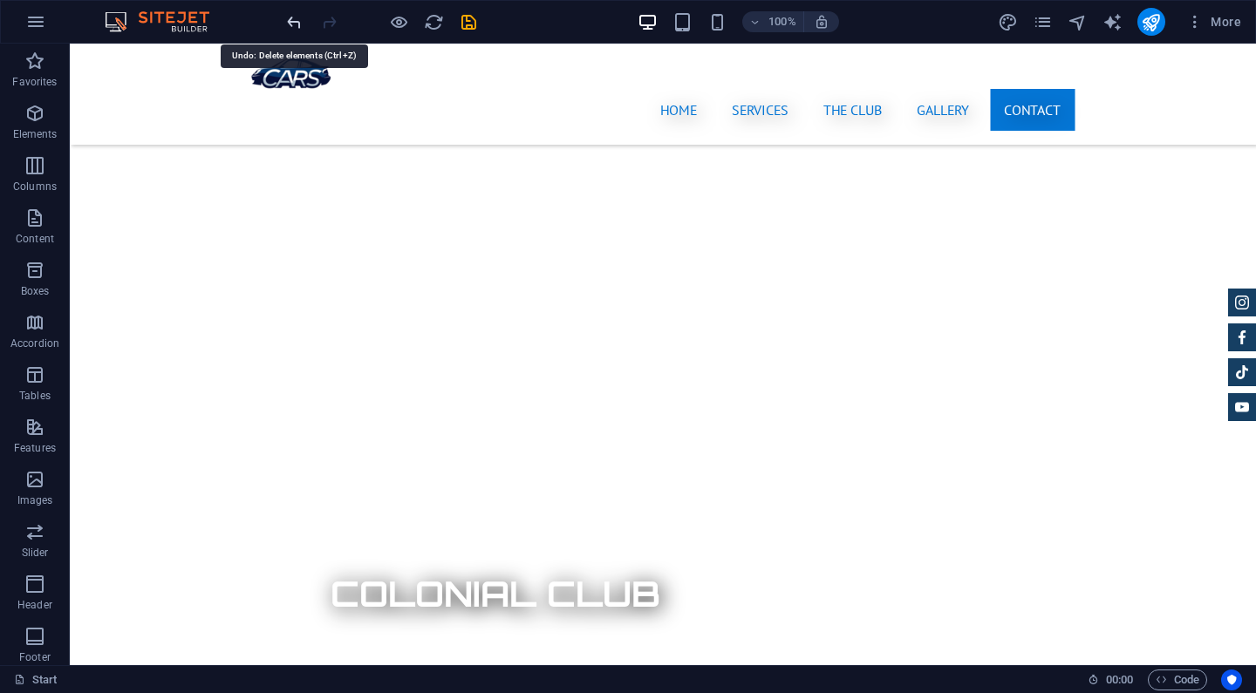
click at [286, 23] on icon "undo" at bounding box center [294, 22] width 20 height 20
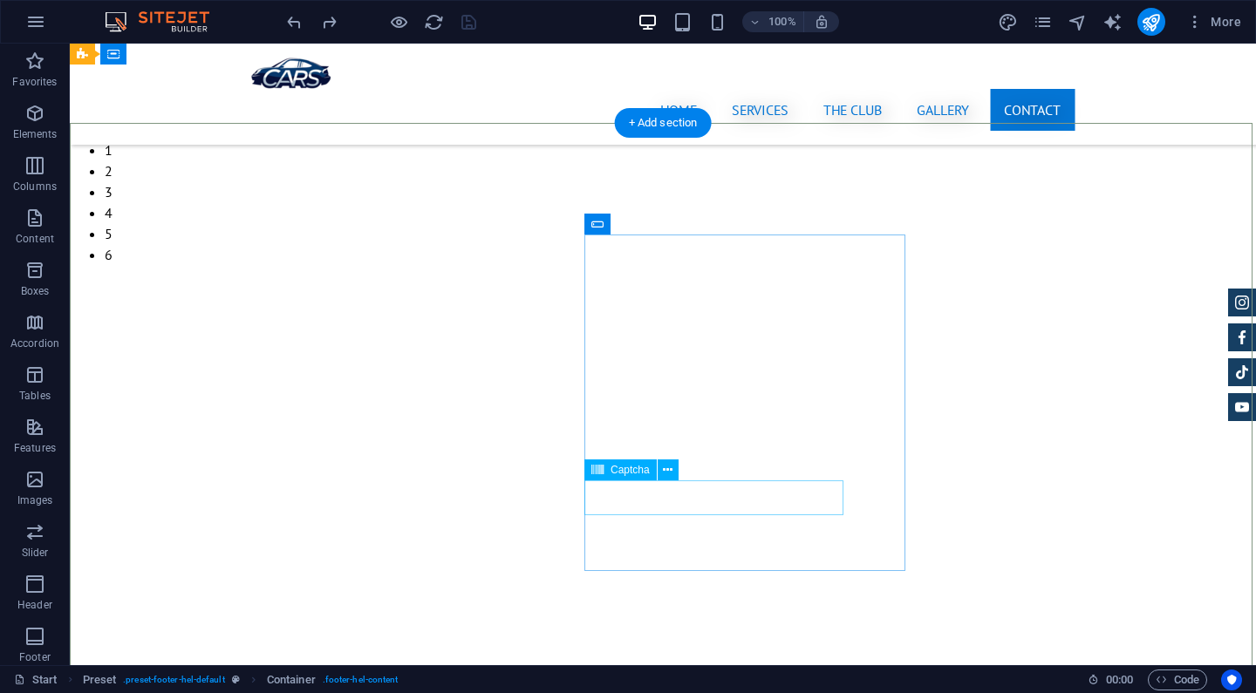
scroll to position [4058, 0]
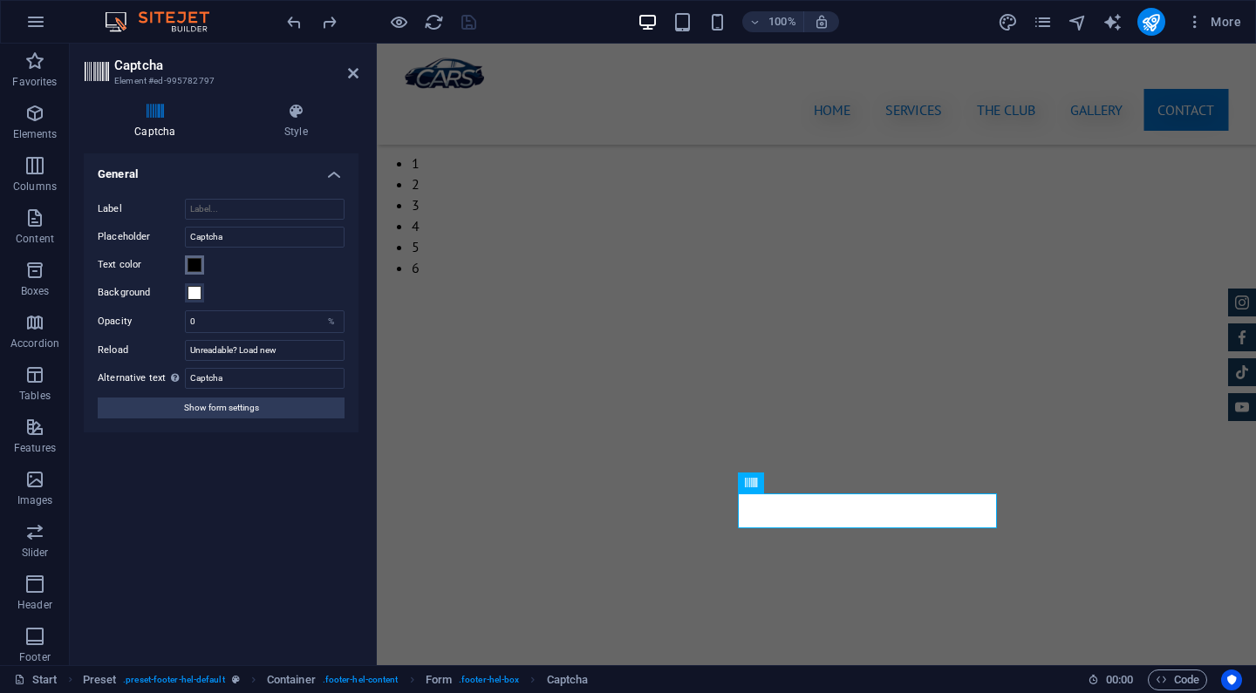
click at [196, 263] on span at bounding box center [195, 265] width 14 height 14
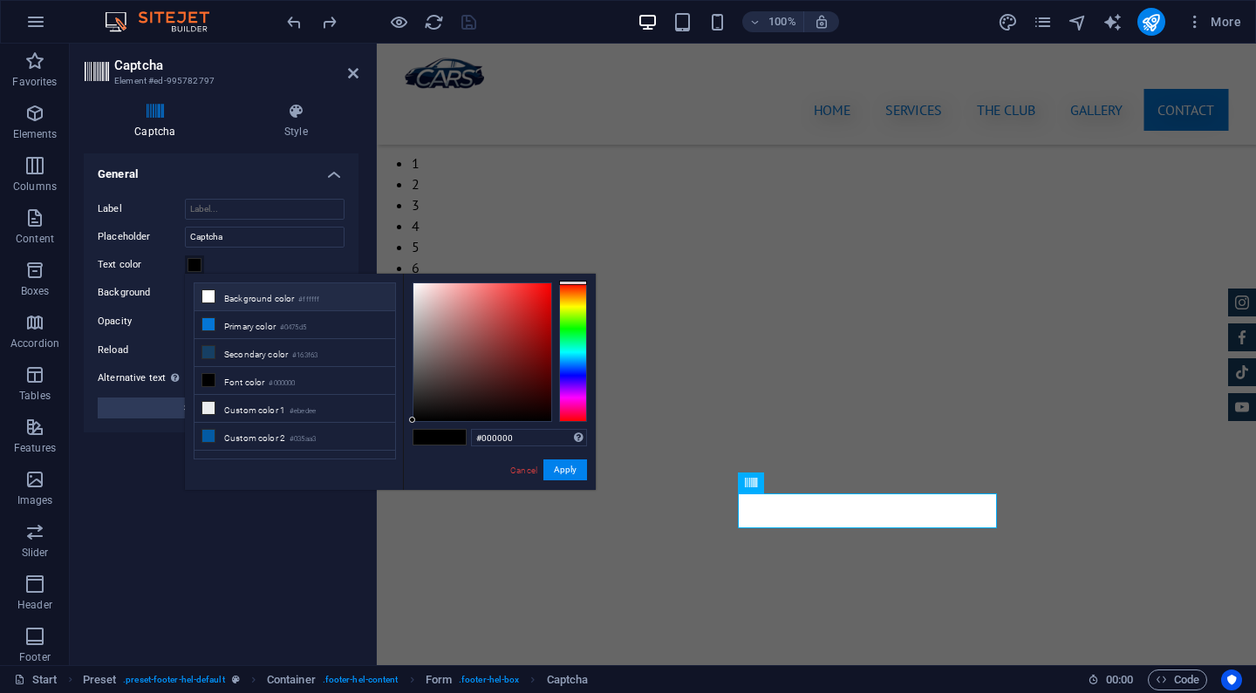
click at [342, 300] on li "Background color #ffffff" at bounding box center [294, 297] width 201 height 28
type input "#ffffff"
click at [576, 474] on button "Apply" at bounding box center [565, 470] width 44 height 21
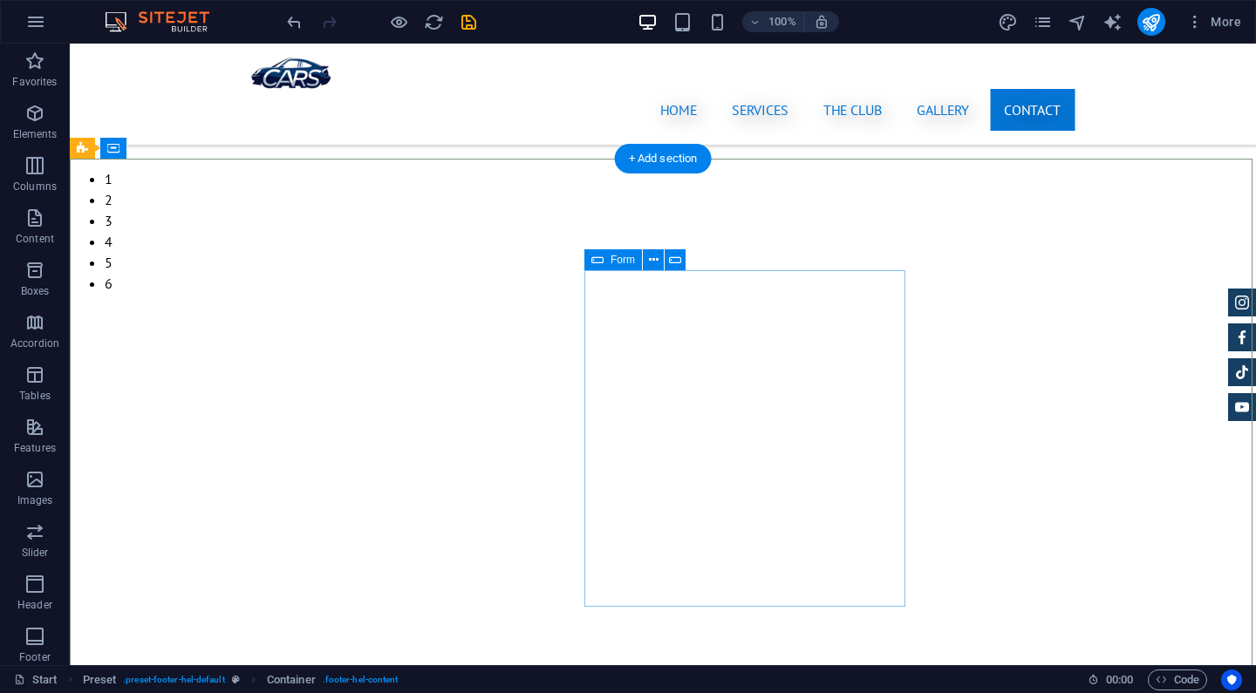
scroll to position [4074, 0]
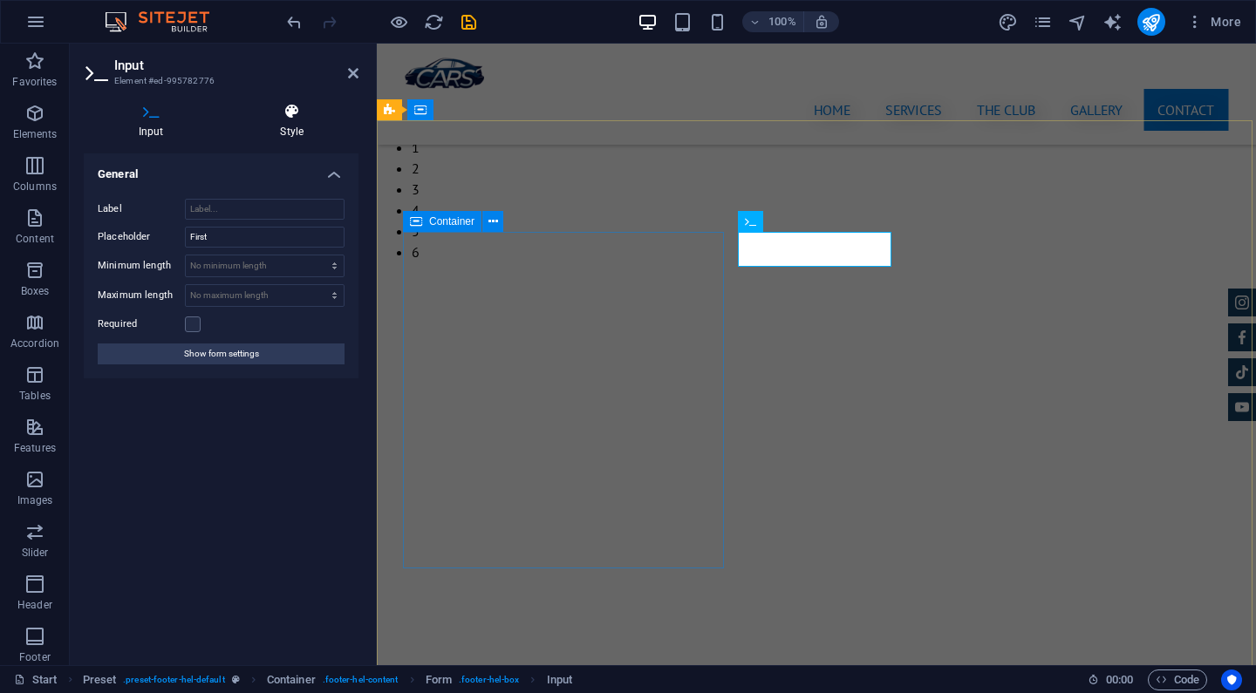
click at [293, 115] on icon at bounding box center [292, 111] width 133 height 17
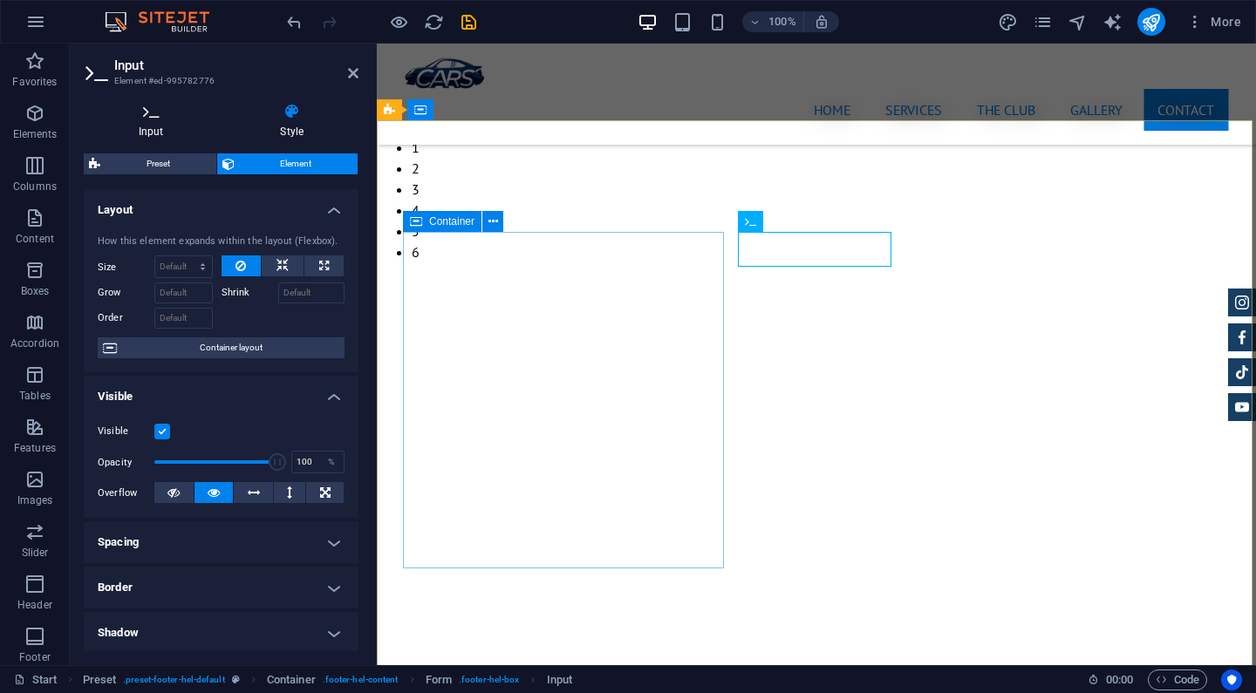
scroll to position [0, 0]
click at [156, 119] on icon at bounding box center [151, 111] width 135 height 17
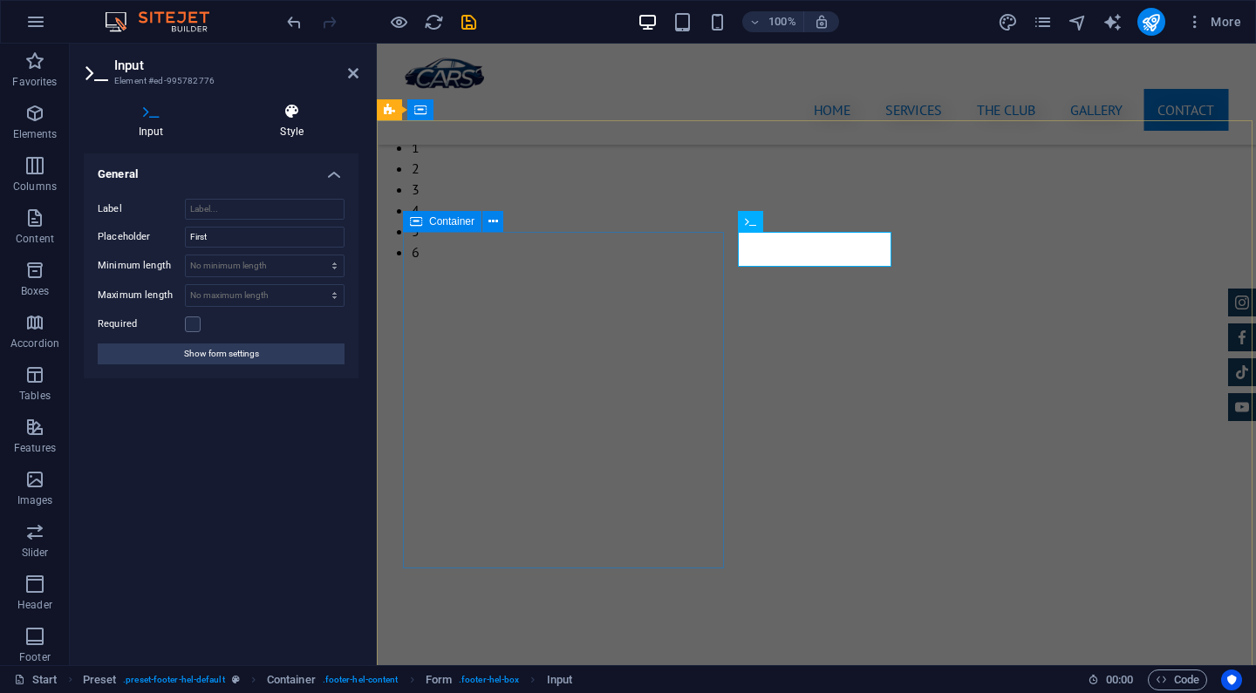
click at [290, 122] on h4 "Style" at bounding box center [292, 121] width 133 height 37
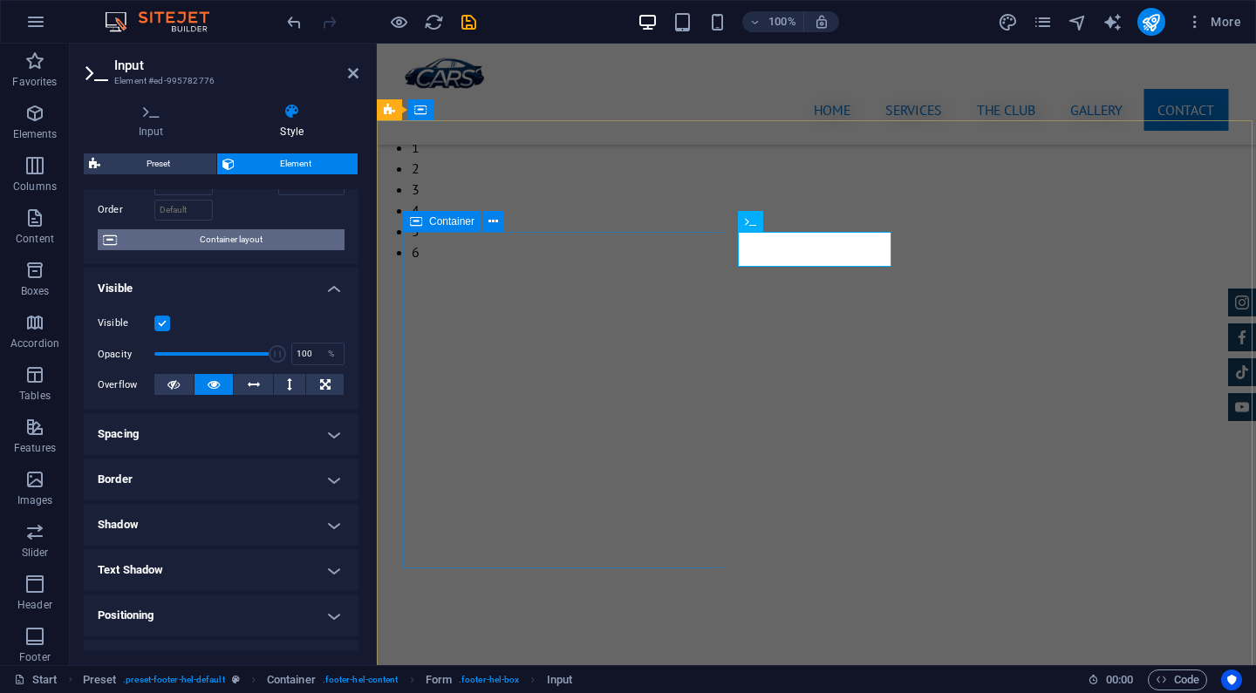
scroll to position [112, 0]
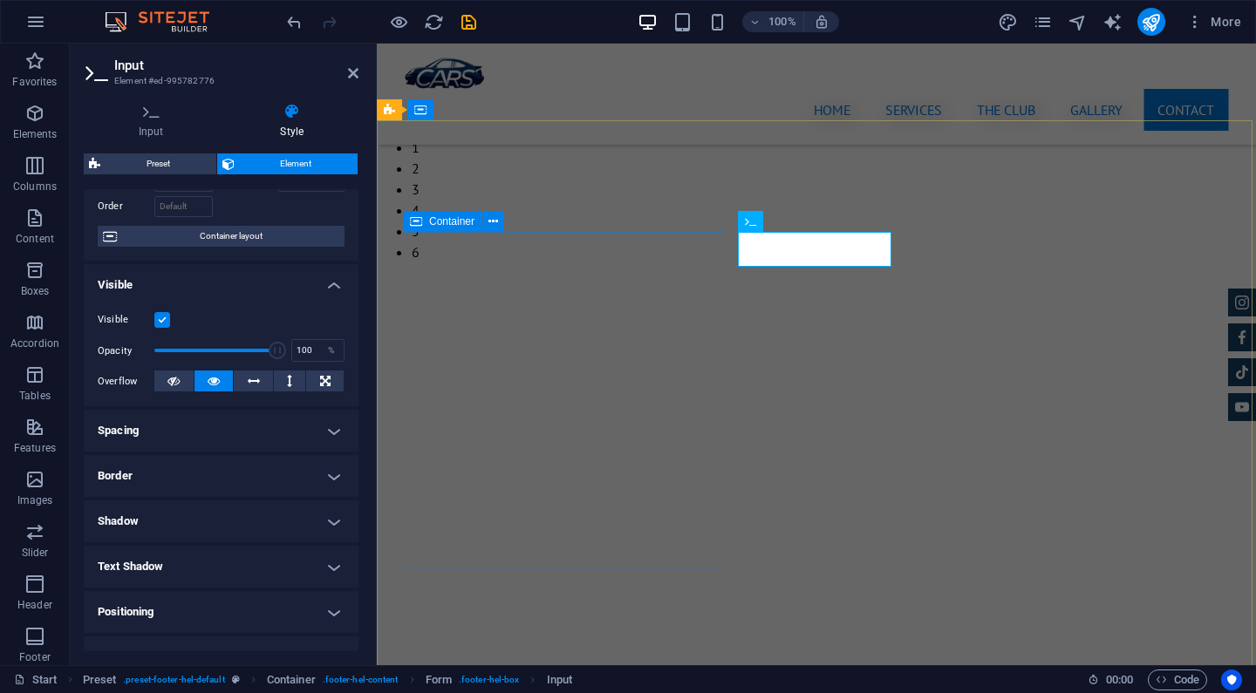
click at [167, 317] on label at bounding box center [162, 320] width 16 height 16
click at [0, 0] on input "Visible" at bounding box center [0, 0] width 0 height 0
click at [167, 317] on label at bounding box center [162, 320] width 16 height 16
click at [0, 0] on input "Visible" at bounding box center [0, 0] width 0 height 0
click at [167, 317] on label at bounding box center [162, 320] width 16 height 16
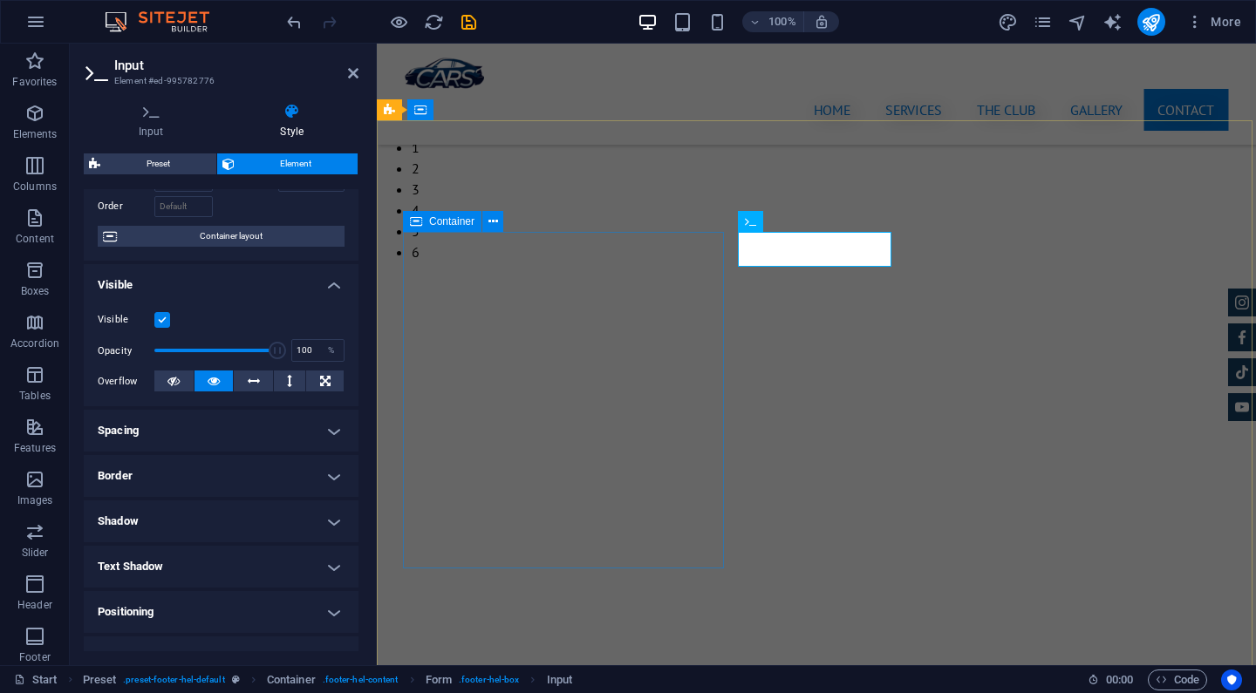
click at [0, 0] on input "Visible" at bounding box center [0, 0] width 0 height 0
click at [167, 317] on label at bounding box center [162, 320] width 16 height 16
click at [0, 0] on input "Visible" at bounding box center [0, 0] width 0 height 0
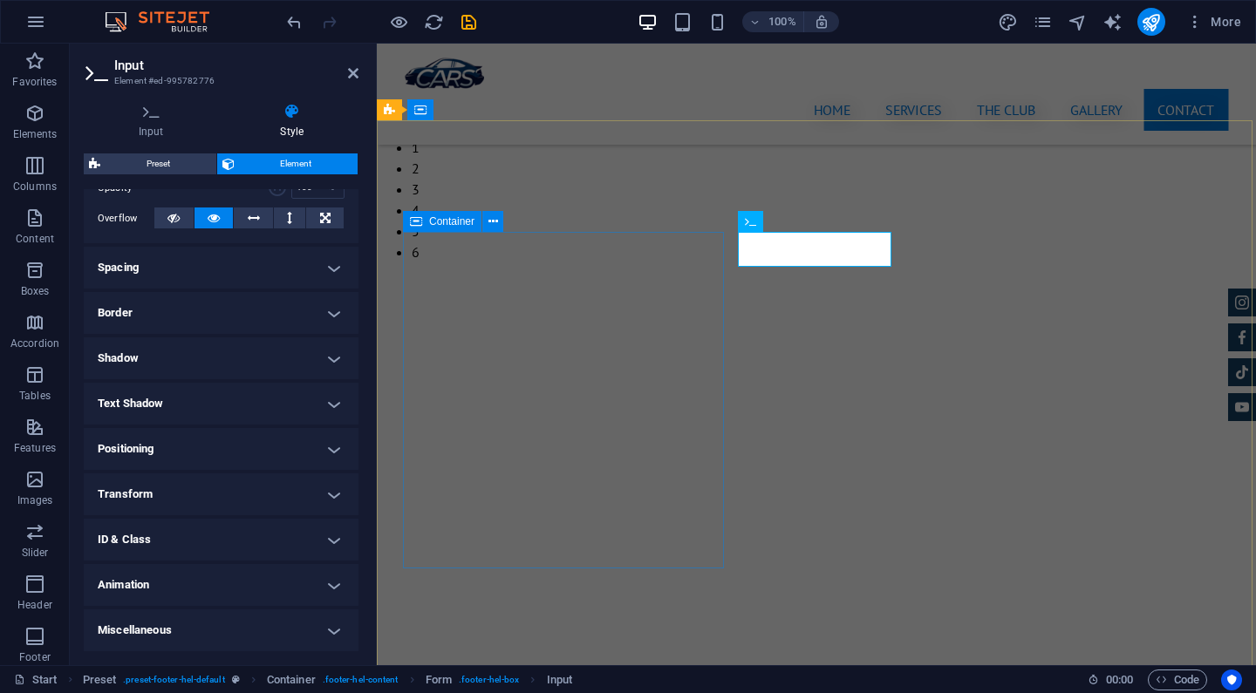
scroll to position [274, 0]
click at [269, 408] on h4 "Text Shadow" at bounding box center [221, 405] width 275 height 42
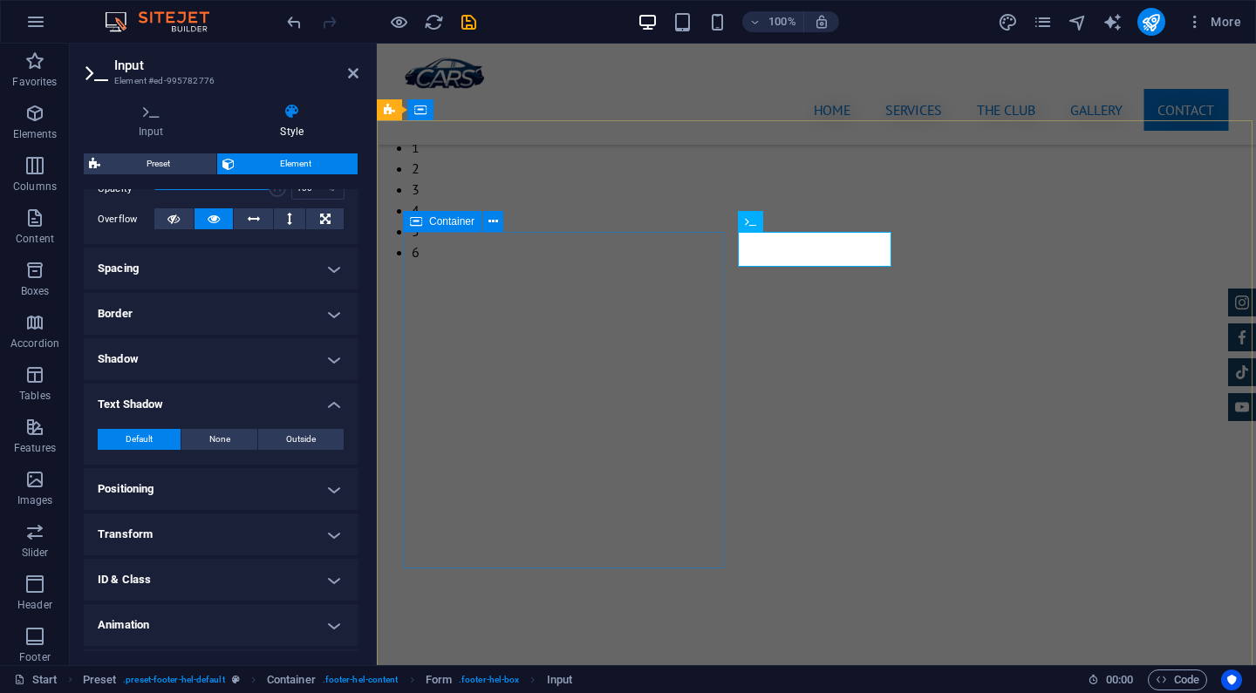
click at [269, 408] on h4 "Text Shadow" at bounding box center [221, 399] width 275 height 31
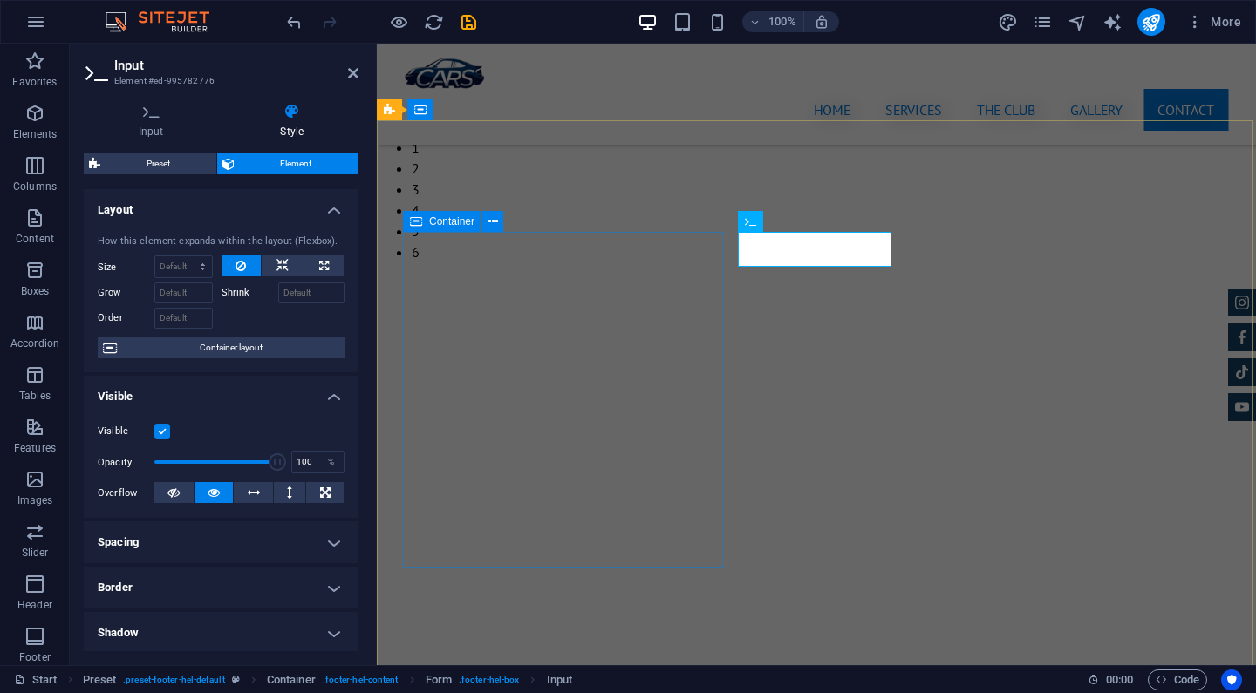
scroll to position [0, 0]
click at [156, 120] on h4 "Input" at bounding box center [155, 121] width 142 height 37
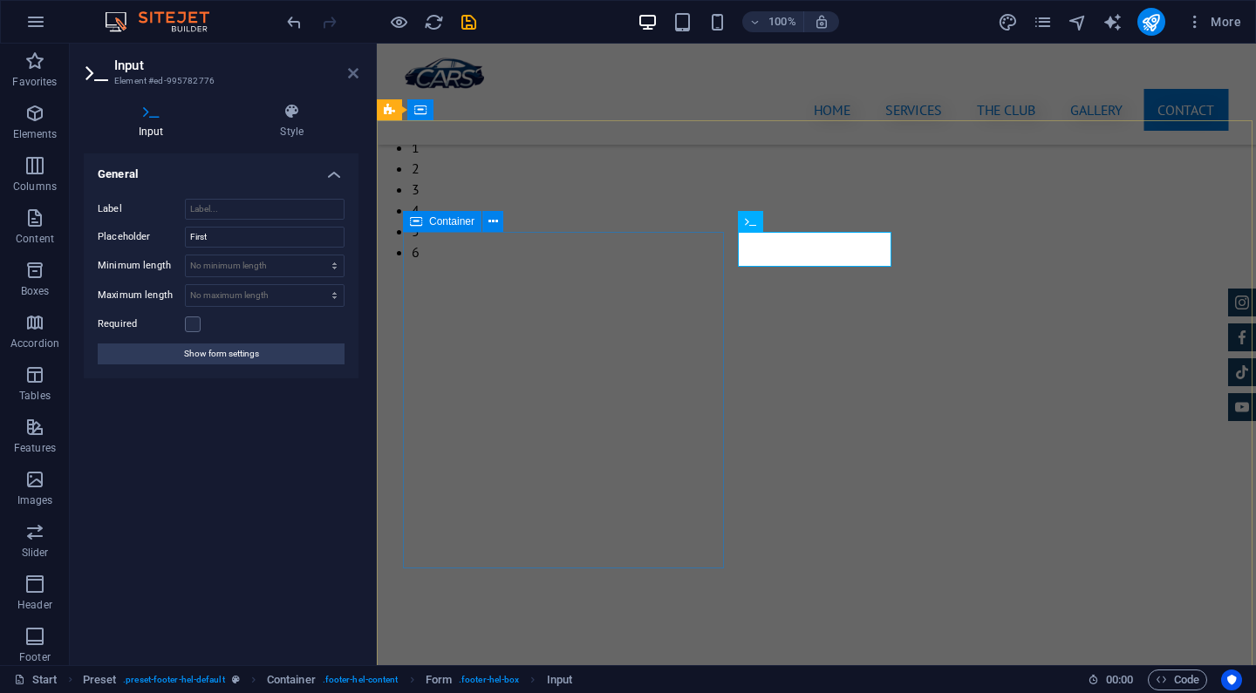
click at [351, 66] on icon at bounding box center [353, 73] width 10 height 14
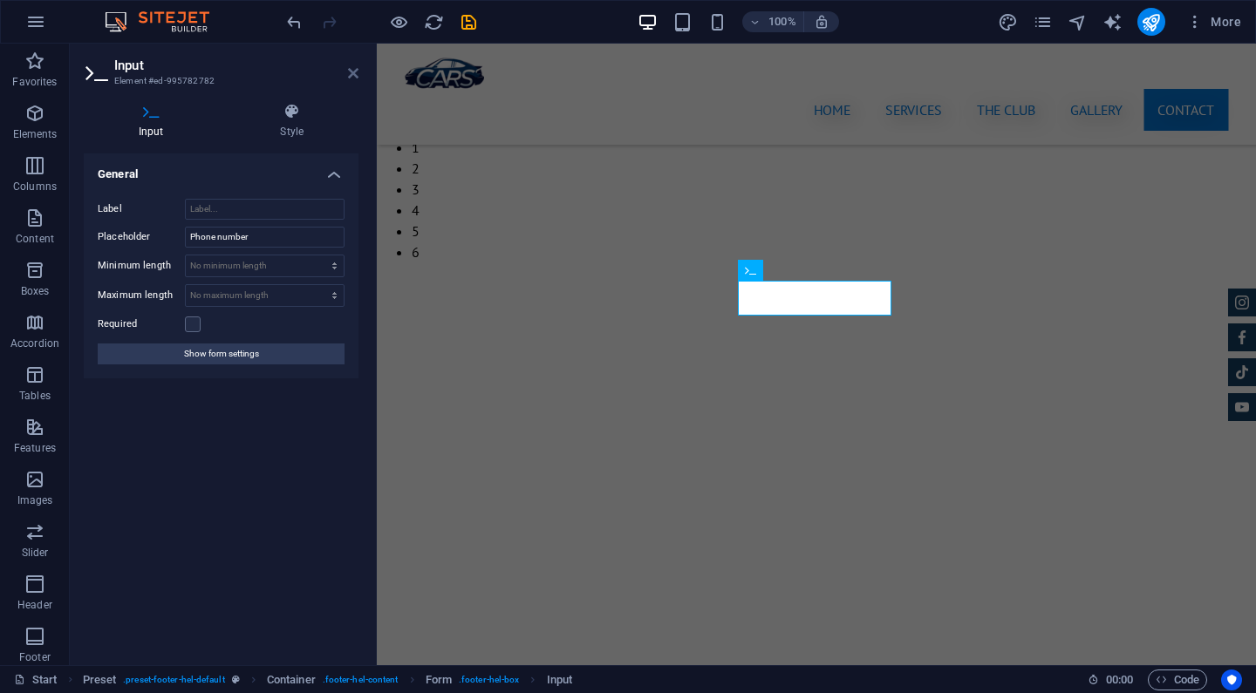
click at [351, 77] on icon at bounding box center [353, 73] width 10 height 14
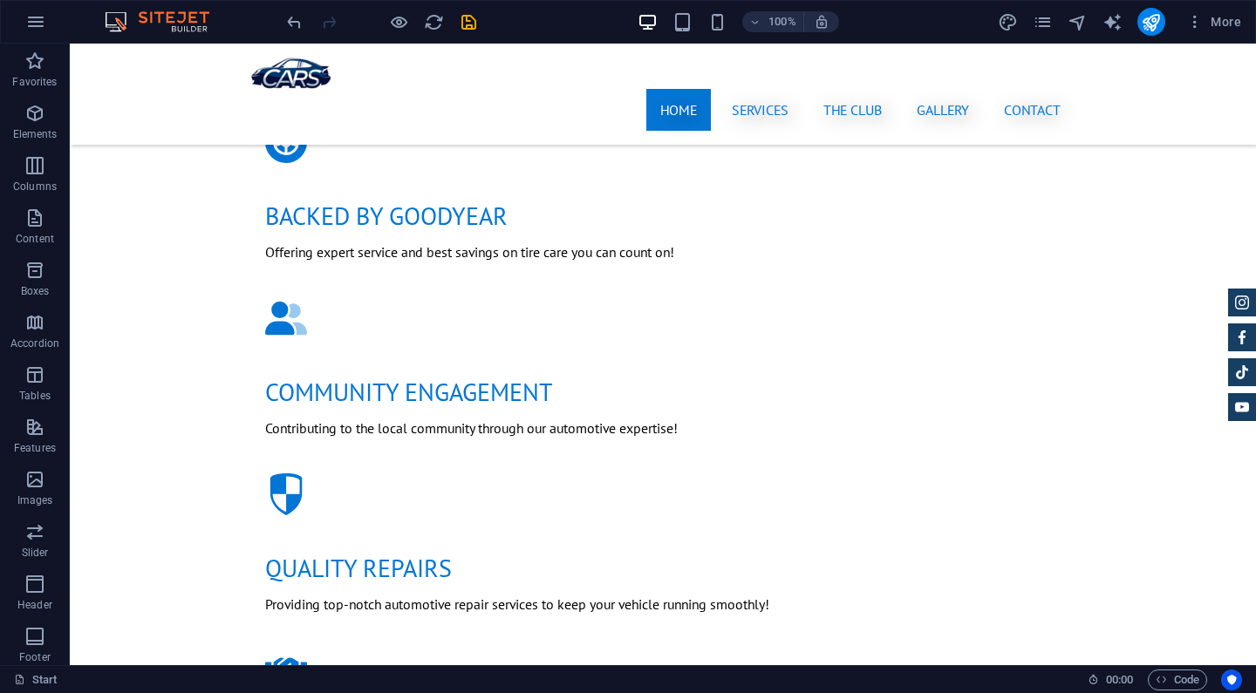
scroll to position [1156, 0]
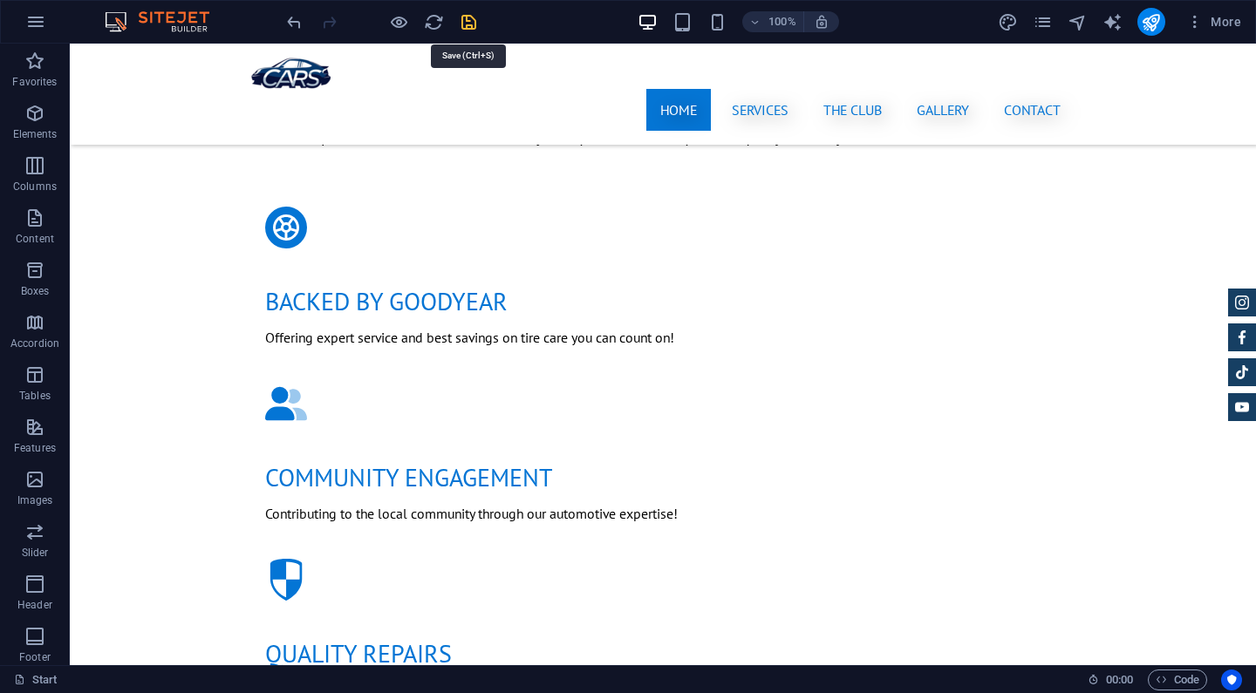
click at [468, 16] on icon "save" at bounding box center [469, 22] width 20 height 20
checkbox input "false"
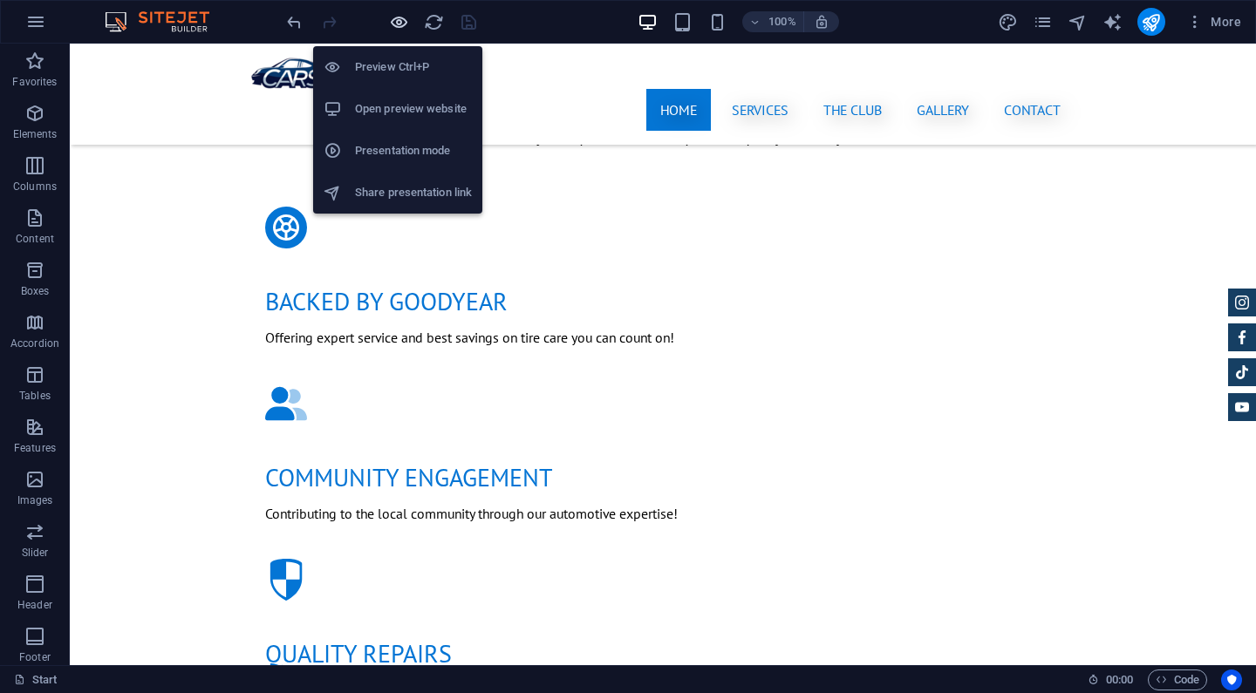
click at [397, 25] on icon "button" at bounding box center [399, 22] width 20 height 20
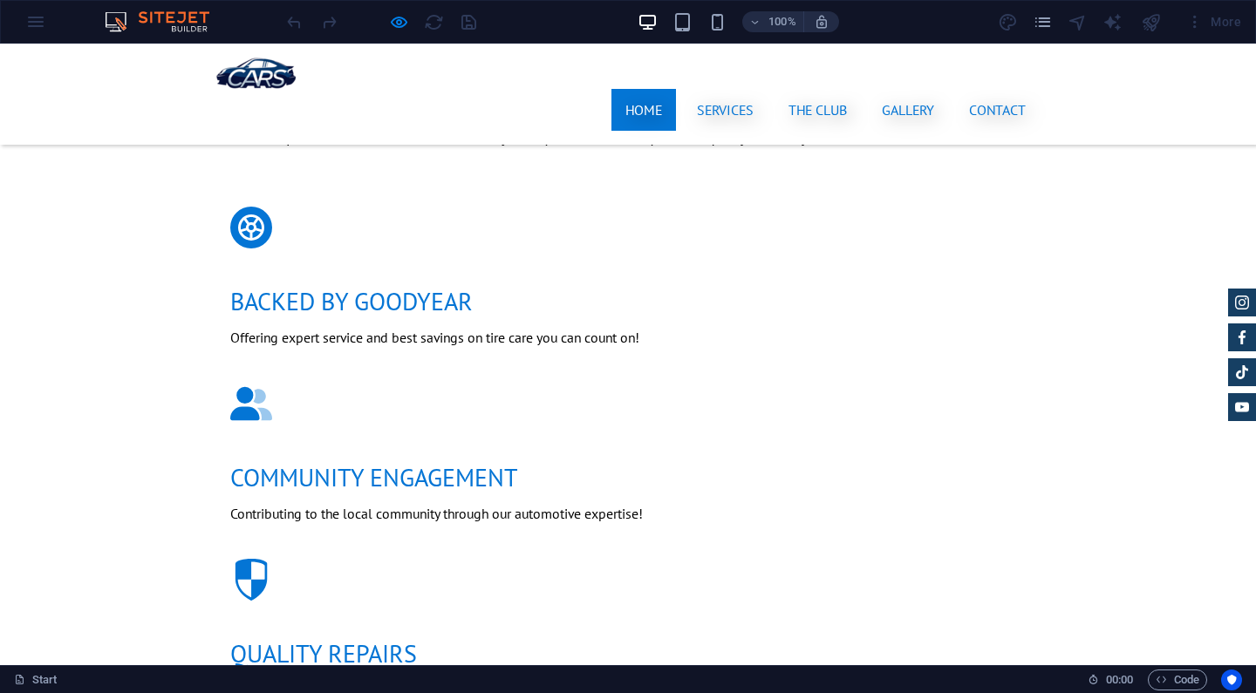
type input "Brandon"
type input "Lew"
type input "brandontlew13@gmail.com"
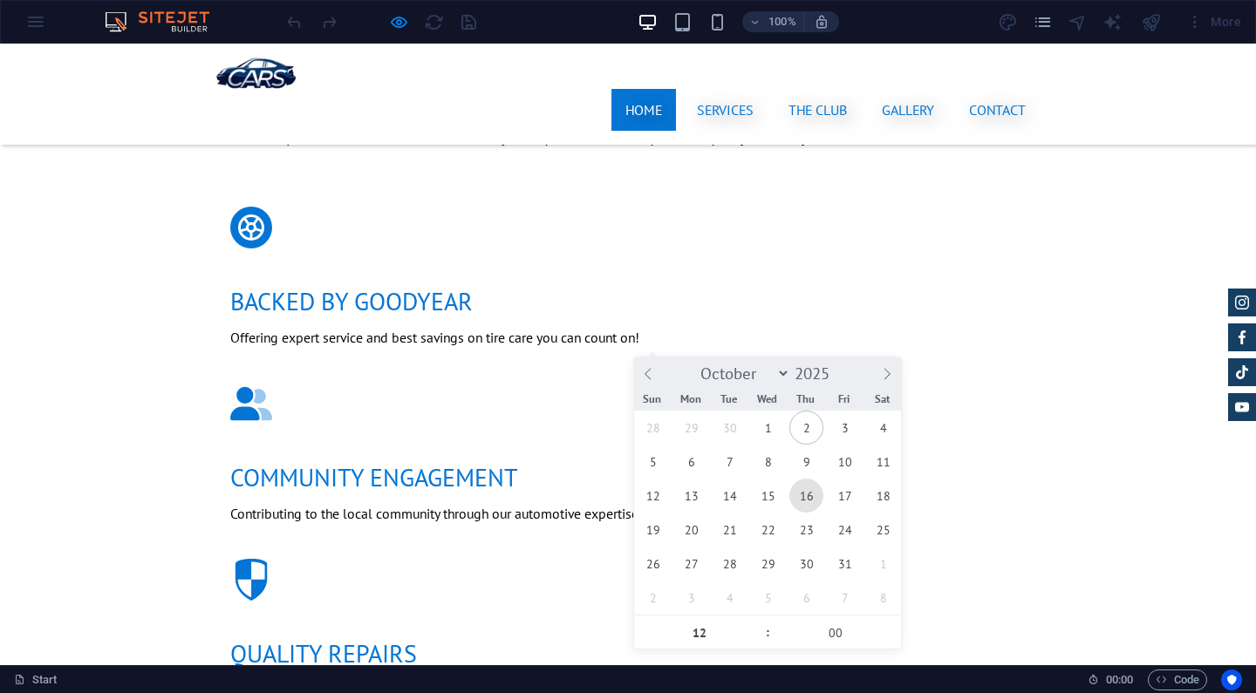
click at [810, 495] on span "16" at bounding box center [806, 496] width 34 height 34
type input "16/10/2025 12:00"
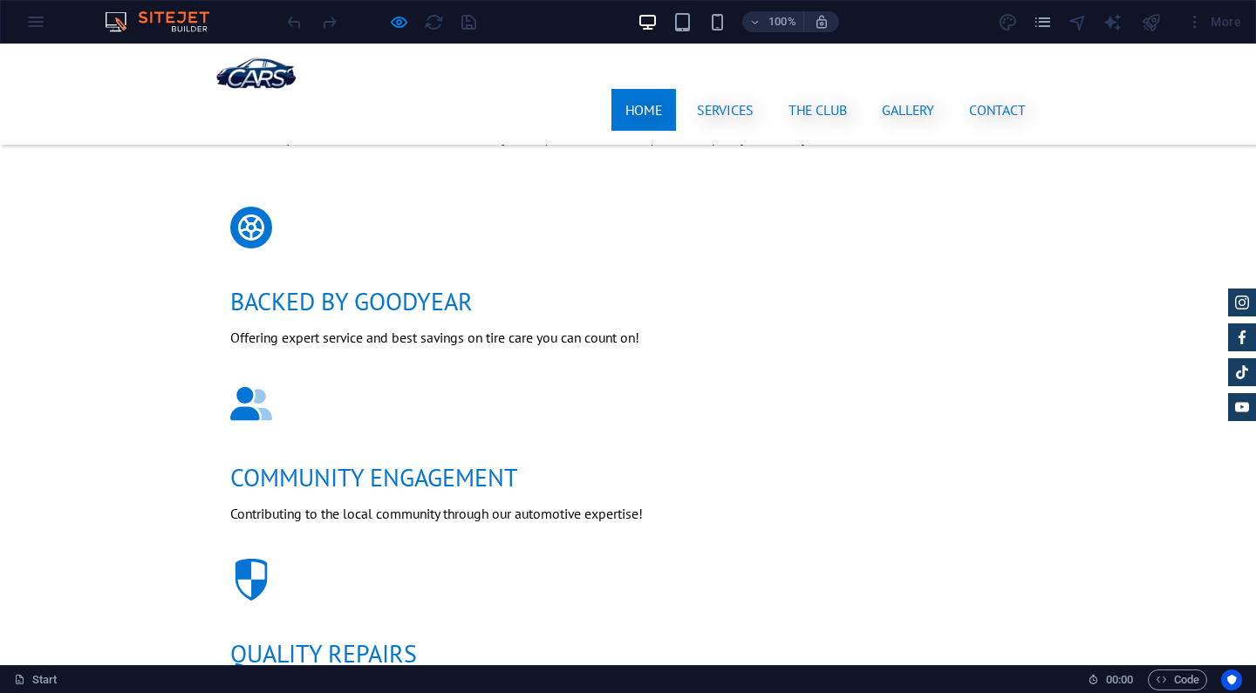
type textarea "Alignment and brake check"
type input "3p8fdx"
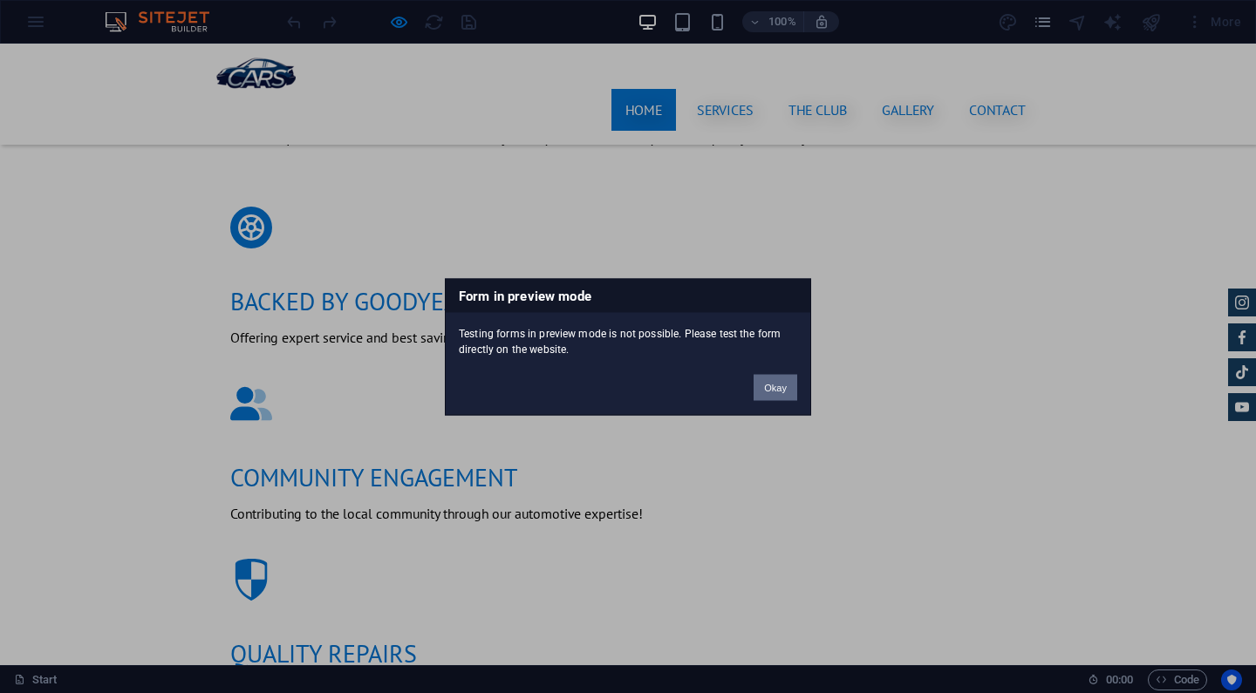
click at [762, 394] on button "Okay" at bounding box center [776, 387] width 44 height 26
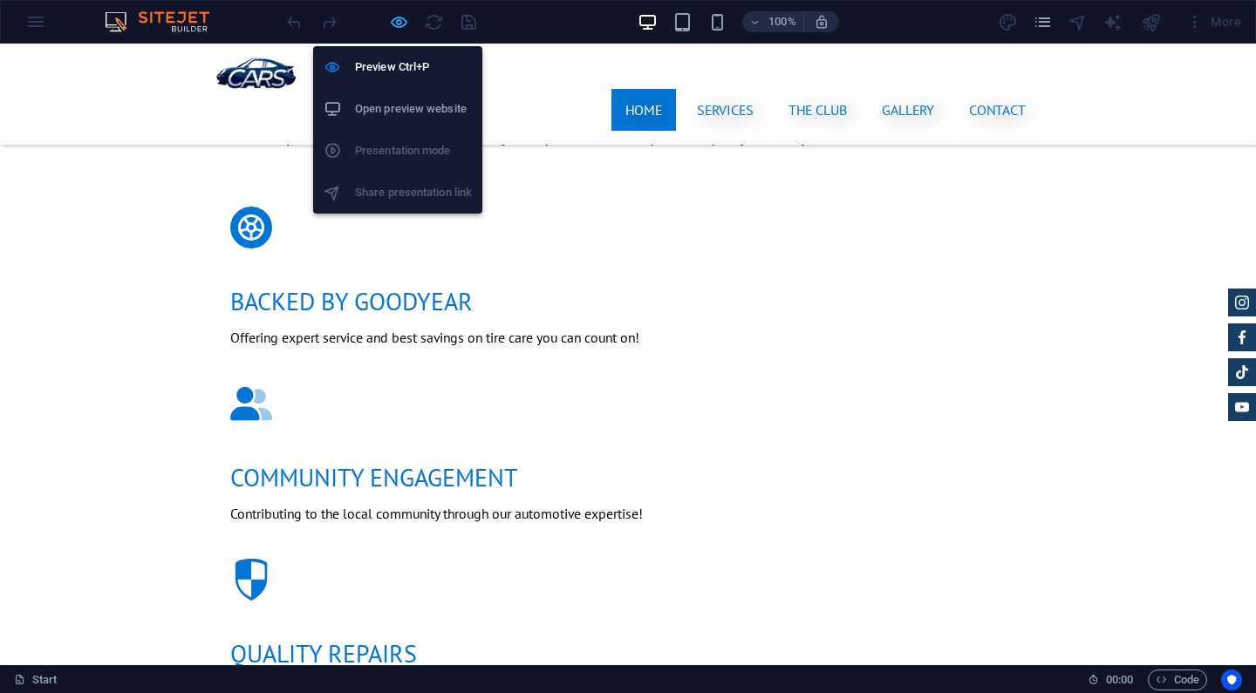
click at [392, 24] on icon "button" at bounding box center [399, 22] width 20 height 20
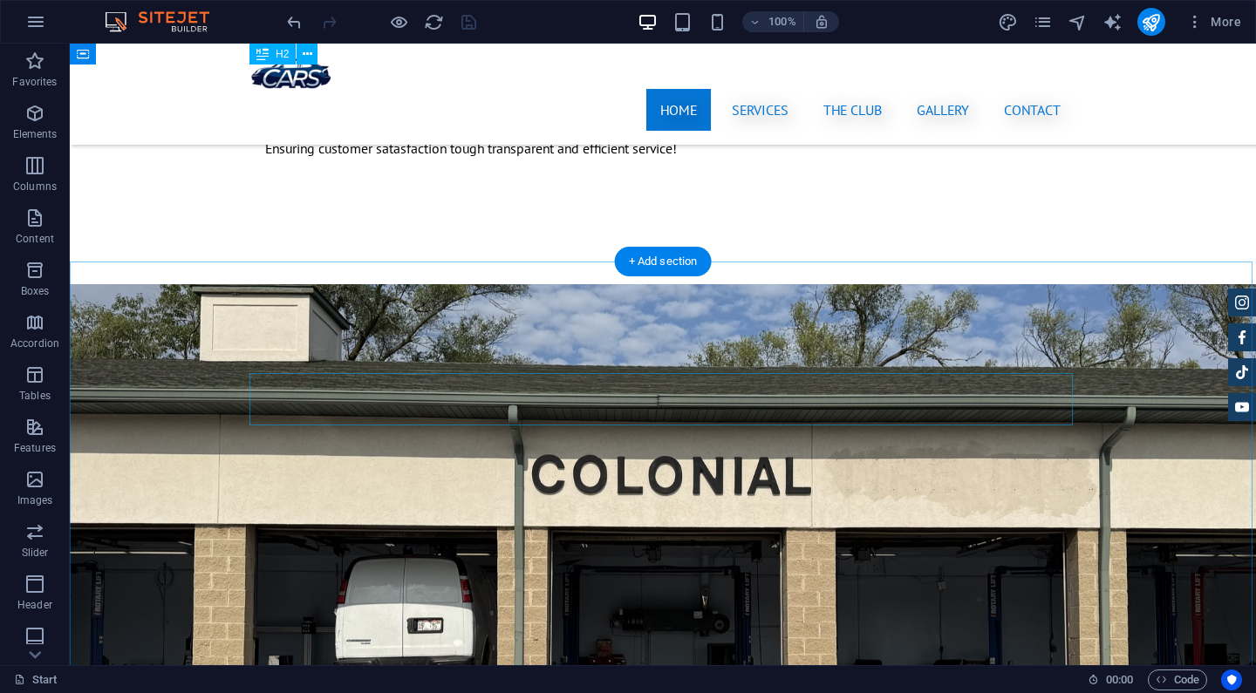
scroll to position [1571, 0]
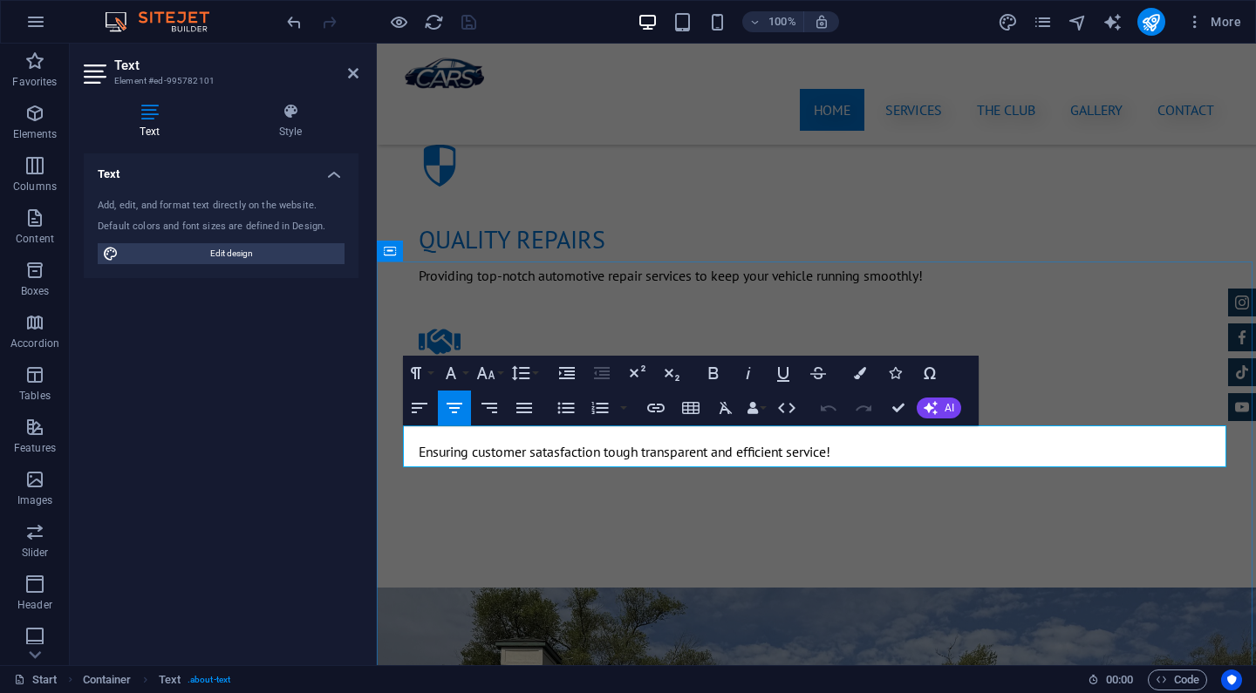
click at [450, 365] on icon "button" at bounding box center [450, 373] width 21 height 21
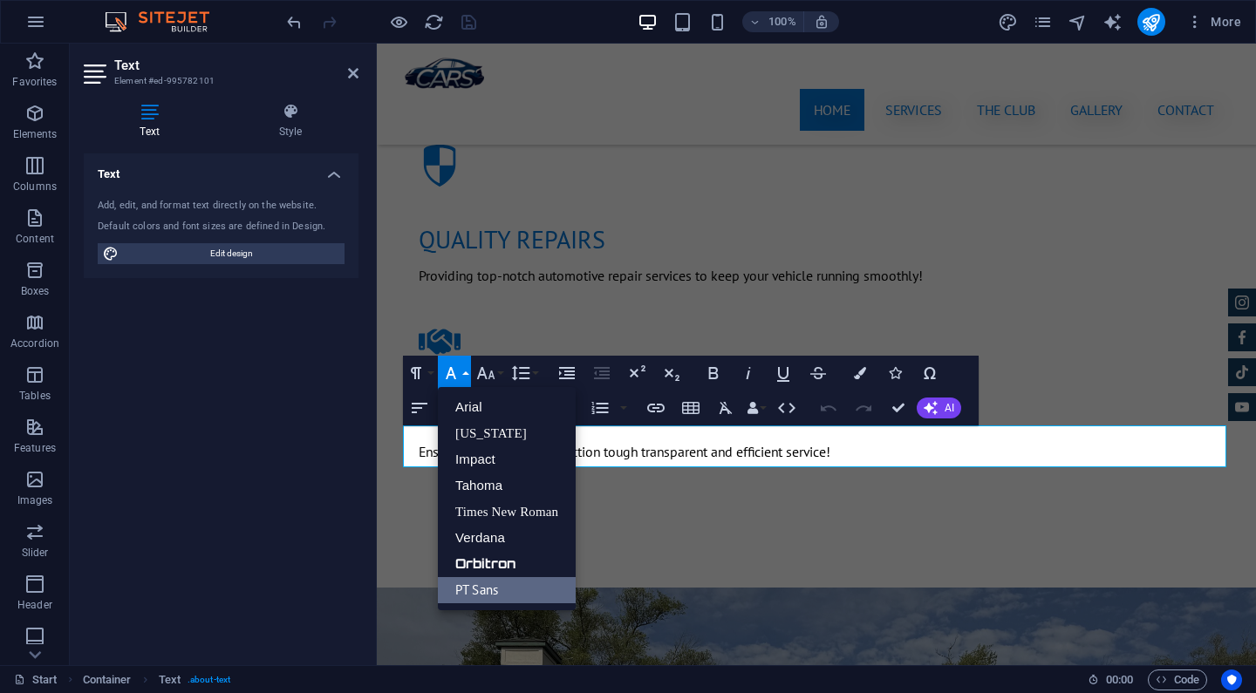
scroll to position [0, 0]
click at [501, 485] on link "Tahoma" at bounding box center [507, 486] width 138 height 26
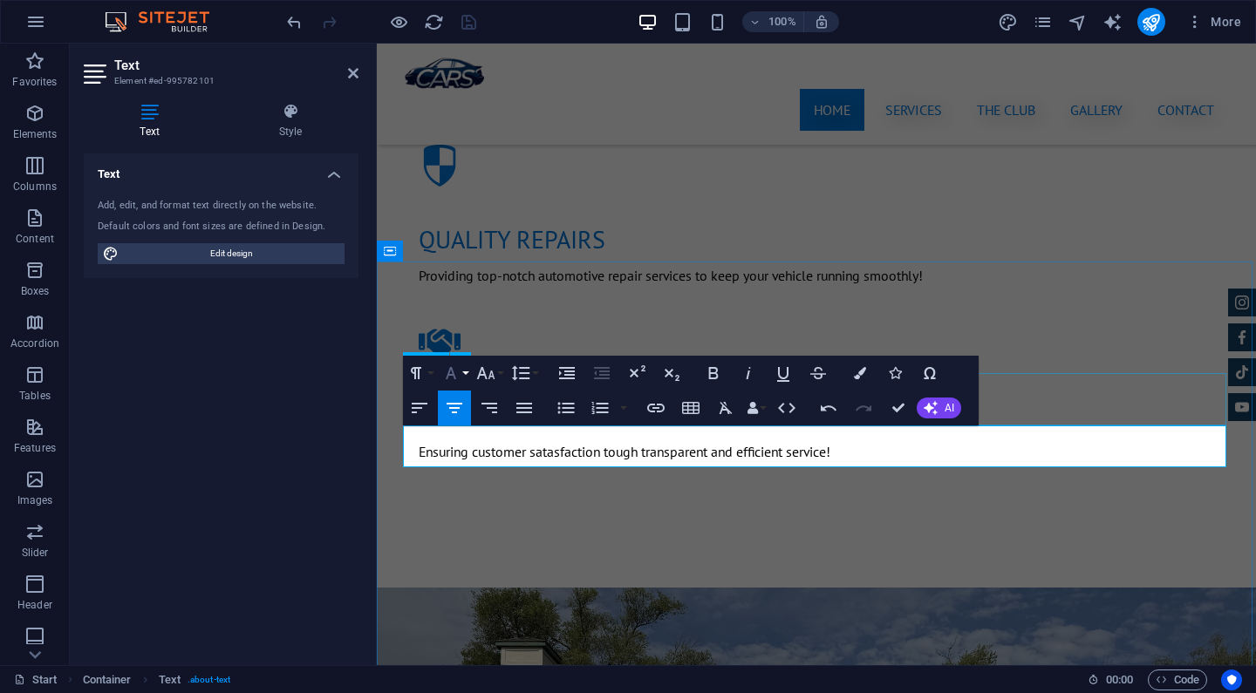
click at [453, 372] on icon "button" at bounding box center [451, 373] width 10 height 12
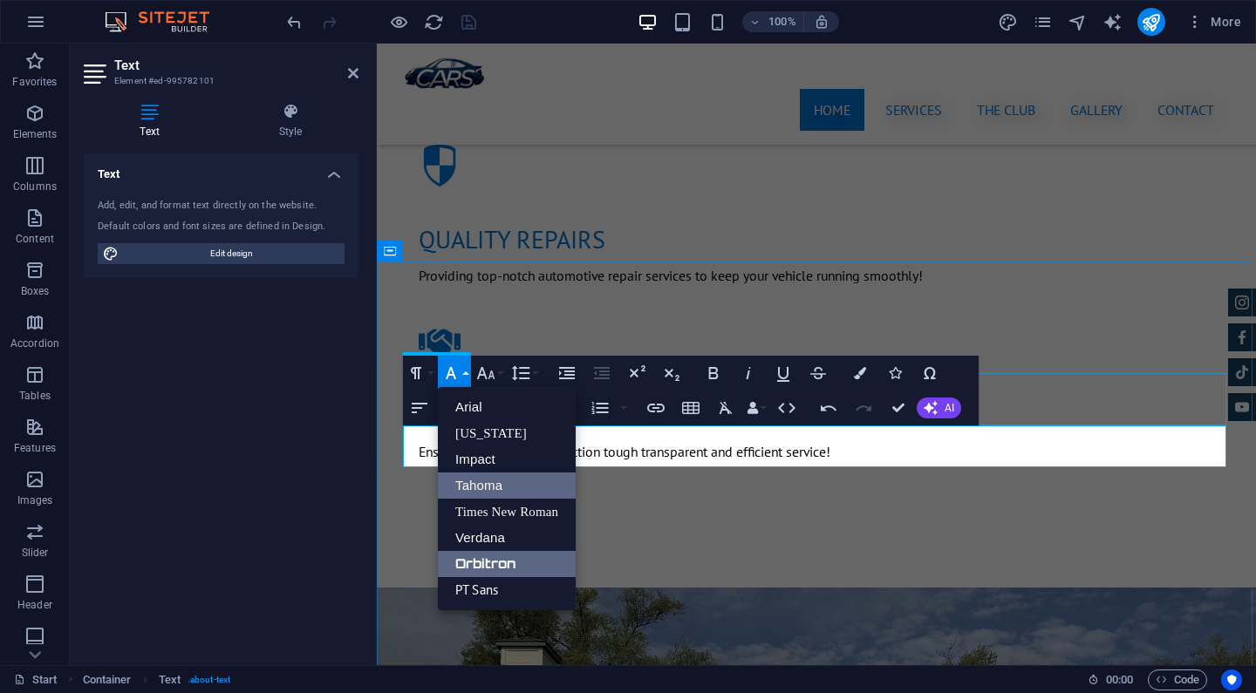
click at [504, 567] on link "Orbitron" at bounding box center [507, 564] width 138 height 26
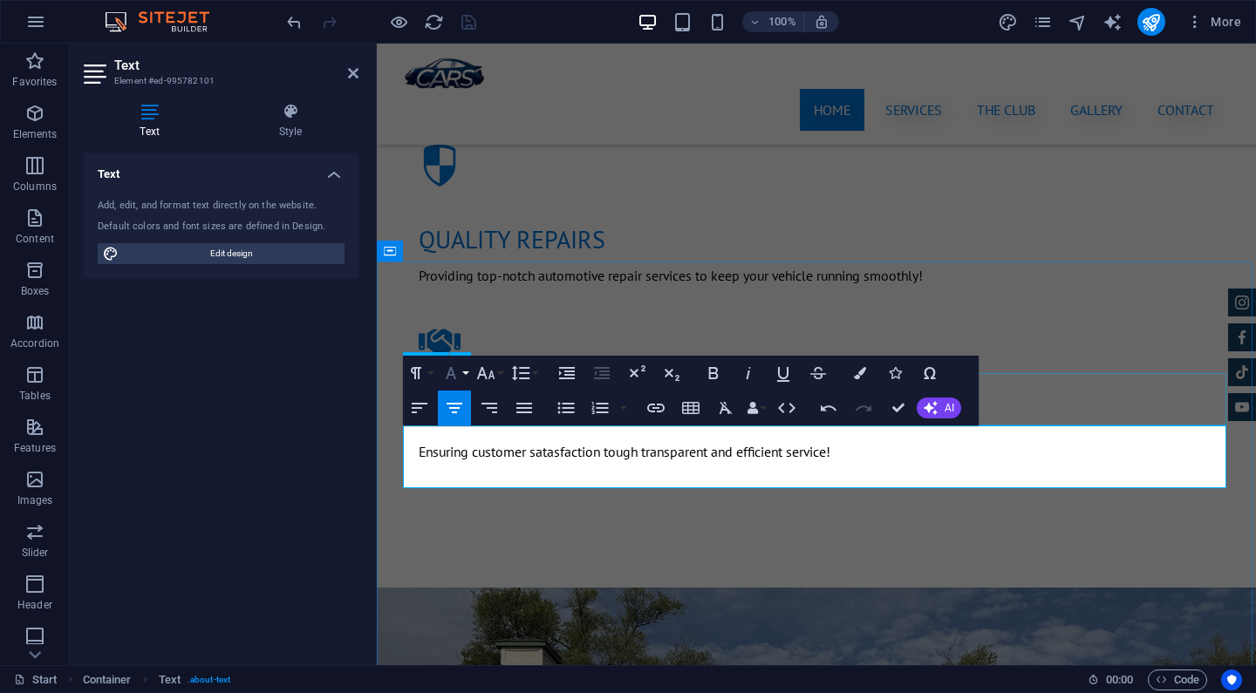
click at [452, 370] on icon "button" at bounding box center [451, 373] width 10 height 12
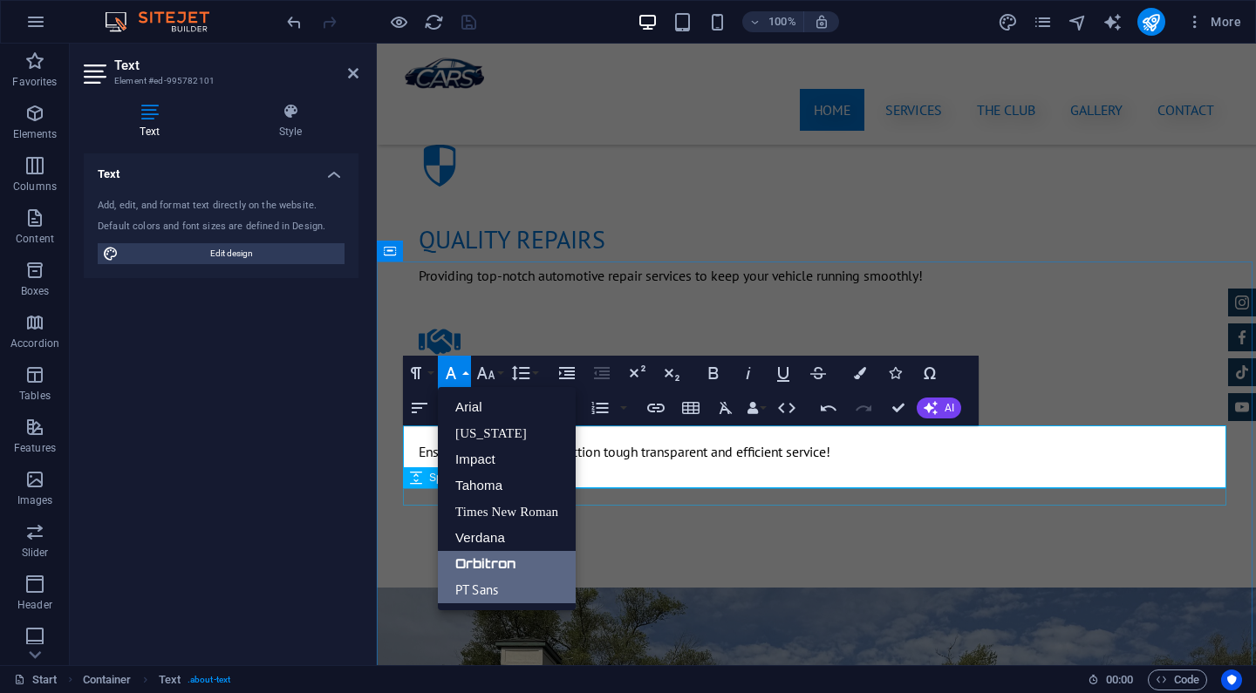
click at [499, 590] on link "PT Sans" at bounding box center [507, 590] width 138 height 26
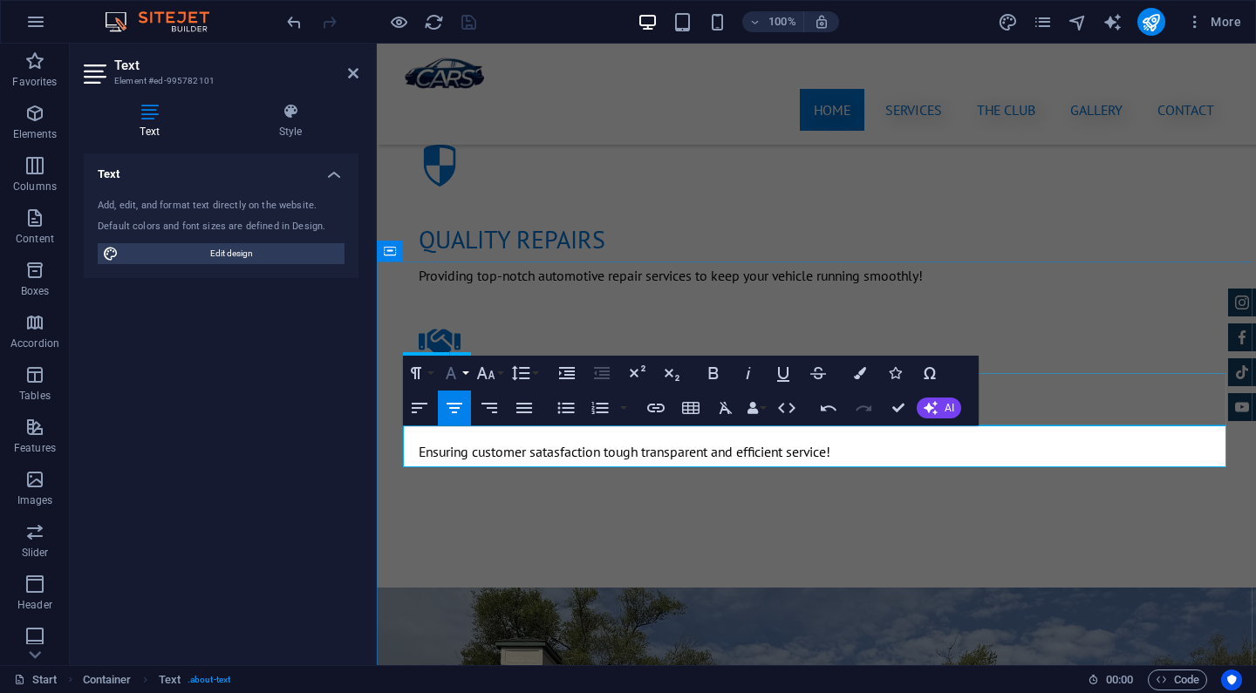
click at [448, 368] on icon "button" at bounding box center [450, 373] width 21 height 21
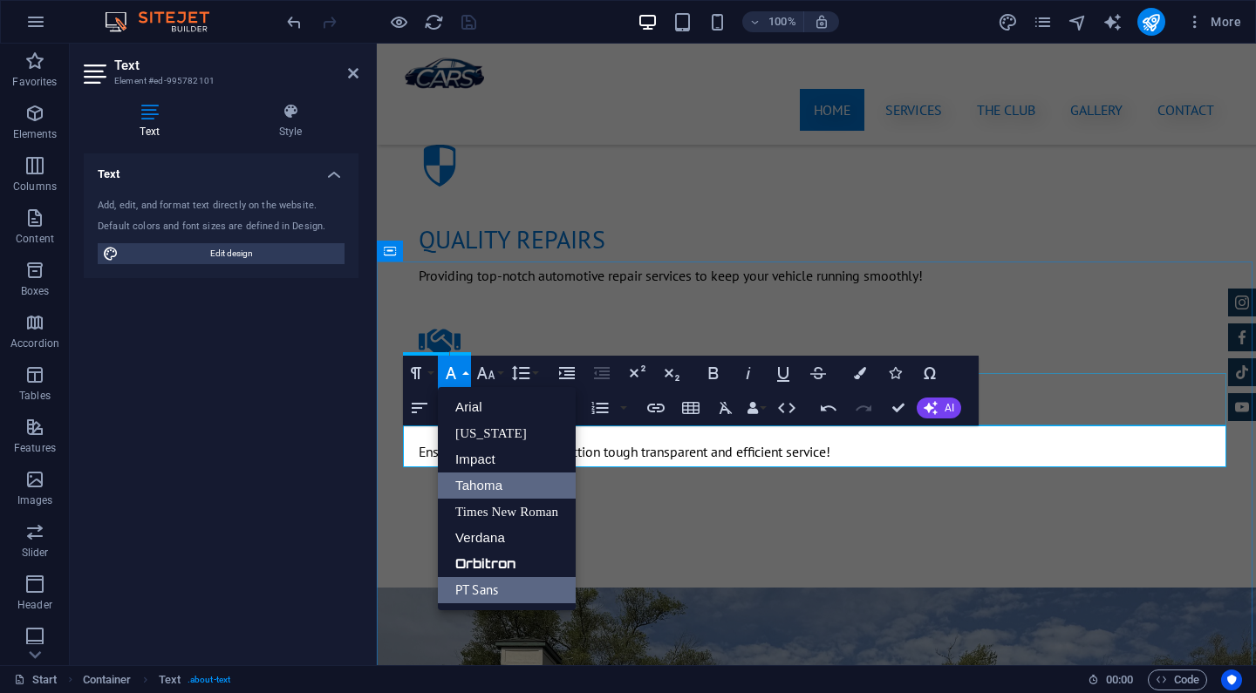
click at [508, 495] on link "Tahoma" at bounding box center [507, 486] width 138 height 26
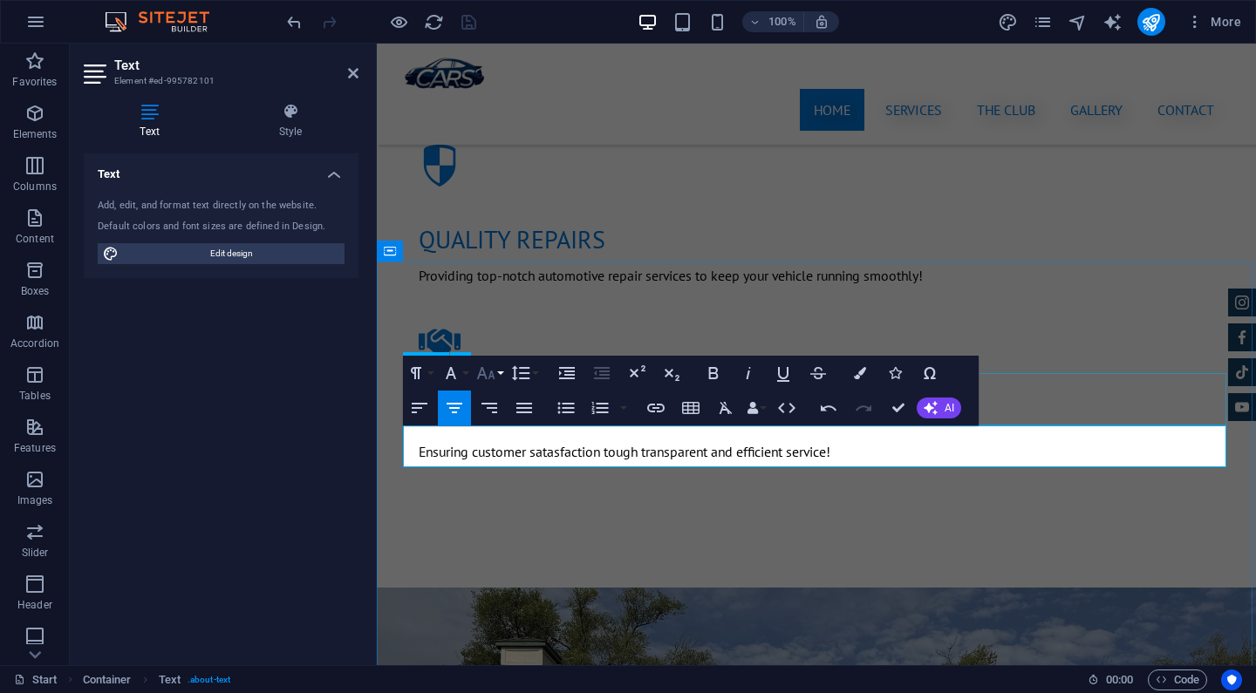
click at [493, 369] on icon "button" at bounding box center [485, 373] width 21 height 21
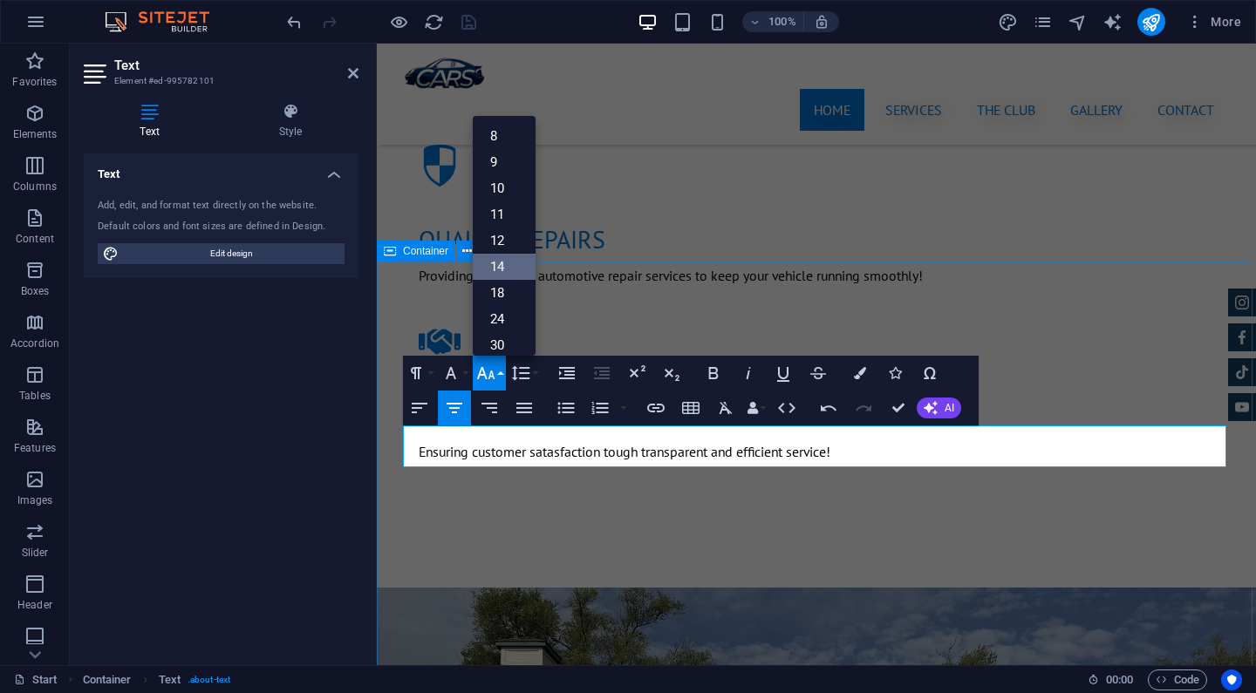
click at [510, 271] on link "14" at bounding box center [504, 267] width 63 height 26
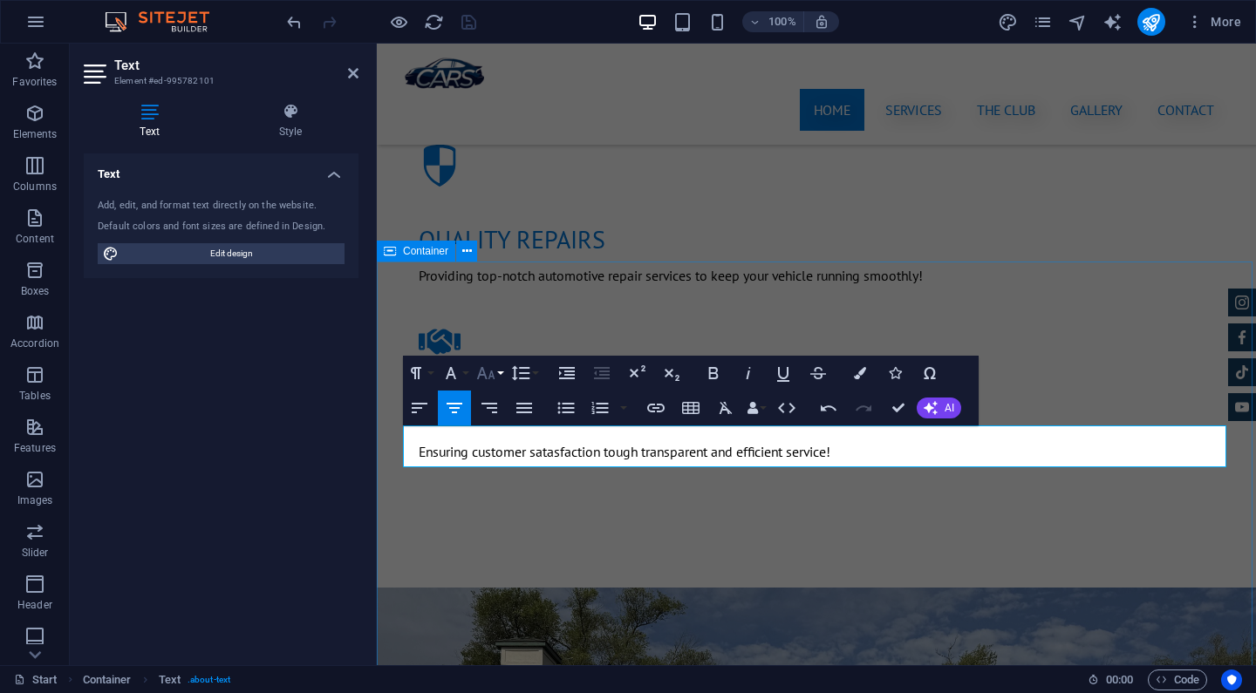
click at [488, 372] on icon "button" at bounding box center [485, 373] width 21 height 21
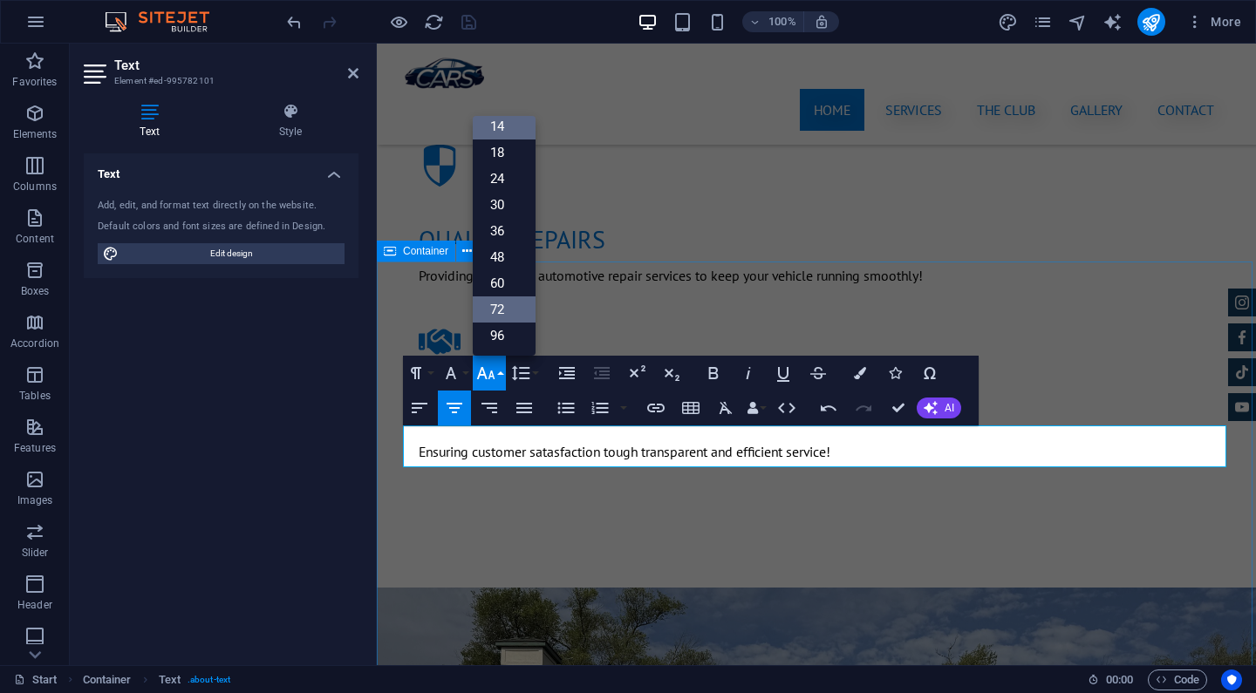
scroll to position [140, 0]
click at [503, 178] on link "24" at bounding box center [504, 179] width 63 height 26
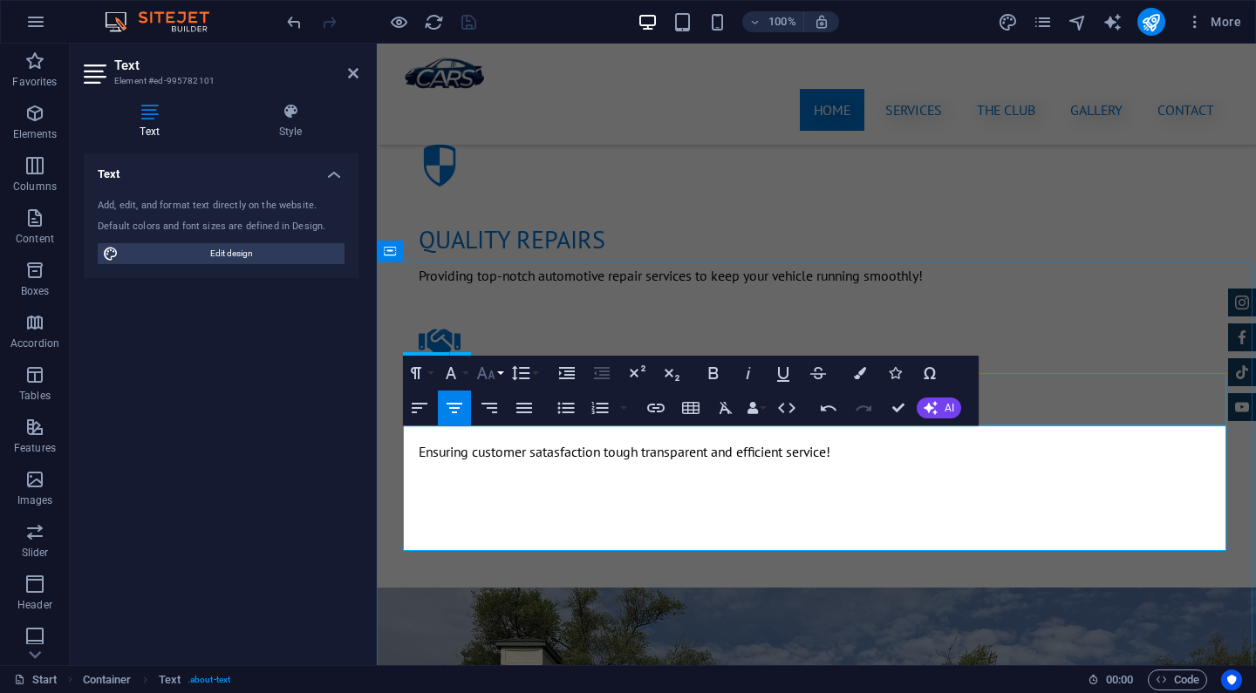
click at [493, 372] on icon "button" at bounding box center [485, 373] width 21 height 21
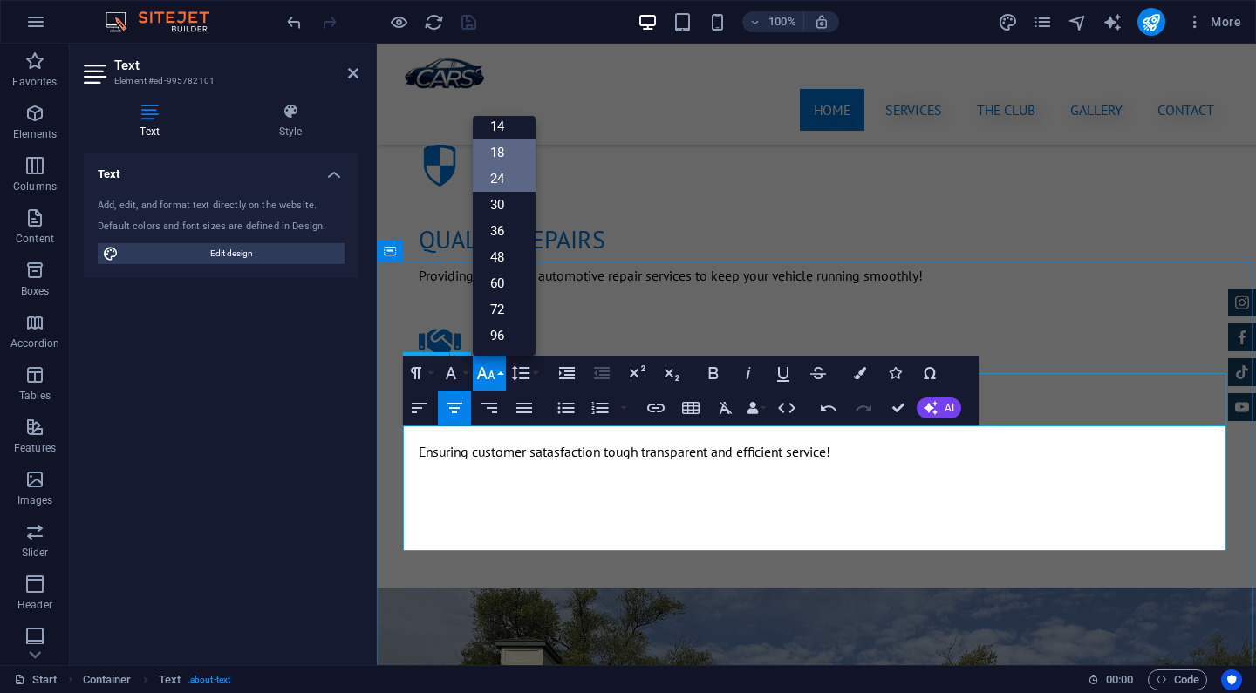
click at [500, 150] on link "18" at bounding box center [504, 153] width 63 height 26
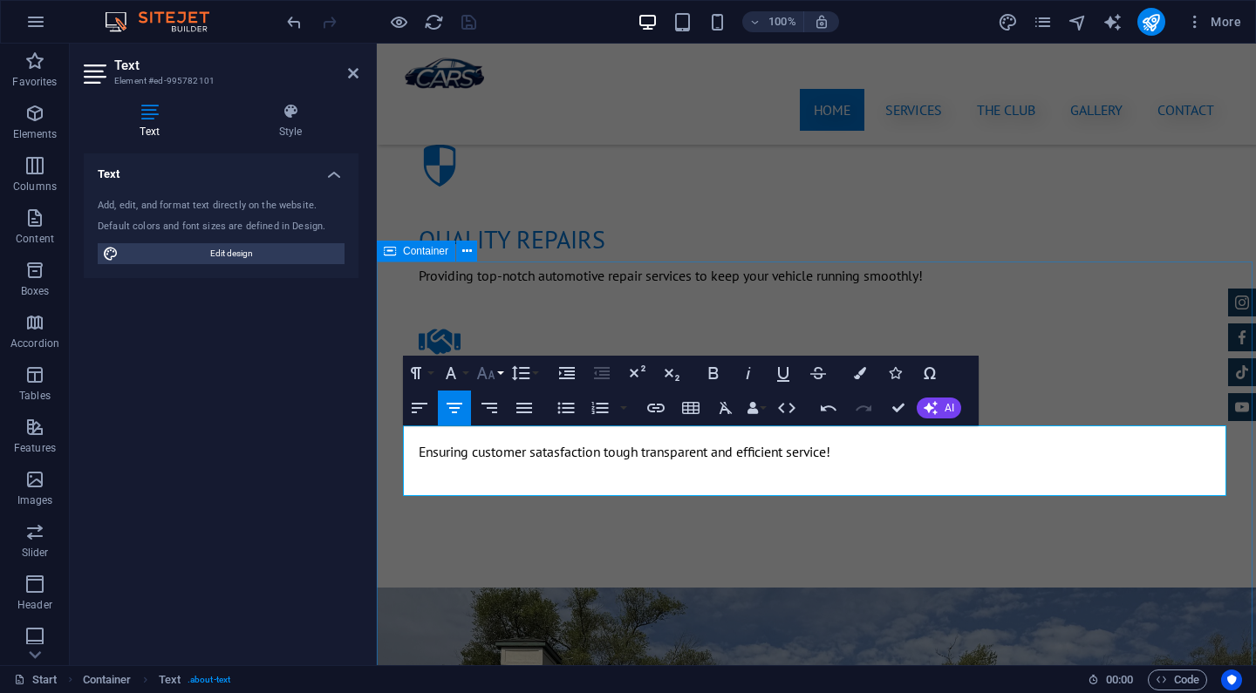
click at [484, 371] on icon "button" at bounding box center [486, 373] width 18 height 12
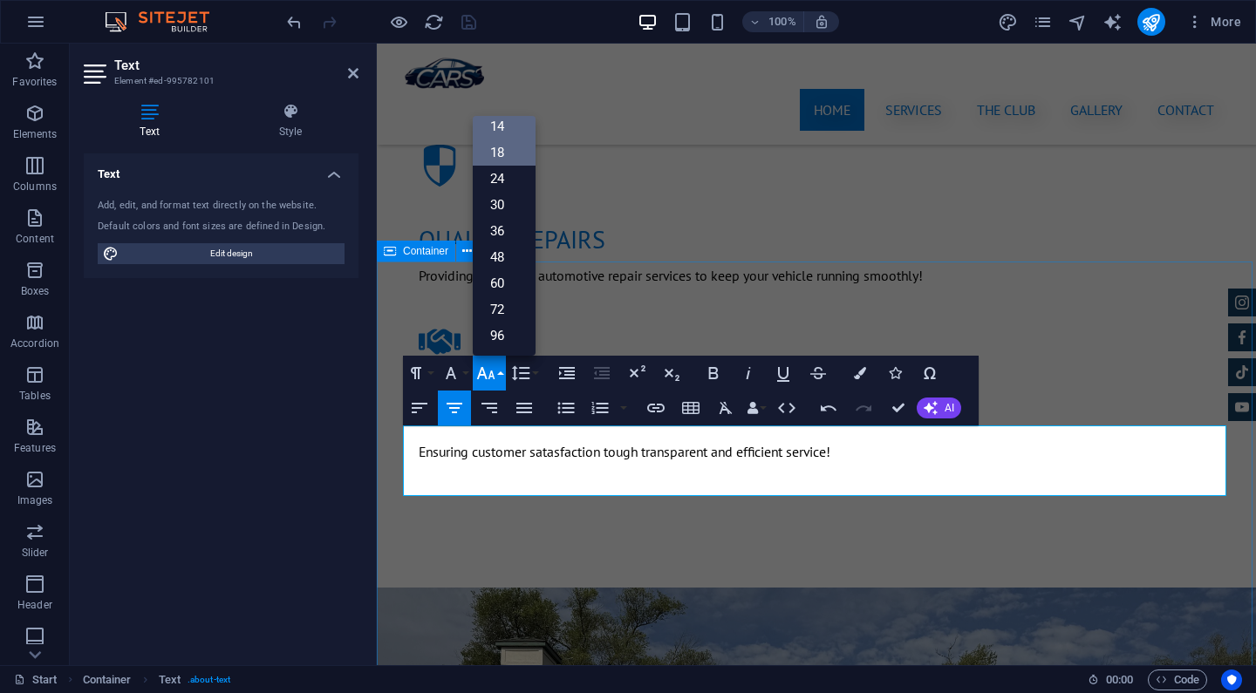
click at [503, 127] on link "14" at bounding box center [504, 126] width 63 height 26
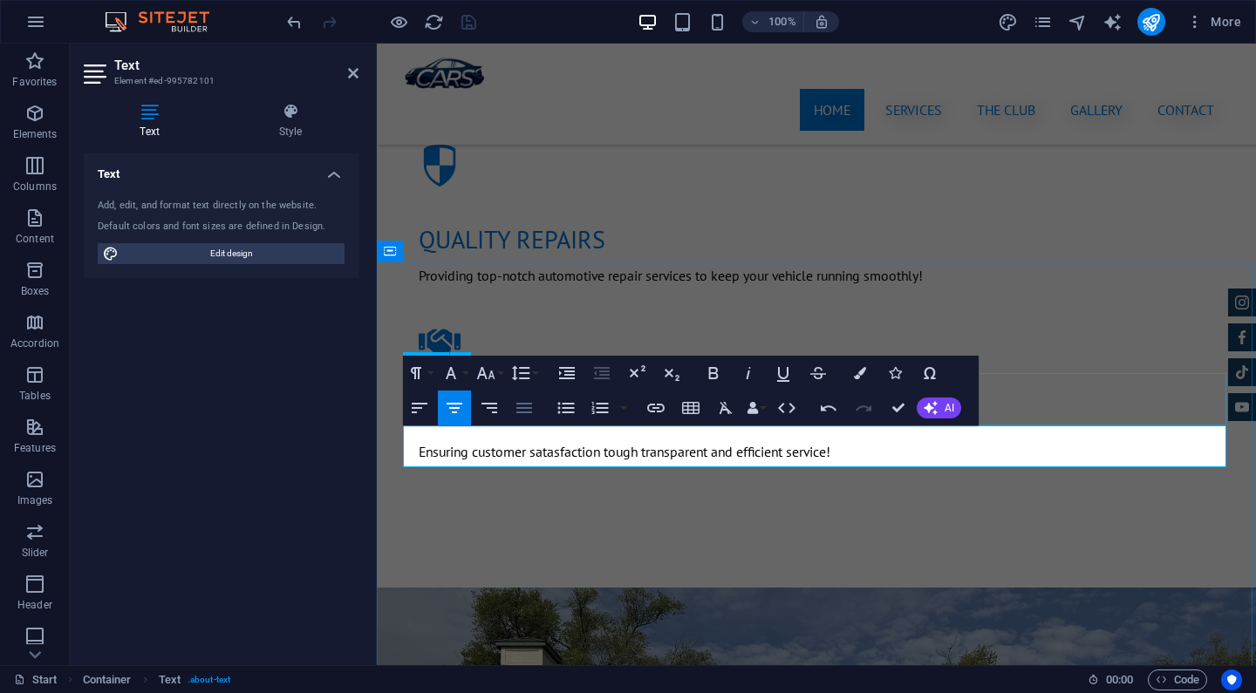
click at [517, 406] on icon "button" at bounding box center [524, 408] width 21 height 21
click at [500, 406] on button "Align Right" at bounding box center [489, 408] width 33 height 35
click at [460, 406] on icon "button" at bounding box center [454, 408] width 21 height 21
click at [427, 406] on icon "button" at bounding box center [419, 408] width 21 height 21
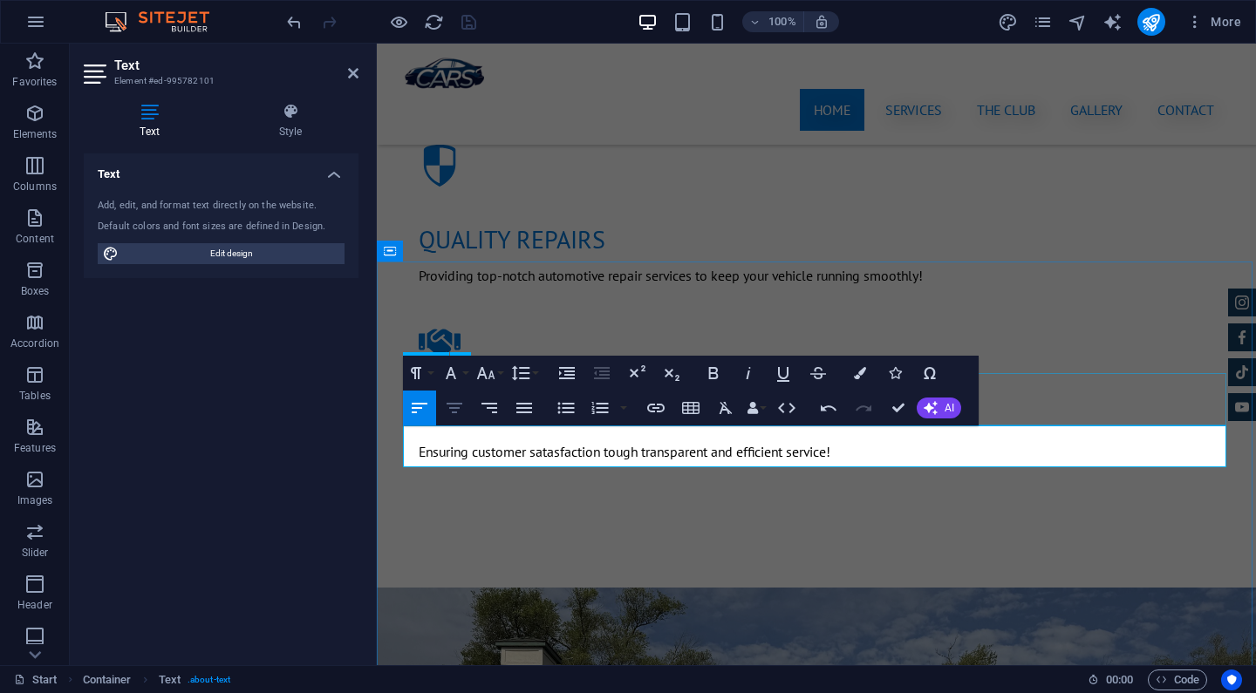
click at [462, 407] on icon "button" at bounding box center [454, 408] width 21 height 21
click at [478, 407] on button "Align Right" at bounding box center [489, 408] width 33 height 35
click at [425, 405] on icon "button" at bounding box center [420, 408] width 16 height 10
click at [460, 409] on icon "button" at bounding box center [454, 408] width 21 height 21
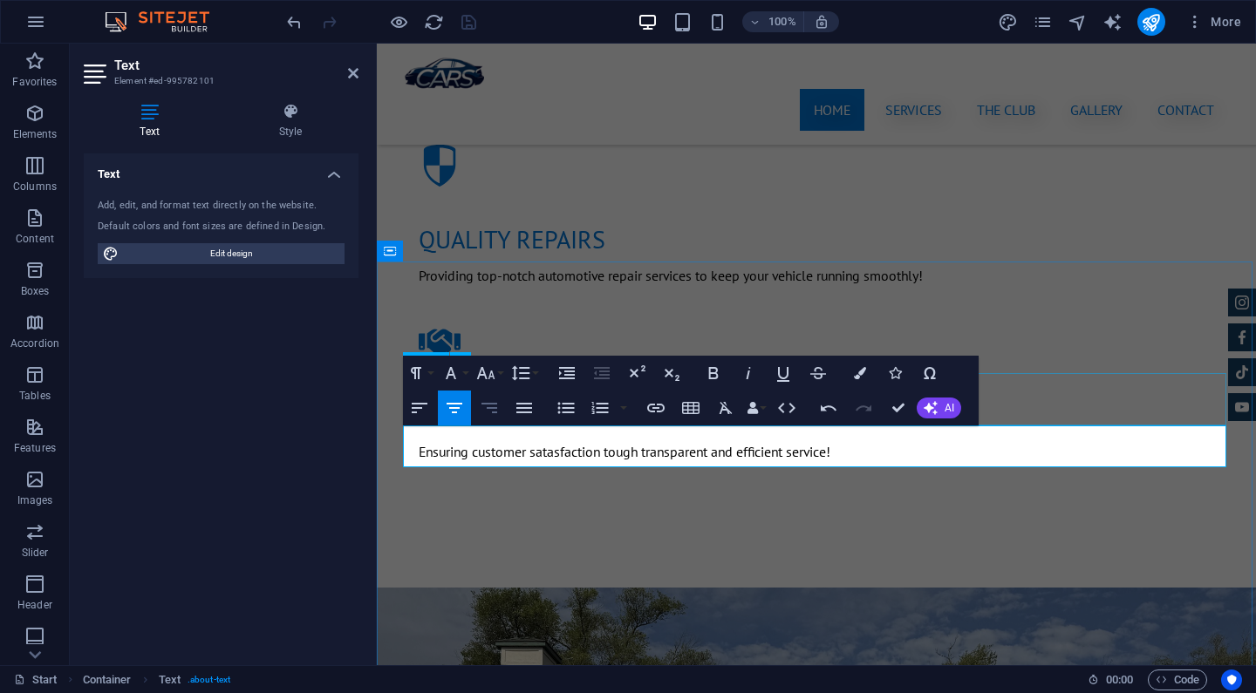
click at [486, 410] on icon "button" at bounding box center [489, 408] width 21 height 21
click at [420, 405] on icon "button" at bounding box center [419, 408] width 21 height 21
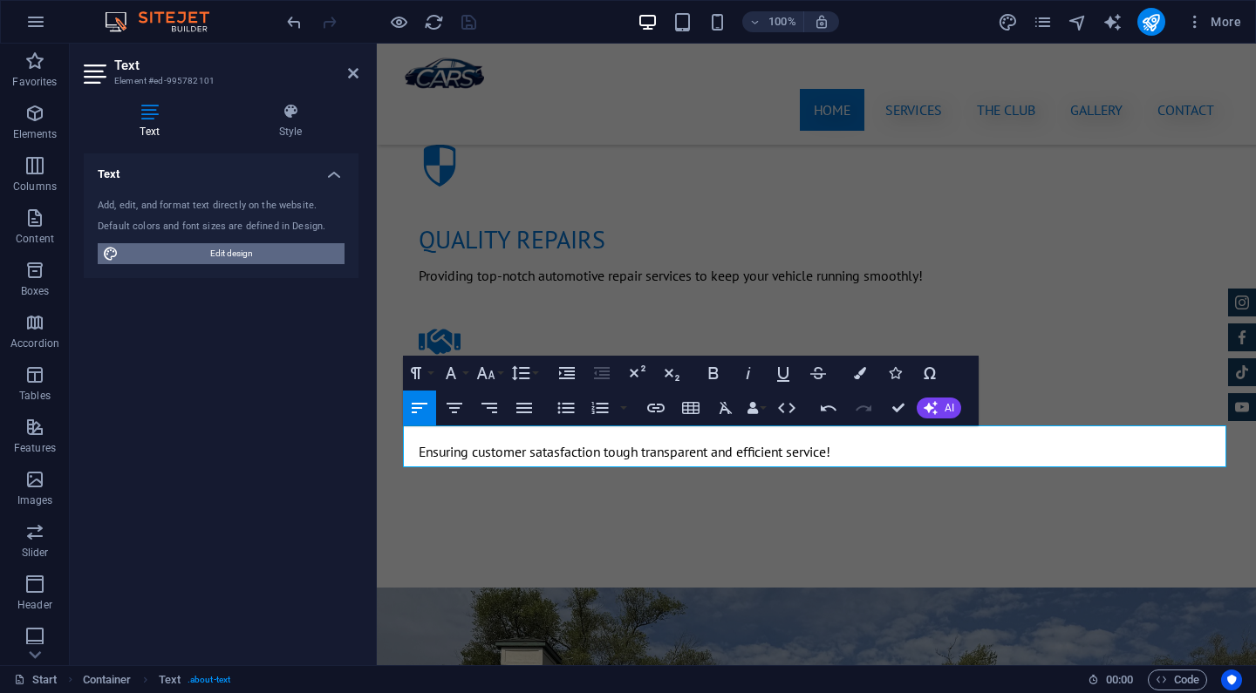
click at [296, 246] on span "Edit design" at bounding box center [231, 253] width 215 height 21
select select "px"
select select "400"
select select "px"
select select "rem"
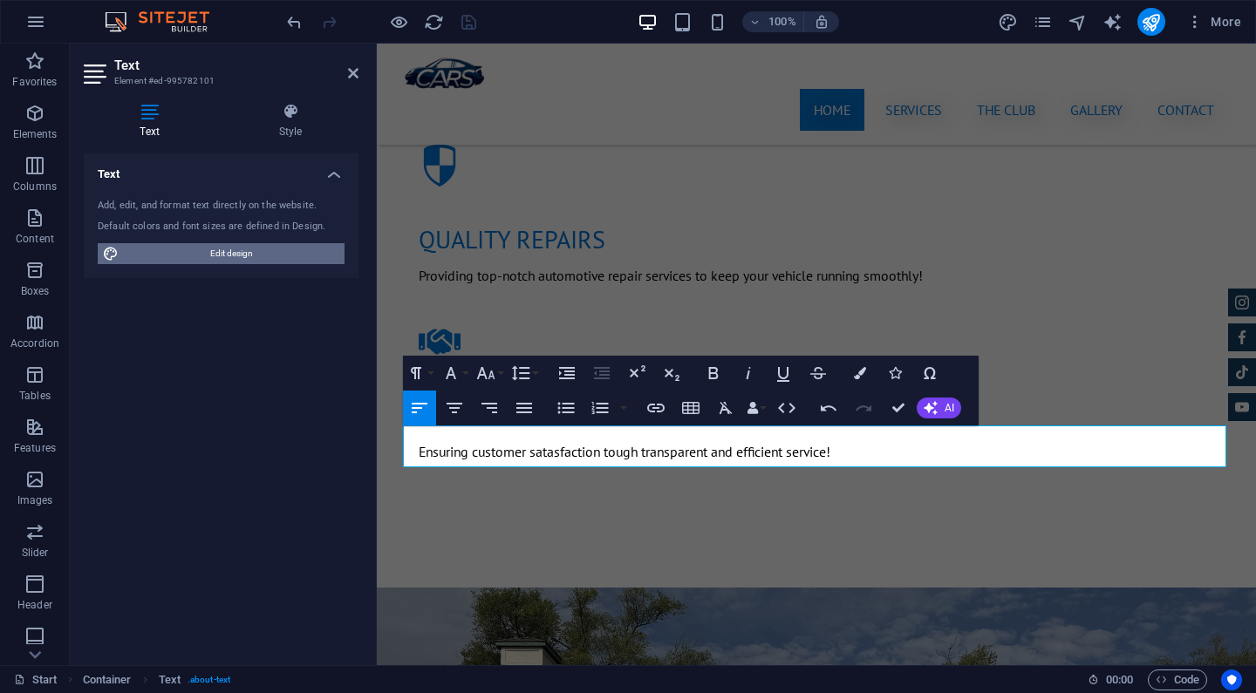
select select "700"
select select "px"
select select "rem"
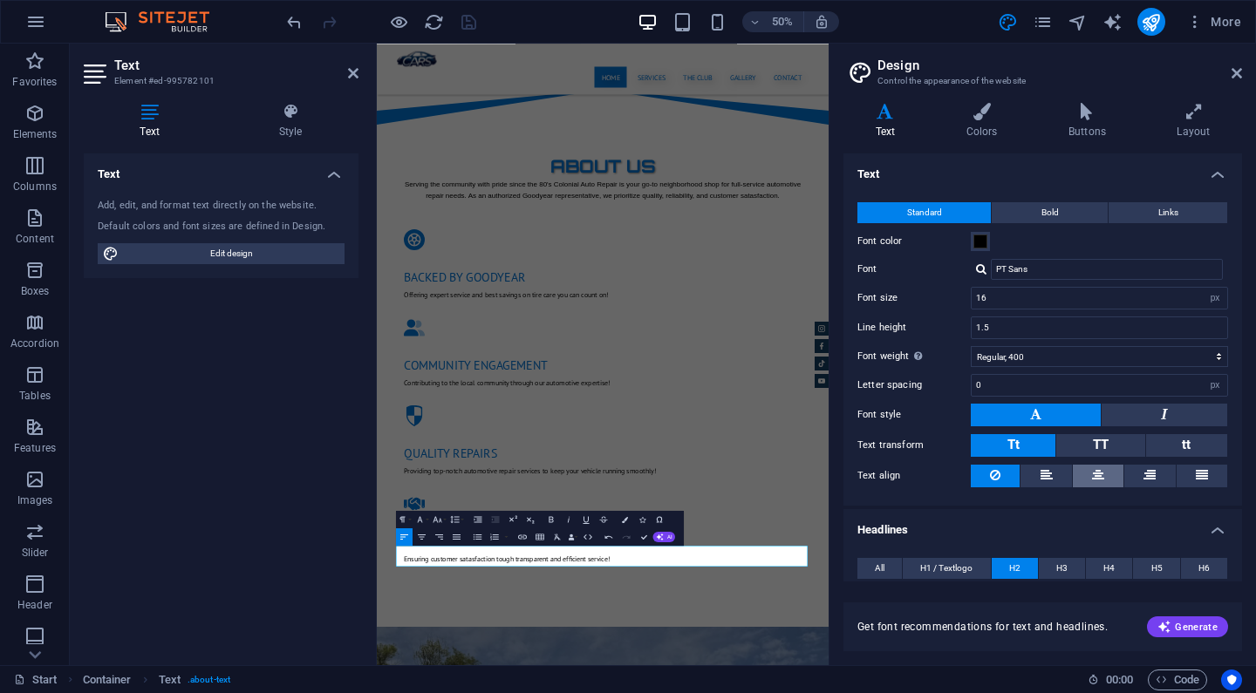
click at [1113, 475] on button at bounding box center [1098, 476] width 51 height 23
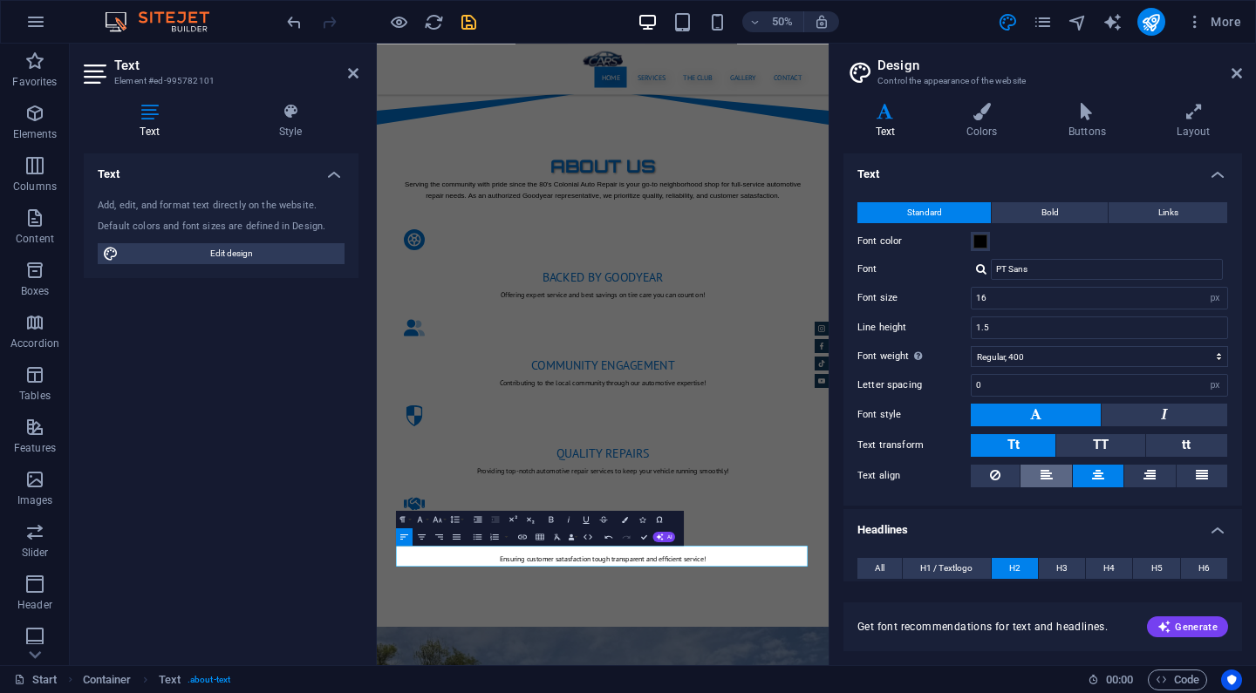
click at [1047, 479] on icon at bounding box center [1046, 475] width 12 height 21
drag, startPoint x: 1234, startPoint y: 72, endPoint x: 478, endPoint y: 314, distance: 794.1
click at [1234, 72] on icon at bounding box center [1236, 73] width 10 height 14
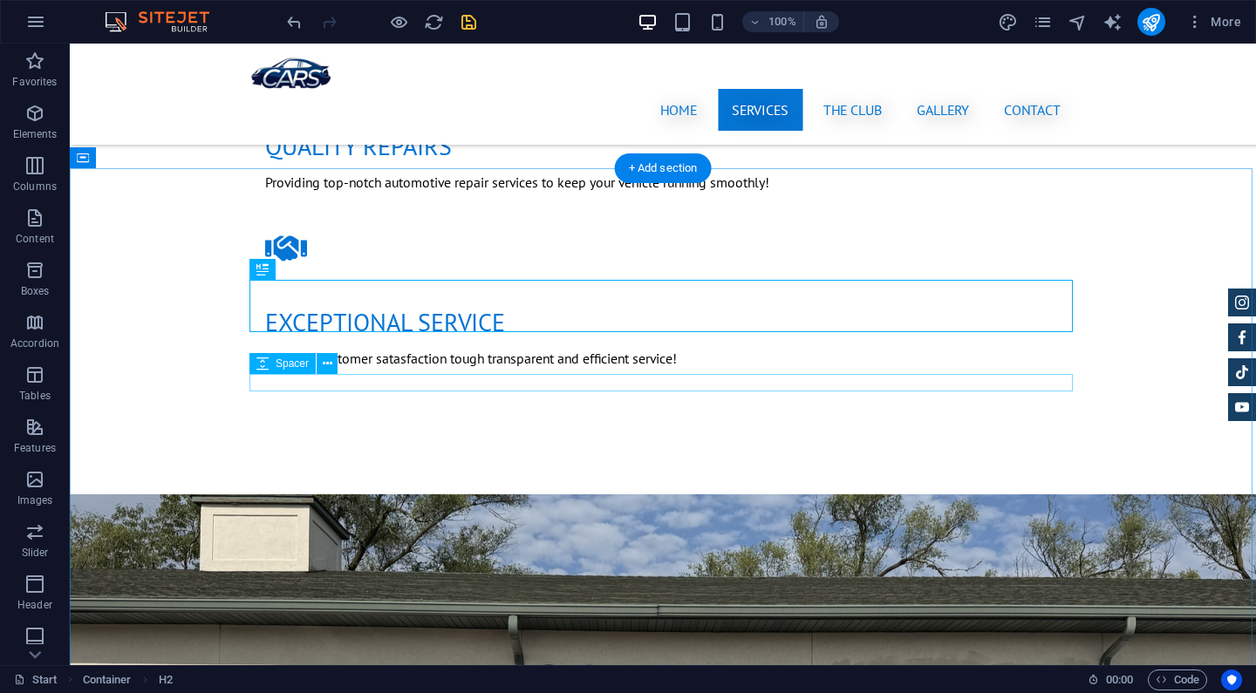
scroll to position [1669, 0]
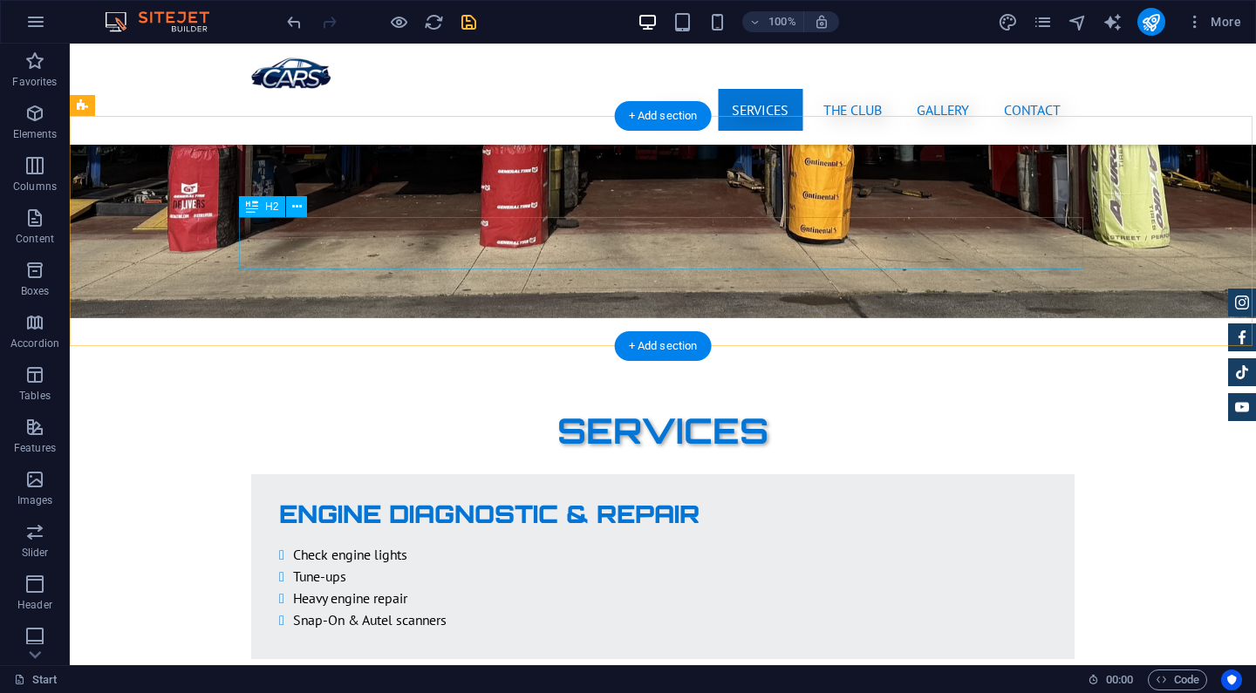
scroll to position [2463, 0]
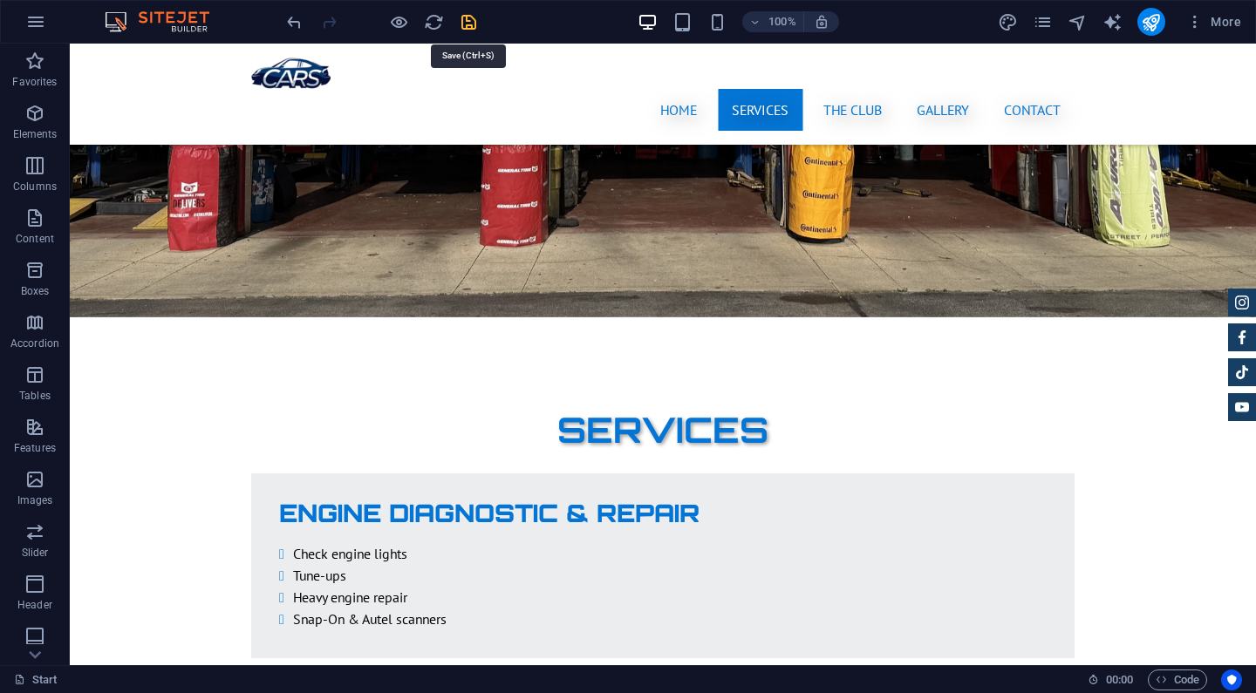
click at [473, 25] on icon "save" at bounding box center [469, 22] width 20 height 20
checkbox input "false"
